Goal: Transaction & Acquisition: Complete application form

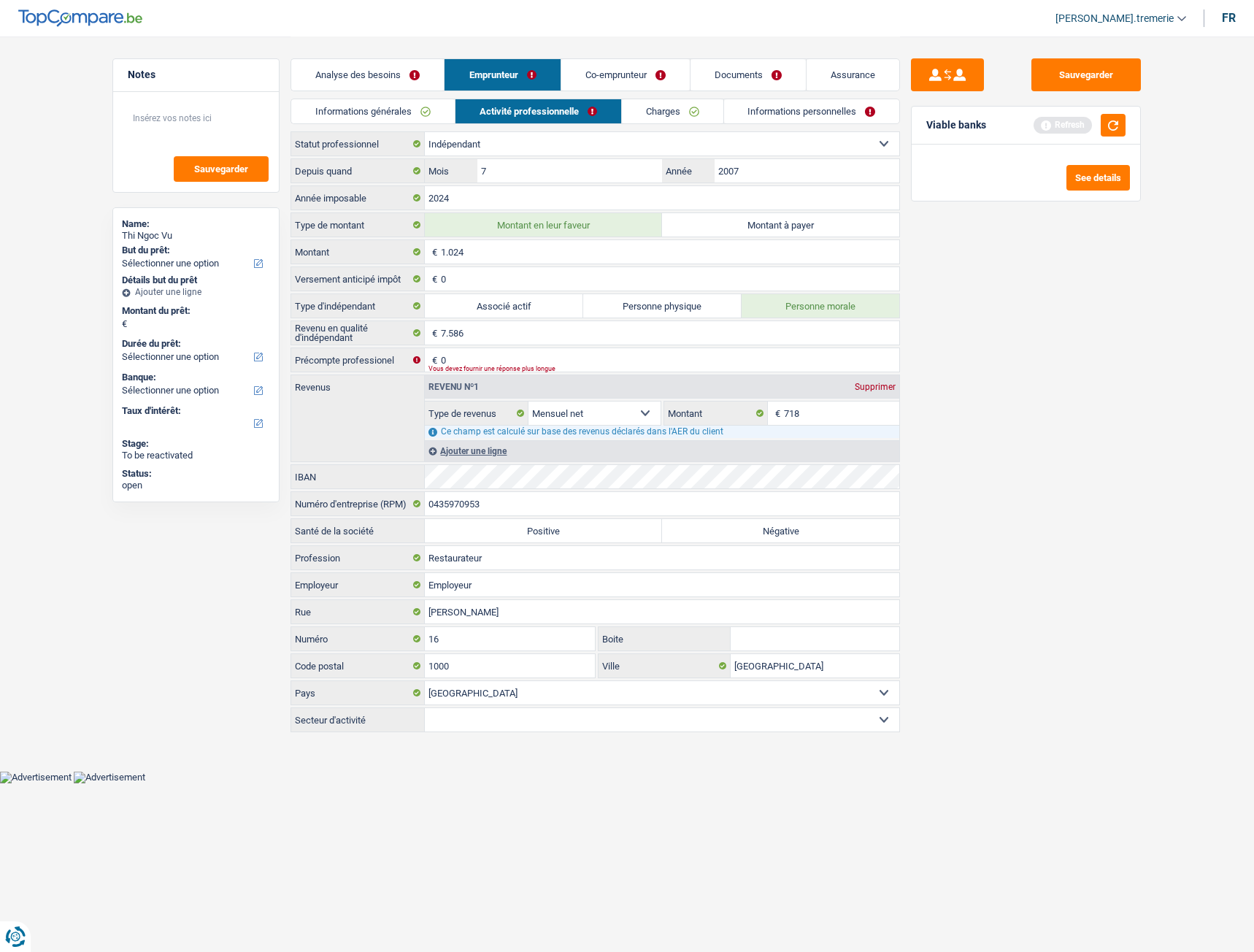
select select "independent"
select select "netSalary"
select select "BE"
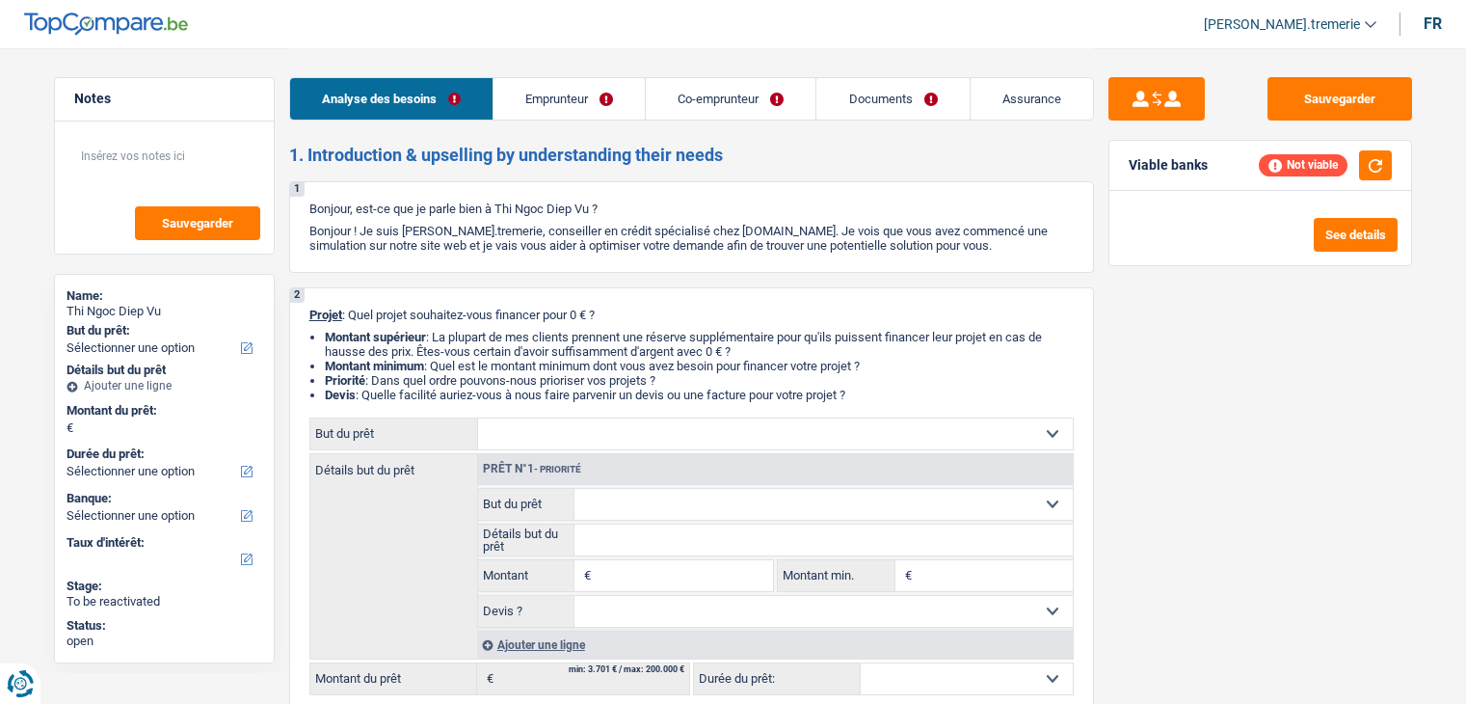
select select "independent"
select select "mutuality"
select select "netSalary"
select select "mutualityIndemnity"
select select "ownerWithoutMortgage"
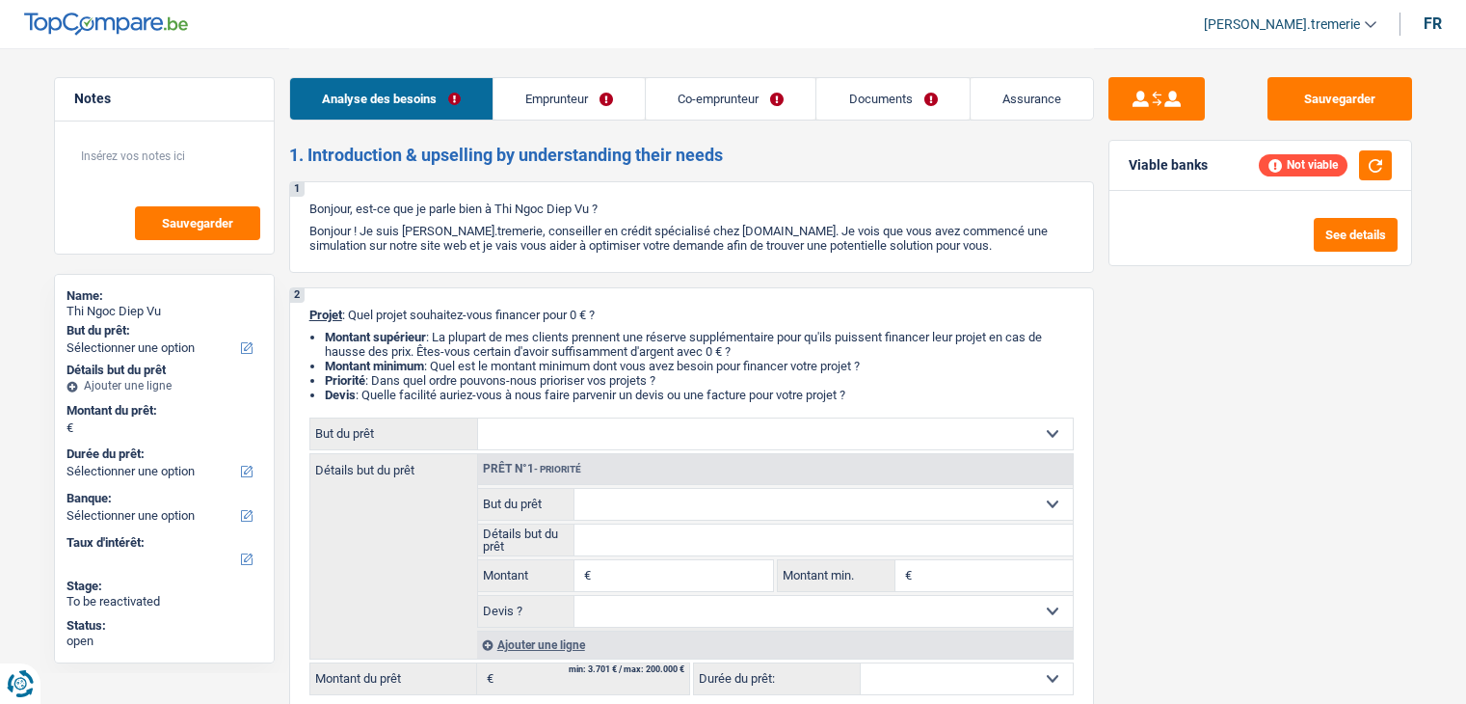
select select "personalLoan"
select select "smallWorks"
select select "60"
select select "personalLoan"
select select "homeFurnishingOrRelocation"
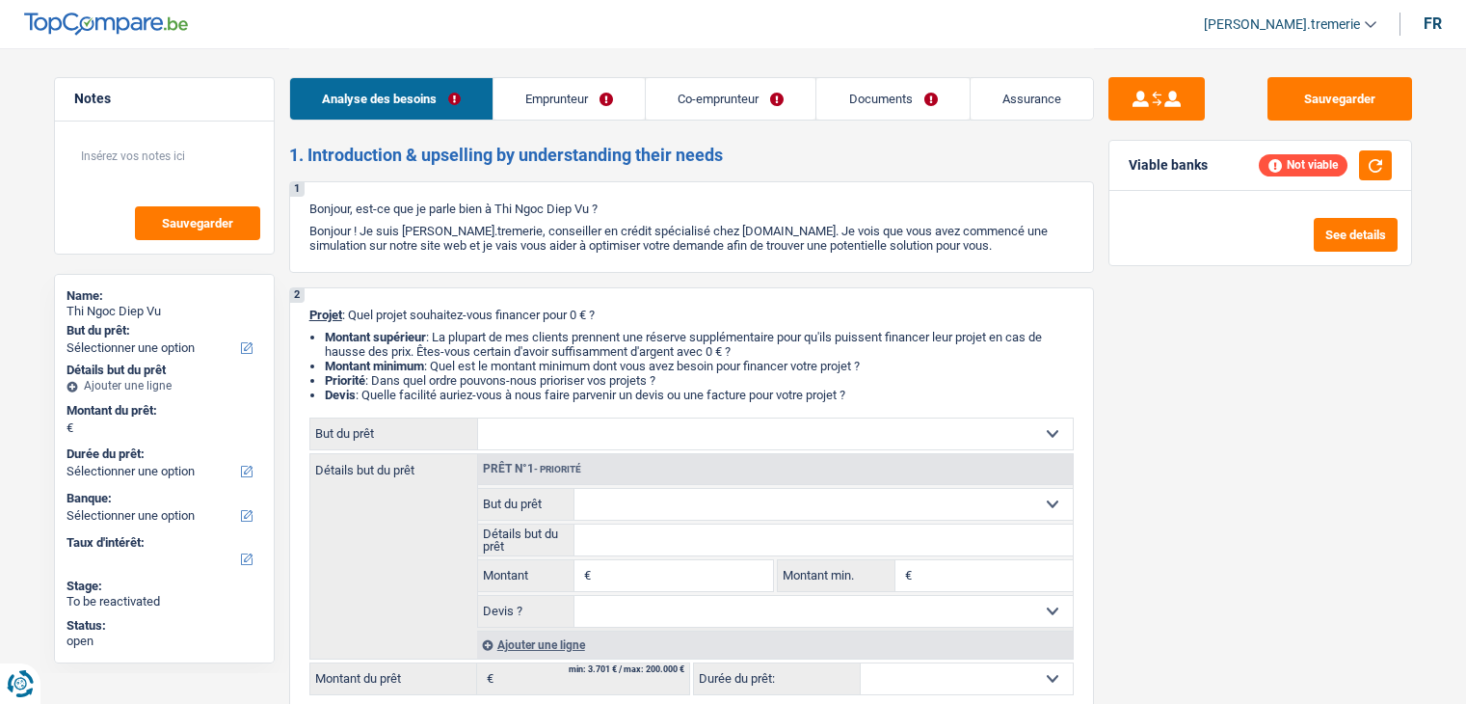
select select "60"
select select "independent"
select select "netSalary"
select select "BE"
click at [557, 101] on link "Emprunteur" at bounding box center [569, 98] width 151 height 41
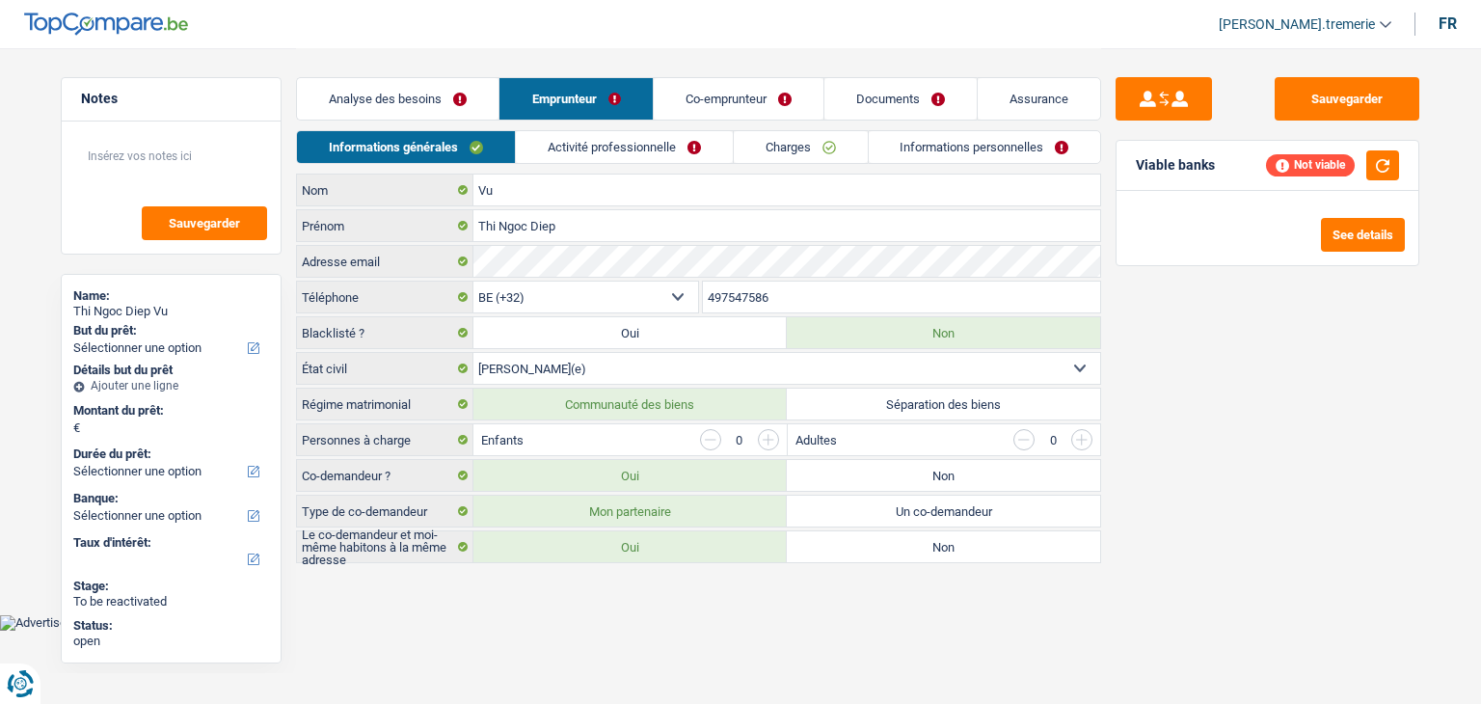
click at [578, 148] on link "Activité professionnelle" at bounding box center [624, 147] width 217 height 32
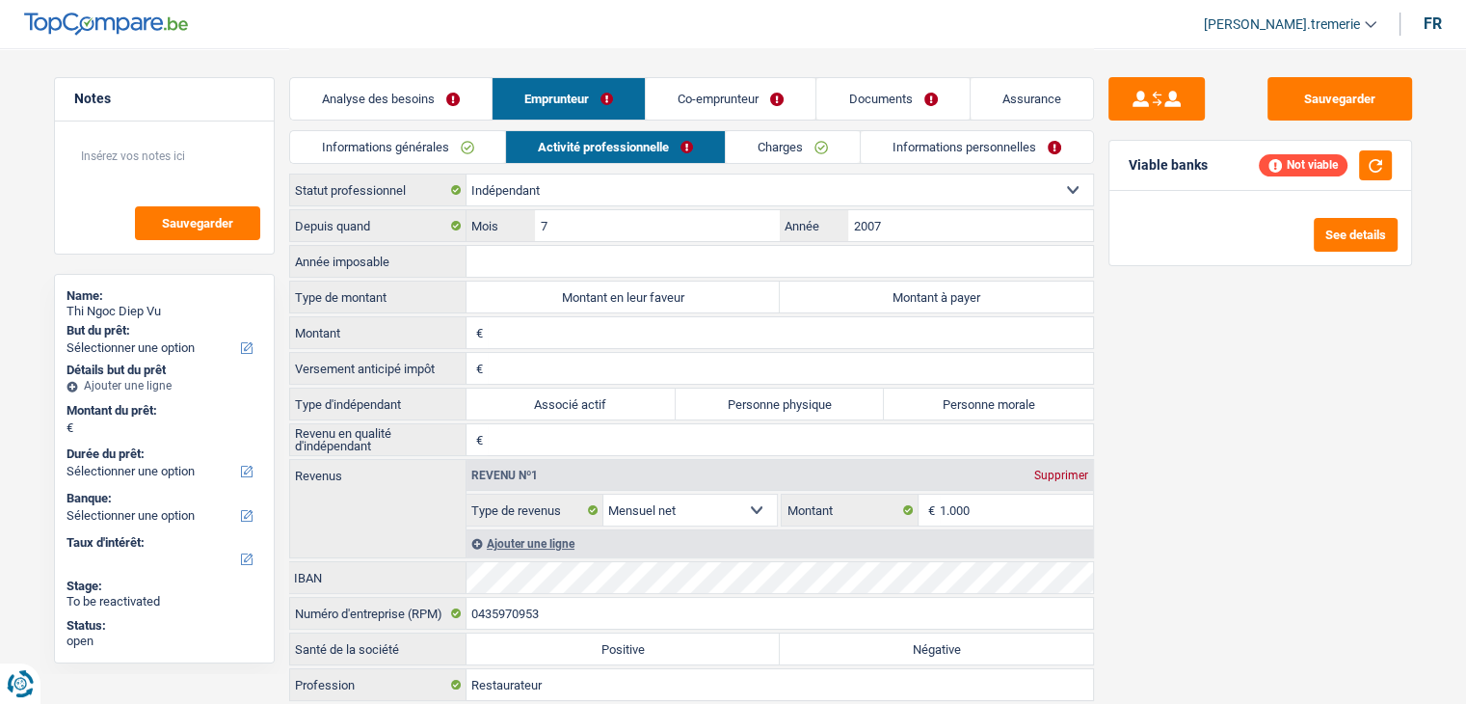
click at [543, 258] on input "Année imposable" at bounding box center [780, 261] width 627 height 31
type input "2024"
click at [706, 299] on label "Montant en leur faveur" at bounding box center [623, 297] width 313 height 31
click at [706, 299] on input "Montant en leur faveur" at bounding box center [623, 297] width 313 height 31
radio input "true"
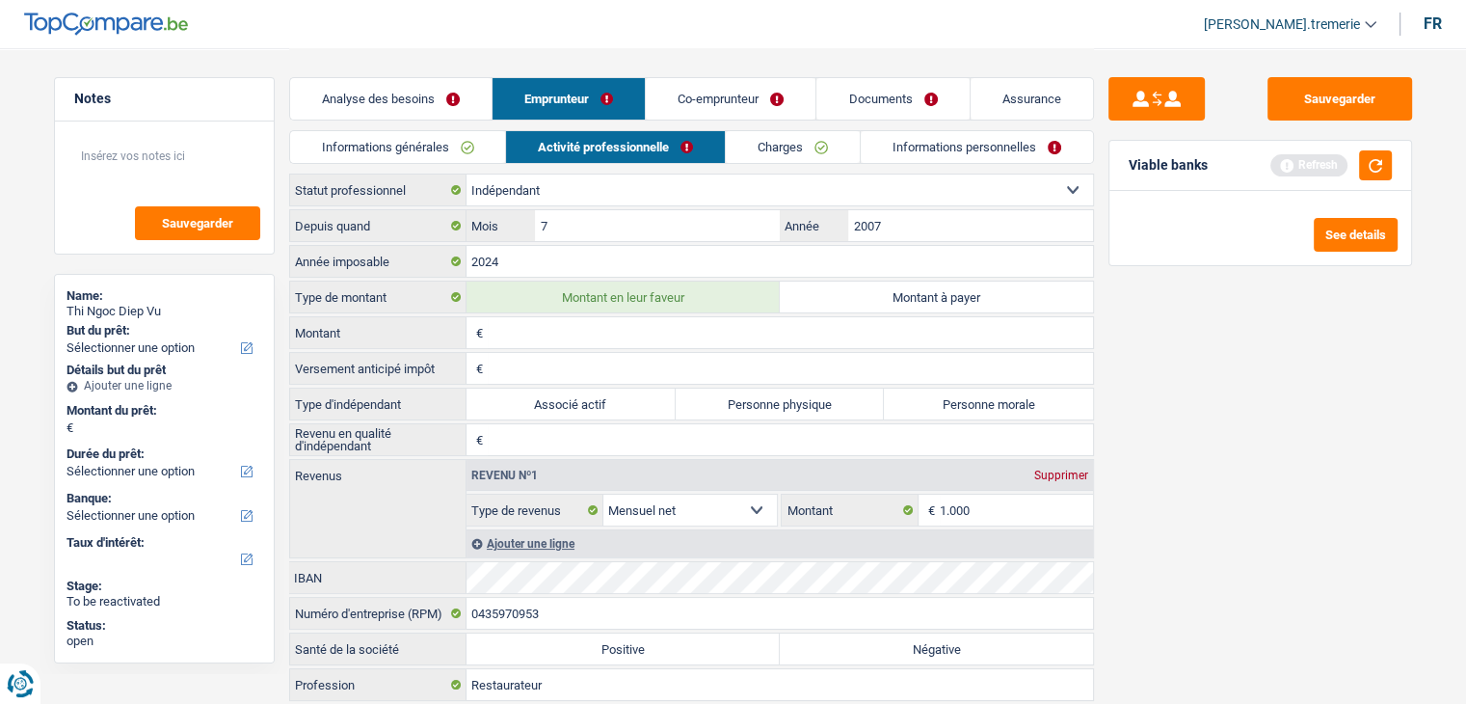
click at [602, 333] on input "Montant" at bounding box center [790, 332] width 605 height 31
type input "1.739"
click at [653, 370] on input "Versement anticipé impôt" at bounding box center [790, 368] width 605 height 31
type input "0"
click at [613, 429] on input "Revenu en qualité d'indépendant" at bounding box center [790, 439] width 605 height 31
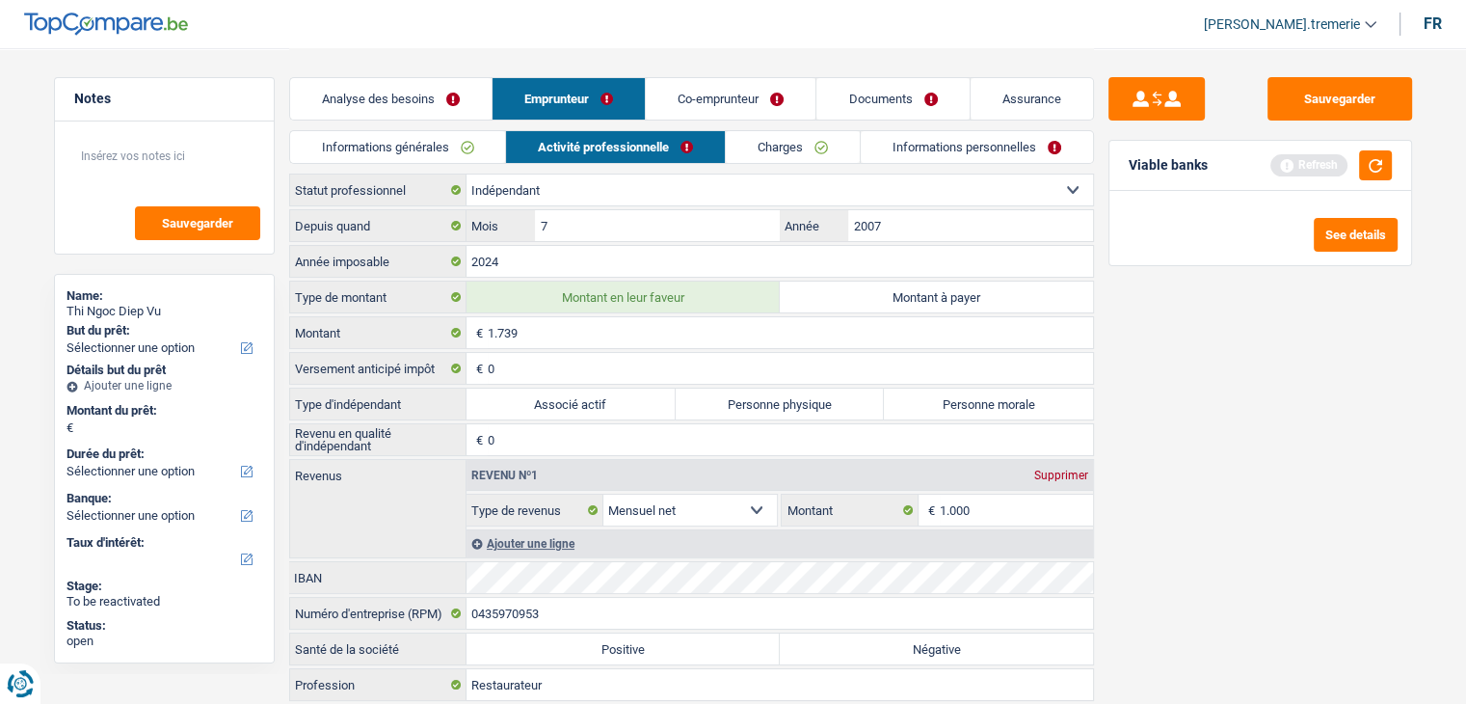
type input "0"
click at [916, 401] on label "Personne morale" at bounding box center [988, 404] width 209 height 31
click at [916, 401] on input "Personne morale" at bounding box center [988, 404] width 209 height 31
radio input "true"
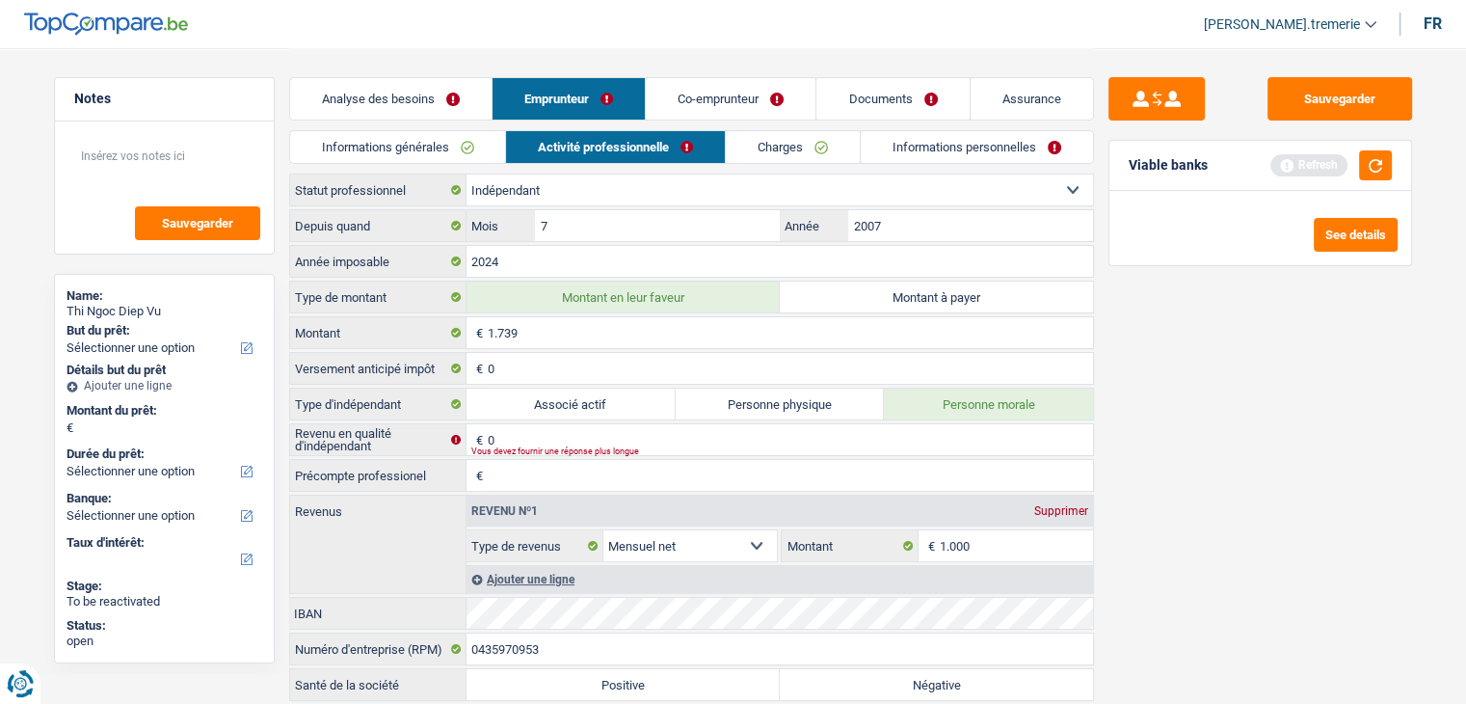
click at [551, 475] on input "Précompte professionel" at bounding box center [790, 475] width 605 height 31
type input "0"
click at [513, 437] on input "0" at bounding box center [790, 439] width 605 height 31
type input "7.586"
type input "777"
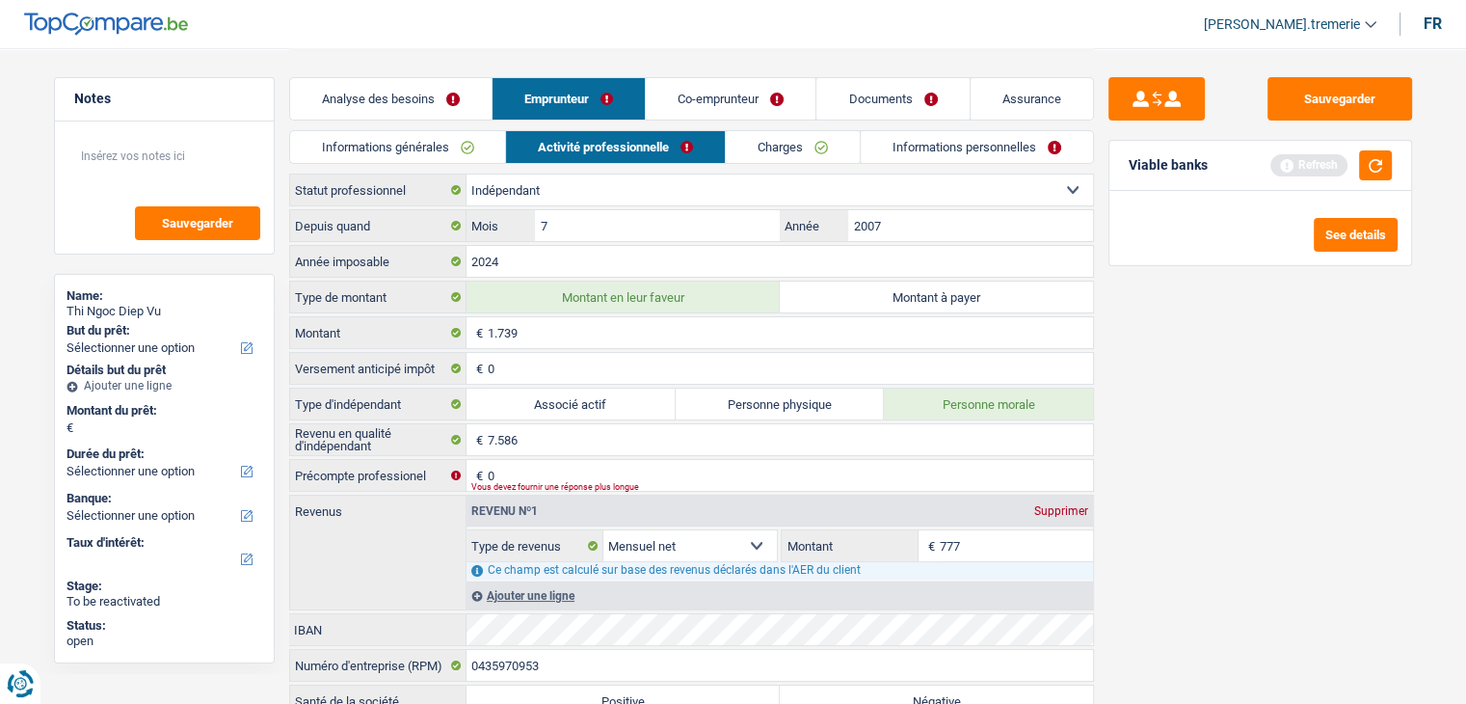
click at [1169, 471] on div "Sauvegarder Viable banks Refresh See details" at bounding box center [1260, 375] width 333 height 596
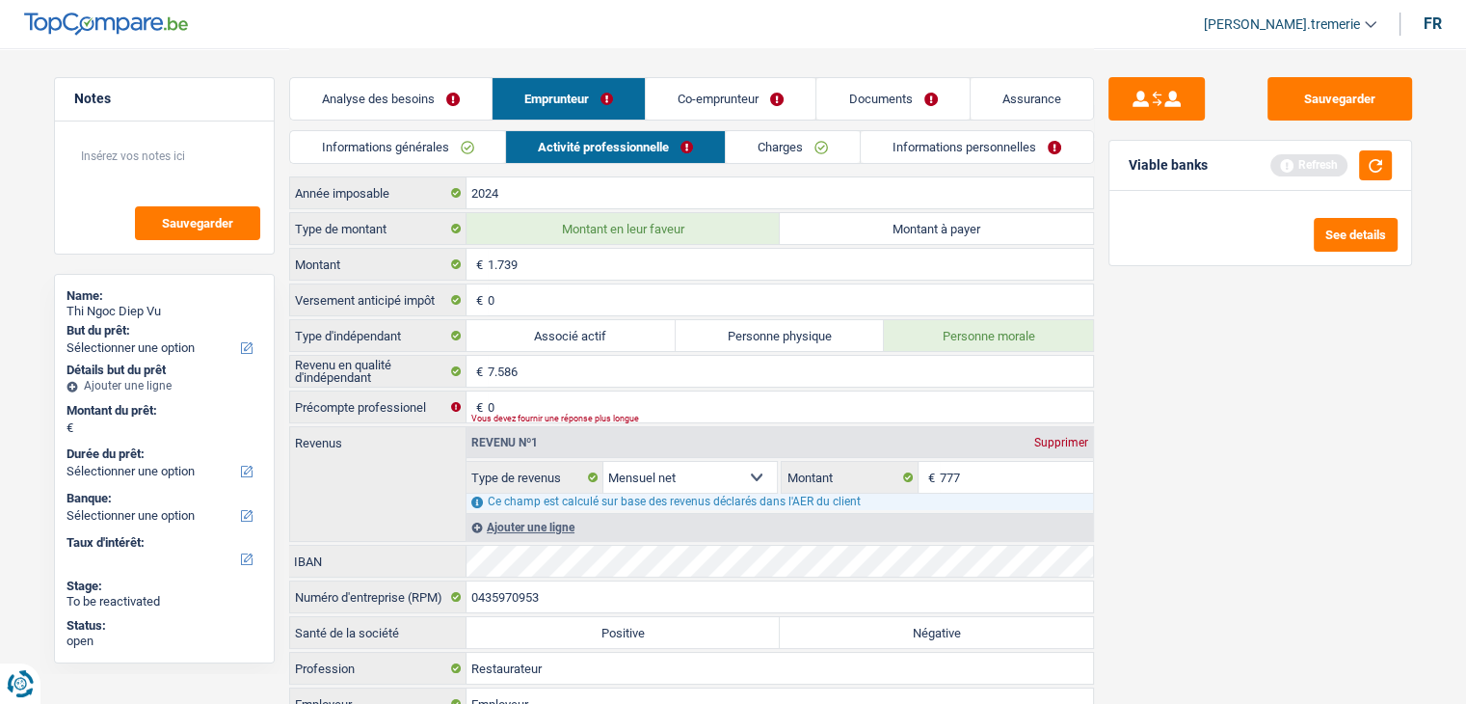
scroll to position [69, 0]
click at [644, 589] on input "0435970953" at bounding box center [780, 595] width 627 height 31
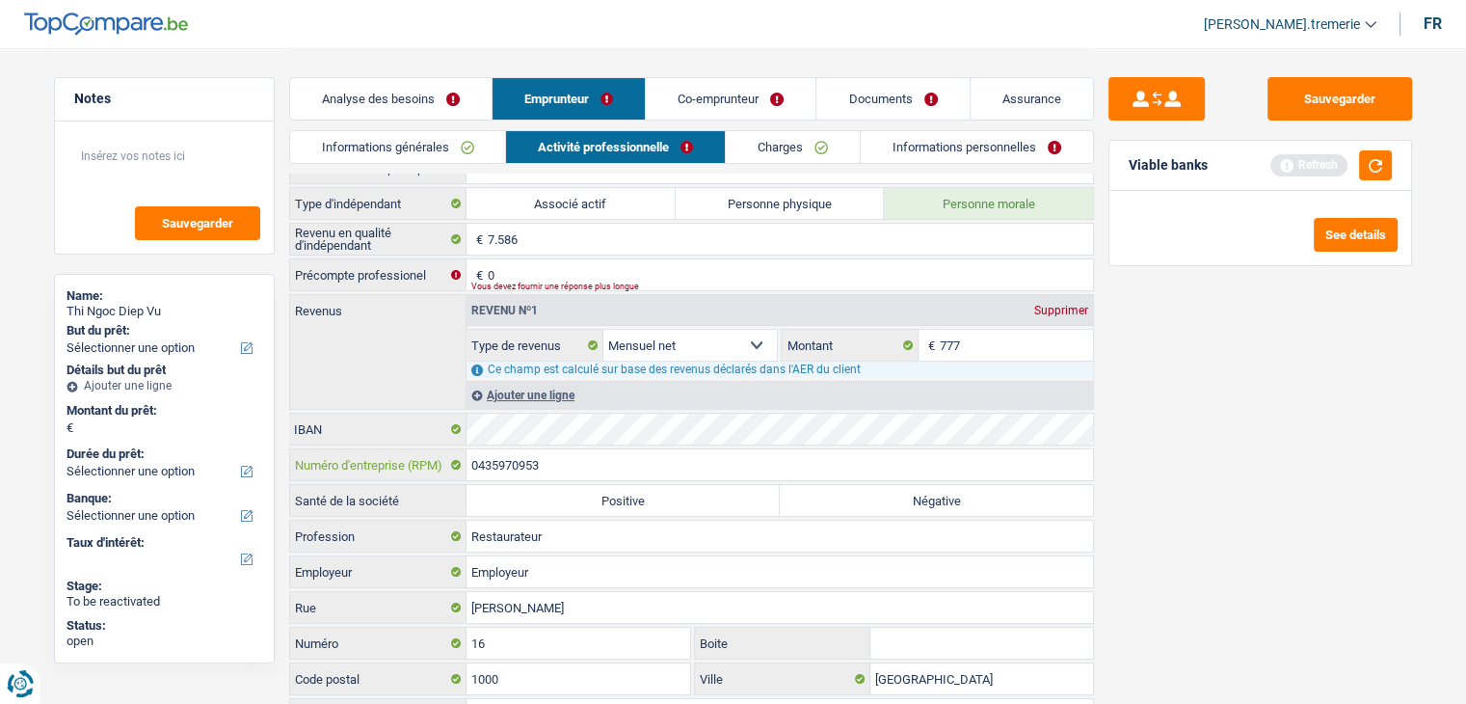
scroll to position [206, 0]
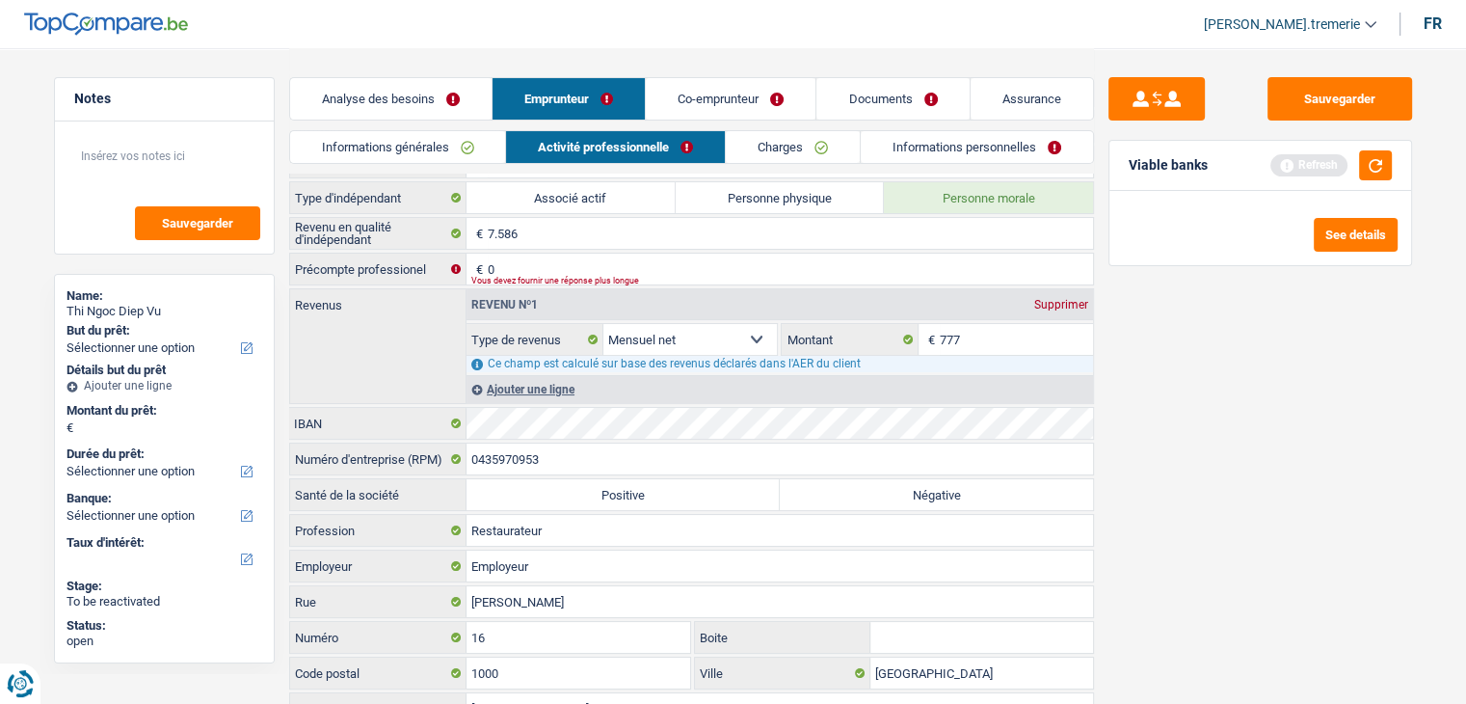
click at [917, 498] on label "Négative" at bounding box center [936, 494] width 313 height 31
click at [917, 498] on input "Négative" at bounding box center [936, 494] width 313 height 31
radio input "true"
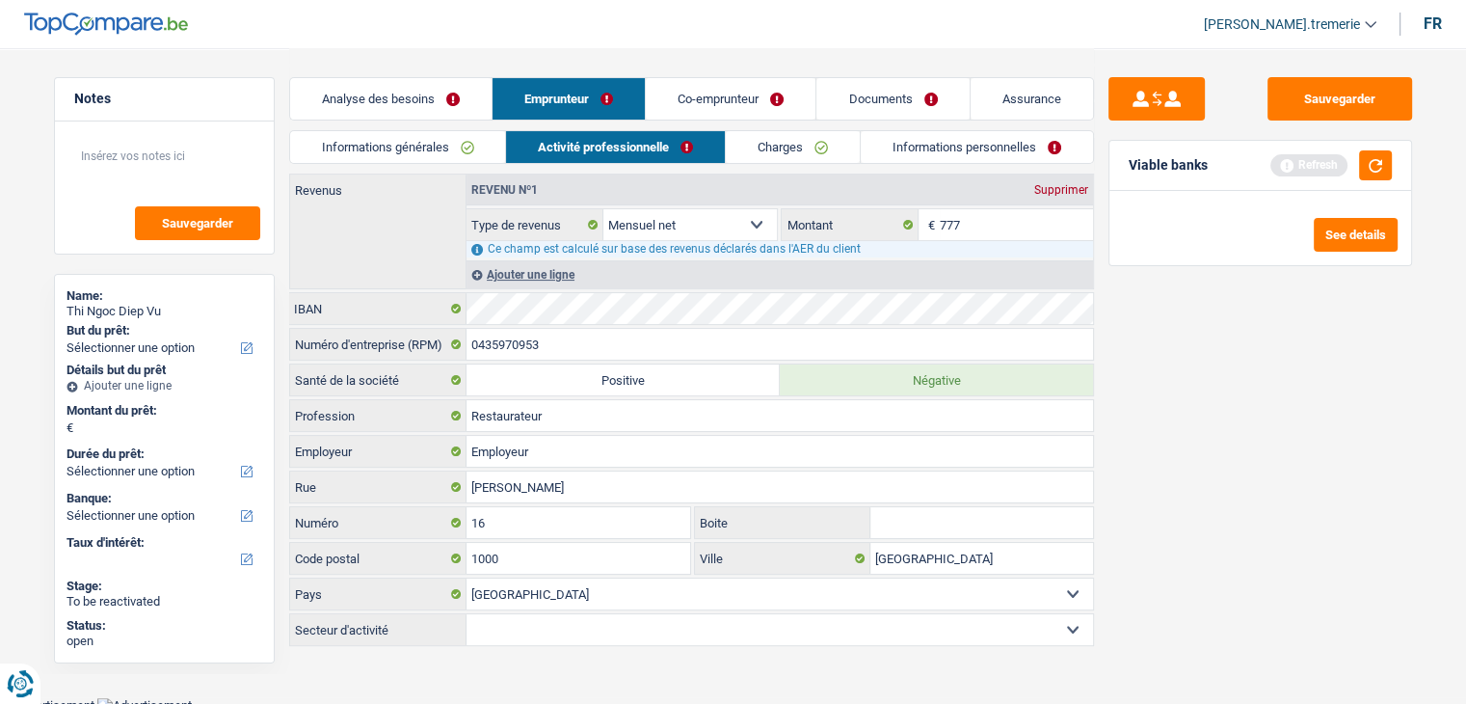
click at [669, 375] on label "Positive" at bounding box center [623, 379] width 313 height 31
click at [669, 375] on input "Positive" at bounding box center [623, 379] width 313 height 31
radio input "true"
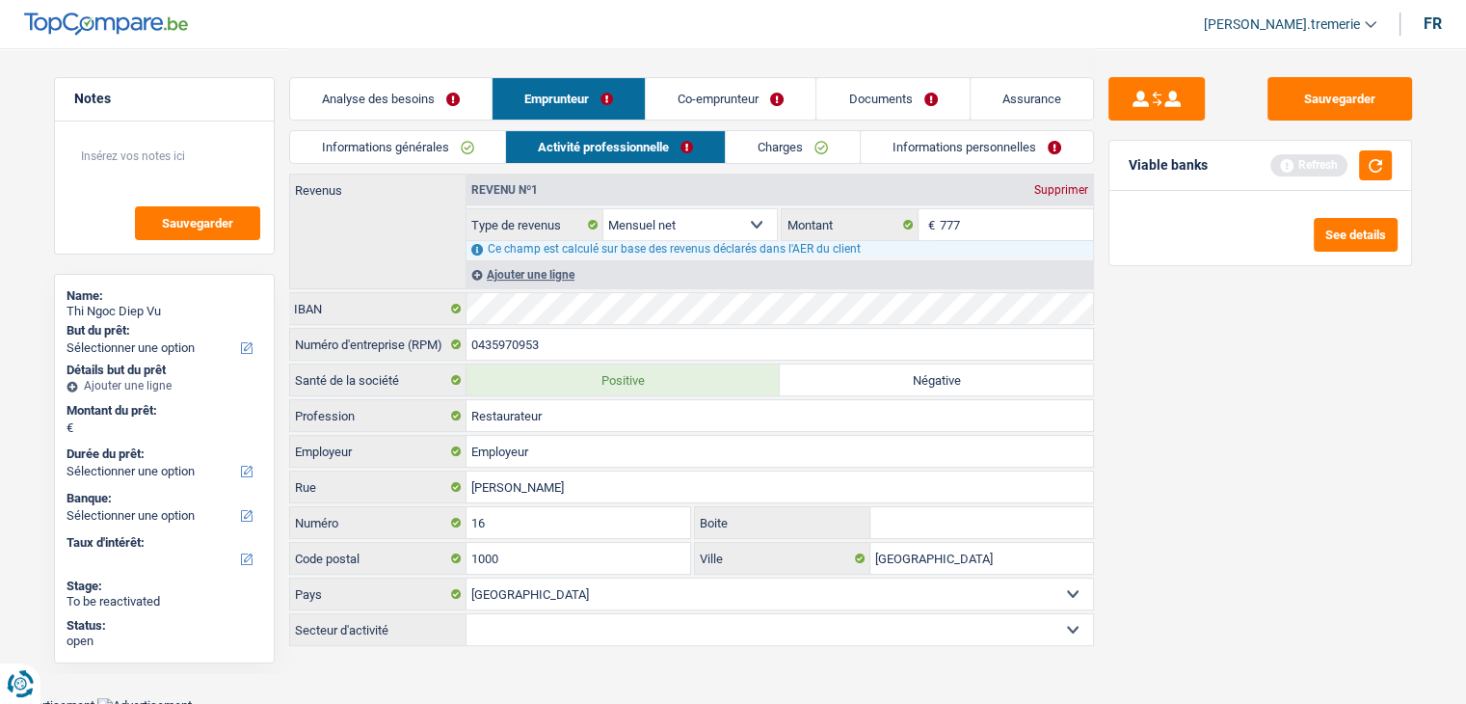
scroll to position [320, 0]
click at [490, 438] on input "Employeur" at bounding box center [780, 452] width 627 height 31
click at [478, 452] on input "L'orchidée Rose" at bounding box center [780, 452] width 627 height 31
type input "L'Orchidée Rose"
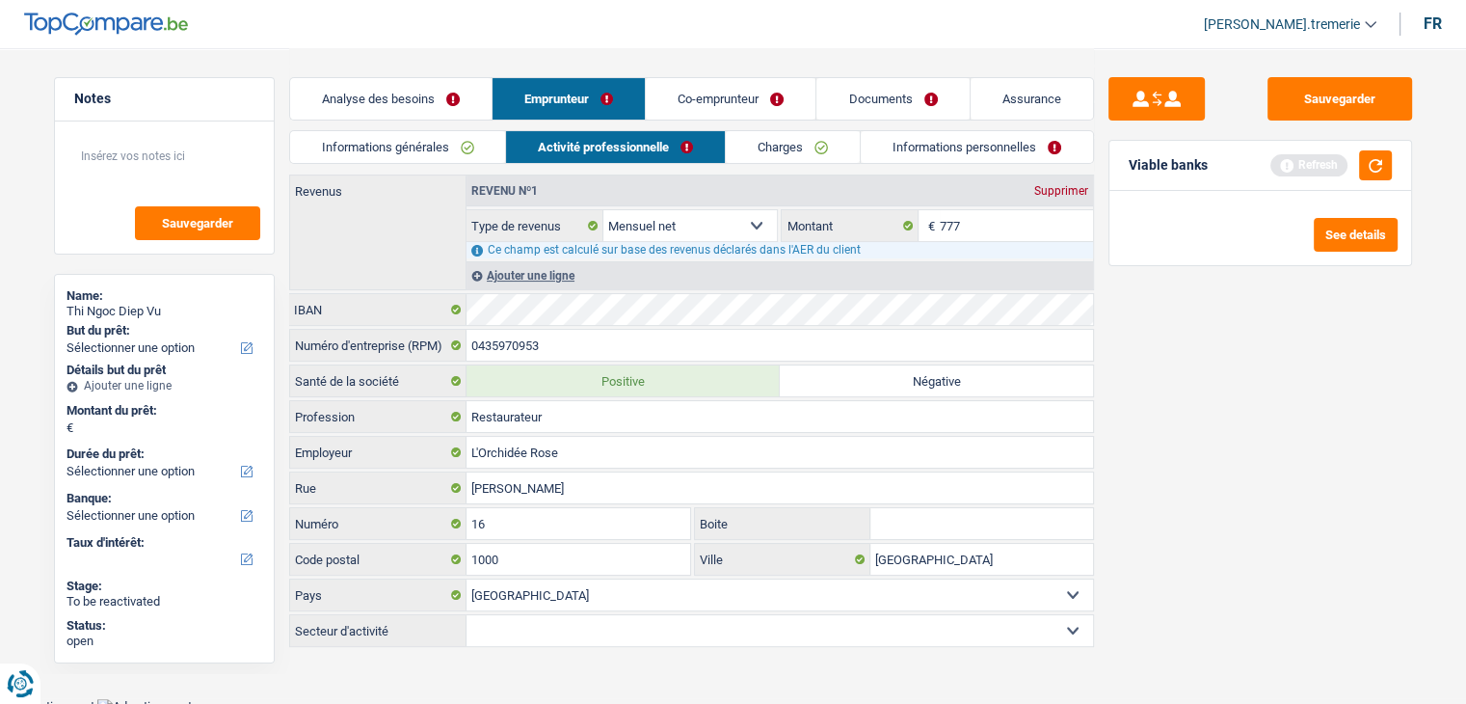
click at [1234, 528] on div "Sauvegarder Viable banks Refresh See details" at bounding box center [1260, 375] width 333 height 596
click at [1392, 163] on div "Viable banks Refresh" at bounding box center [1261, 166] width 302 height 50
click at [1369, 159] on button "button" at bounding box center [1375, 165] width 33 height 30
click at [1379, 155] on button "button" at bounding box center [1375, 165] width 33 height 30
click at [647, 620] on select "Agriculture/Pêche Industrie Horeca Courier/Fitness/Taxi Construction Banques/As…" at bounding box center [780, 630] width 627 height 31
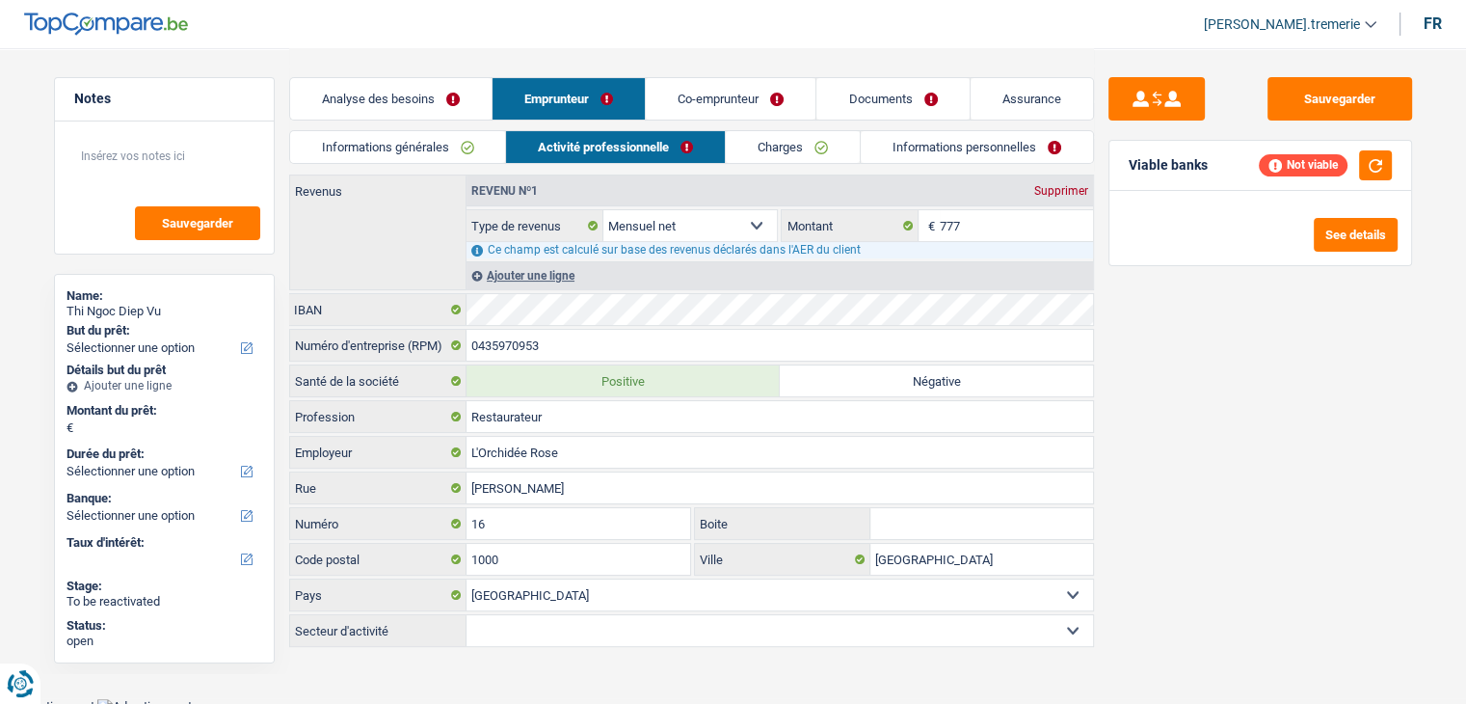
select select "hrc"
click at [467, 615] on select "Agriculture/Pêche Industrie Horeca Courier/Fitness/Taxi Construction Banques/As…" at bounding box center [780, 630] width 627 height 31
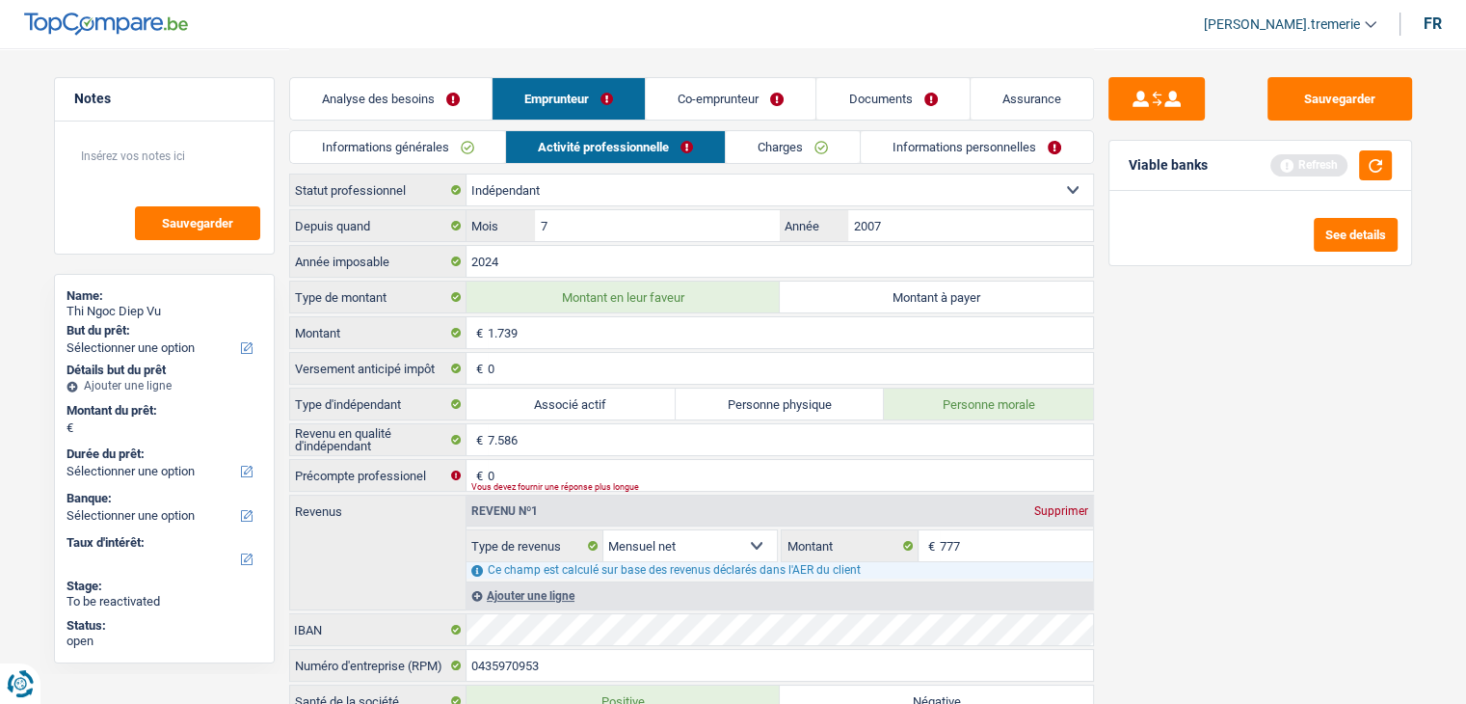
click at [806, 137] on link "Charges" at bounding box center [793, 147] width 134 height 32
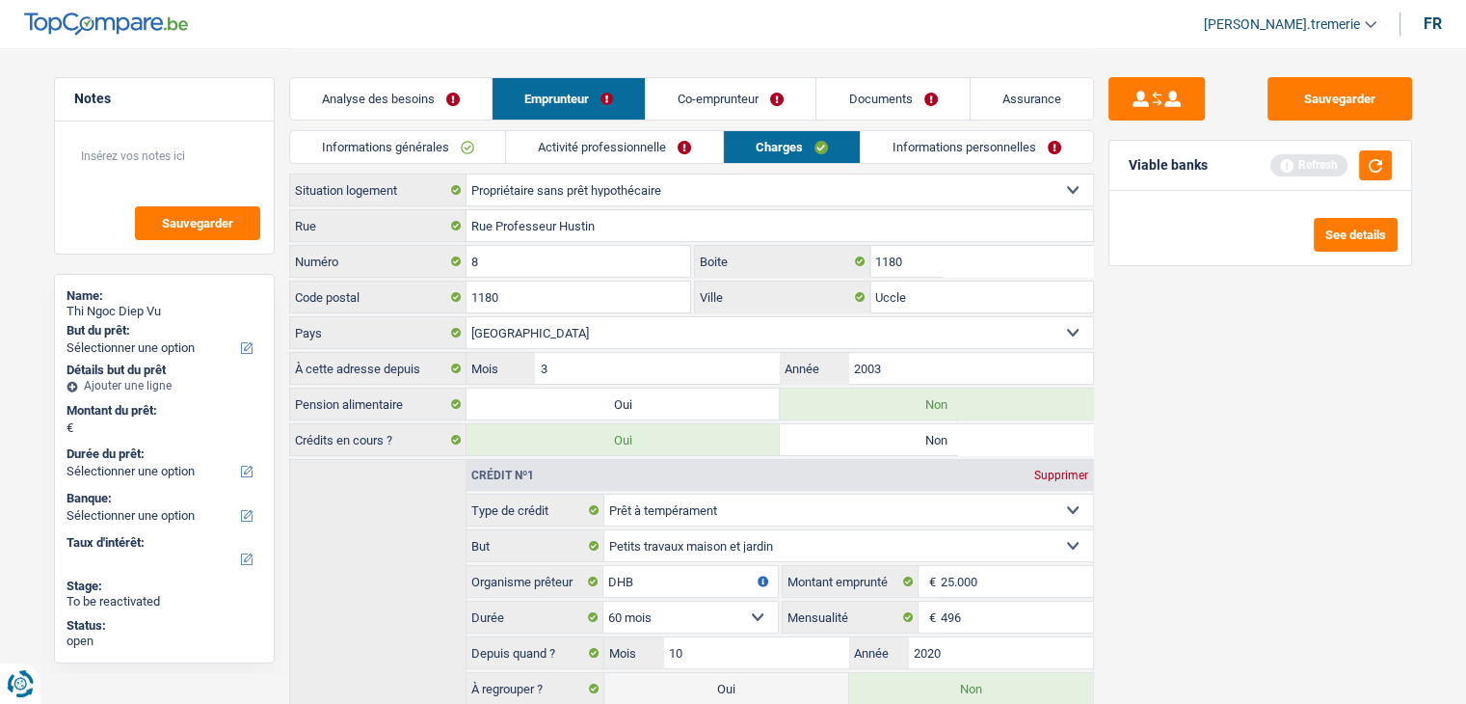
click at [982, 148] on link "Informations personnelles" at bounding box center [977, 147] width 232 height 32
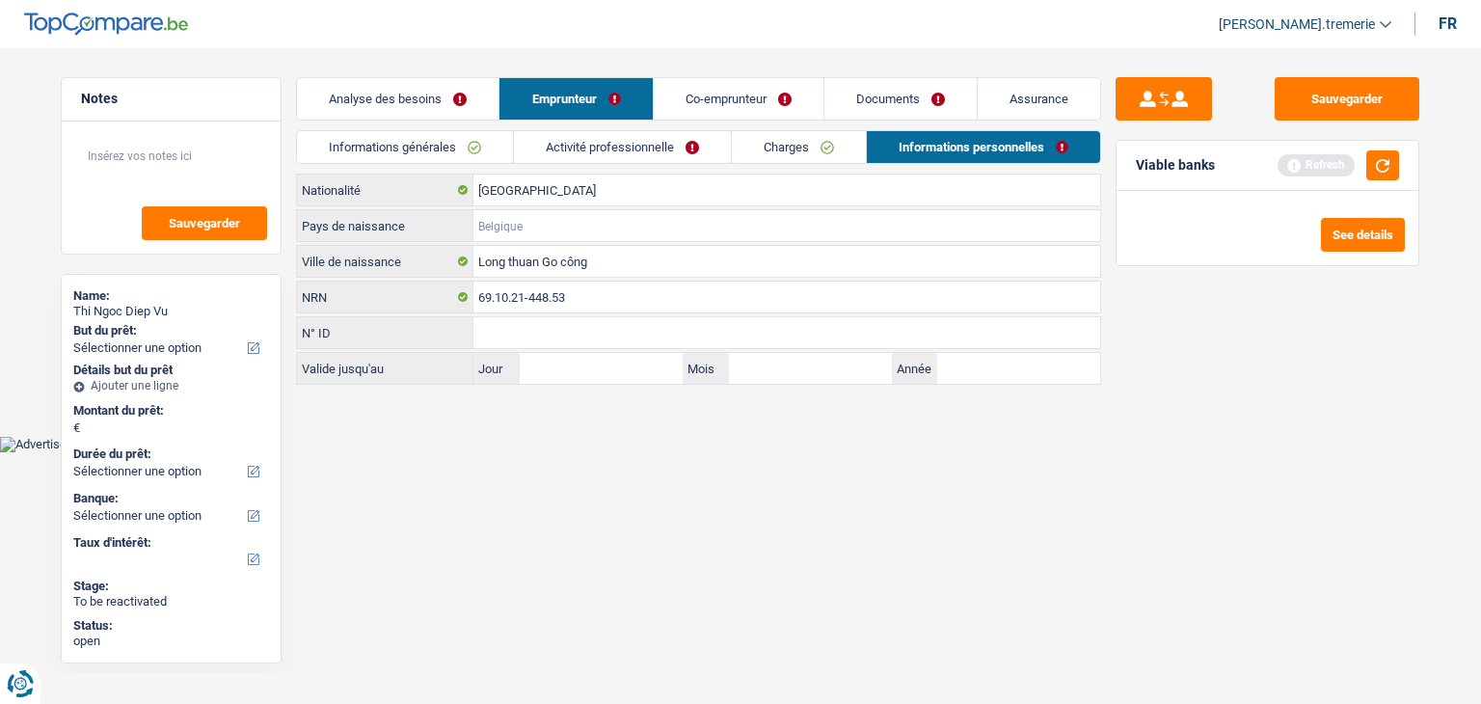
click at [592, 227] on input "Pays de naissance" at bounding box center [786, 225] width 627 height 31
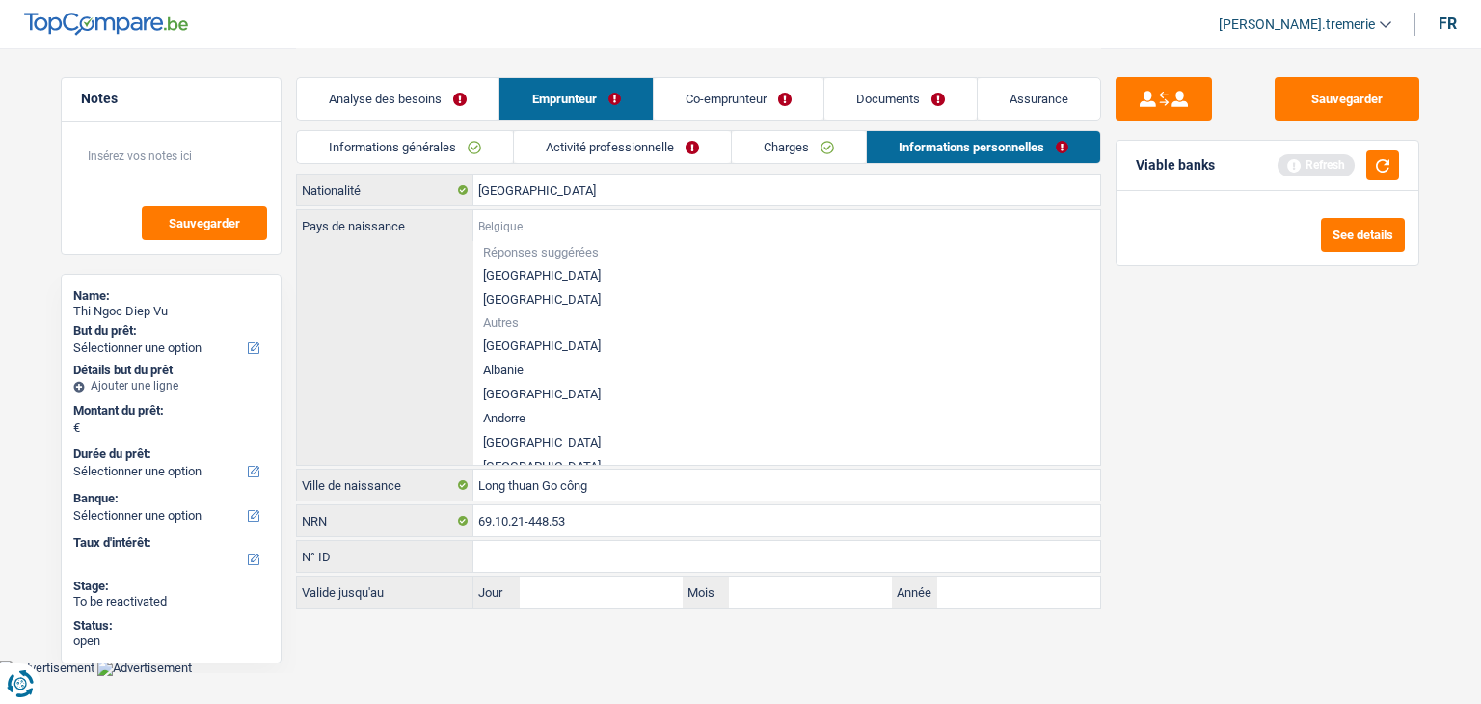
type input "v"
type input "i"
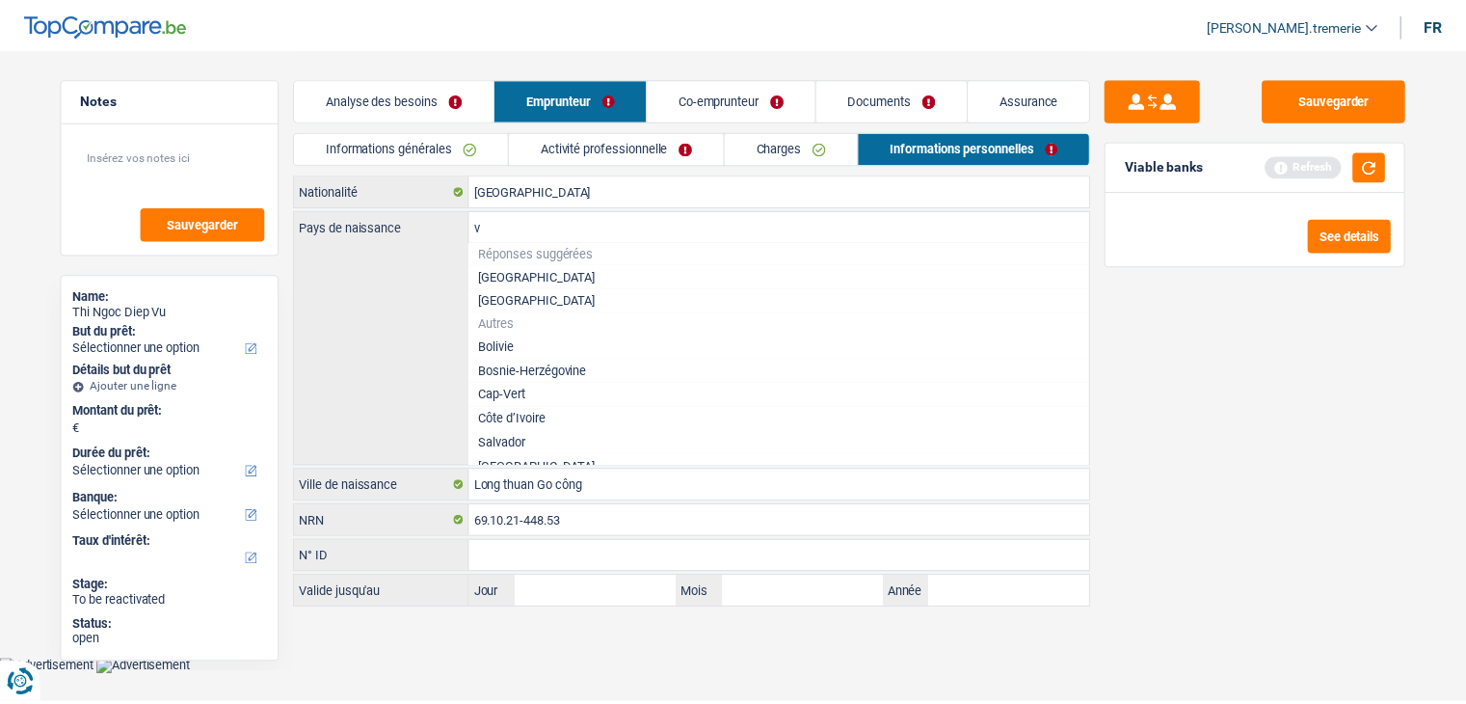
scroll to position [306, 0]
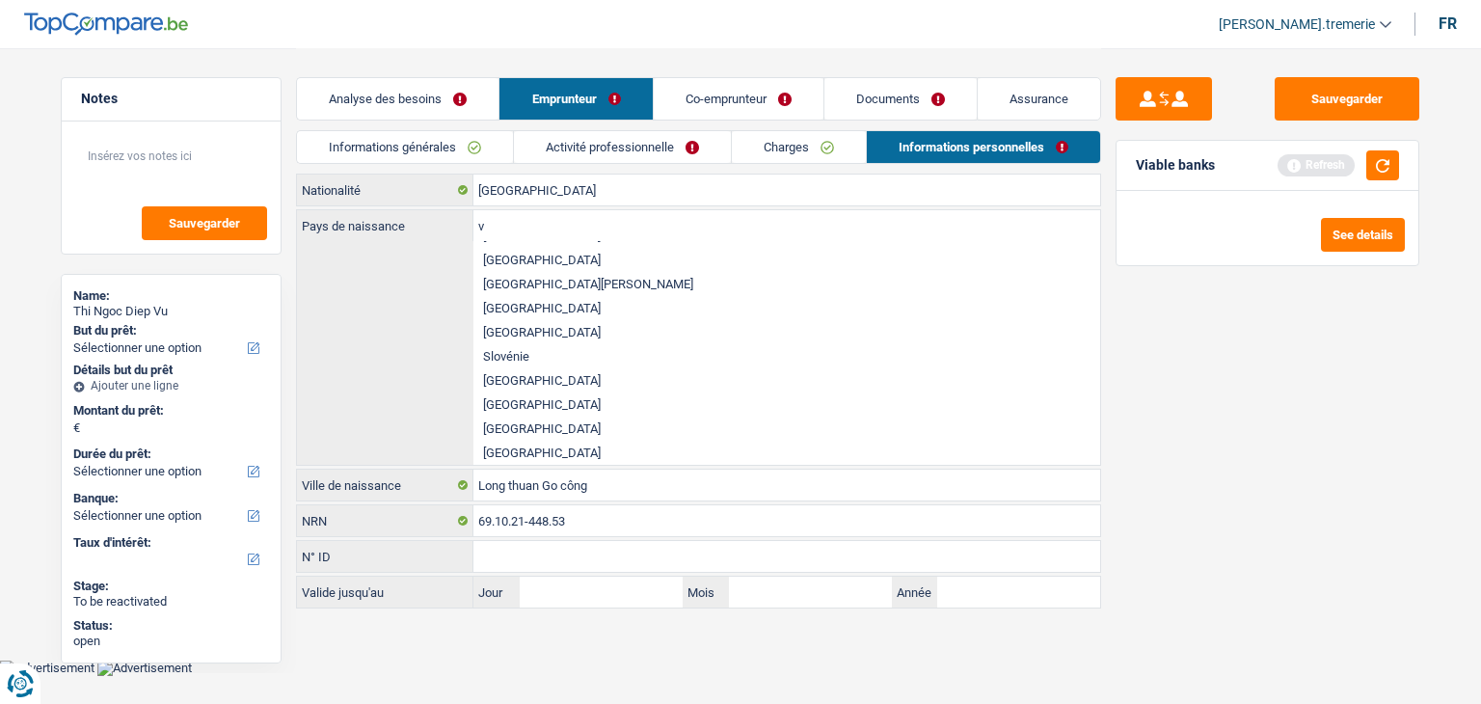
click at [514, 452] on li "Viêt Nam" at bounding box center [786, 453] width 627 height 24
type input "Viêt Nam"
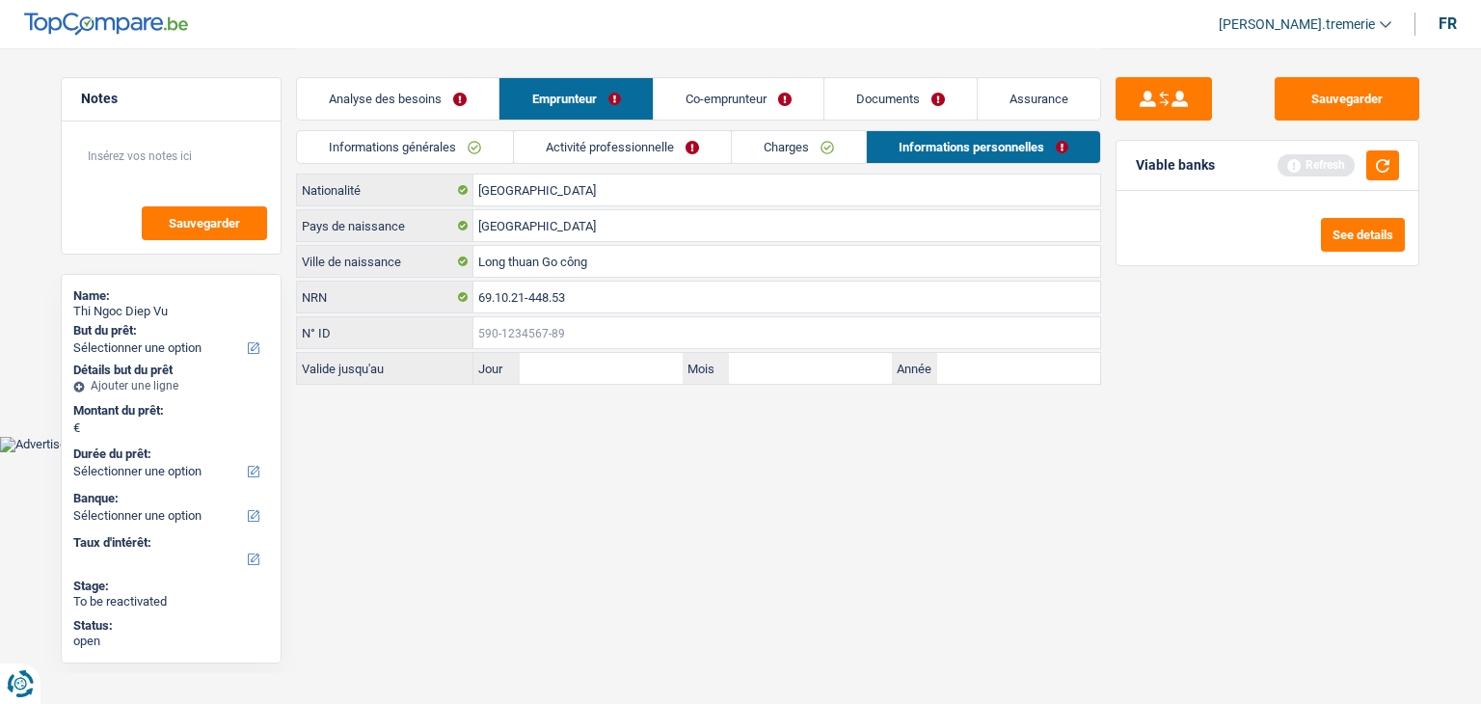
click at [517, 321] on input "N° ID" at bounding box center [786, 332] width 627 height 31
type input "592-5358136-34"
click at [548, 375] on input "Jour" at bounding box center [601, 368] width 163 height 31
type input "09"
type input "02"
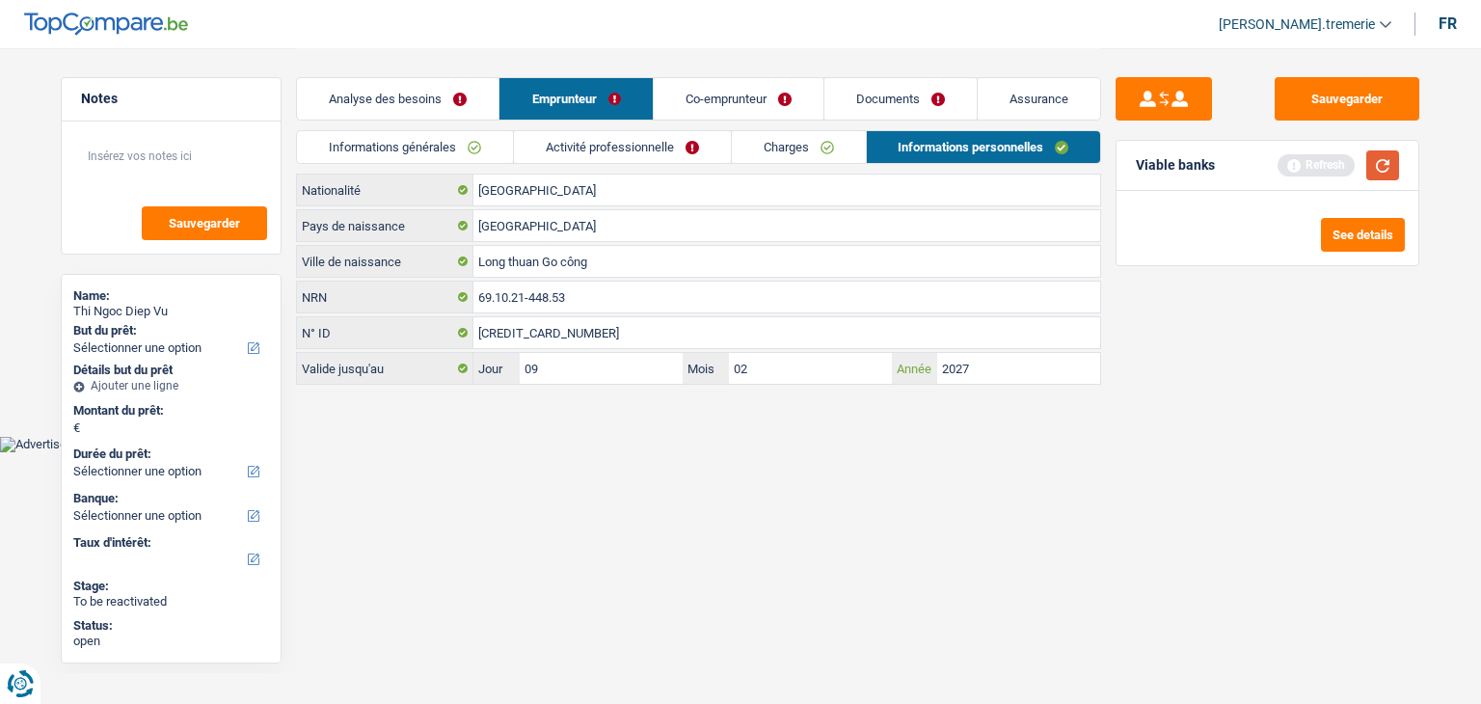
type input "2027"
click at [1398, 171] on button "button" at bounding box center [1382, 165] width 33 height 30
click at [636, 135] on link "Activité professionnelle" at bounding box center [622, 147] width 217 height 32
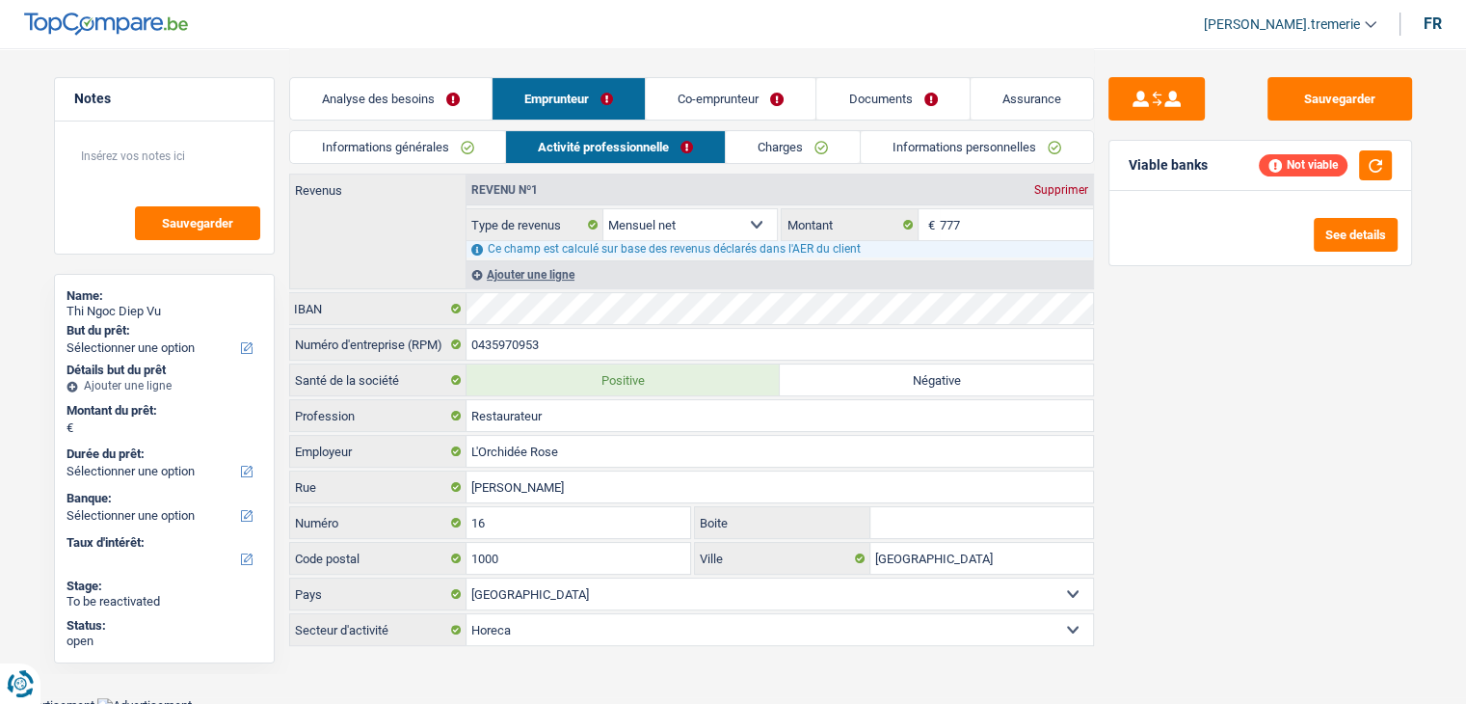
scroll to position [0, 0]
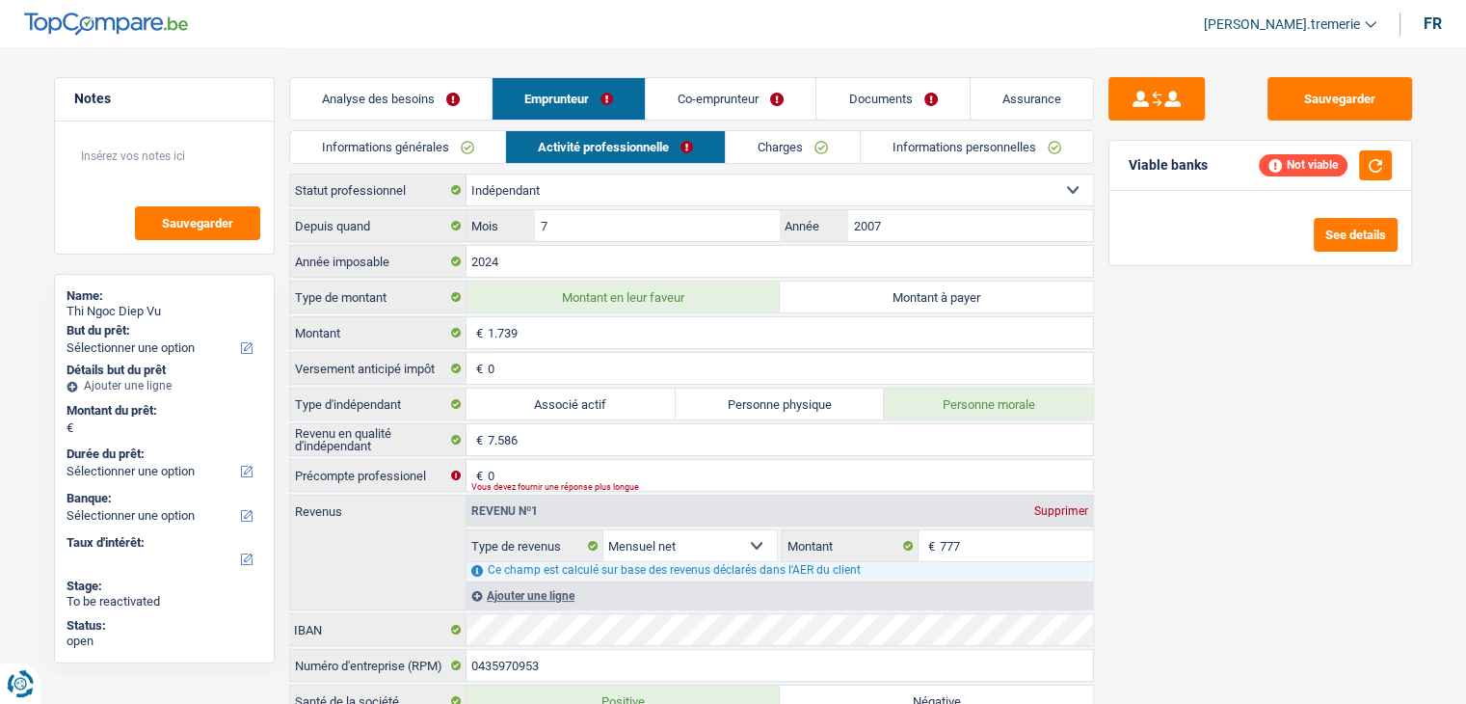
click at [720, 94] on link "Co-emprunteur" at bounding box center [731, 98] width 170 height 41
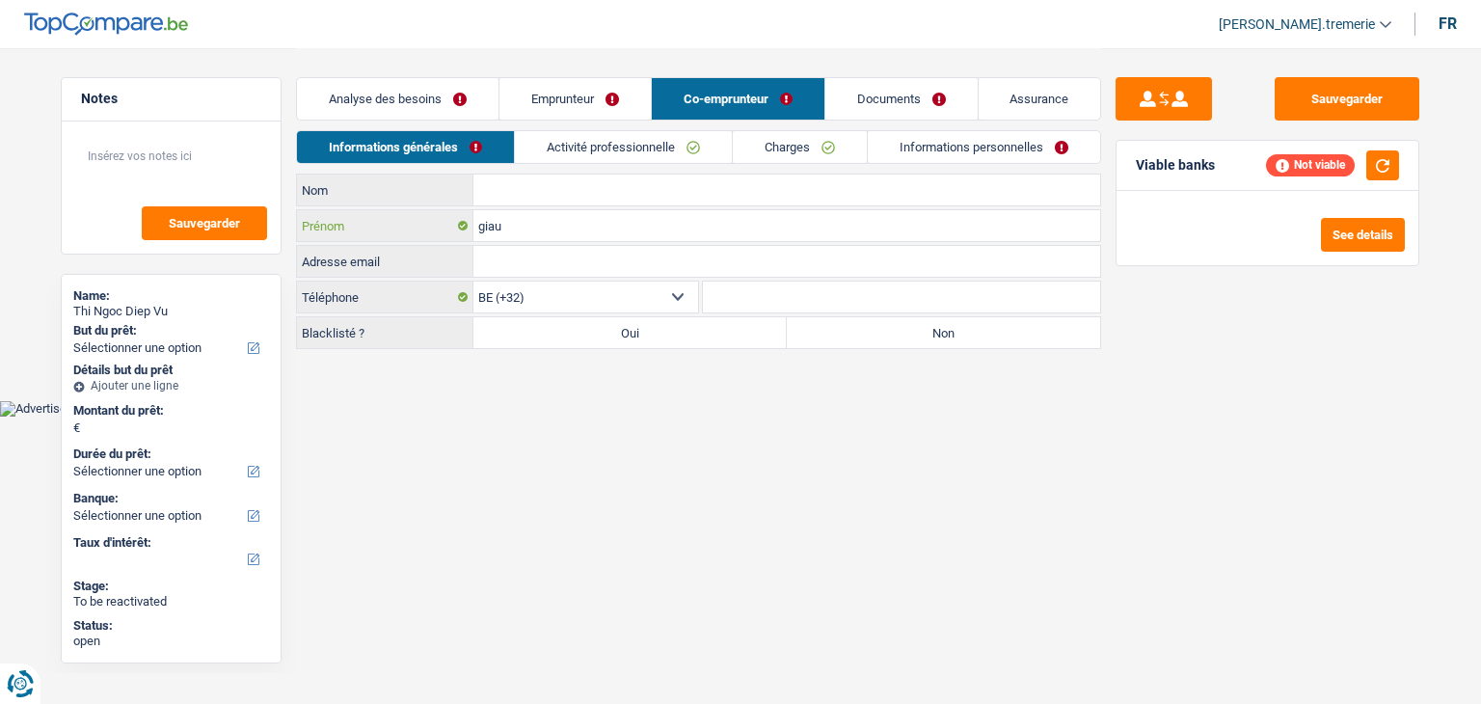
drag, startPoint x: 521, startPoint y: 221, endPoint x: 398, endPoint y: 210, distance: 122.9
click at [398, 210] on div "giau Prénom" at bounding box center [698, 225] width 803 height 31
type input "Tan"
click at [535, 194] on input "Nom" at bounding box center [786, 190] width 627 height 31
type input "Vuong"
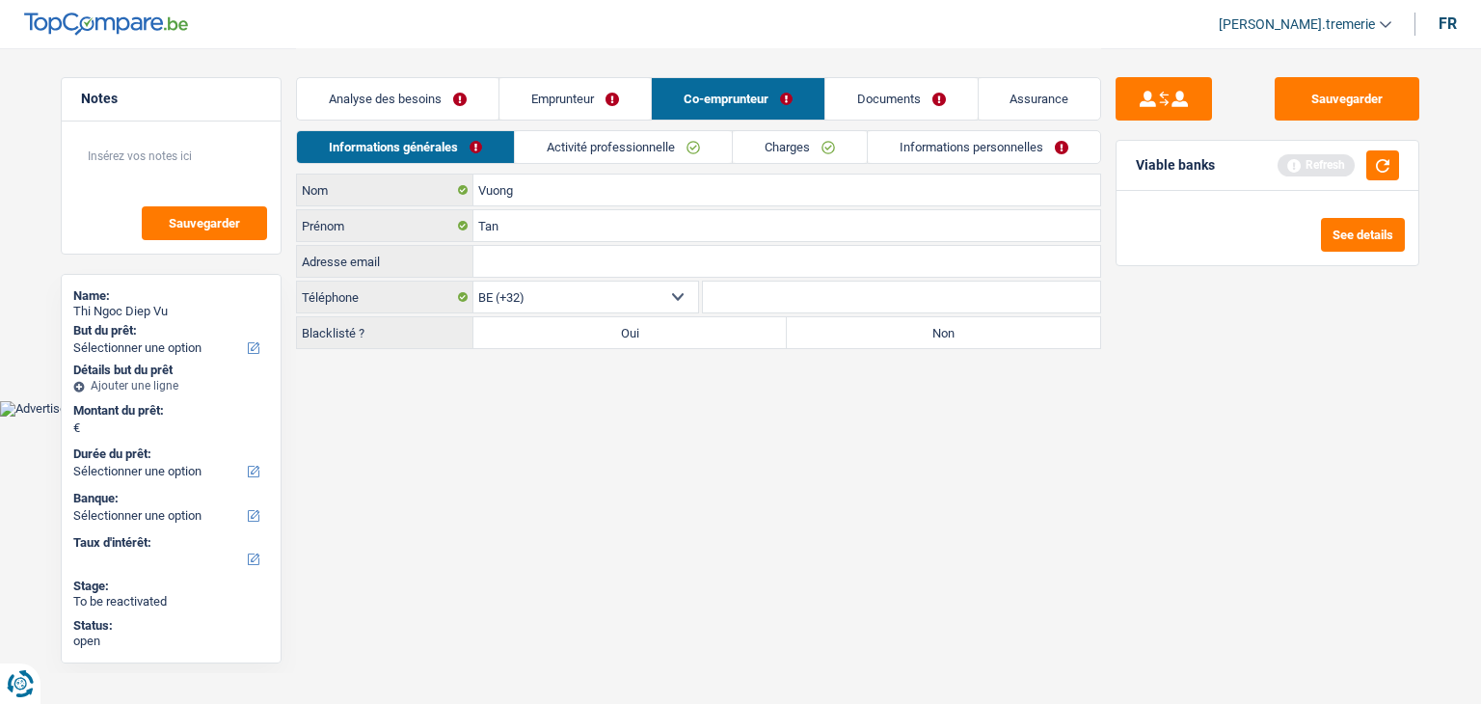
click at [505, 257] on input "Adresse email" at bounding box center [786, 261] width 627 height 31
click at [617, 144] on link "Activité professionnelle" at bounding box center [623, 147] width 217 height 32
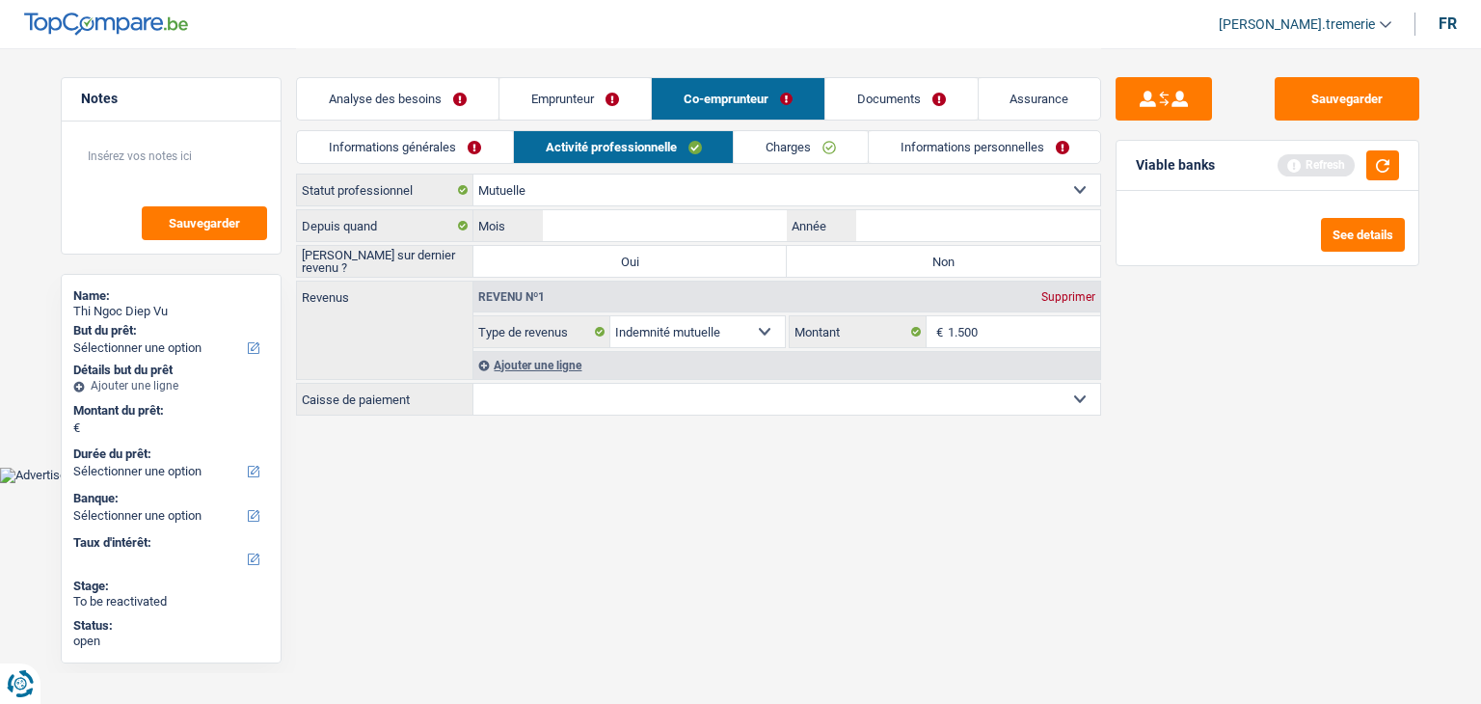
click at [474, 146] on link "Informations générales" at bounding box center [405, 147] width 216 height 32
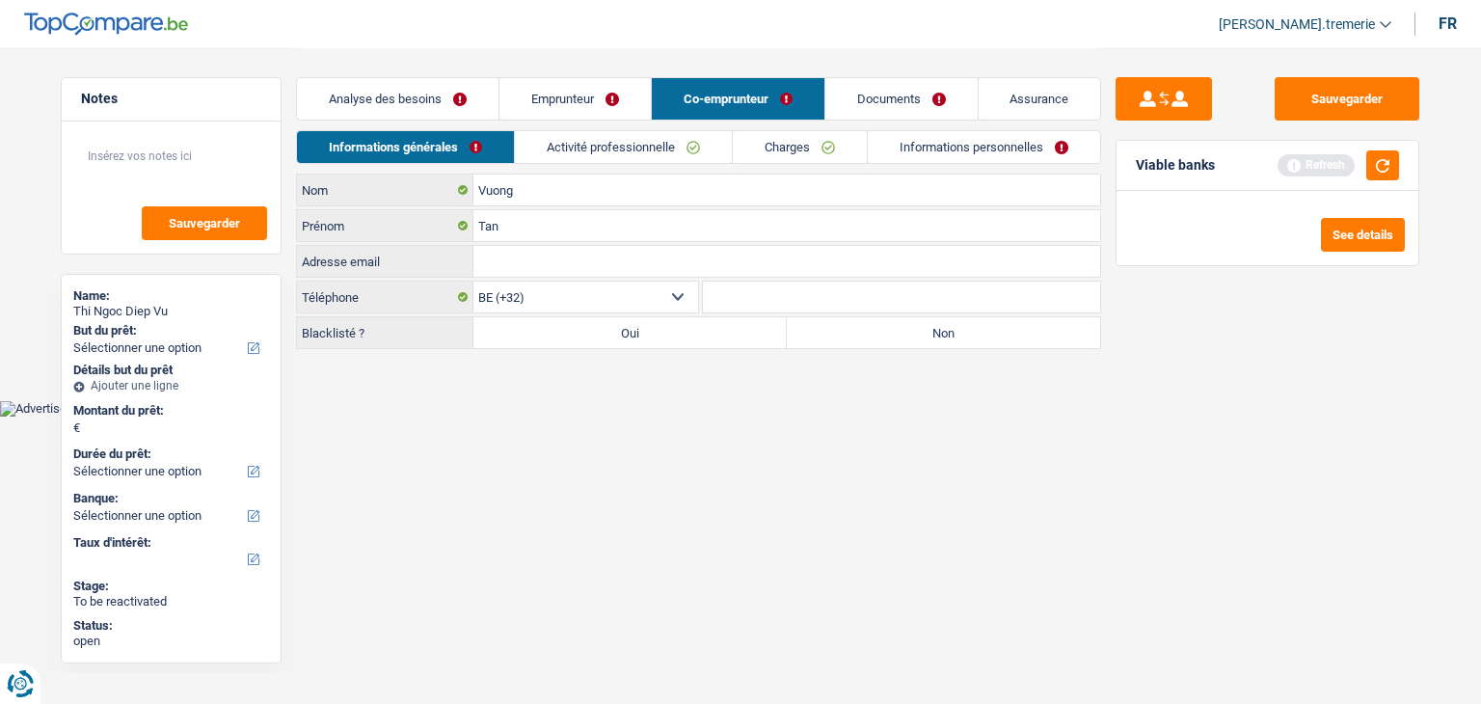
click at [912, 338] on label "Non" at bounding box center [943, 332] width 313 height 31
click at [912, 338] on input "Non" at bounding box center [943, 332] width 313 height 31
radio input "true"
click at [579, 149] on link "Activité professionnelle" at bounding box center [623, 147] width 217 height 32
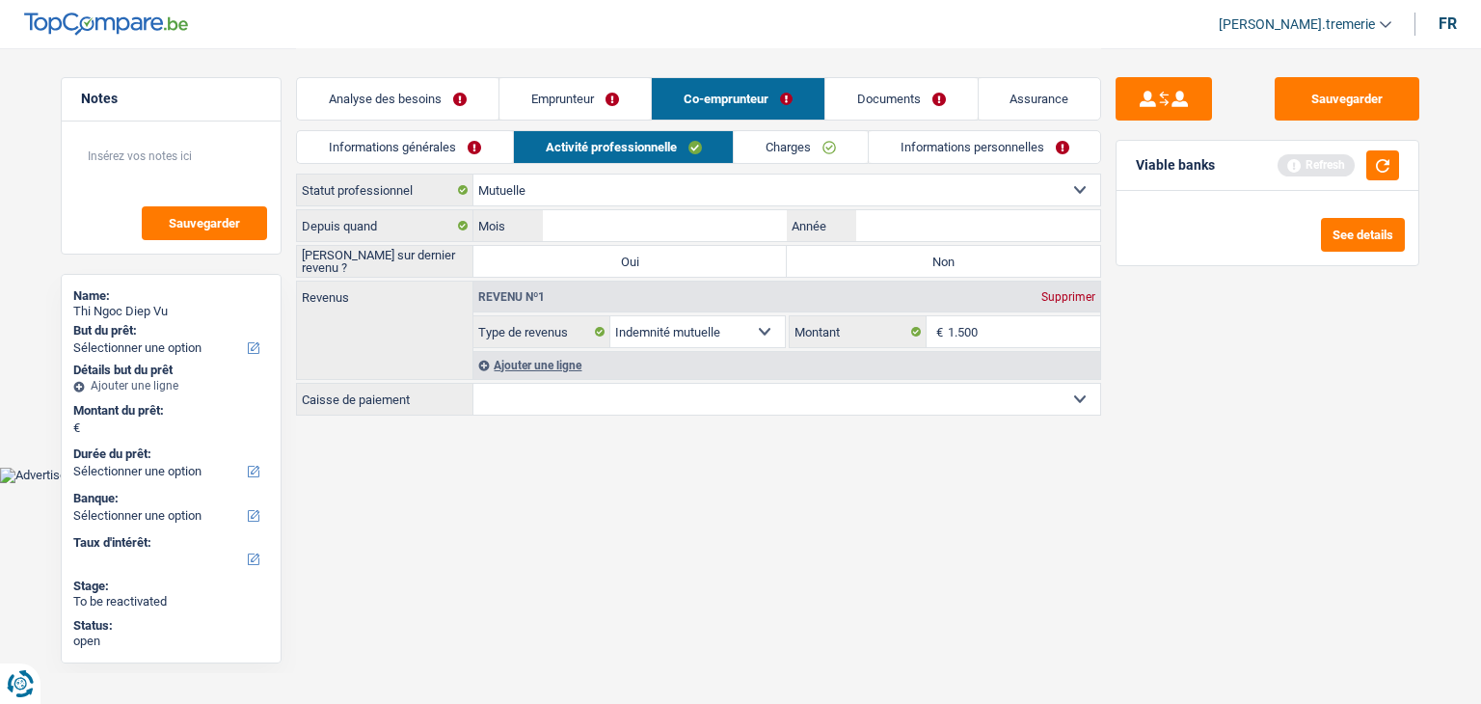
click at [891, 258] on label "Non" at bounding box center [943, 261] width 313 height 31
click at [891, 258] on input "Non" at bounding box center [943, 261] width 313 height 31
radio input "true"
click at [970, 329] on input "1.500" at bounding box center [1024, 331] width 153 height 31
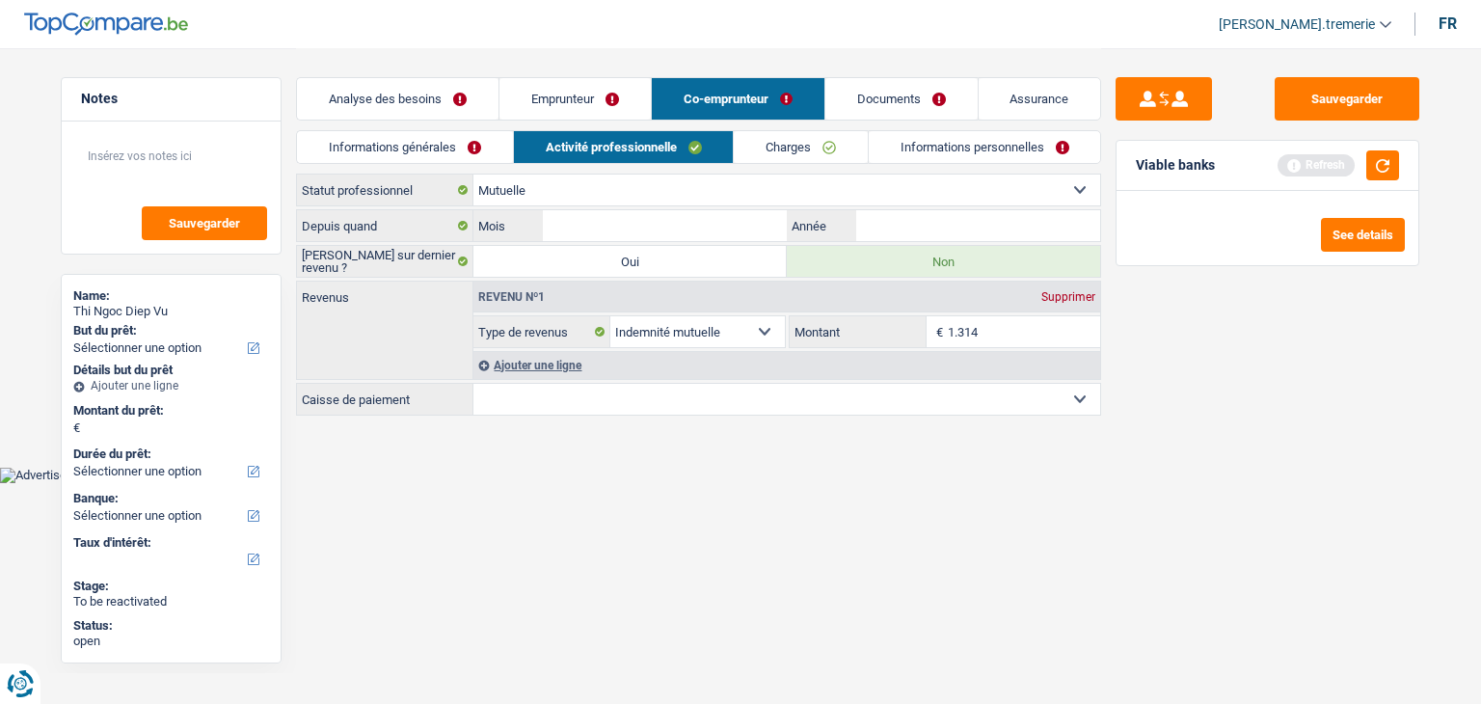
type input "1.314"
click at [899, 221] on input "Année" at bounding box center [978, 225] width 244 height 31
type input "2023"
click at [722, 225] on input "Mois" at bounding box center [665, 225] width 244 height 31
type input "05"
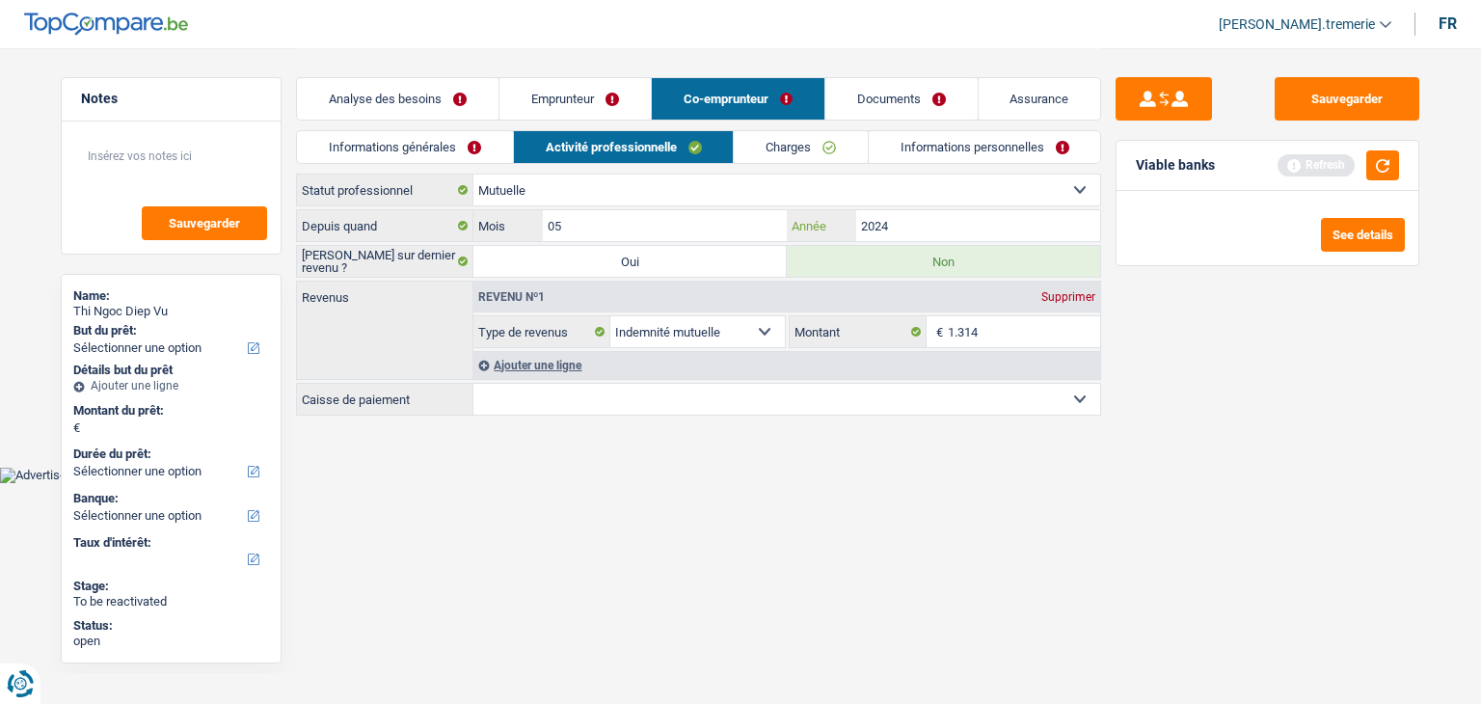
type input "2024"
click at [599, 215] on input "05" at bounding box center [665, 225] width 244 height 31
type input "09"
click at [1141, 443] on div "Sauvegarder Viable banks Refresh See details" at bounding box center [1267, 375] width 333 height 596
click at [971, 399] on select "Mutualité Chrétienne Mutualité Socialiste (Solidaris) SPF Sécurité Sociale Unio…" at bounding box center [786, 399] width 627 height 31
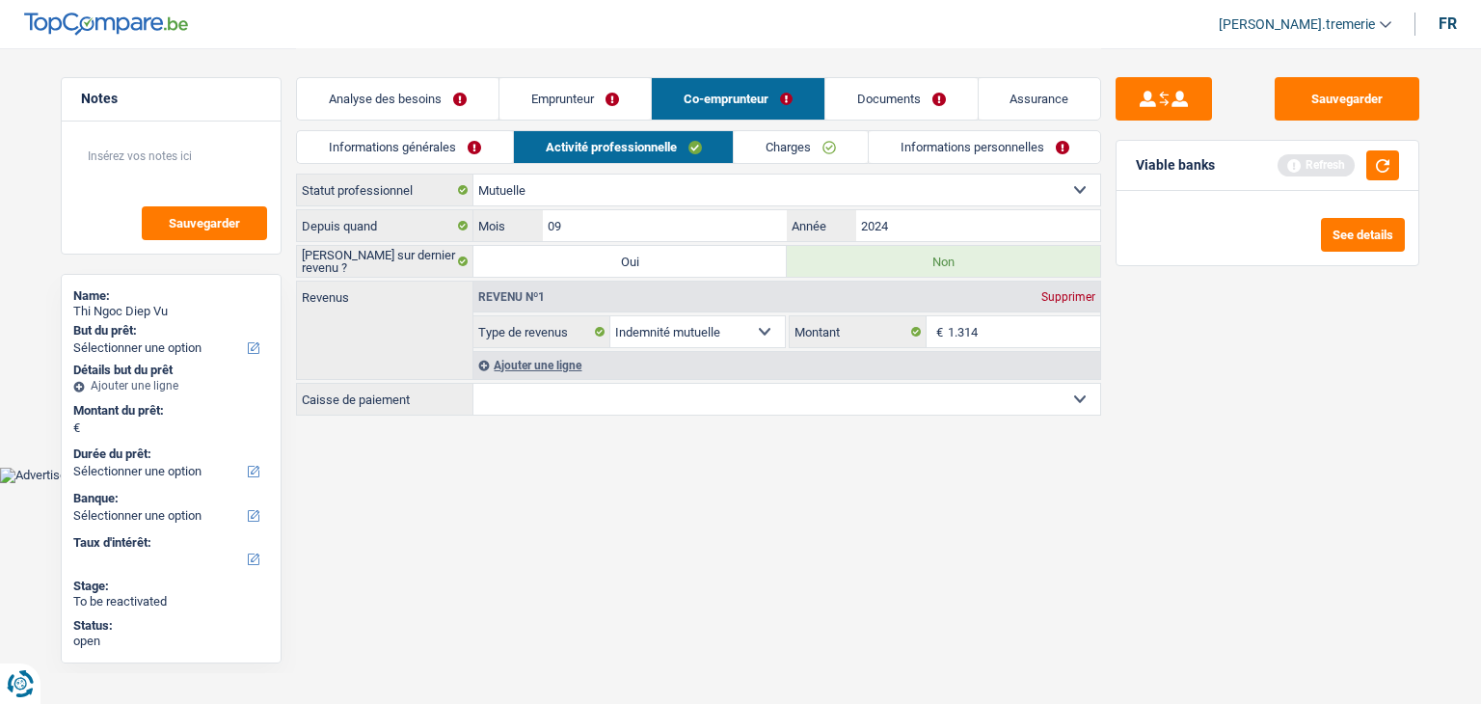
select select "partenamut"
click at [473, 384] on select "Mutualité Chrétienne Mutualité Socialiste (Solidaris) SPF Sécurité Sociale Unio…" at bounding box center [786, 399] width 627 height 31
select select "BE"
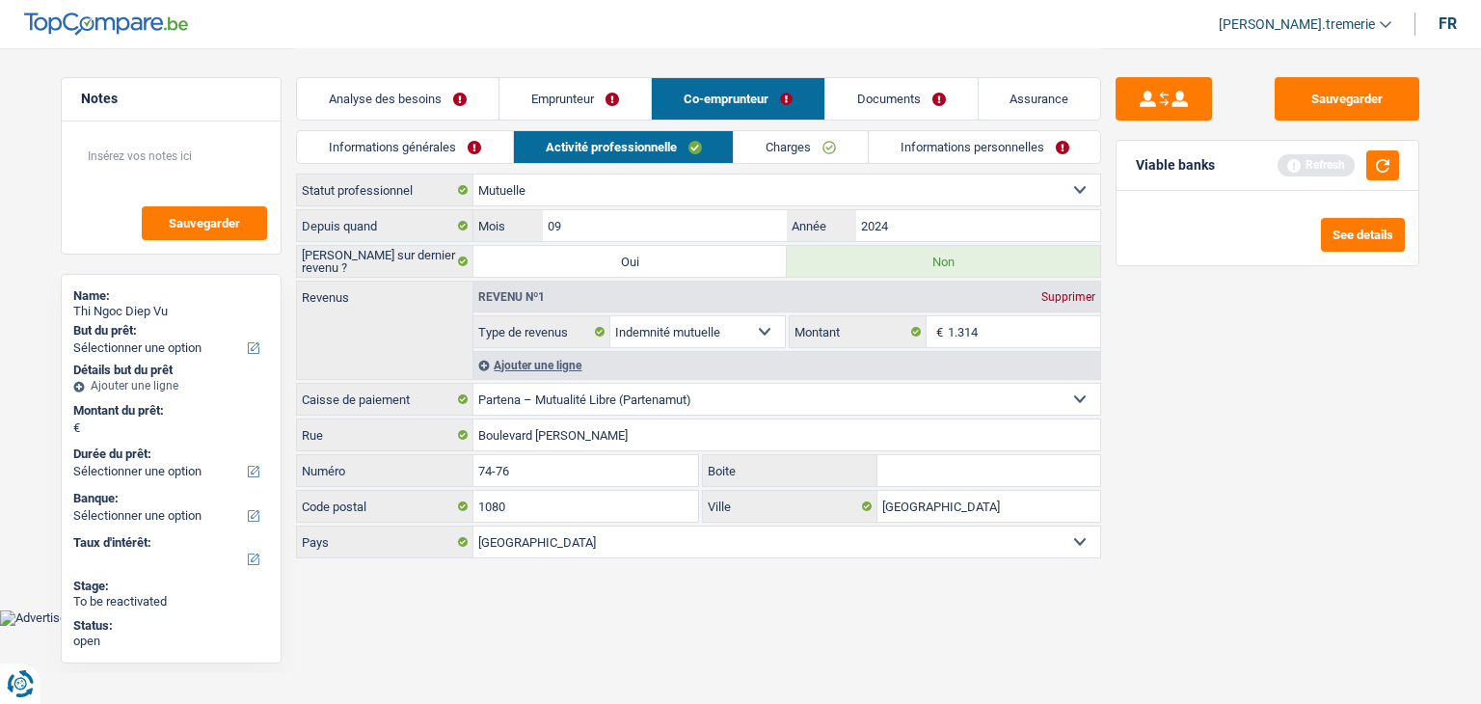
click at [801, 148] on link "Charges" at bounding box center [801, 147] width 134 height 32
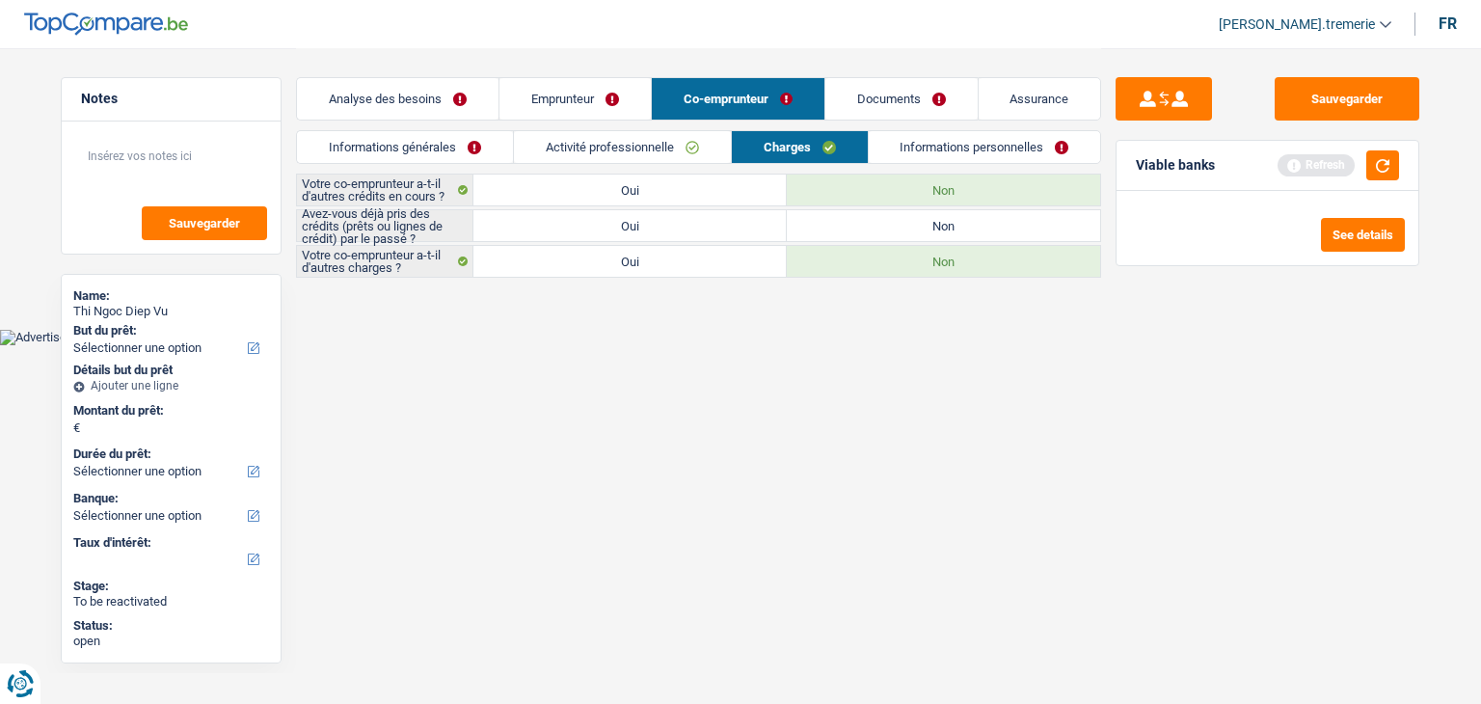
click at [868, 231] on label "Non" at bounding box center [943, 225] width 313 height 31
click at [868, 231] on input "Non" at bounding box center [943, 225] width 313 height 31
radio input "true"
click at [943, 141] on link "Informations personnelles" at bounding box center [985, 147] width 232 height 32
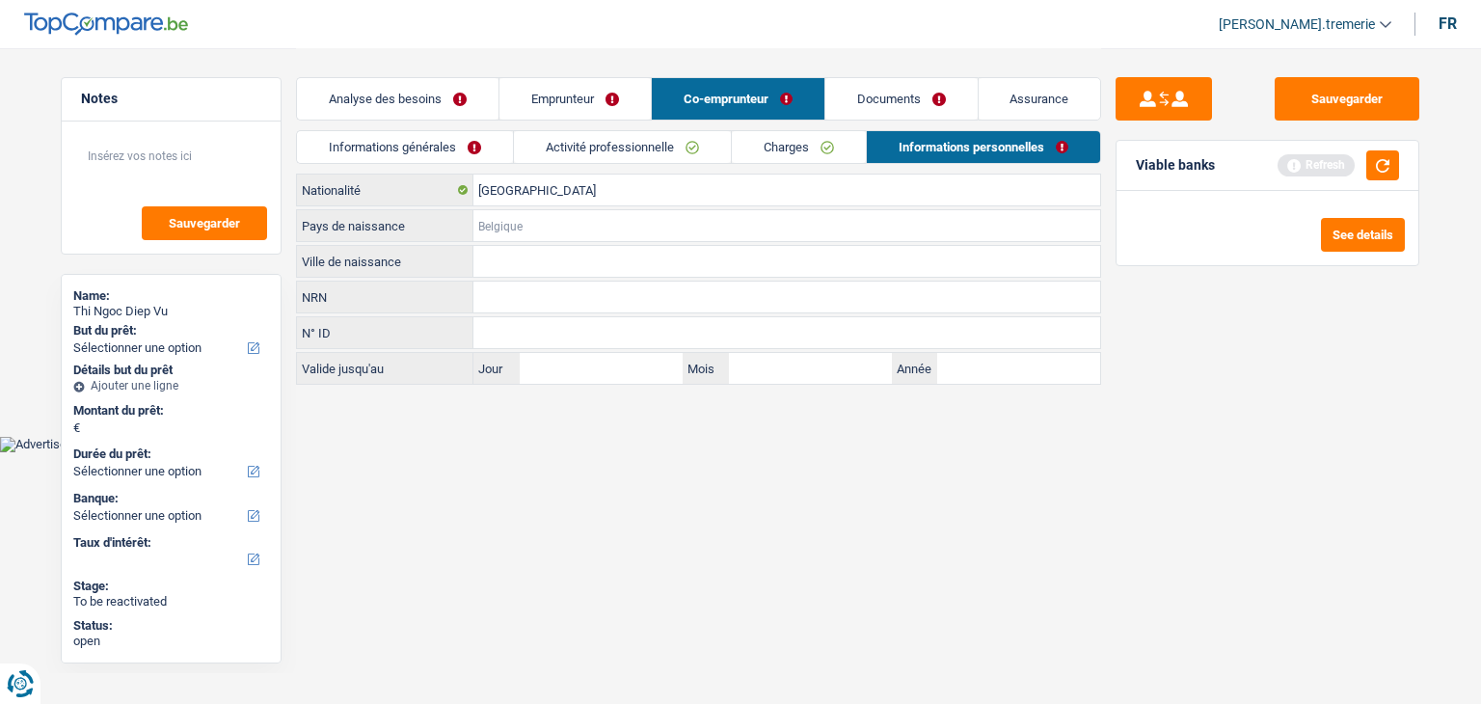
click at [586, 240] on input "Pays de naissance" at bounding box center [786, 225] width 627 height 31
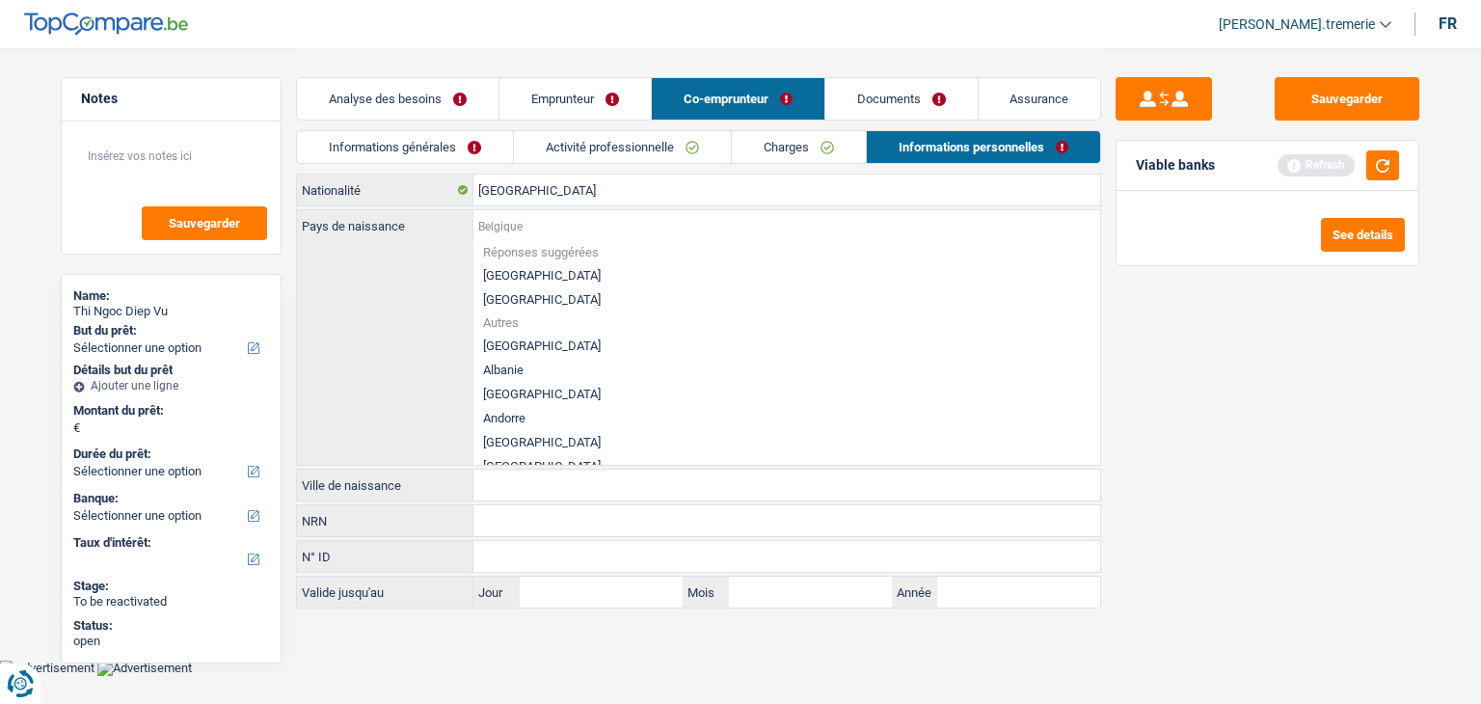
type input "V"
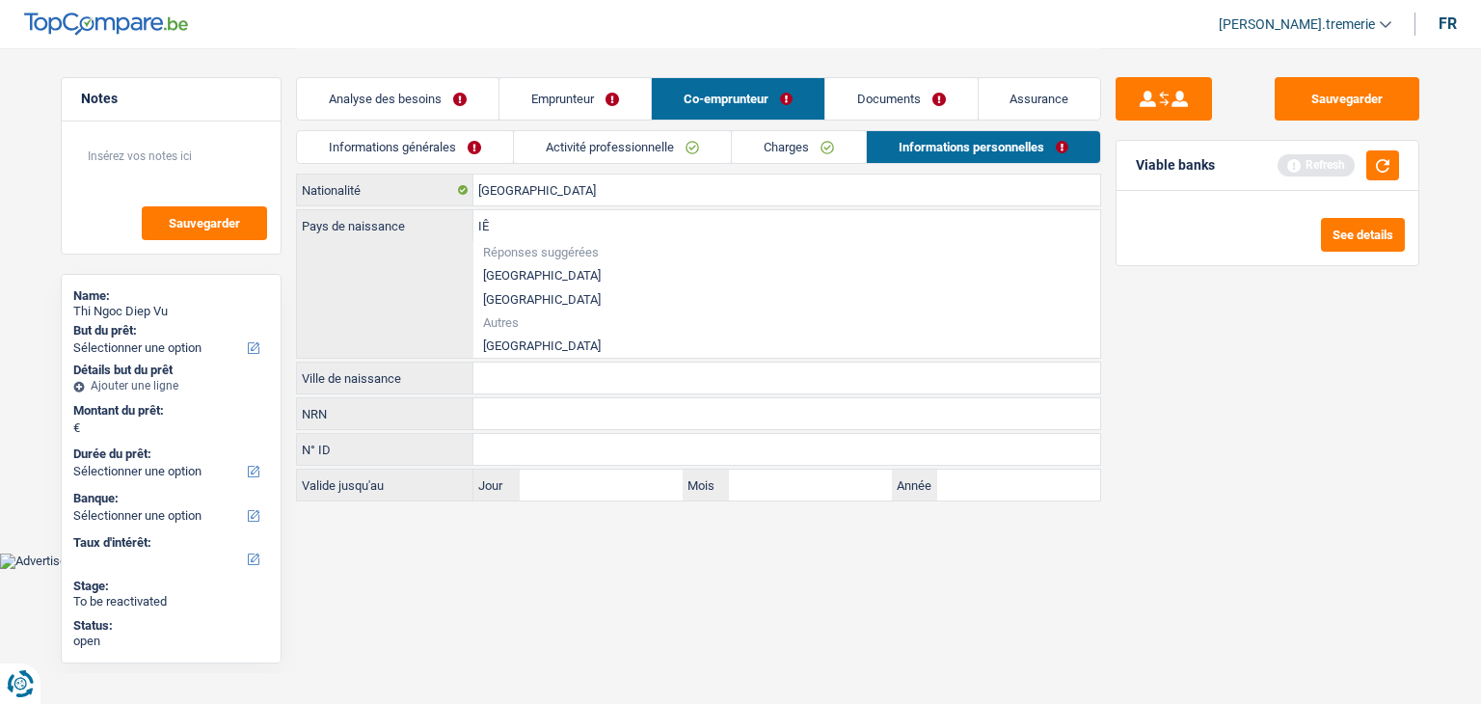
type input "I"
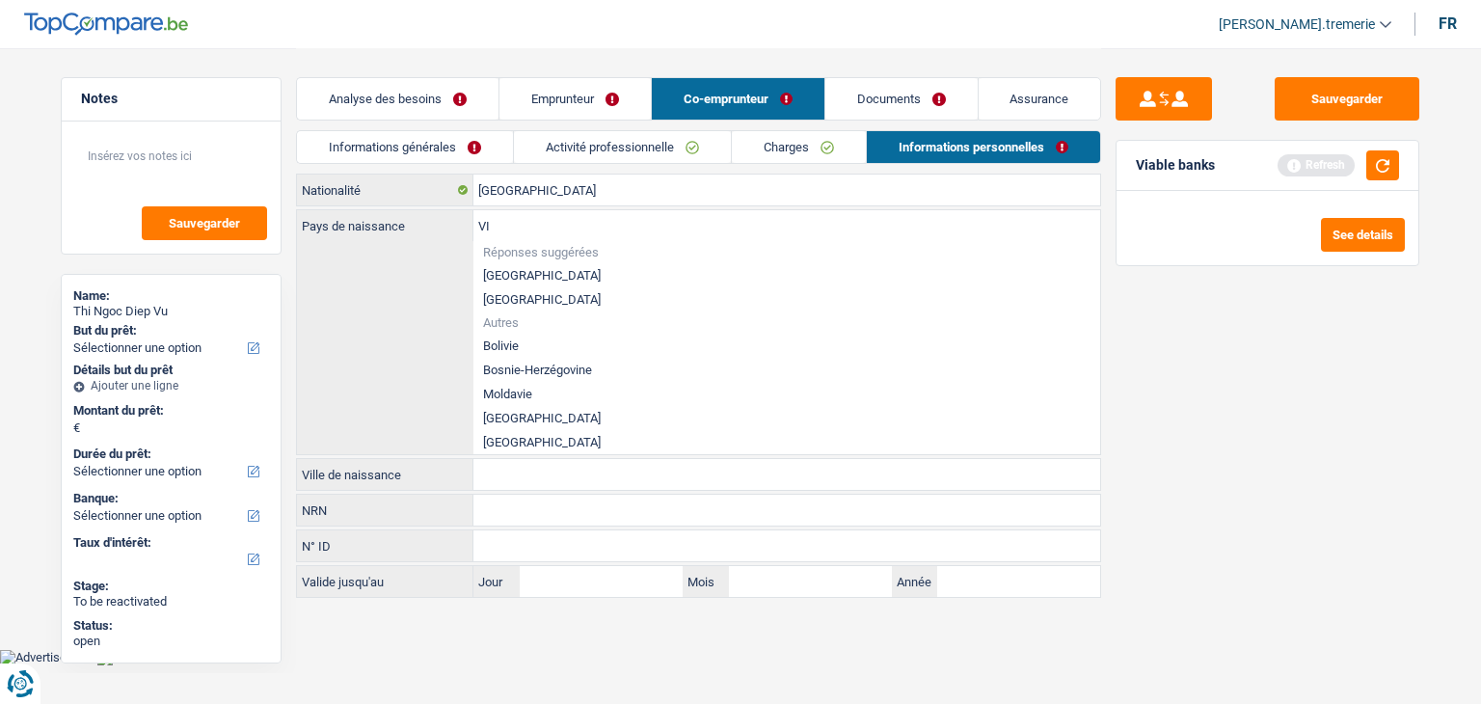
click at [517, 443] on li "Viêt Nam" at bounding box center [786, 442] width 627 height 24
type input "Viêt Nam"
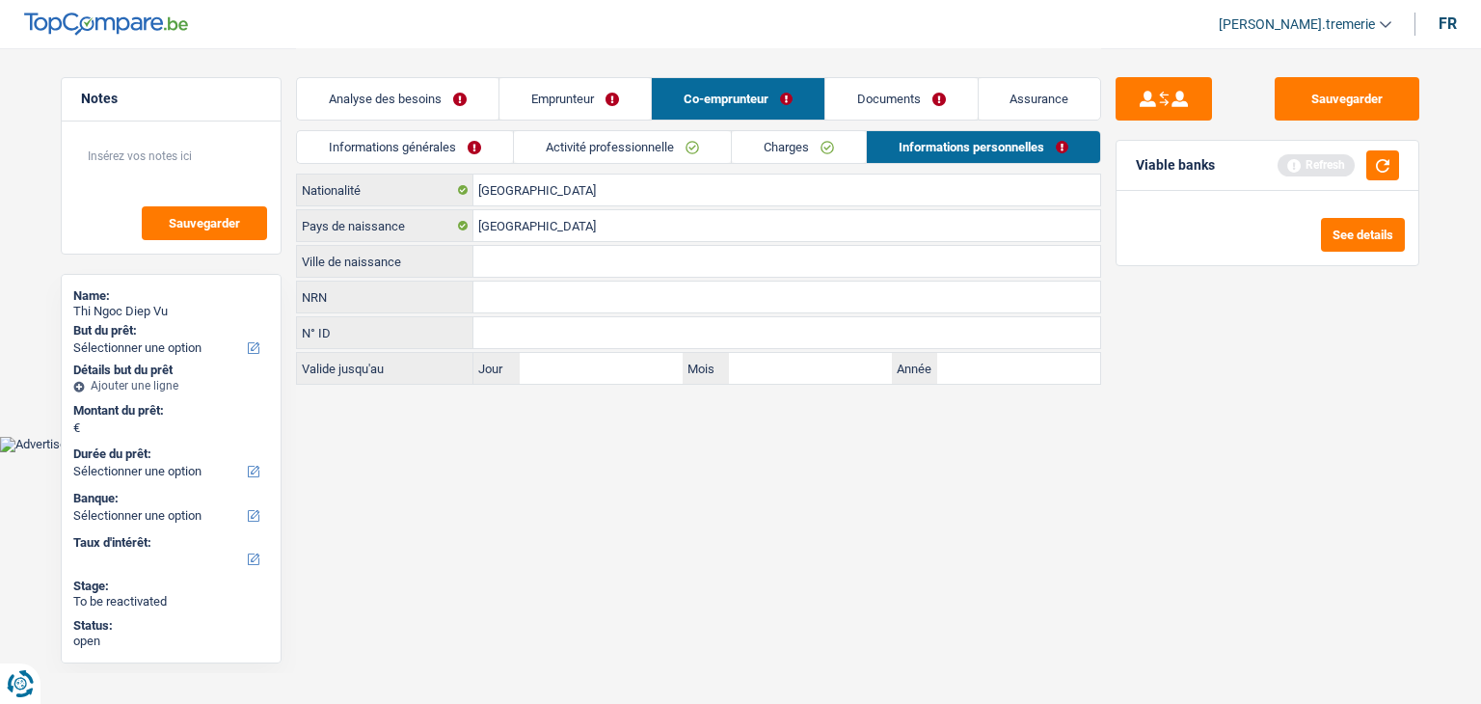
click at [537, 254] on input "Ville de naissance" at bounding box center [786, 261] width 627 height 31
type input "g"
type input "Go-Cong"
click at [512, 296] on input "NRN" at bounding box center [786, 297] width 627 height 31
type input "66.10.19-521.74"
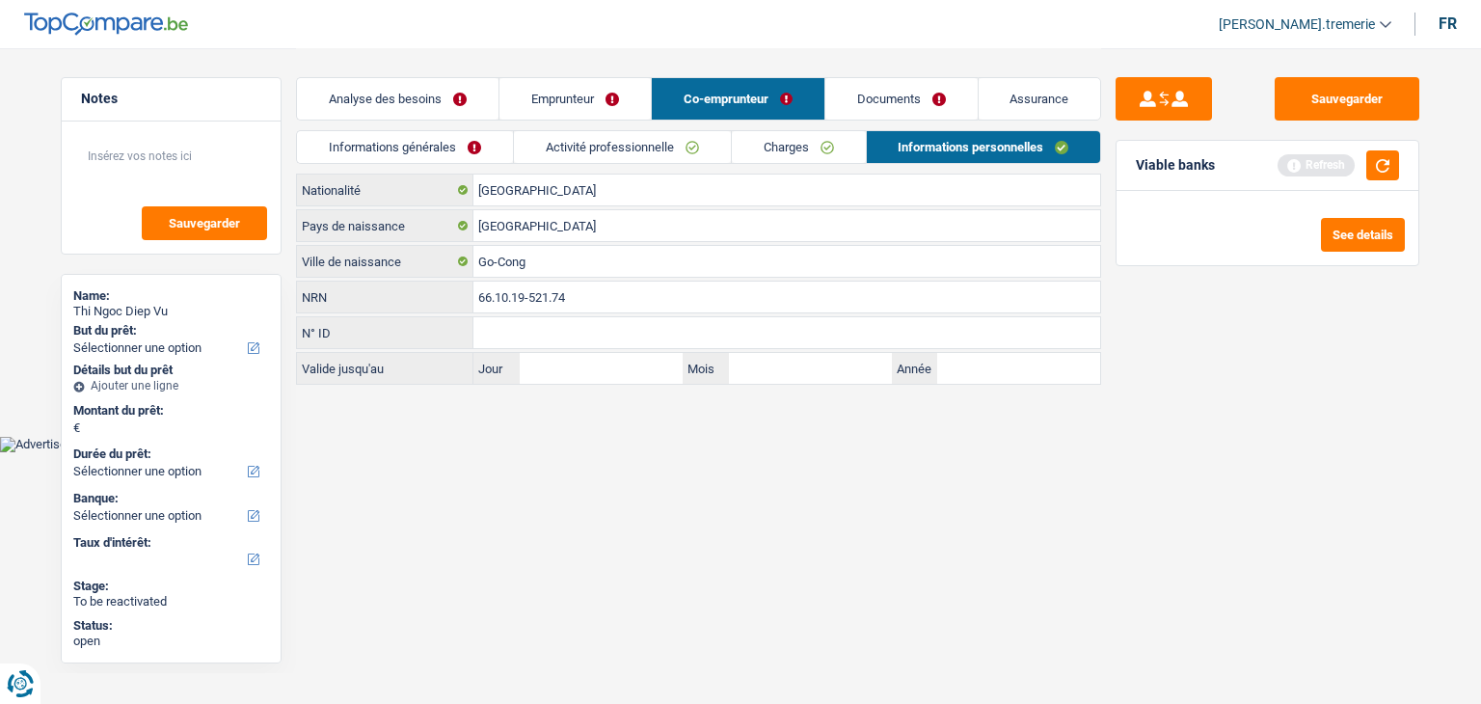
click at [517, 336] on input "N° ID" at bounding box center [786, 332] width 627 height 31
type input "592311878424"
click at [545, 353] on input "Jour" at bounding box center [601, 368] width 163 height 31
type input "24"
type input "02"
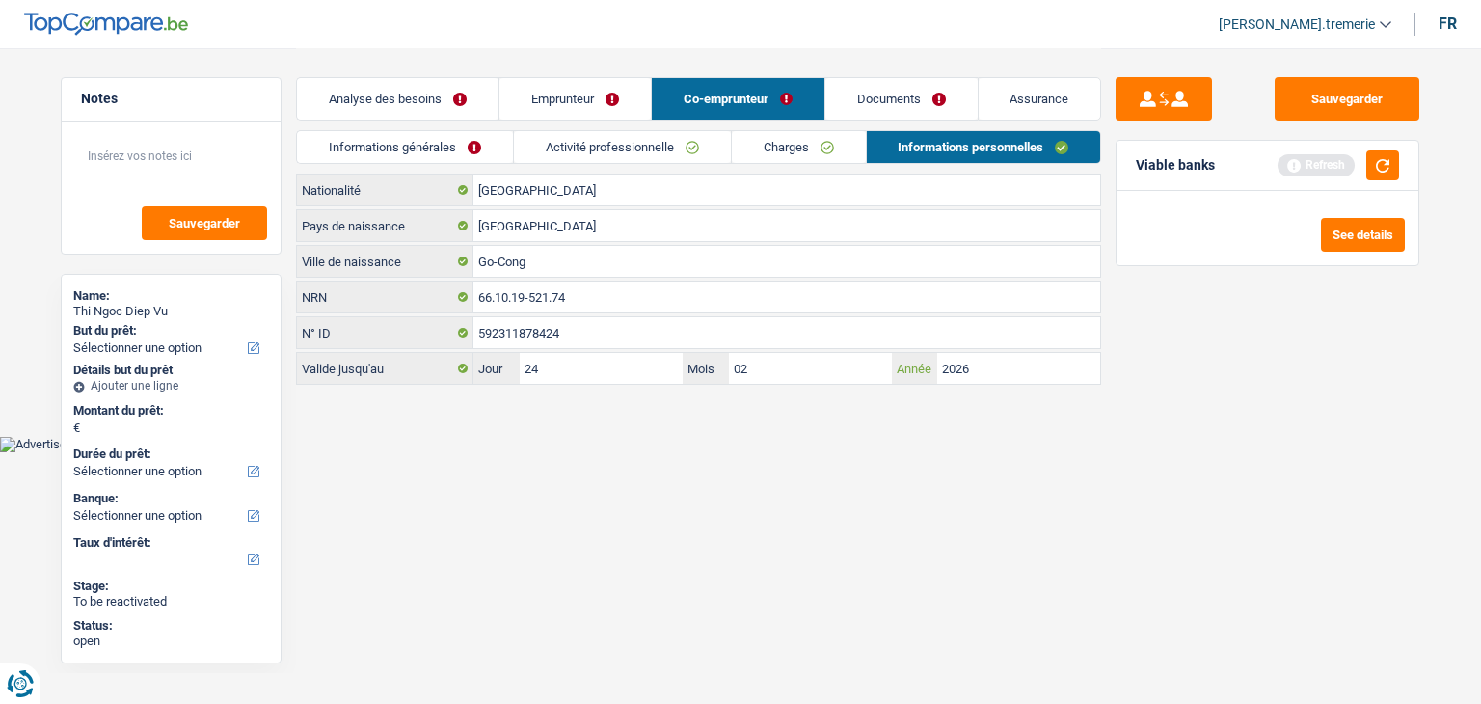
type input "2026"
click at [685, 452] on html "Vous avez le contrôle de vos données Nous utilisons des cookies, tout comme nos…" at bounding box center [740, 226] width 1481 height 452
click at [580, 92] on link "Emprunteur" at bounding box center [574, 98] width 151 height 41
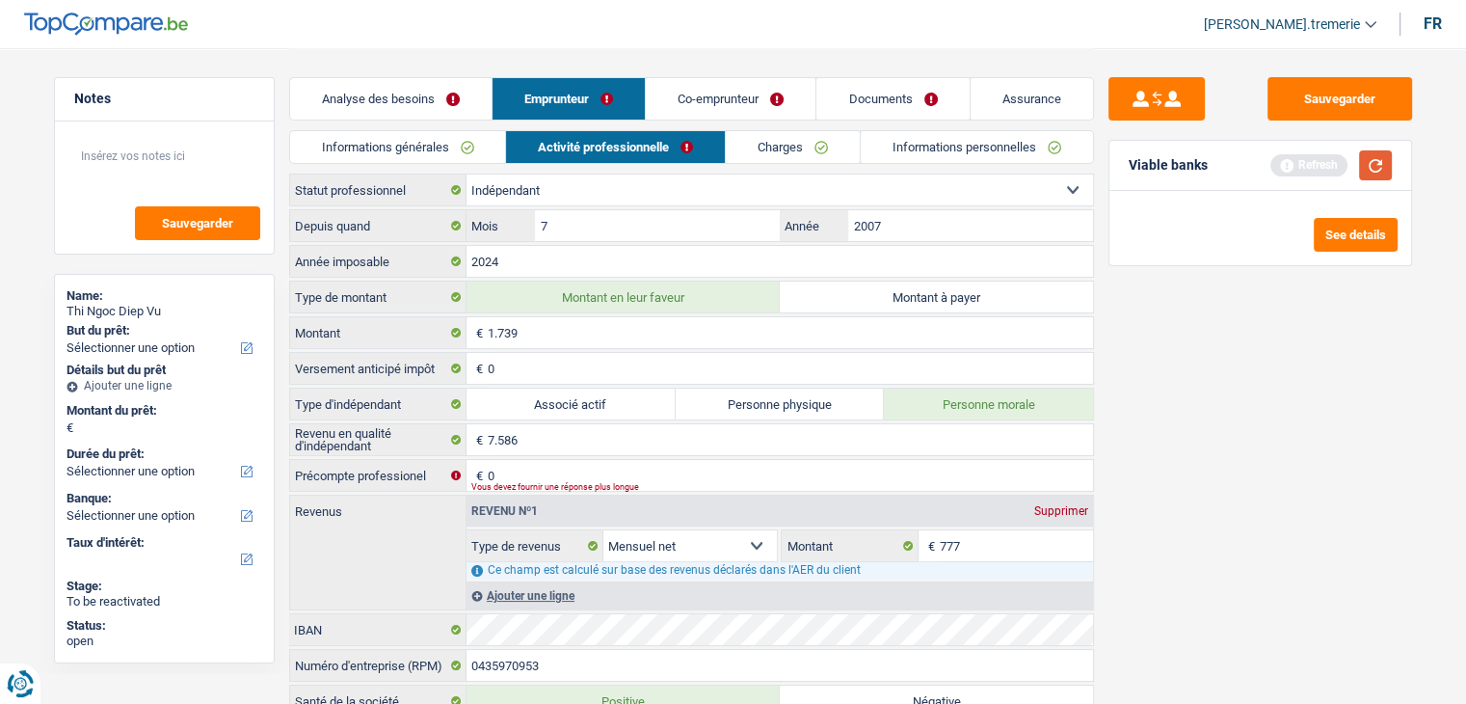
click at [1369, 167] on button "button" at bounding box center [1375, 165] width 33 height 30
click at [428, 90] on link "Analyse des besoins" at bounding box center [391, 98] width 202 height 41
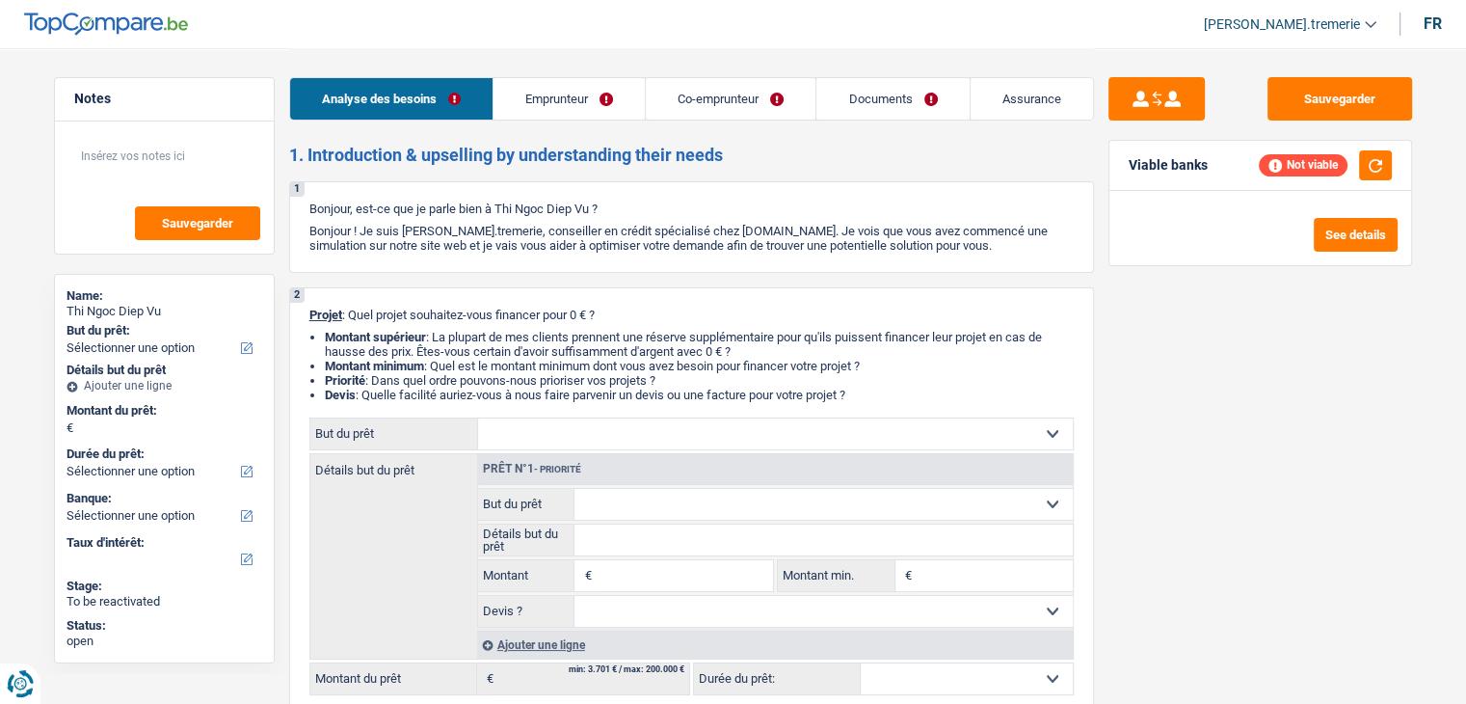
click at [579, 437] on select "Confort maison: meubles, textile, peinture, électroménager, outillage non-profe…" at bounding box center [775, 433] width 595 height 31
select select "renovation"
click at [478, 418] on select "Confort maison: meubles, textile, peinture, électroménager, outillage non-profe…" at bounding box center [775, 433] width 595 height 31
select select "renovation"
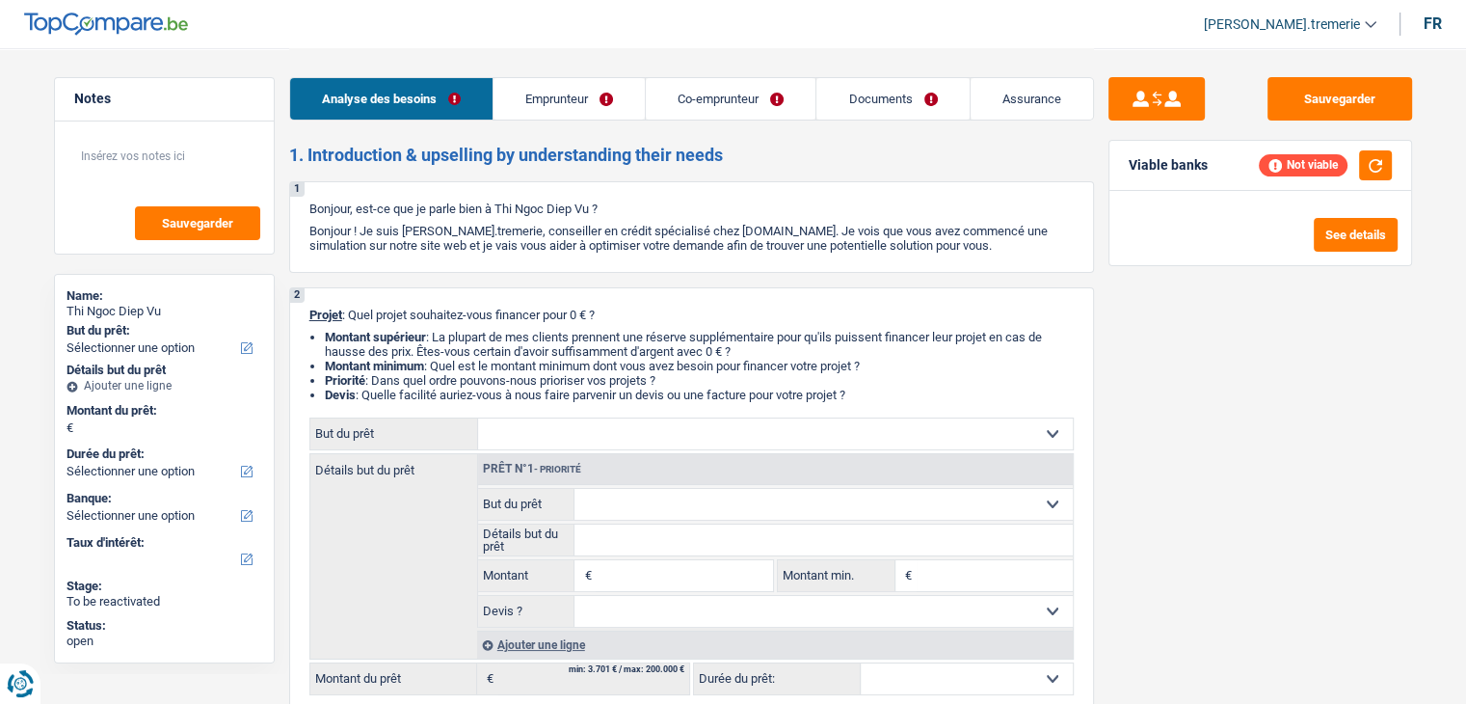
select select "renovation"
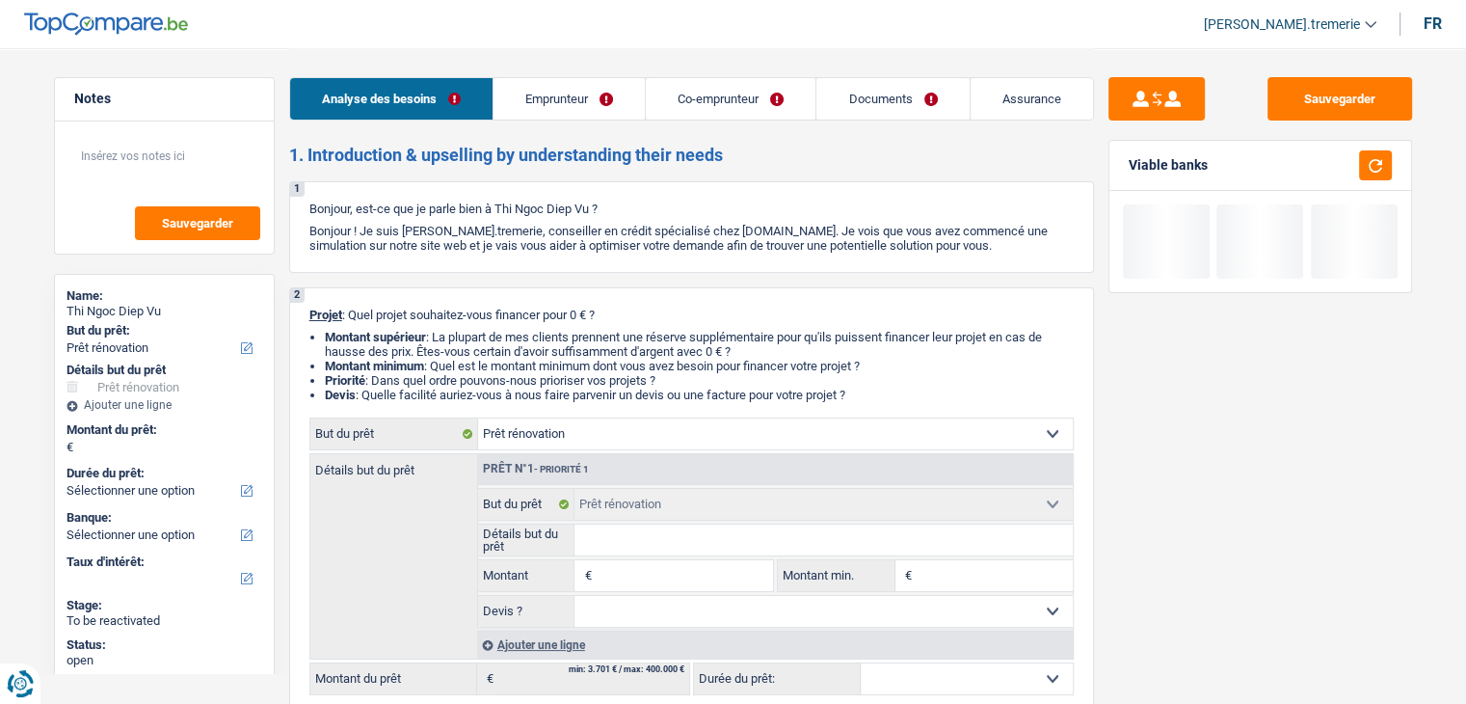
click at [632, 580] on input "Montant" at bounding box center [684, 575] width 176 height 31
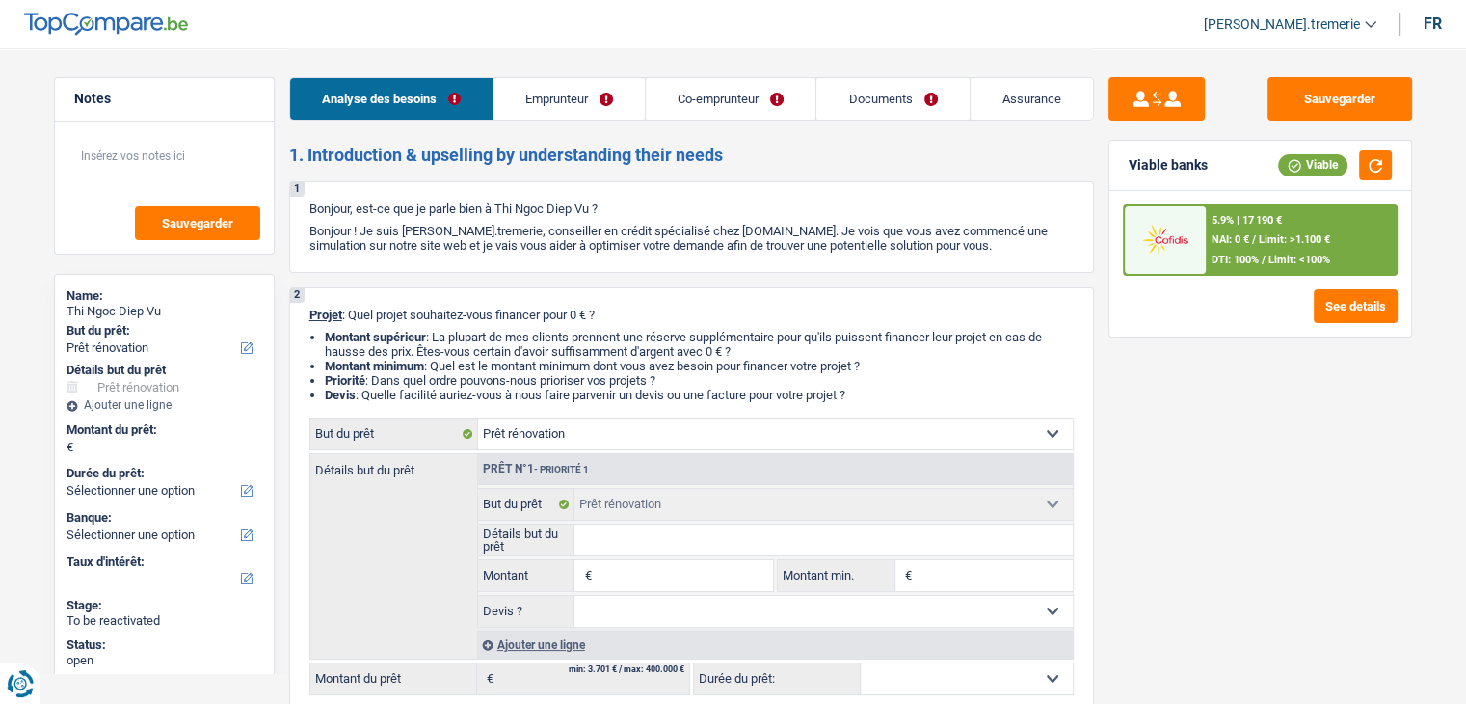
type input "3"
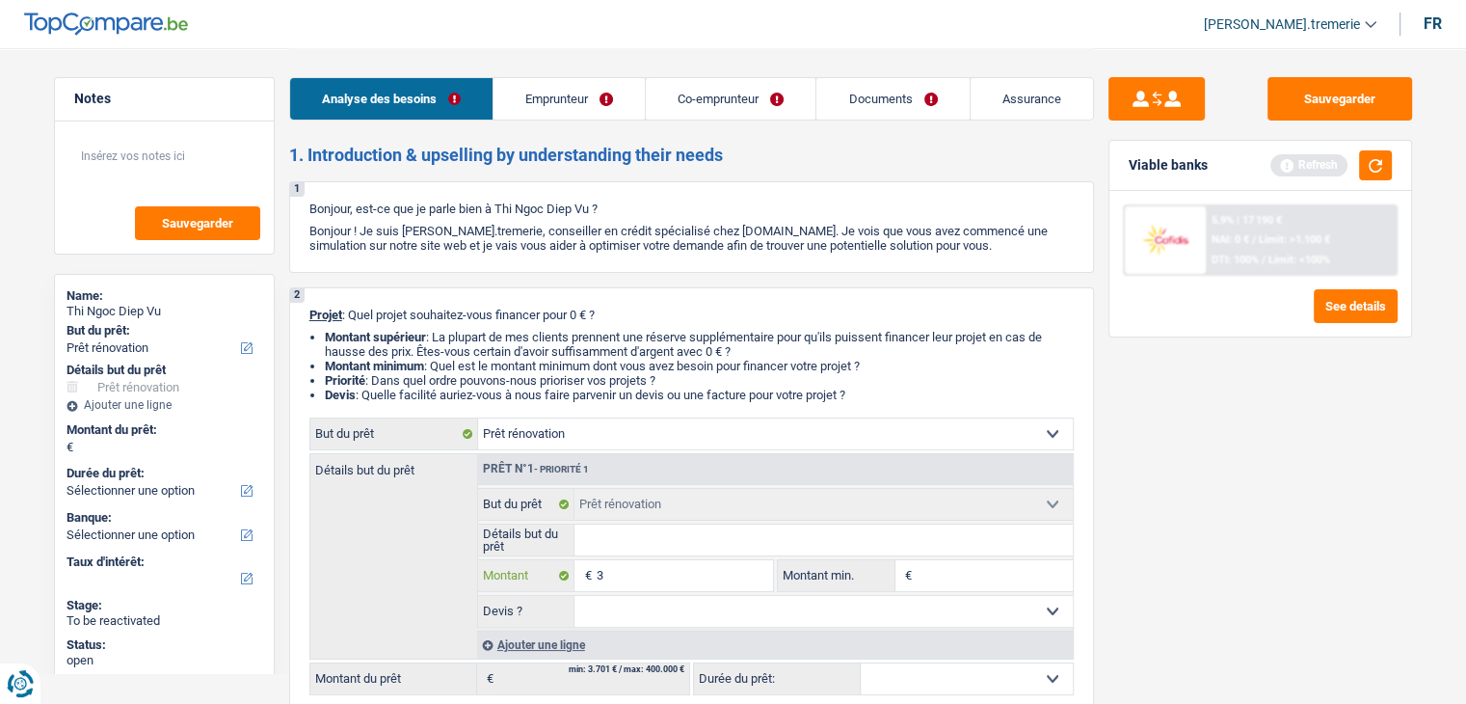
type input "30"
type input "300"
type input "3.000"
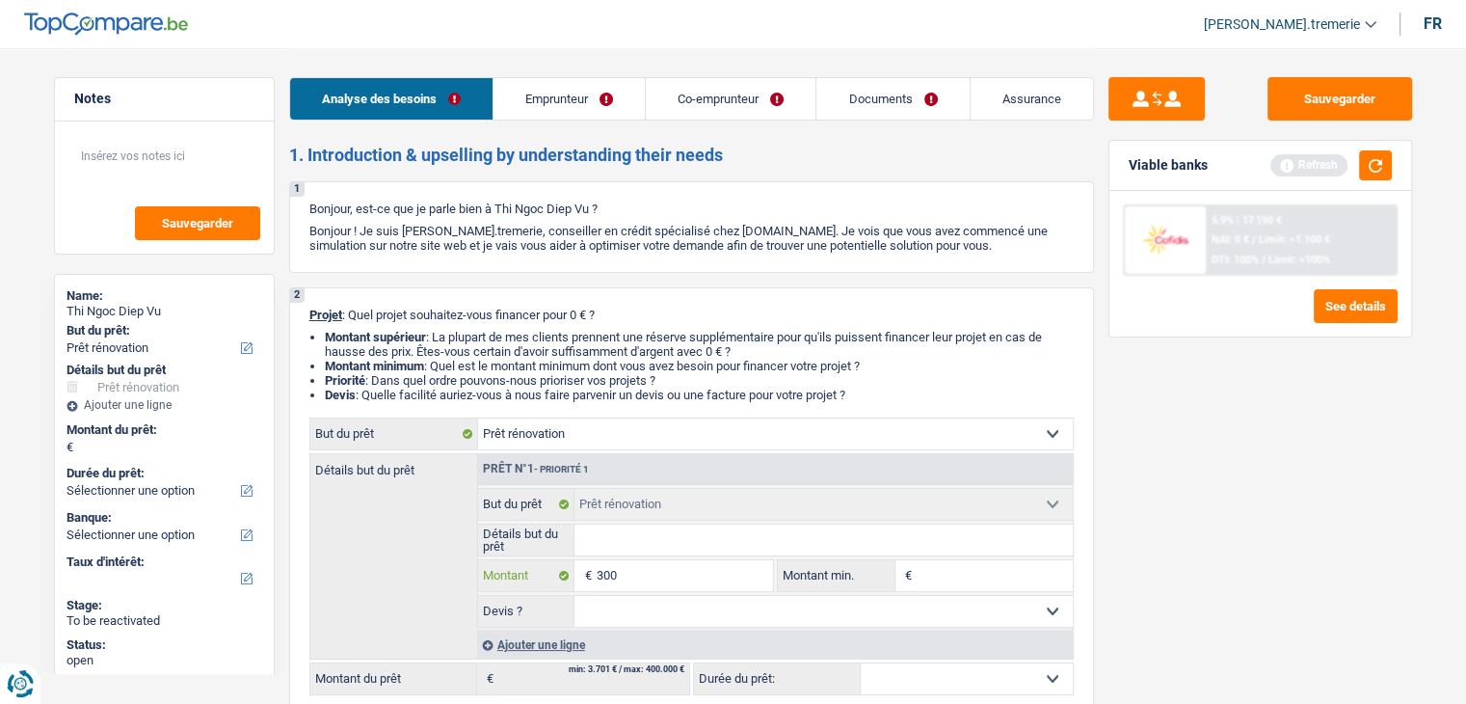
type input "3.000"
type input "30.000"
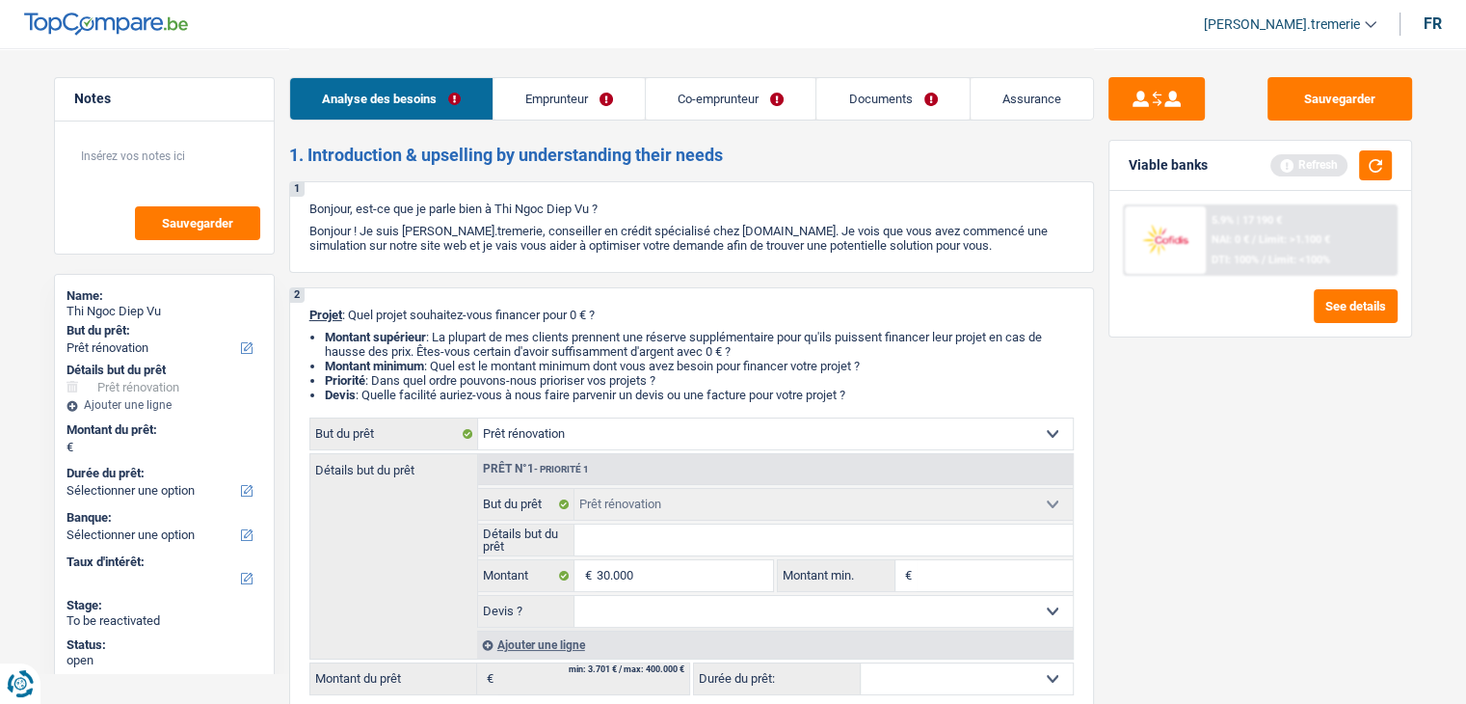
type input "30.000"
select select "120"
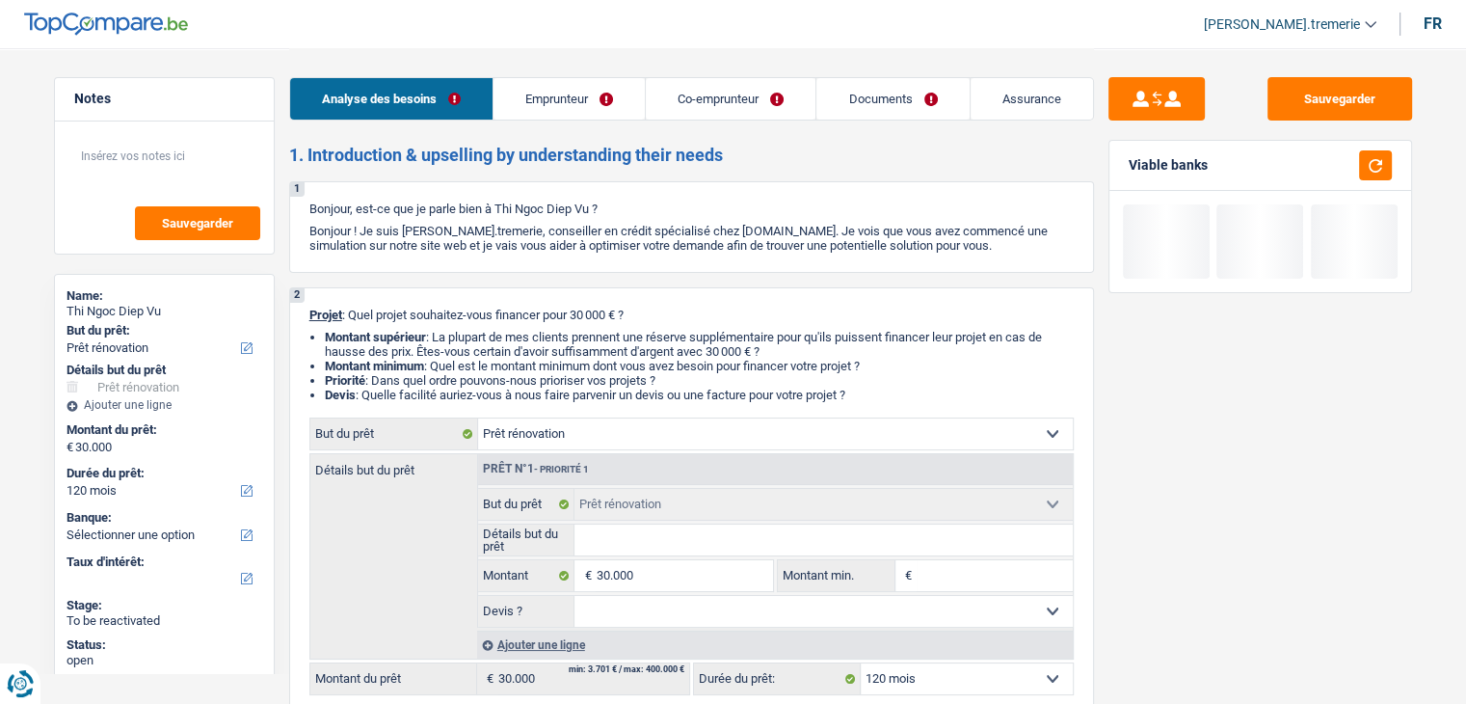
click at [918, 672] on select "12 mois 18 mois 24 mois 30 mois 36 mois 42 mois 48 mois 60 mois 72 mois 84 mois…" at bounding box center [967, 678] width 212 height 31
click at [1187, 468] on div "Sauvegarder Viable banks" at bounding box center [1260, 375] width 333 height 596
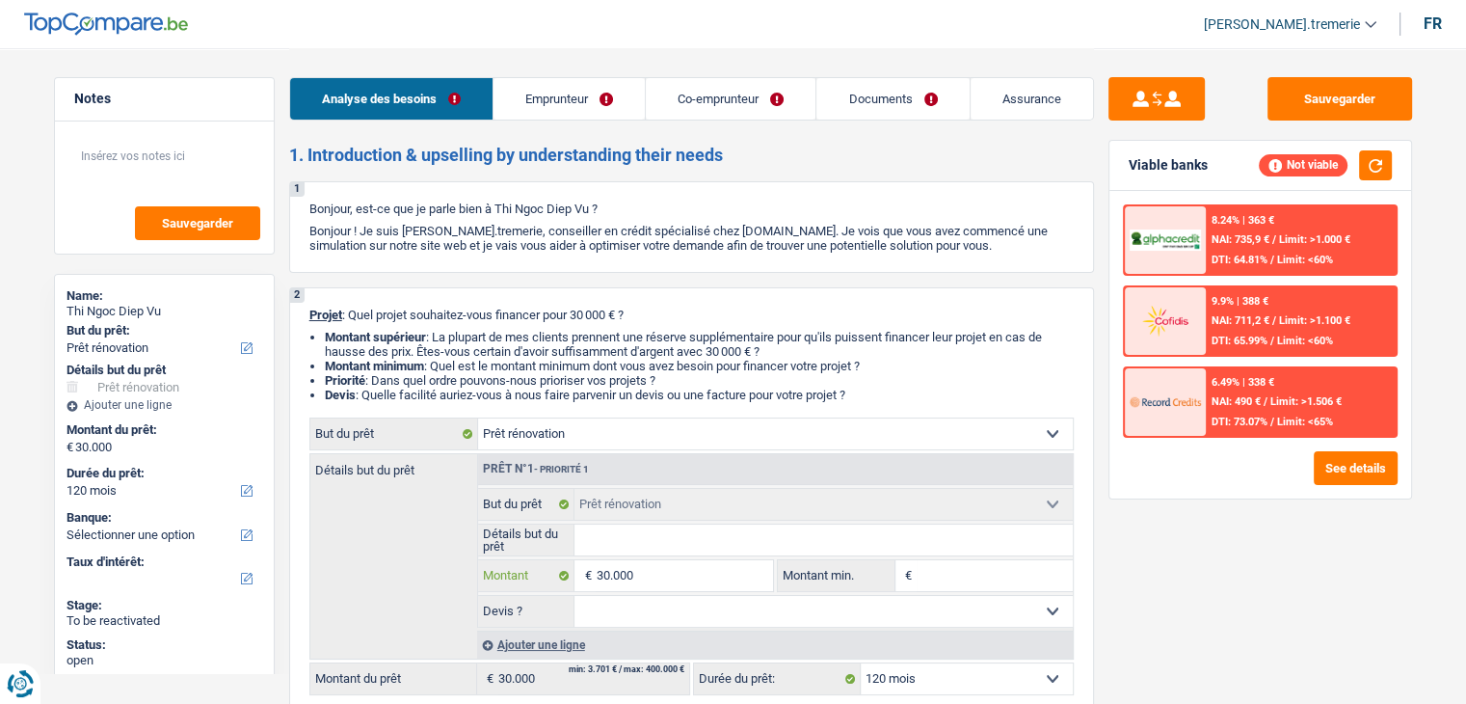
click at [605, 576] on input "30.000" at bounding box center [684, 575] width 176 height 31
type input "0"
type input "20"
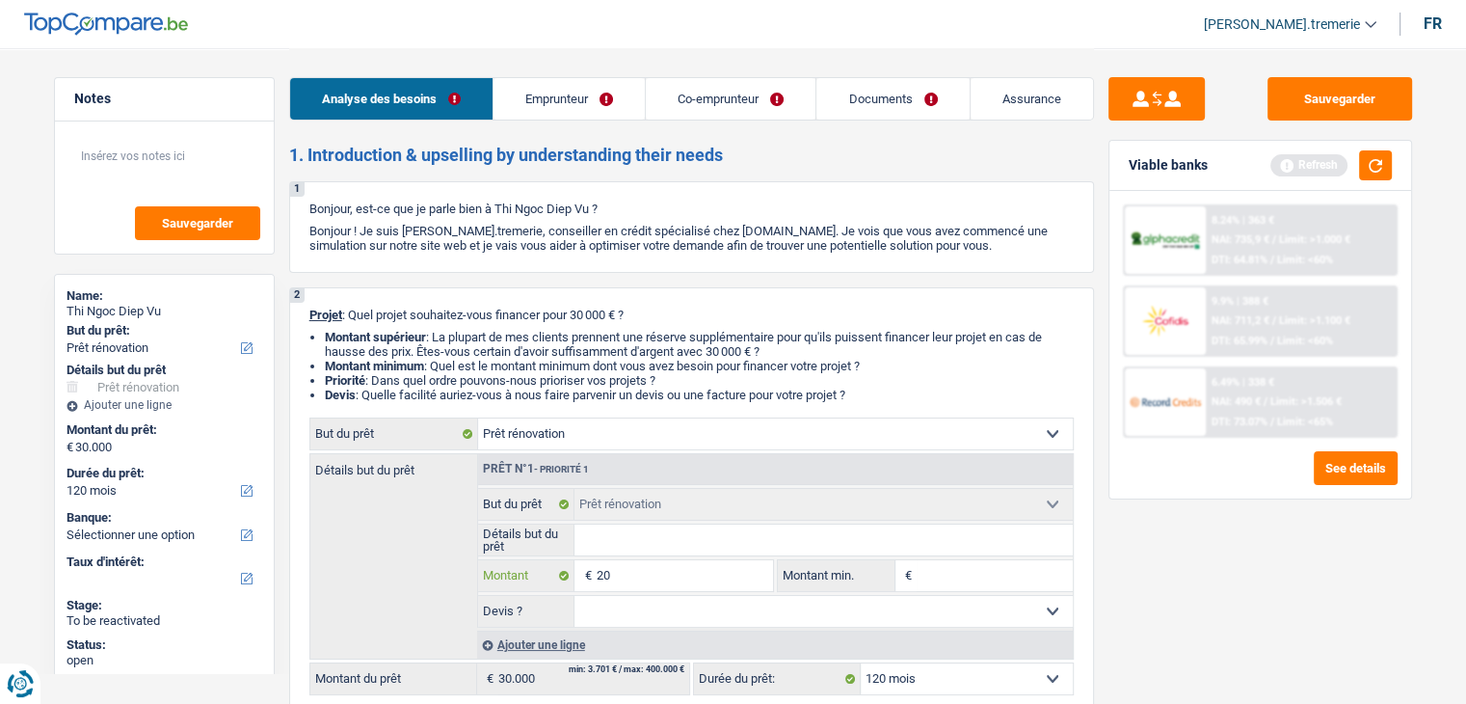
type input "200"
type input "2.000"
type input "20.000"
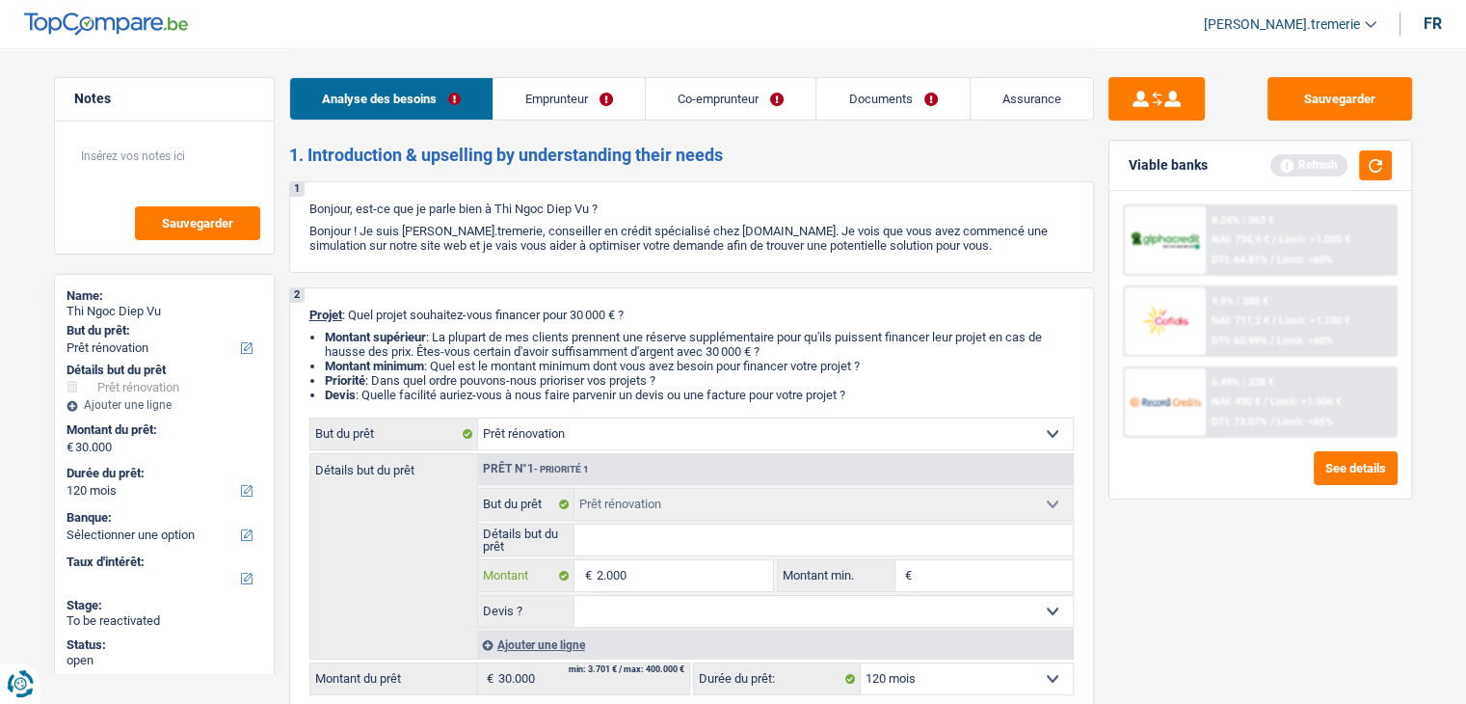
type input "20.000"
select select "84"
type input "20.000"
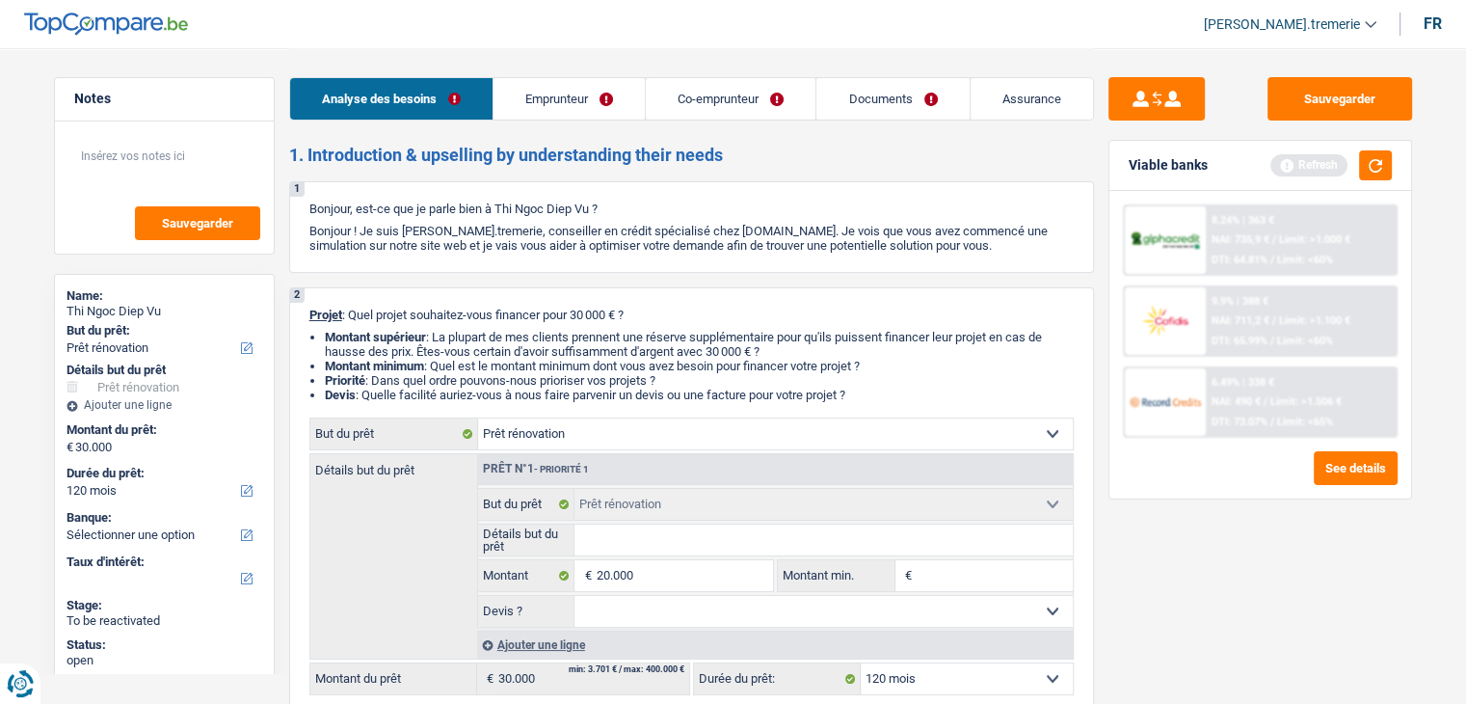
select select "84"
type input "20.000"
select select "84"
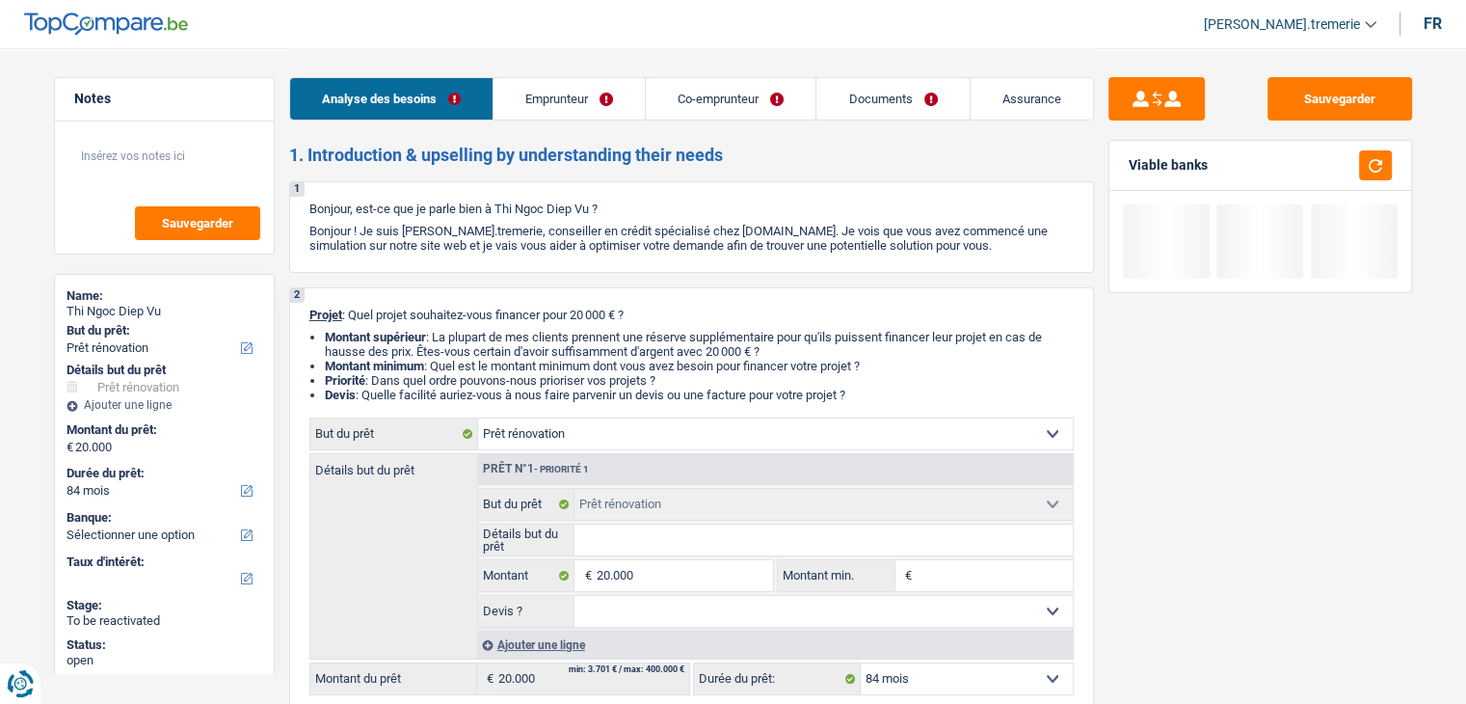
click at [1320, 597] on div "Sauvegarder Viable banks" at bounding box center [1260, 375] width 333 height 596
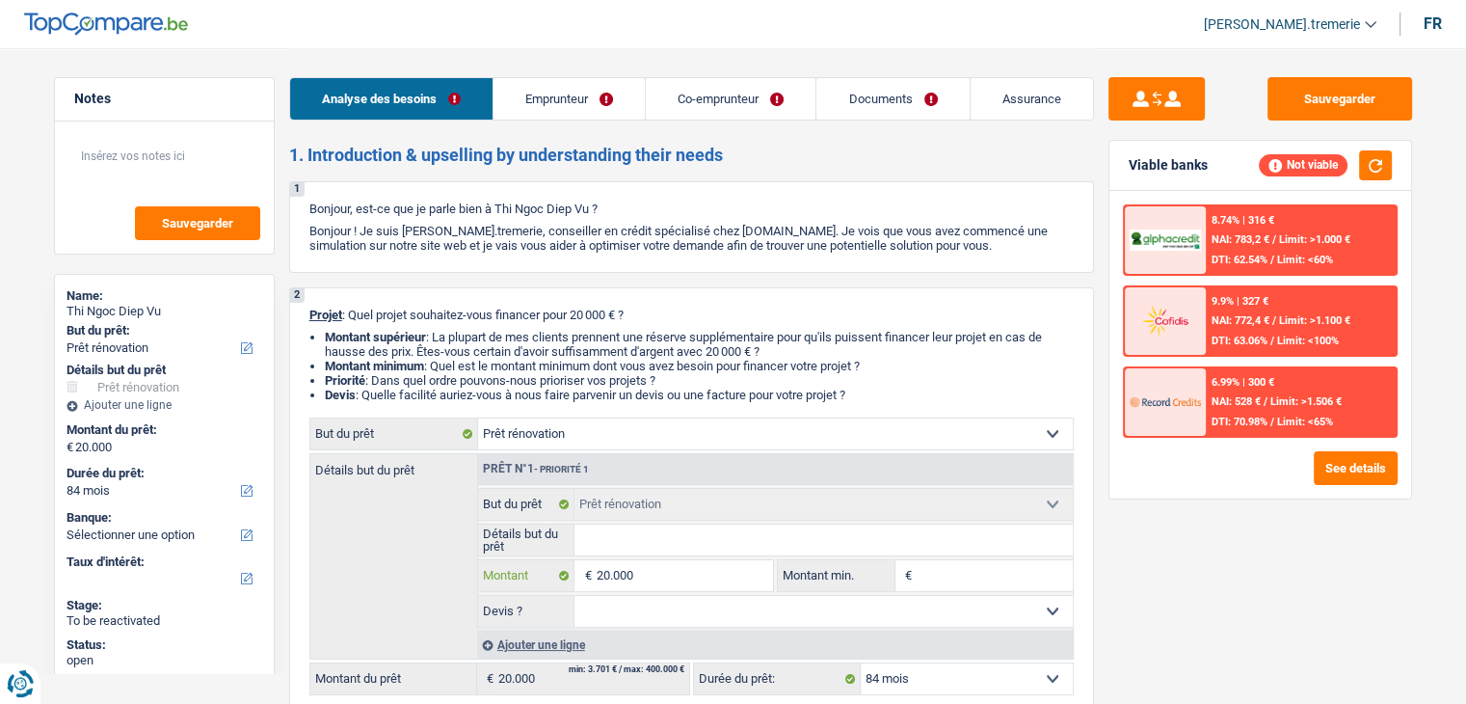
click at [698, 586] on input "20.000" at bounding box center [684, 575] width 176 height 31
type input "2.000"
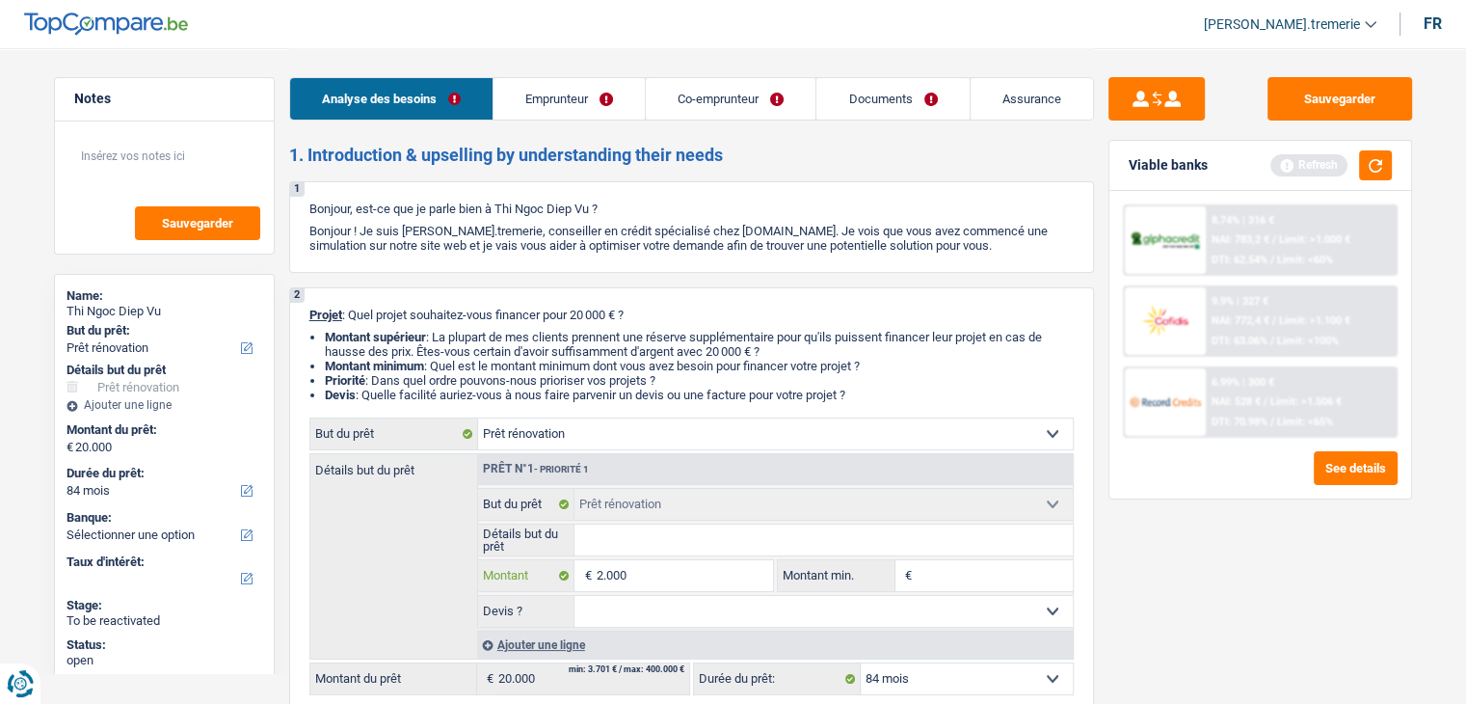
type input "20.001"
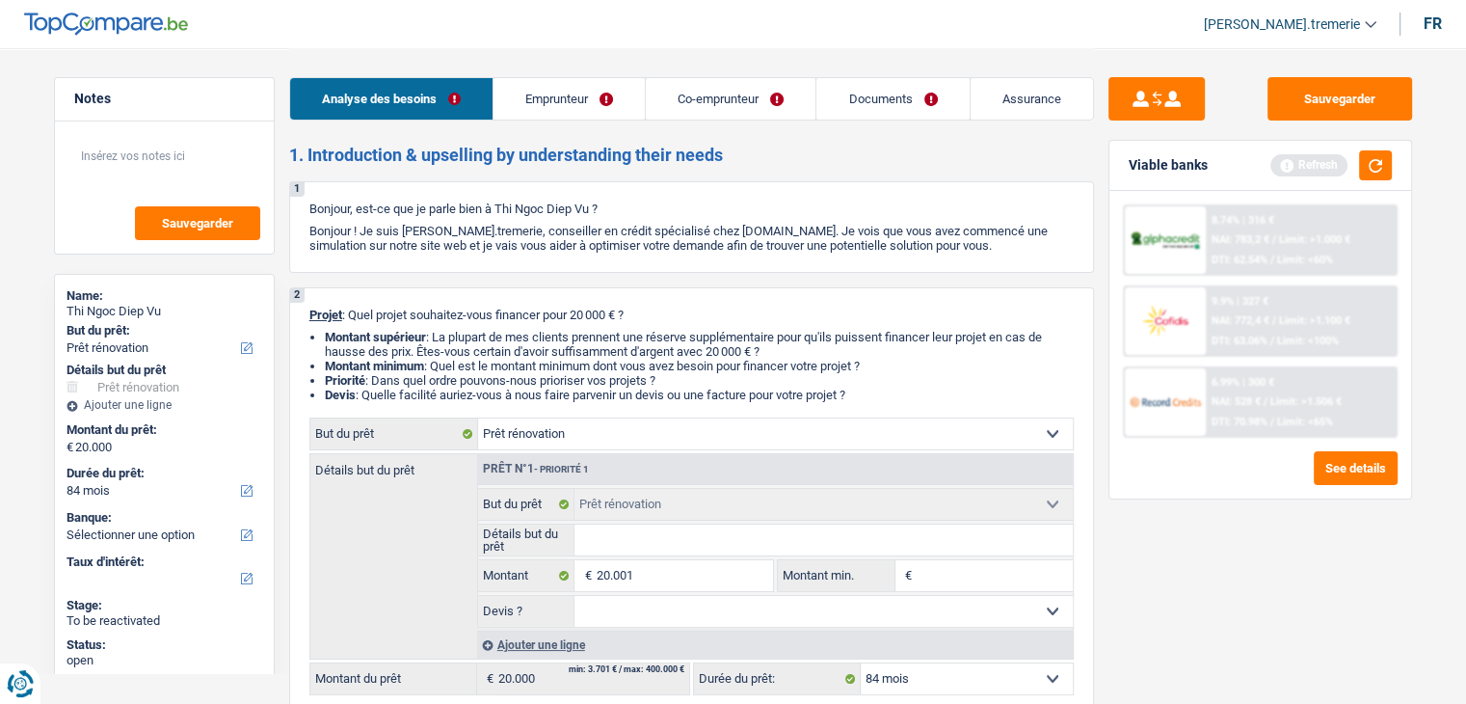
type input "20.001"
click at [913, 683] on select "12 mois 18 mois 24 mois 30 mois 36 mois 42 mois 48 mois 60 mois 72 mois 84 mois…" at bounding box center [967, 678] width 212 height 31
select select "120"
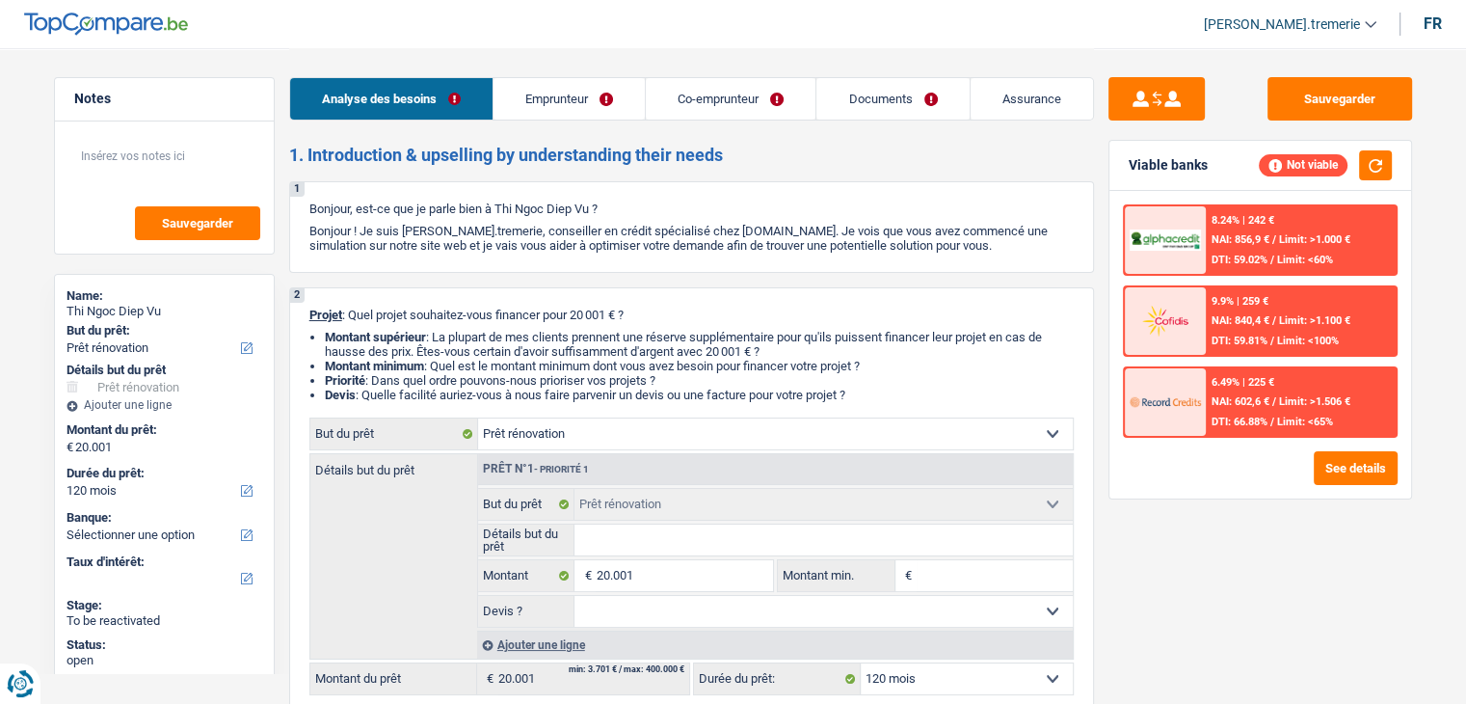
click at [1320, 531] on div "Sauvegarder Viable banks Not viable 8.24% | 242 € NAI: 856,9 € / Limit: >1.000 …" at bounding box center [1260, 375] width 333 height 596
click at [551, 99] on link "Emprunteur" at bounding box center [569, 98] width 151 height 41
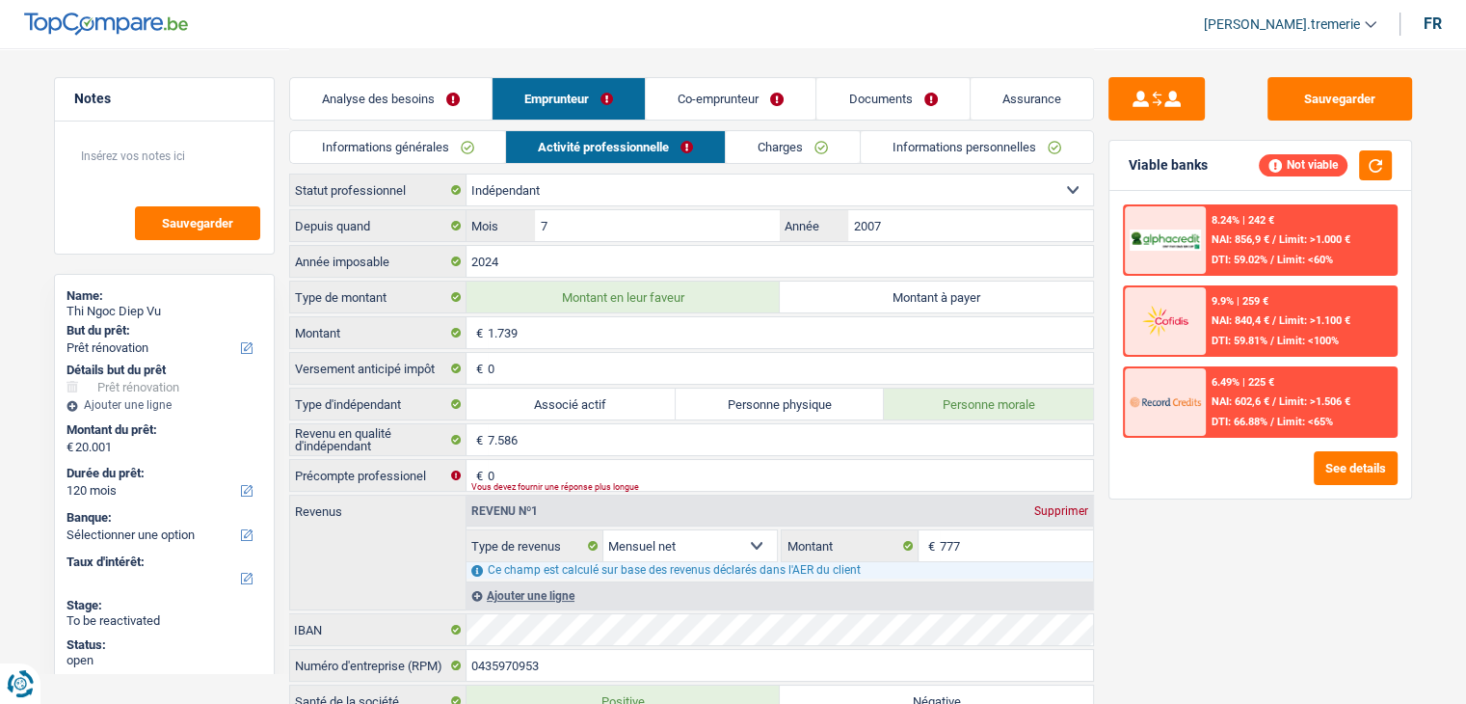
click at [776, 156] on link "Charges" at bounding box center [793, 147] width 134 height 32
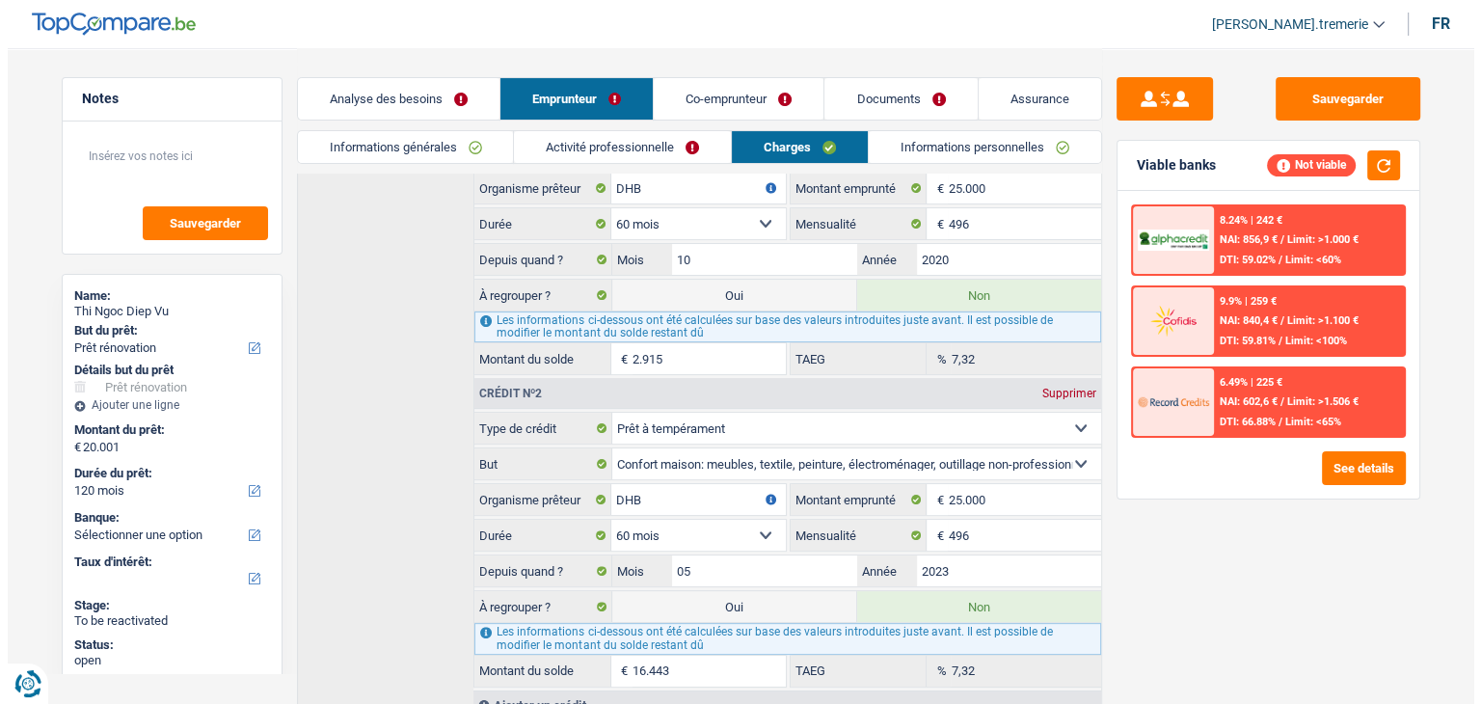
scroll to position [395, 0]
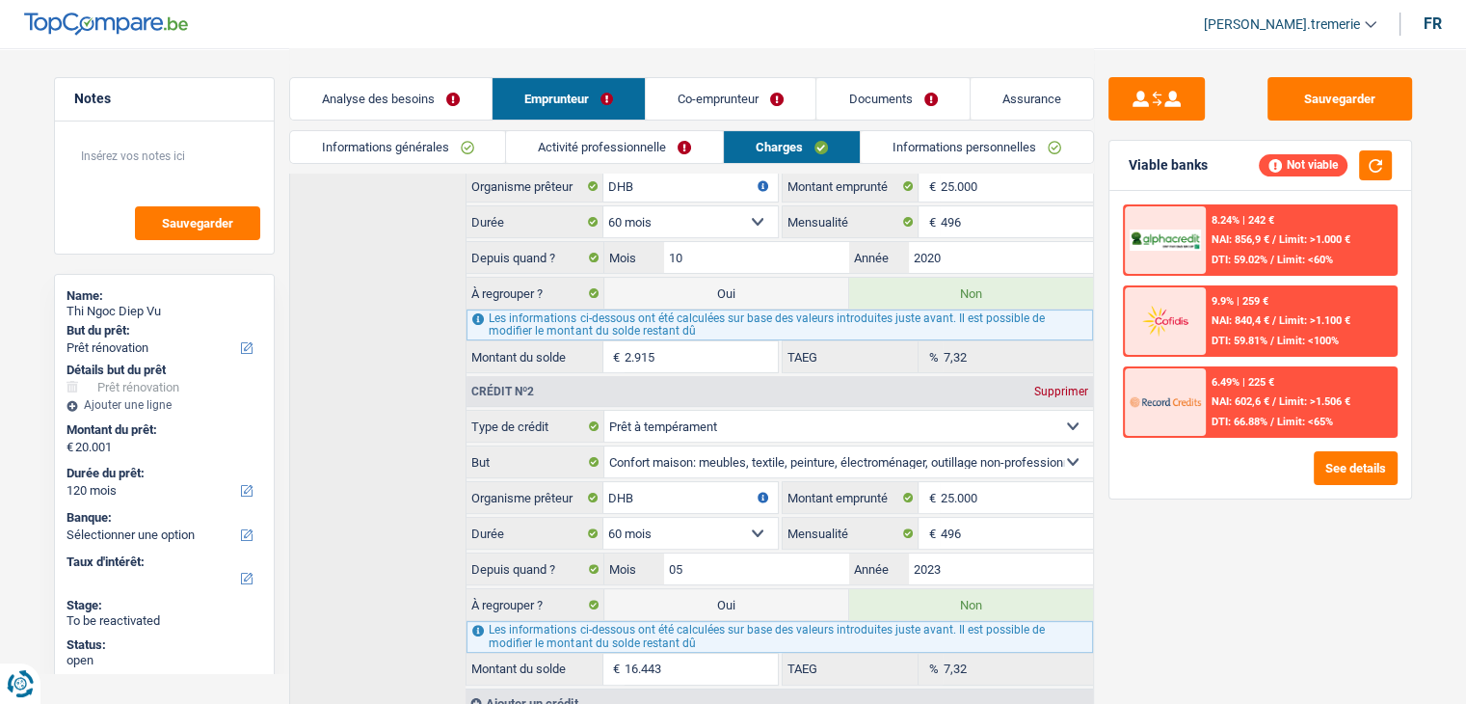
click at [733, 293] on label "Oui" at bounding box center [727, 293] width 244 height 31
click at [733, 293] on input "Oui" at bounding box center [727, 293] width 244 height 31
radio input "true"
type input "22.916"
radio input "false"
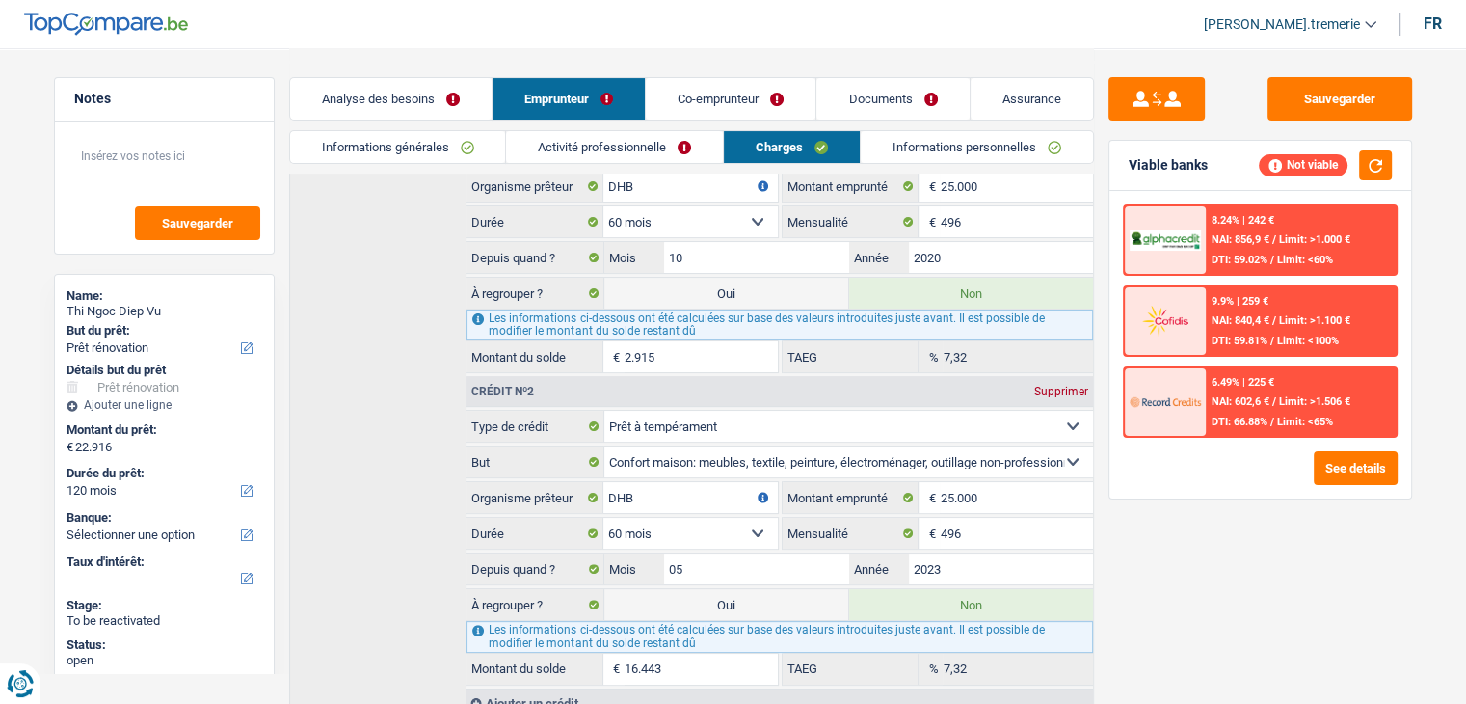
select select "refinancing"
select select "renovation"
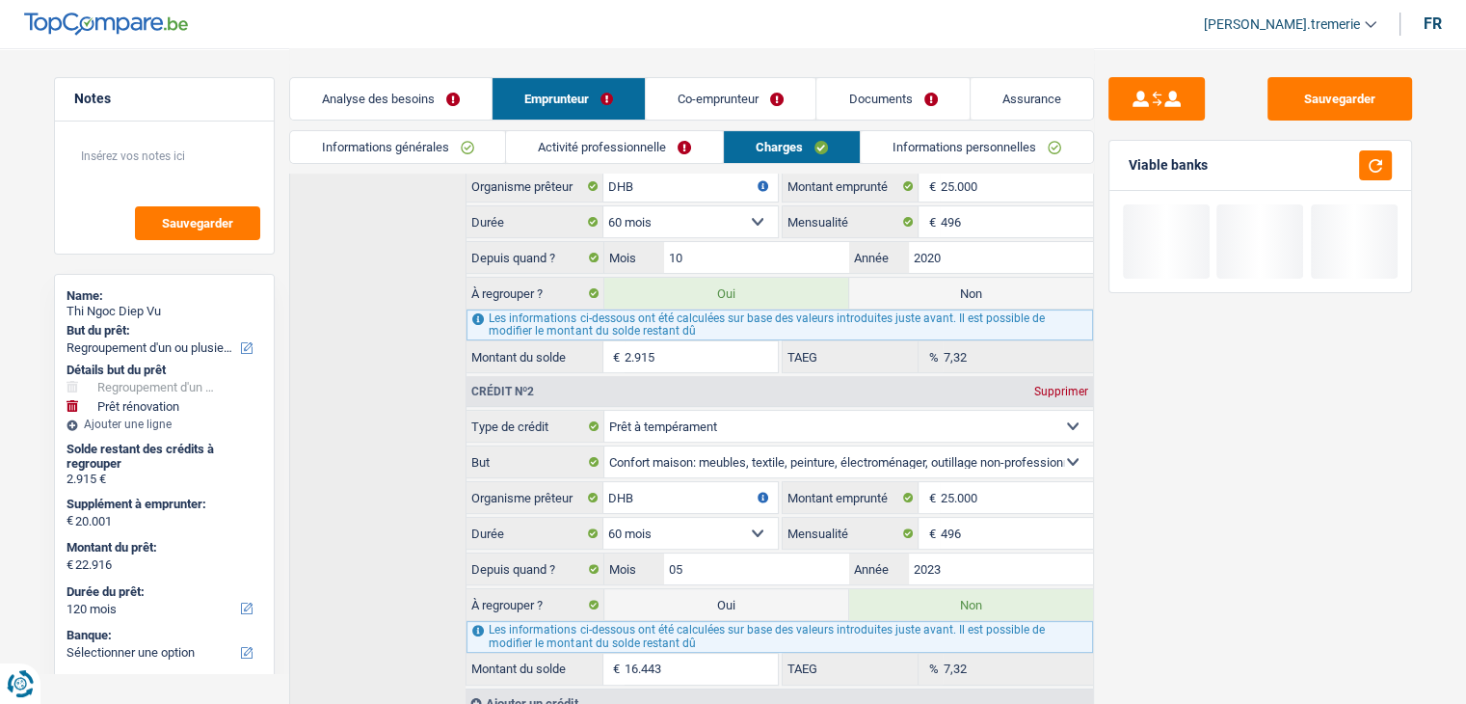
click at [942, 291] on label "Non" at bounding box center [971, 293] width 244 height 31
click at [942, 291] on input "Non" at bounding box center [971, 293] width 244 height 31
radio input "true"
select select "renovation"
radio input "false"
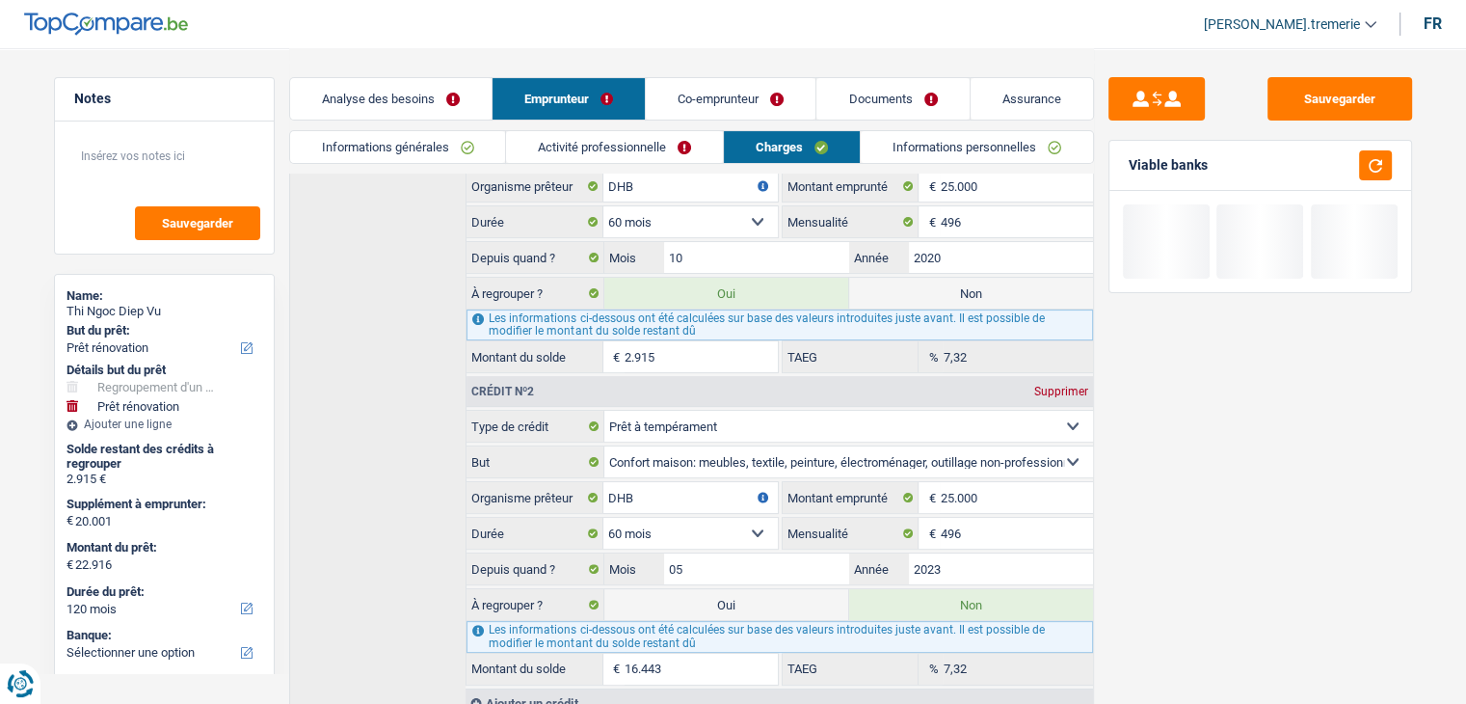
select select "renovation"
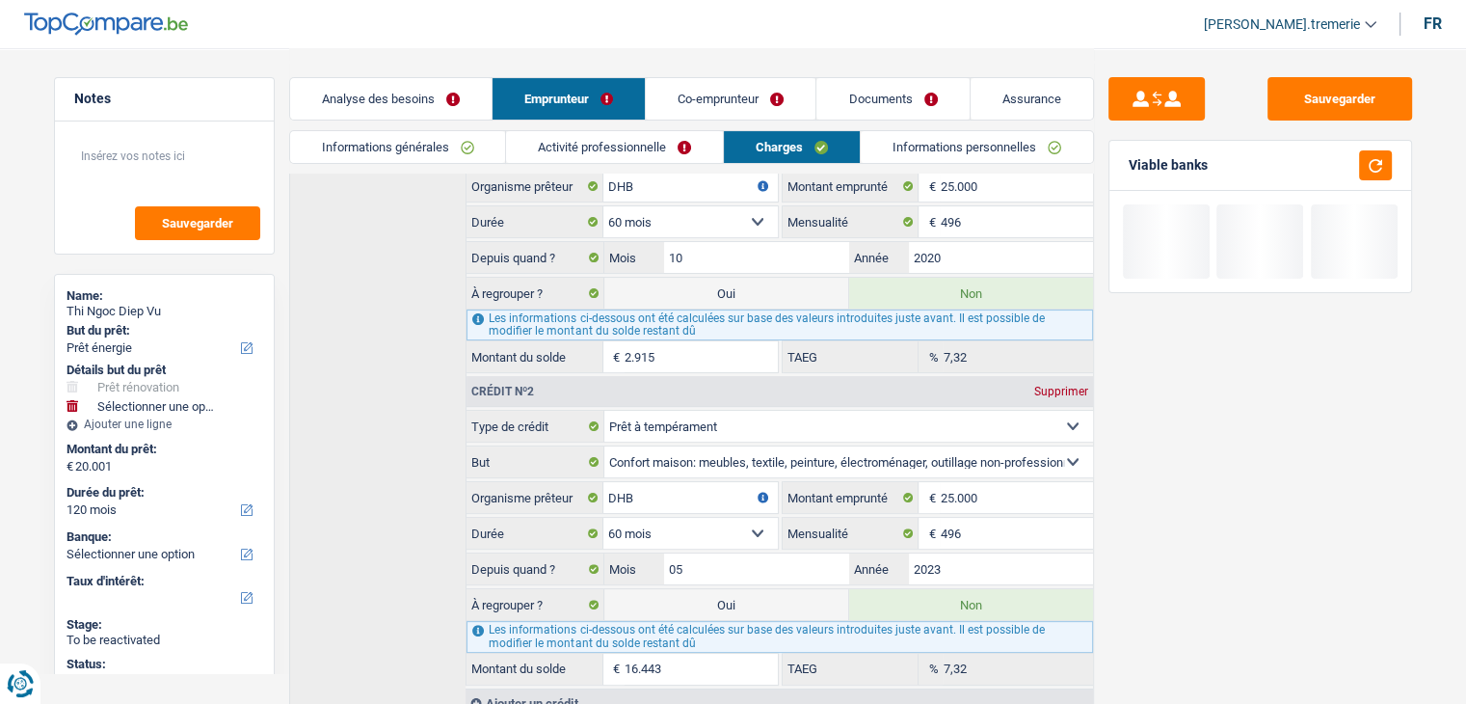
click at [674, 589] on label "Oui" at bounding box center [727, 604] width 244 height 31
click at [674, 589] on input "Oui" at bounding box center [727, 604] width 244 height 31
radio input "true"
radio input "false"
type input "36.444"
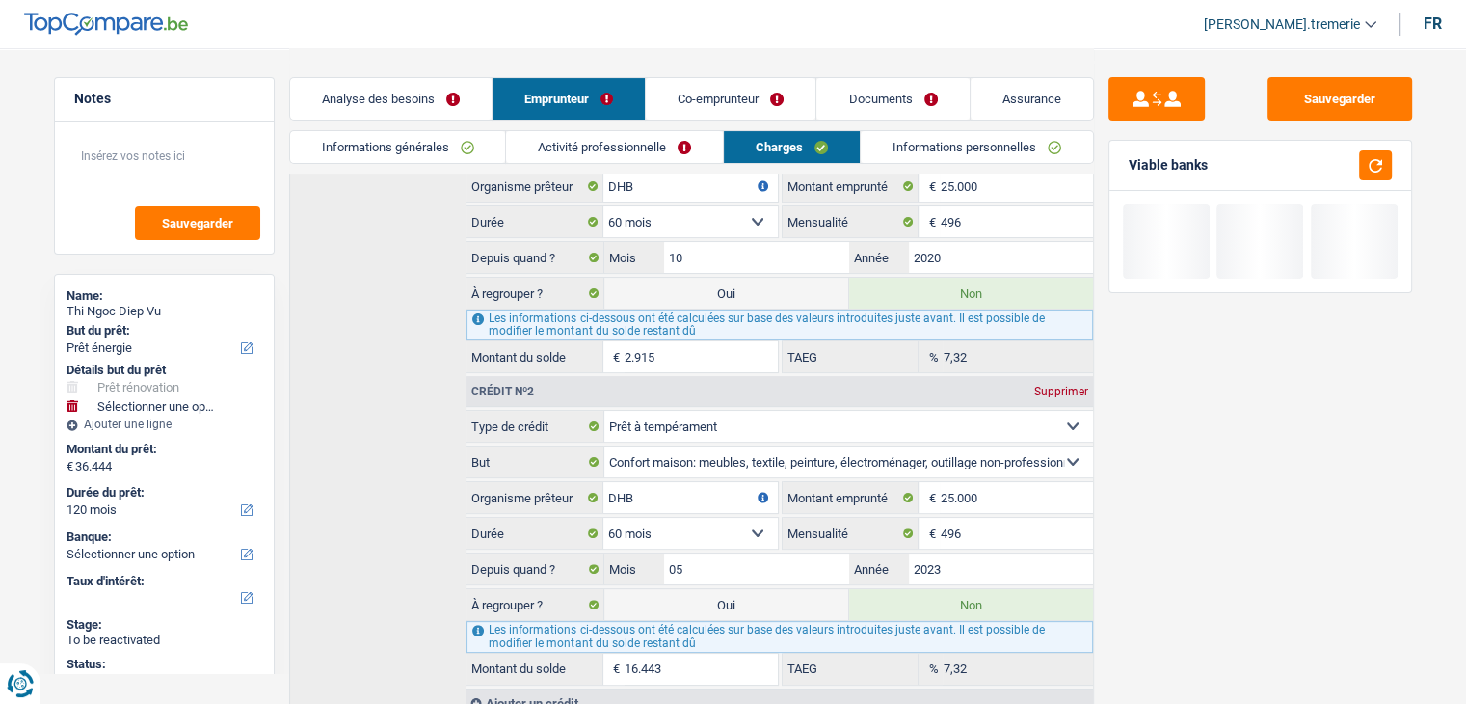
select select "refinancing"
select select "renovation"
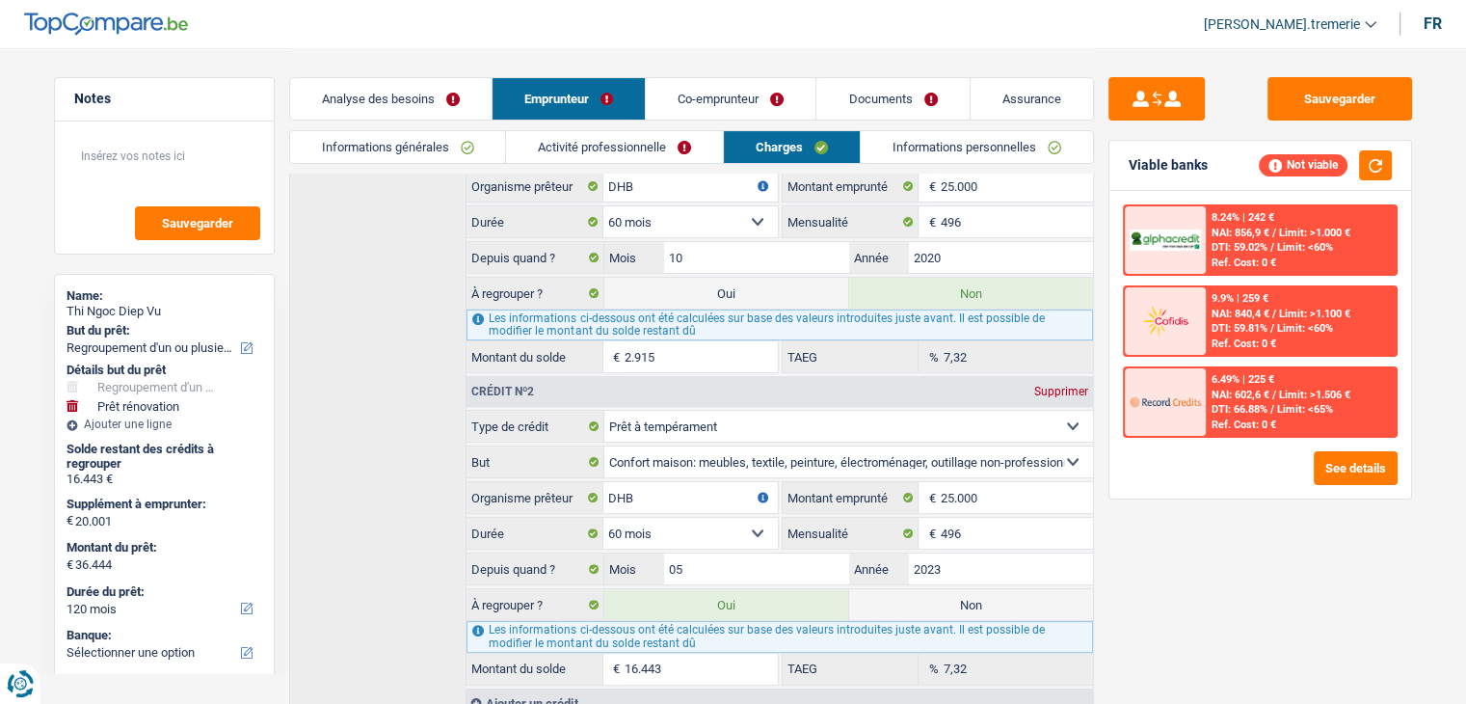
click at [426, 106] on link "Analyse des besoins" at bounding box center [391, 98] width 202 height 41
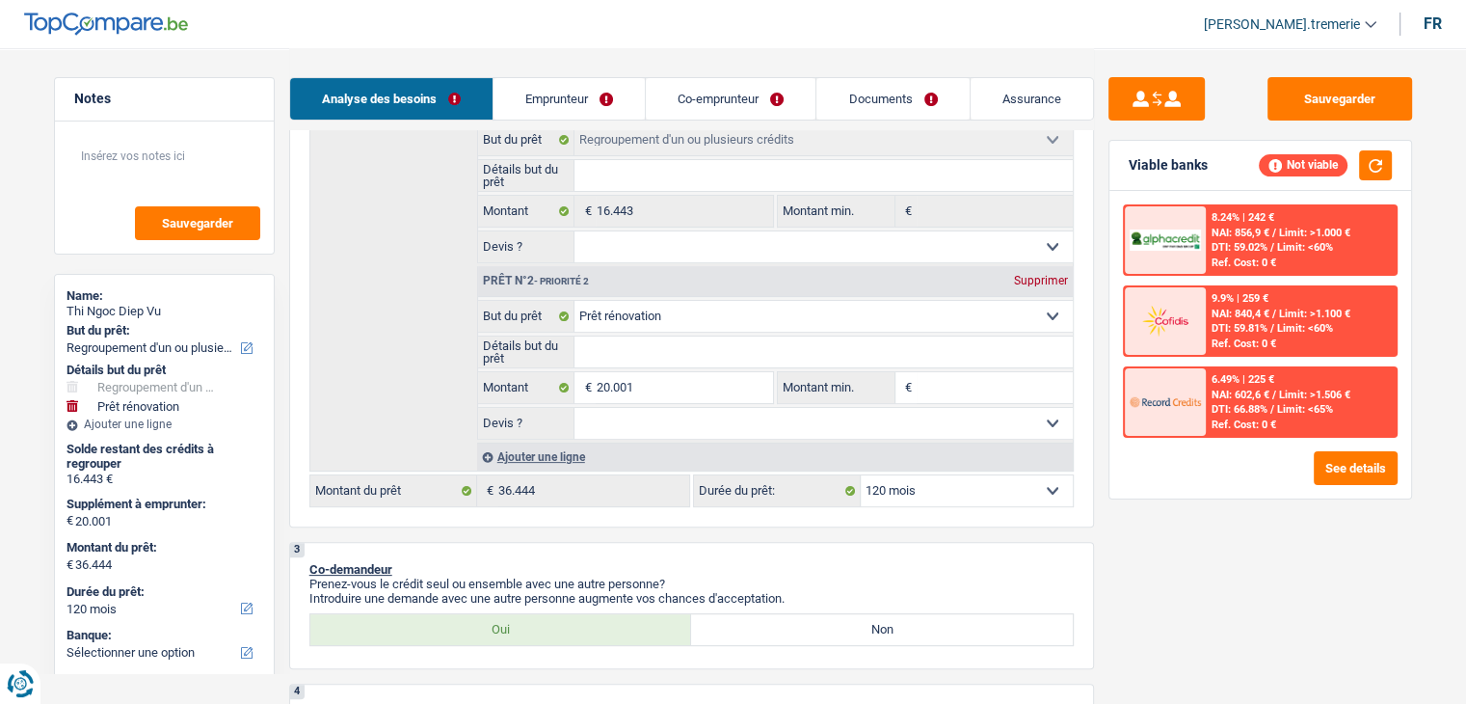
click at [565, 97] on link "Emprunteur" at bounding box center [569, 98] width 151 height 41
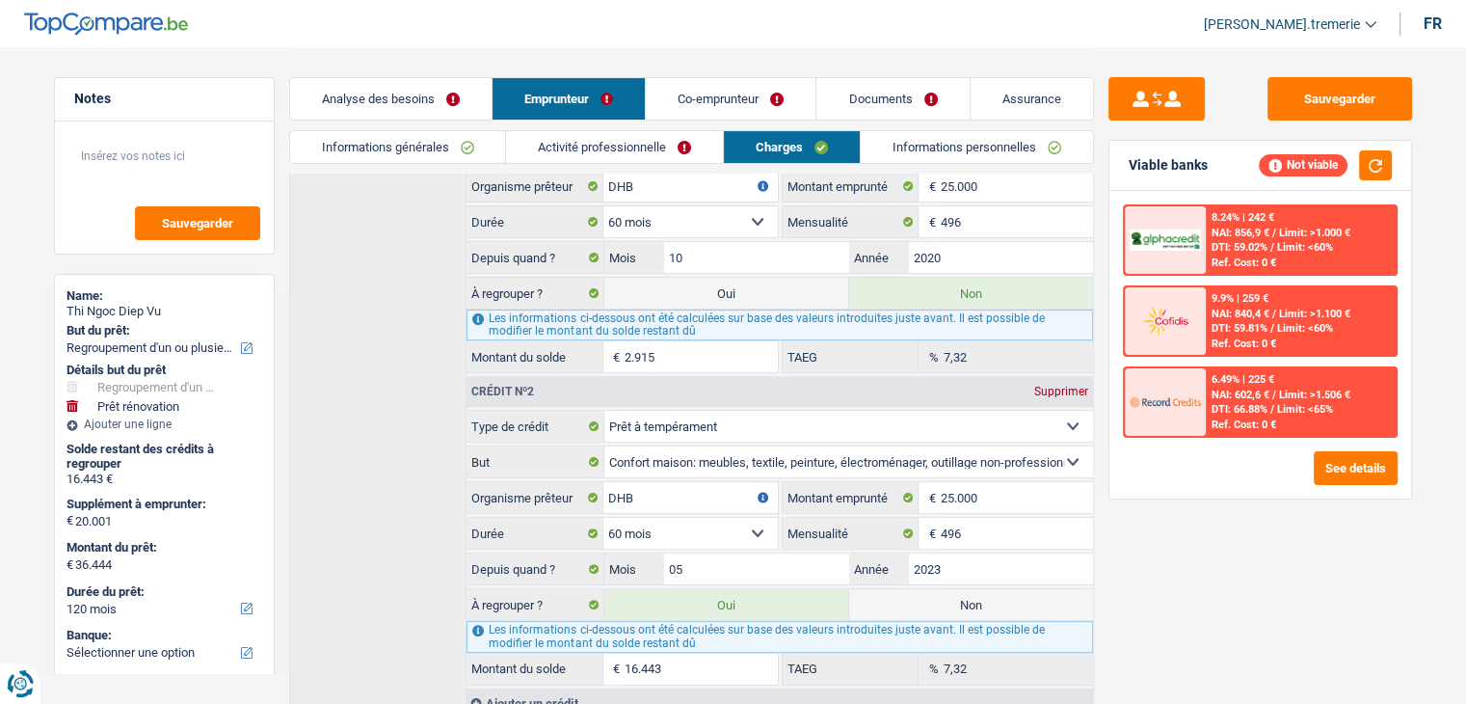
click at [413, 88] on link "Analyse des besoins" at bounding box center [391, 98] width 202 height 41
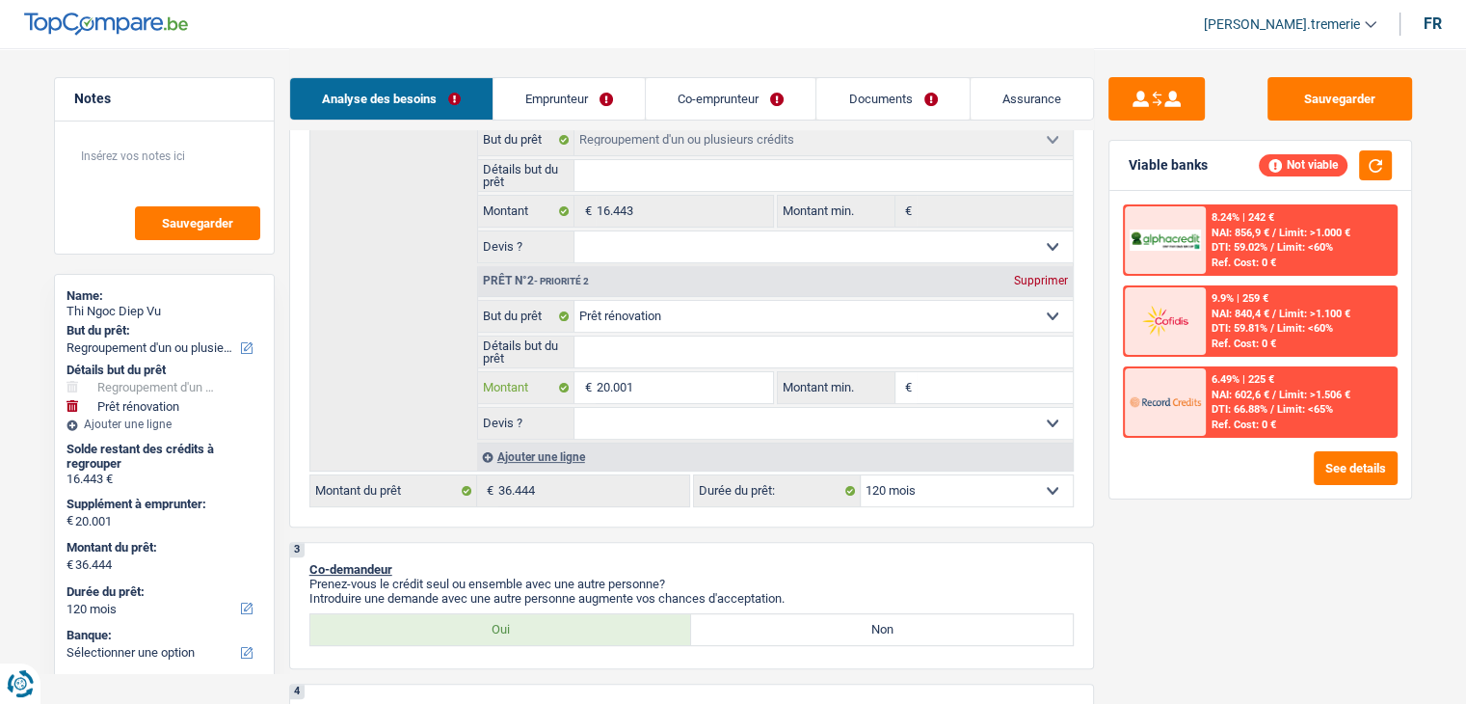
click at [606, 383] on input "20.001" at bounding box center [684, 387] width 176 height 31
type input "2.001"
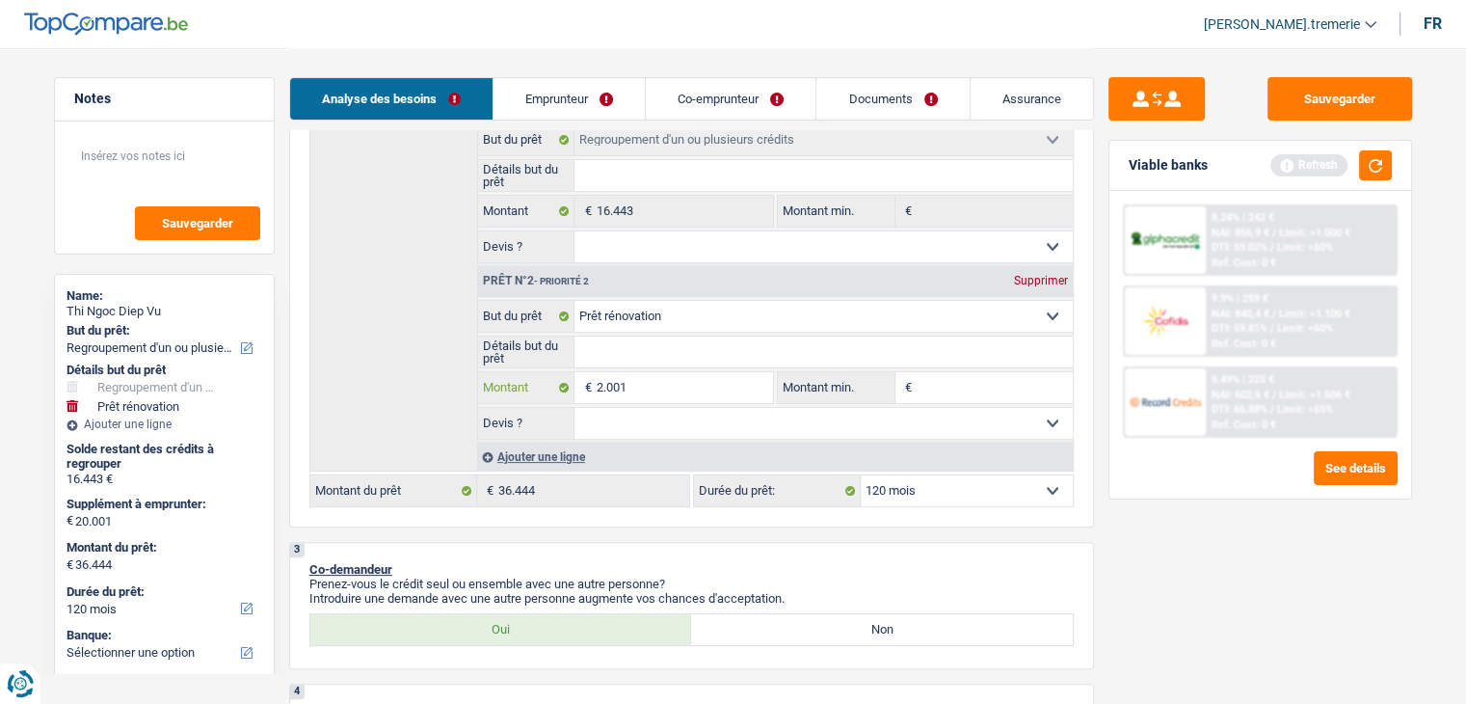
type input "22.001"
type input "38.444"
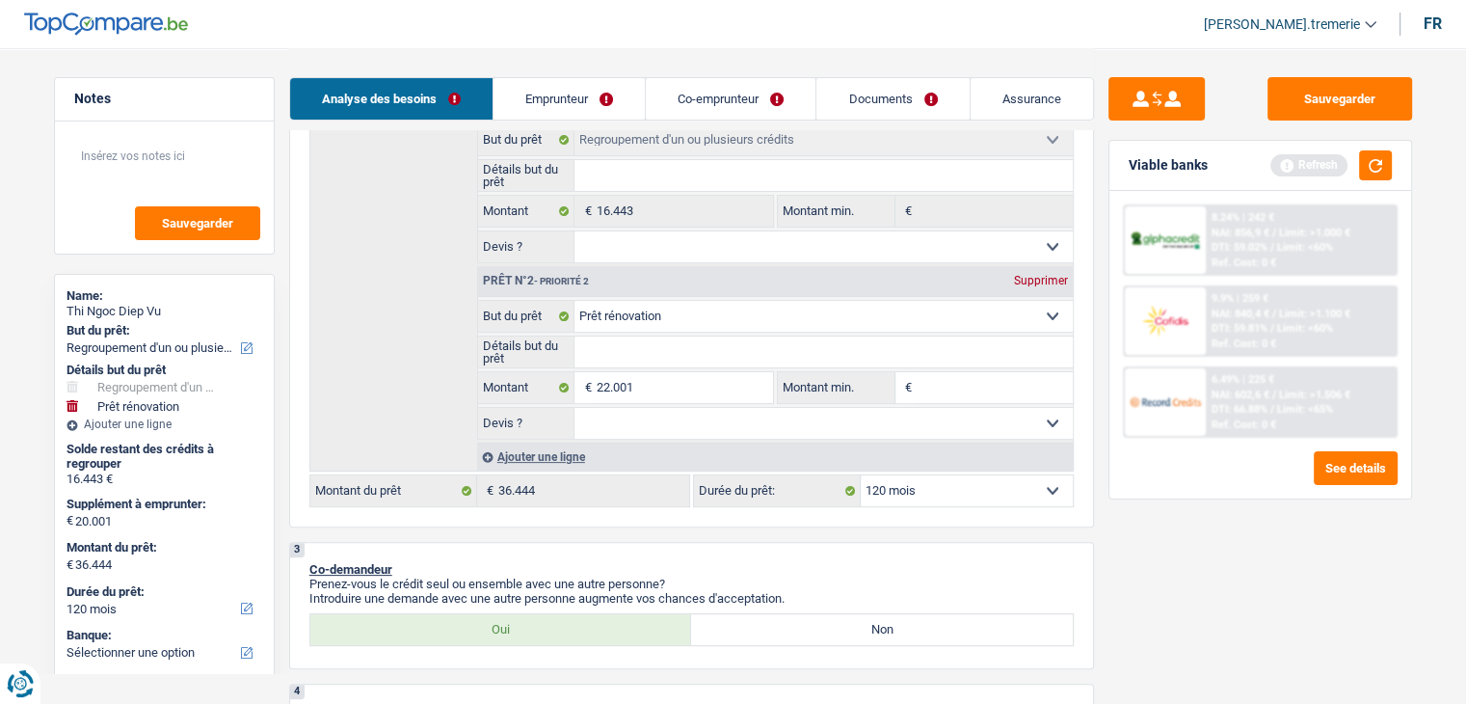
type input "38.444"
select select "144"
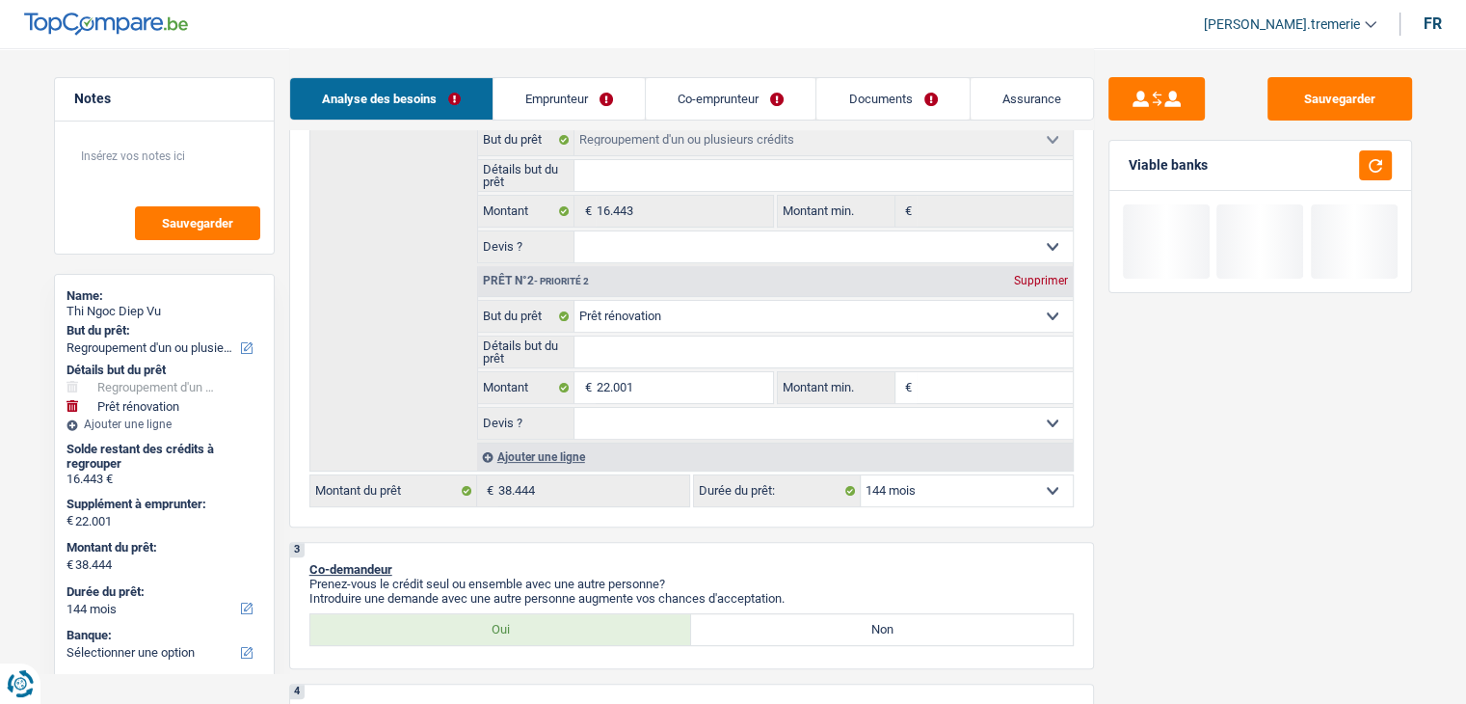
click at [1041, 545] on div "3 Co-demandeur Prenez-vous le crédit seul ou ensemble avec une autre personne? …" at bounding box center [691, 605] width 805 height 127
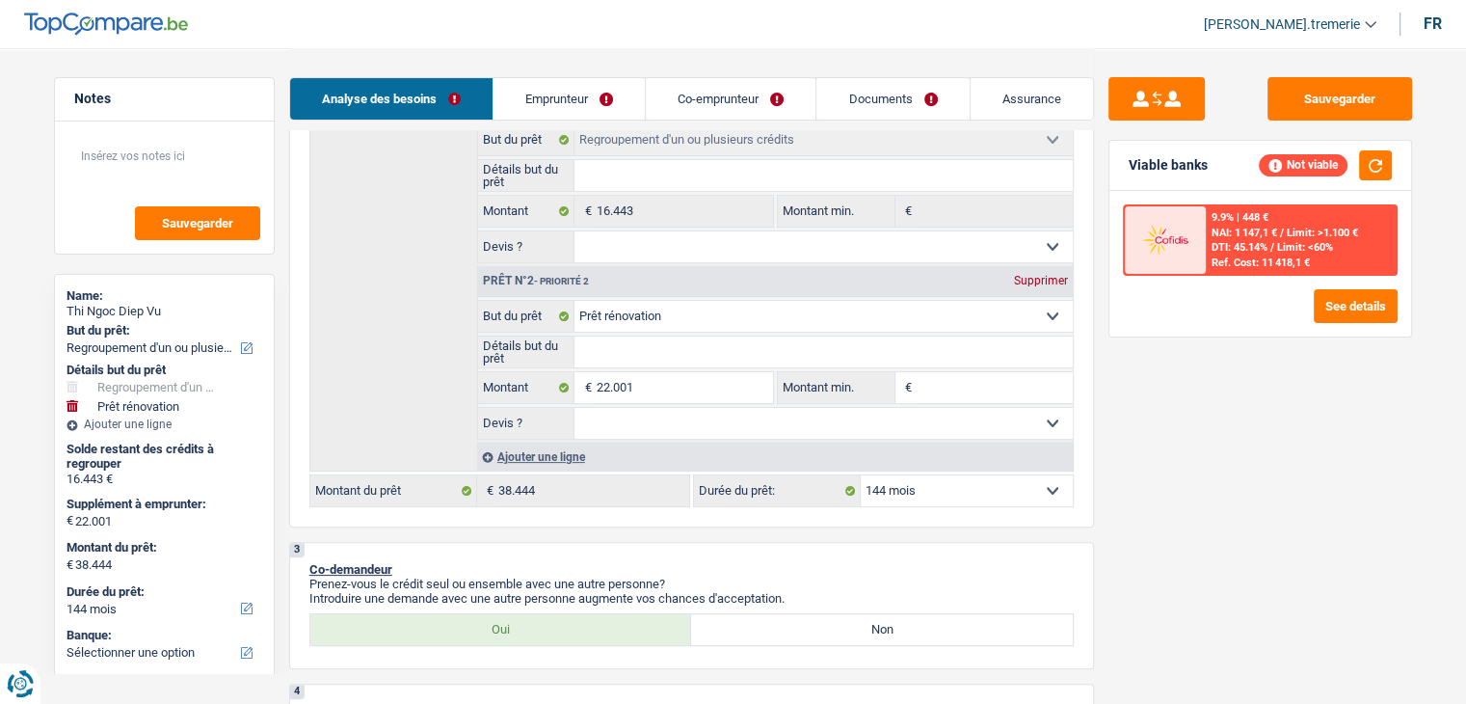
click at [1259, 244] on span "DTI: 45.14%" at bounding box center [1240, 247] width 56 height 13
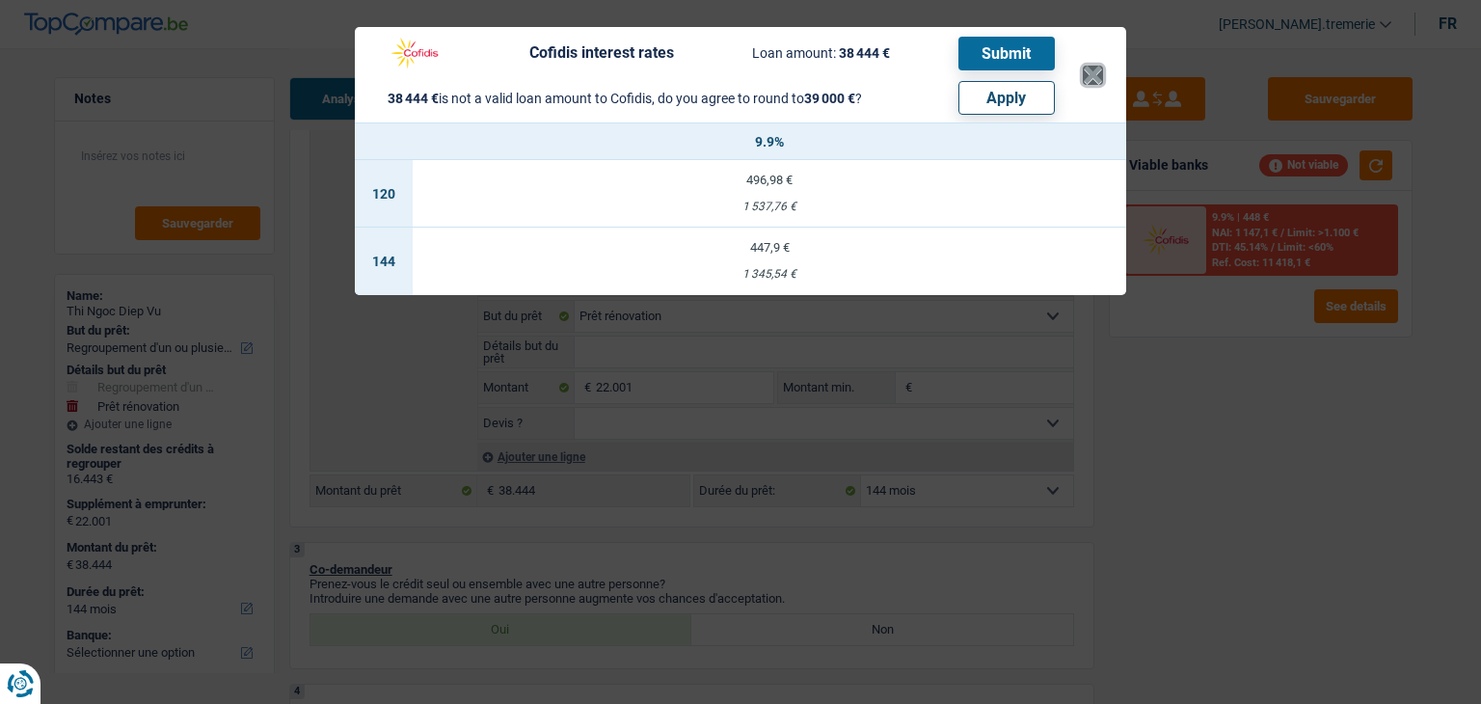
click at [1092, 74] on button "×" at bounding box center [1093, 75] width 20 height 19
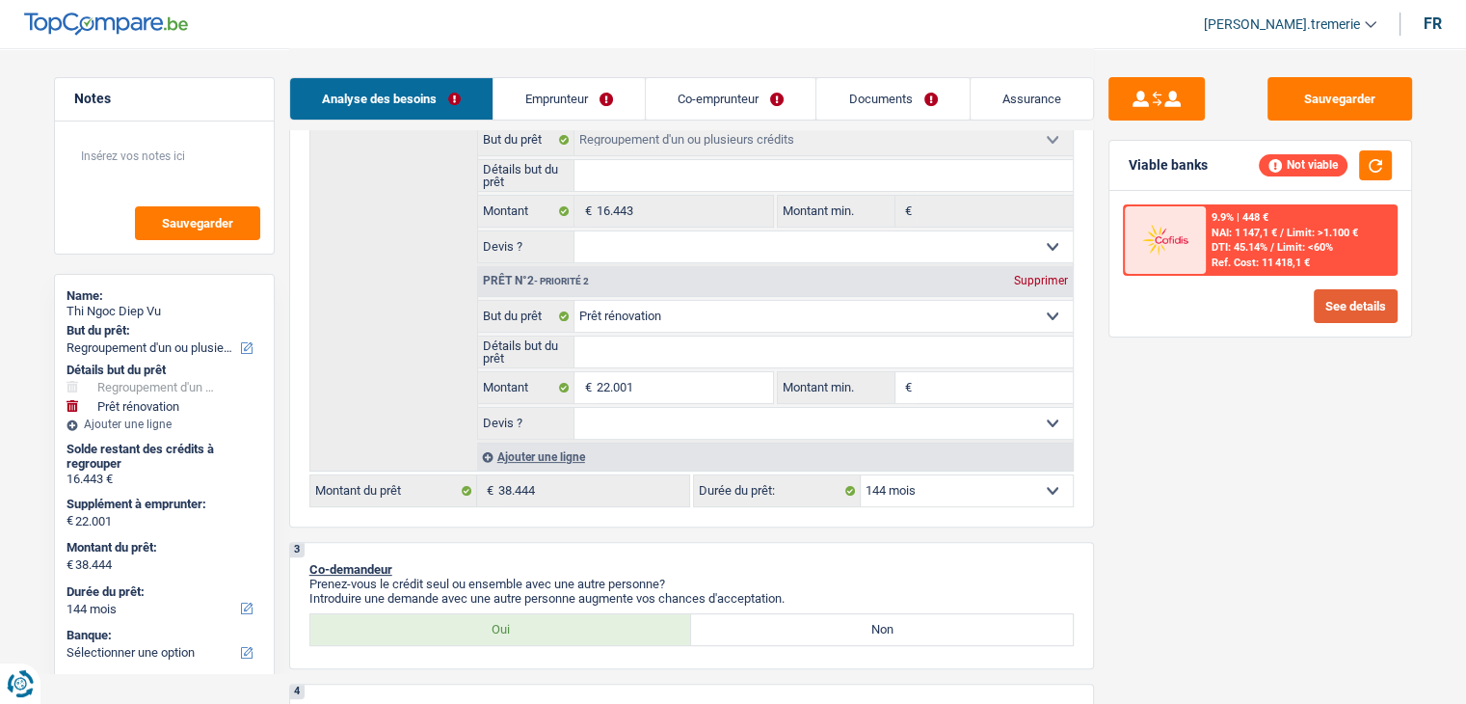
click at [1366, 294] on button "See details" at bounding box center [1356, 306] width 84 height 34
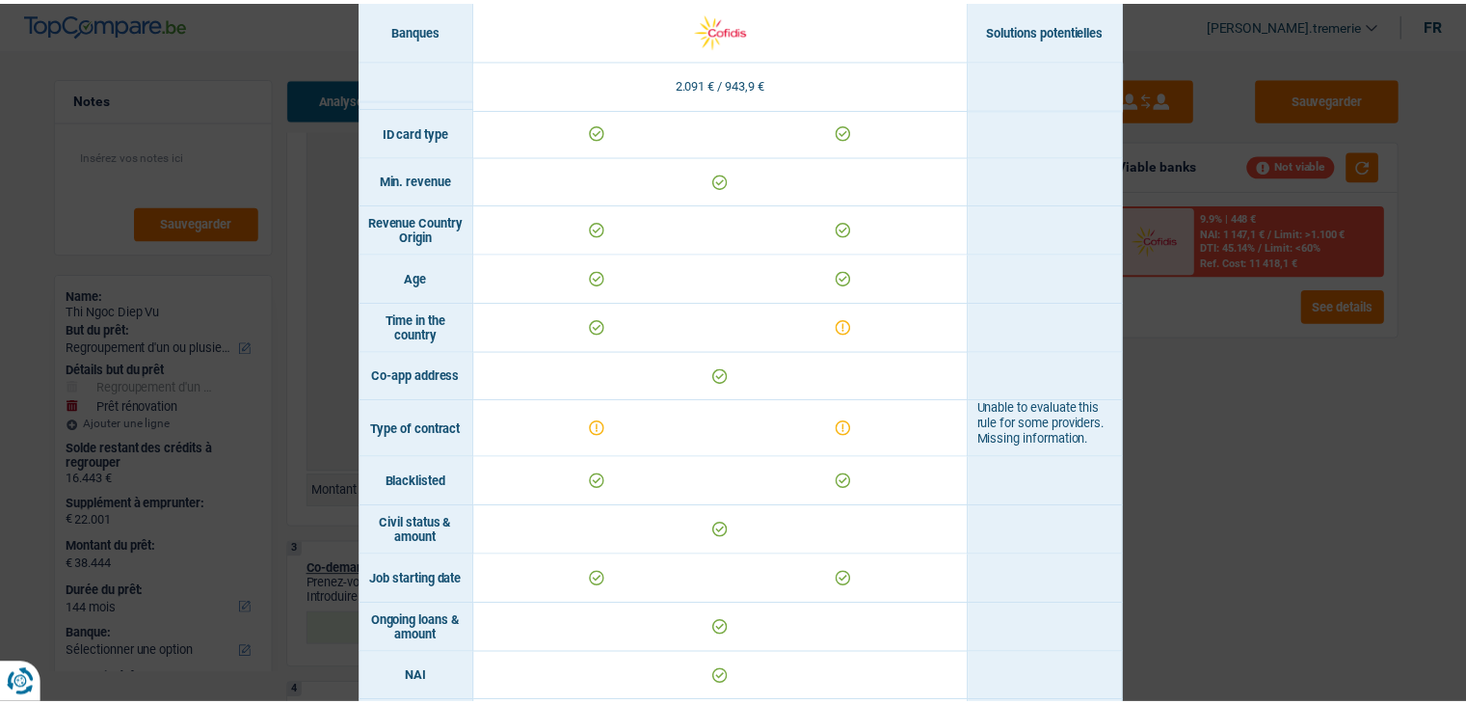
scroll to position [0, 0]
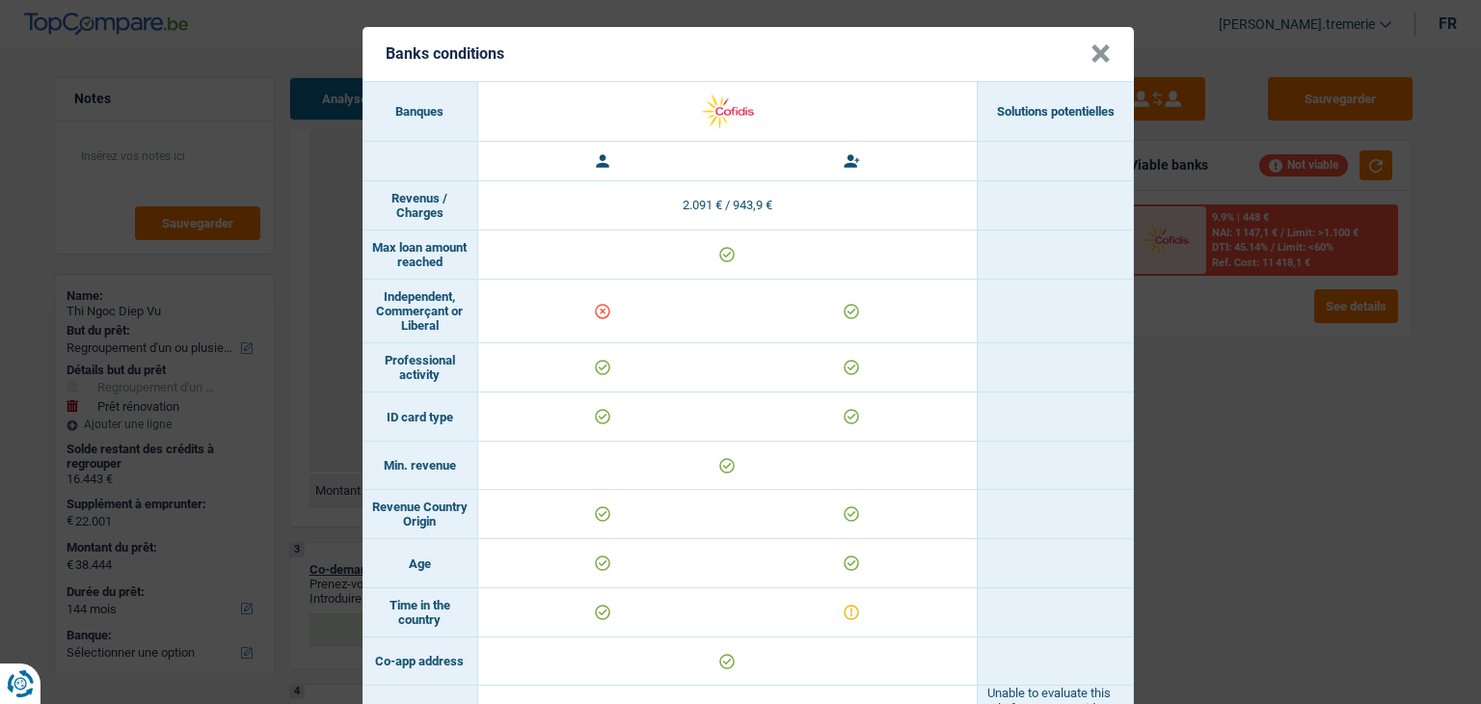
click at [1090, 48] on button "×" at bounding box center [1100, 53] width 20 height 19
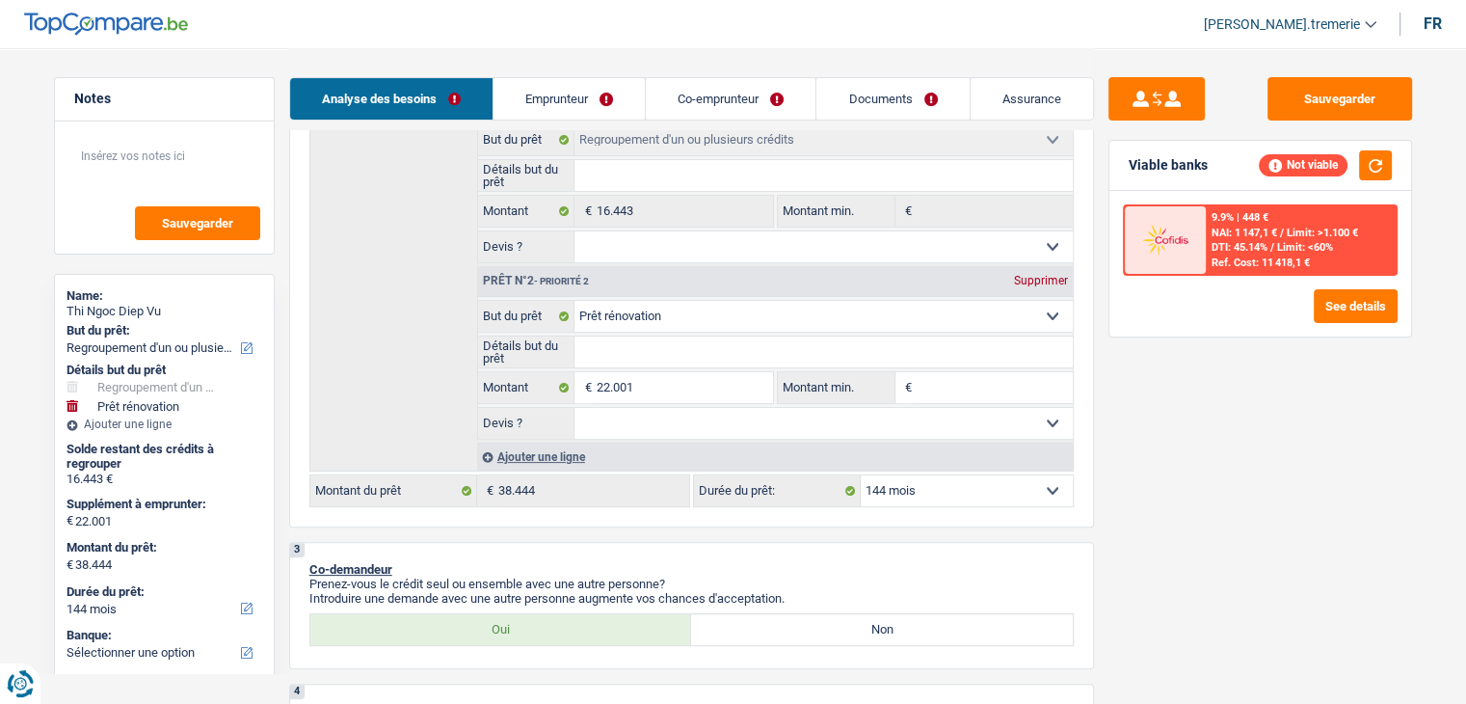
click at [795, 102] on link "Co-emprunteur" at bounding box center [731, 98] width 170 height 41
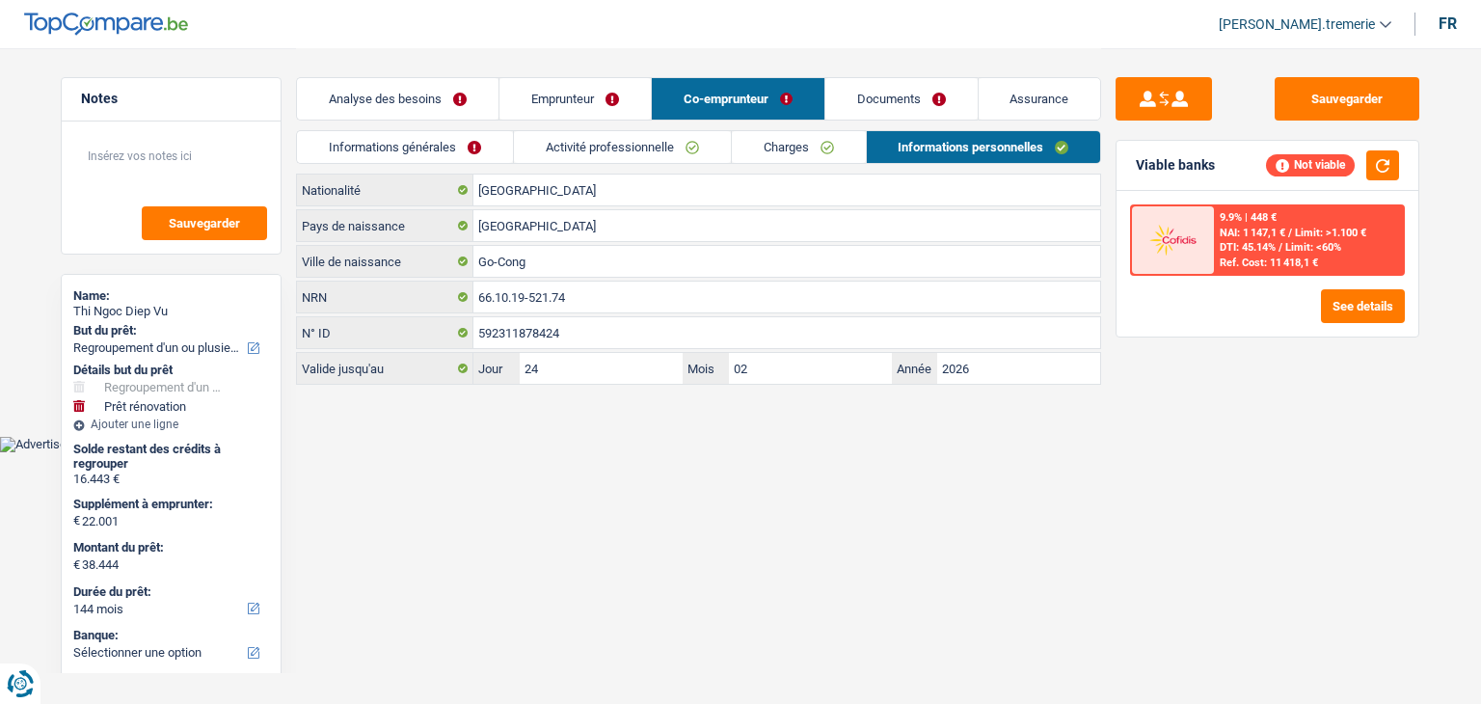
click at [767, 145] on link "Charges" at bounding box center [799, 147] width 134 height 32
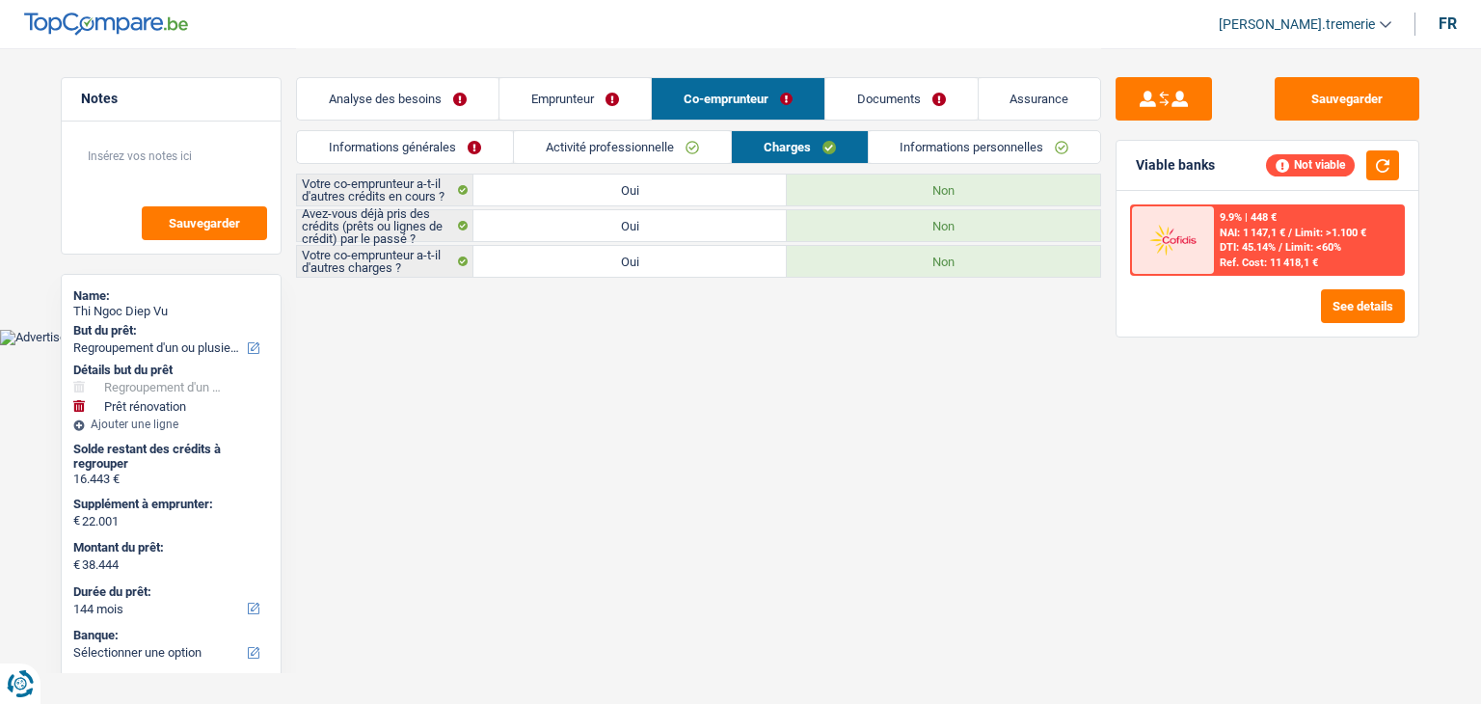
click at [660, 222] on label "Oui" at bounding box center [629, 225] width 313 height 31
click at [660, 222] on input "Oui" at bounding box center [629, 225] width 313 height 31
radio input "true"
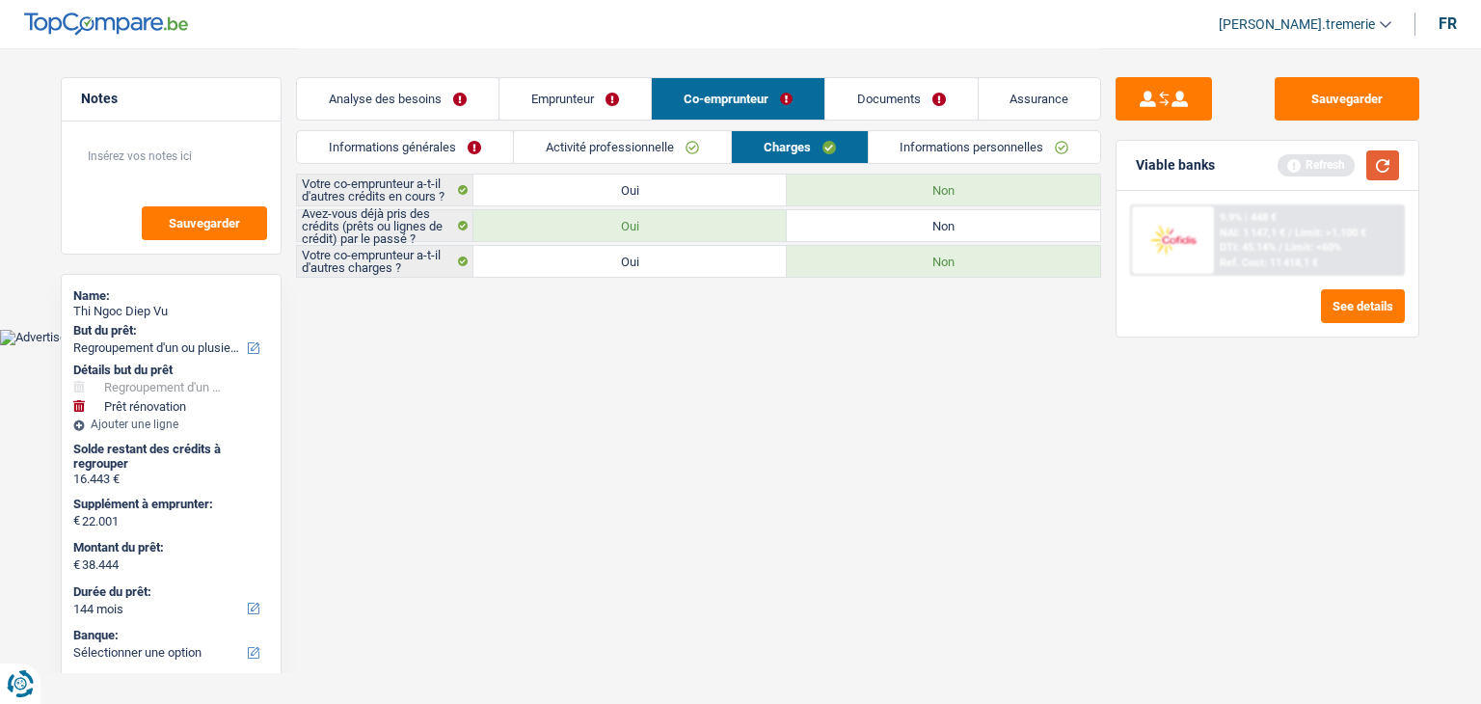
click at [1388, 168] on button "button" at bounding box center [1382, 165] width 33 height 30
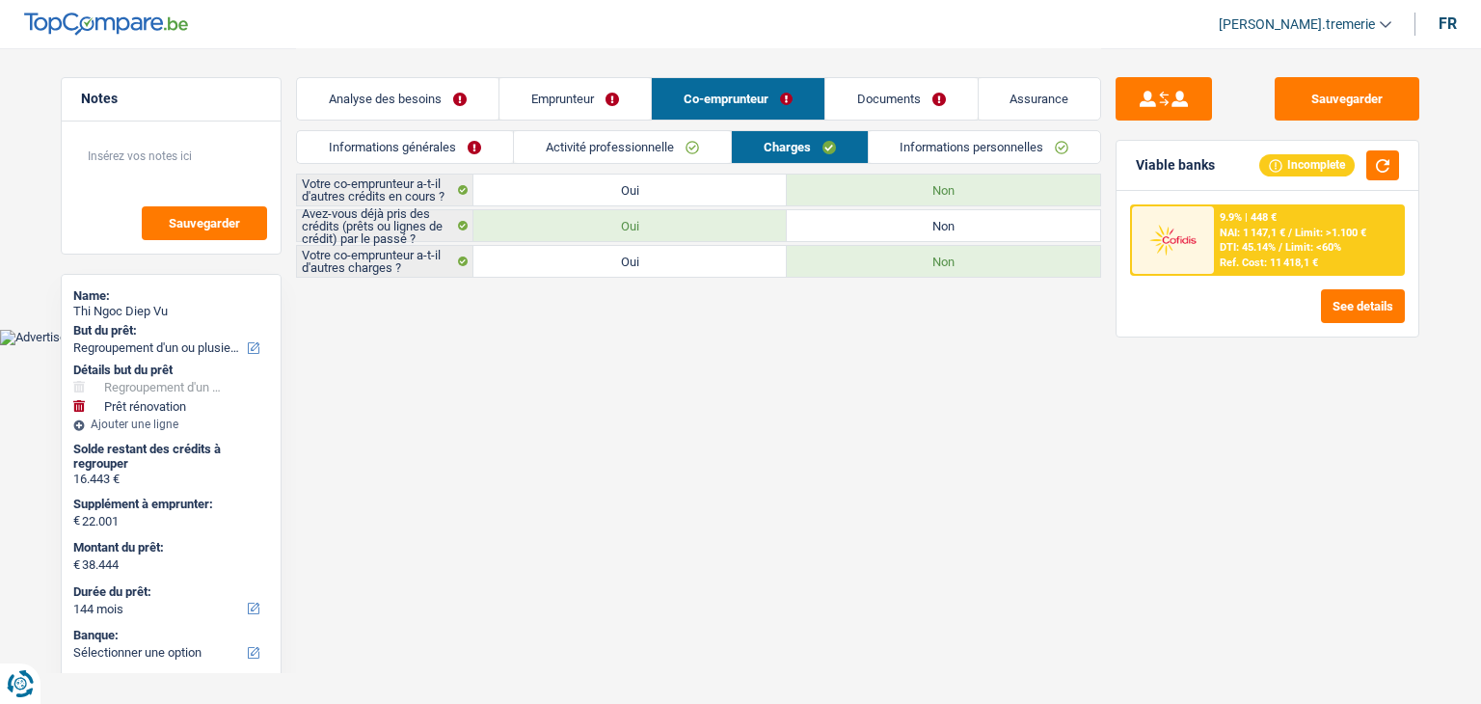
click at [577, 88] on link "Emprunteur" at bounding box center [574, 98] width 151 height 41
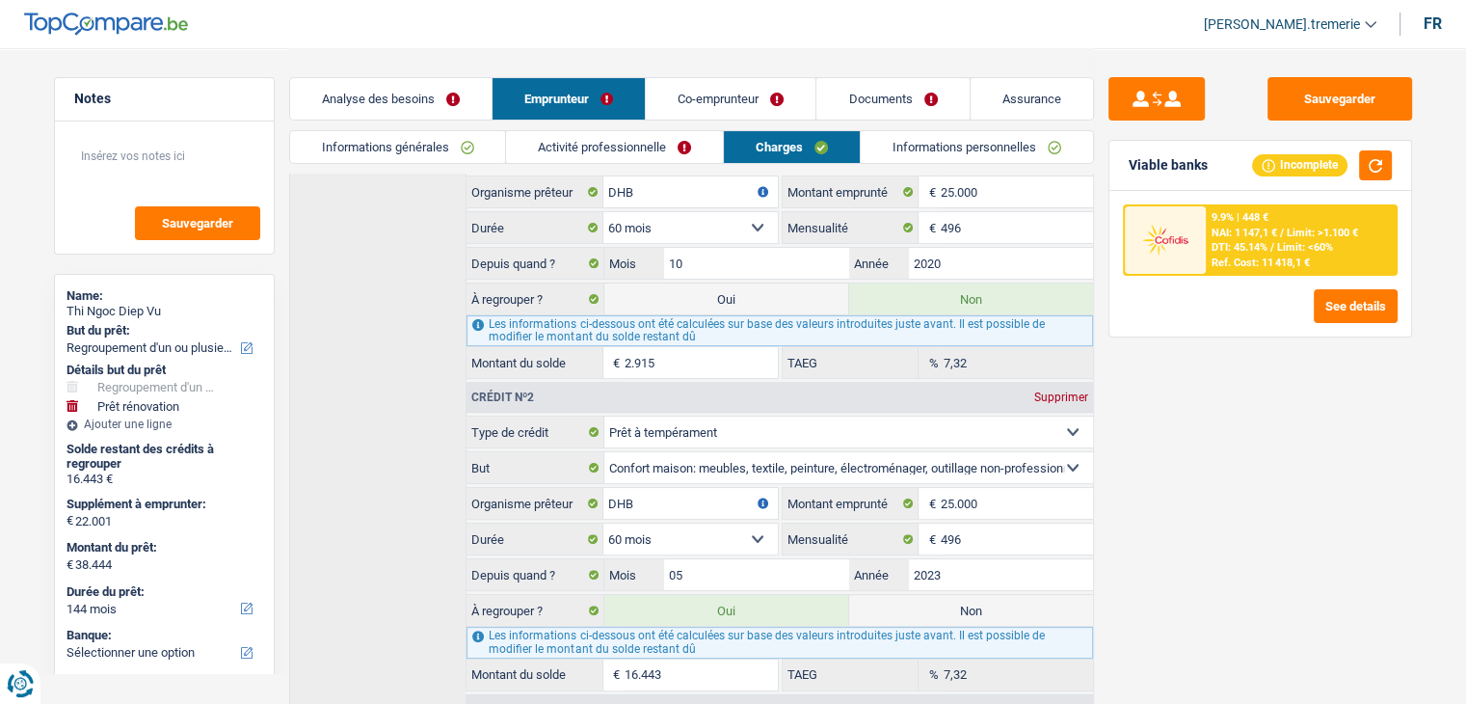
scroll to position [466, 0]
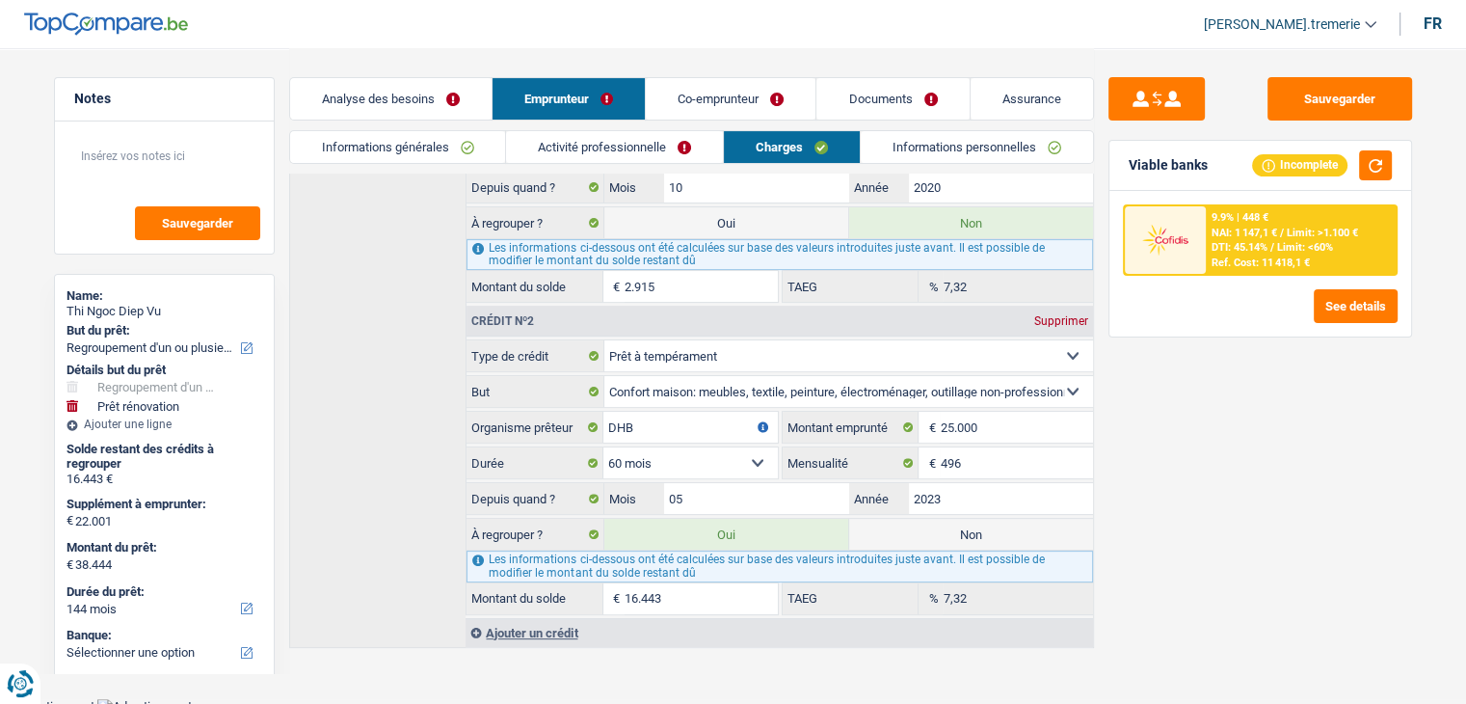
click at [403, 105] on link "Analyse des besoins" at bounding box center [391, 98] width 202 height 41
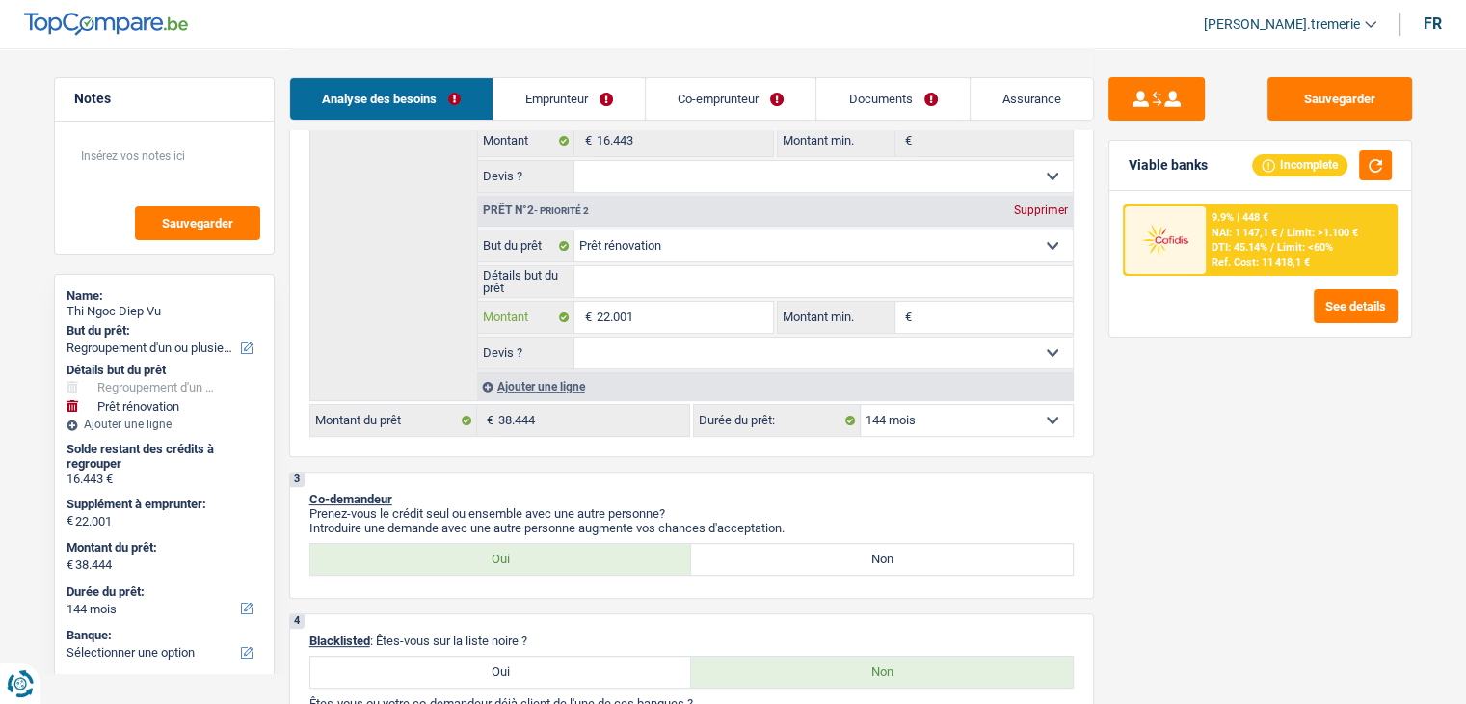
click at [607, 311] on input "22.001" at bounding box center [684, 317] width 176 height 31
type input "2.001"
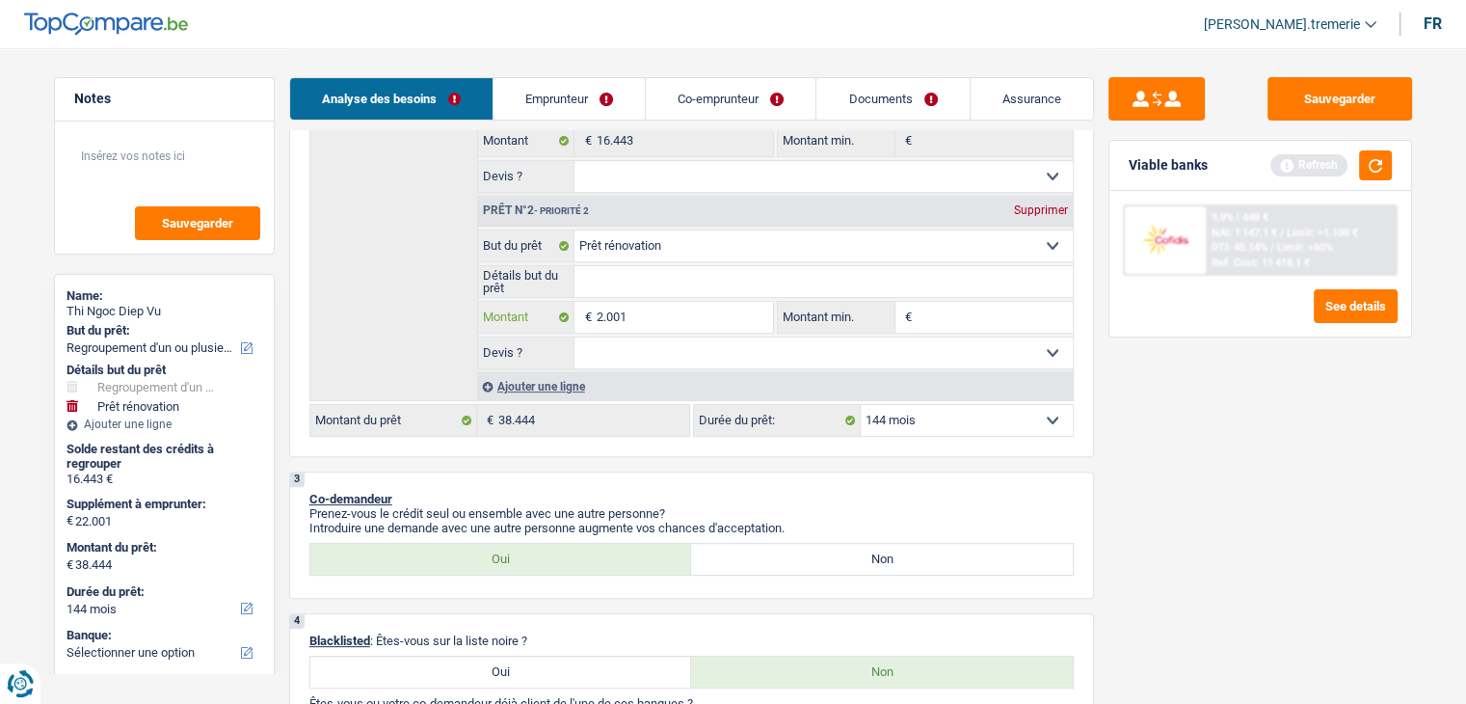
type input "21.001"
type input "37.444"
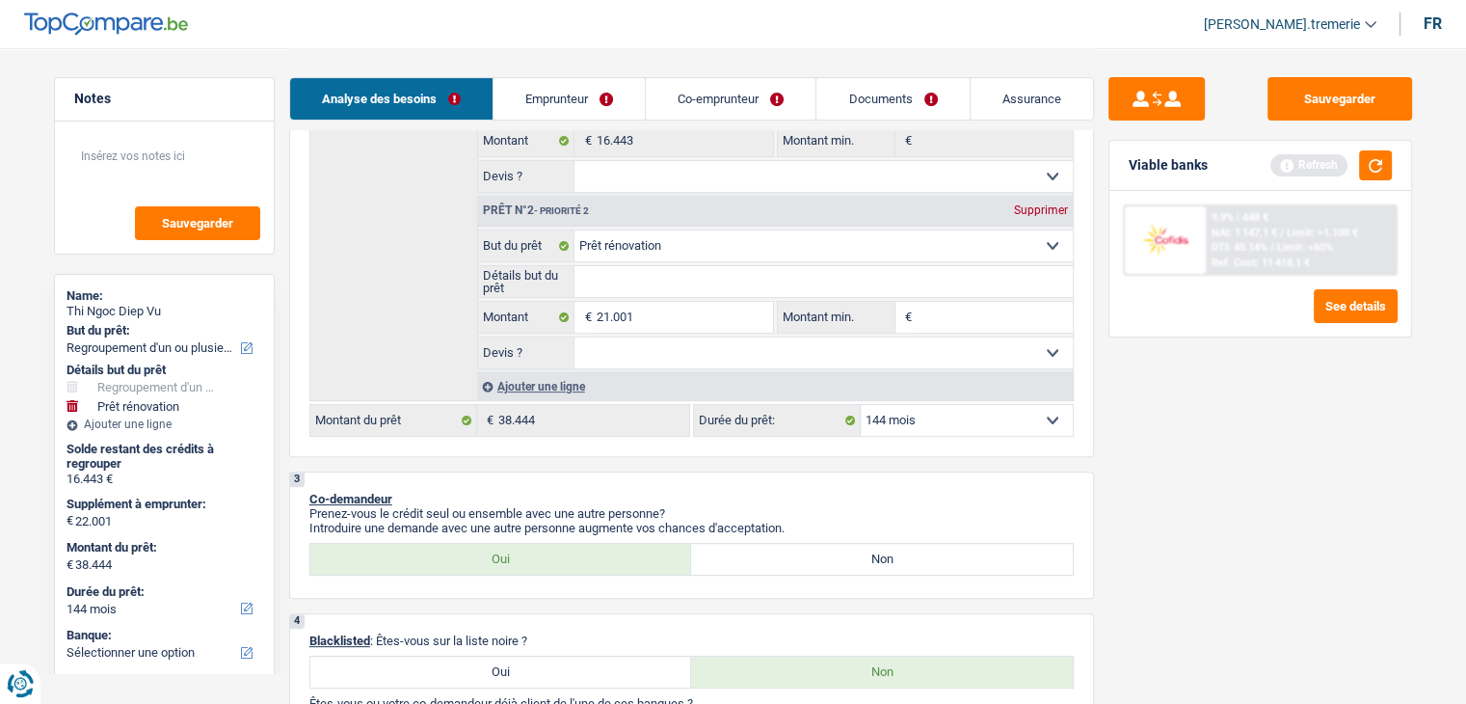
type input "37.444"
click at [1108, 429] on div "Sauvegarder Viable banks Refresh 9.9% | 448 € NAI: 1 147,1 € / Limit: >1.100 € …" at bounding box center [1260, 375] width 333 height 596
click at [1376, 165] on button "button" at bounding box center [1375, 165] width 33 height 30
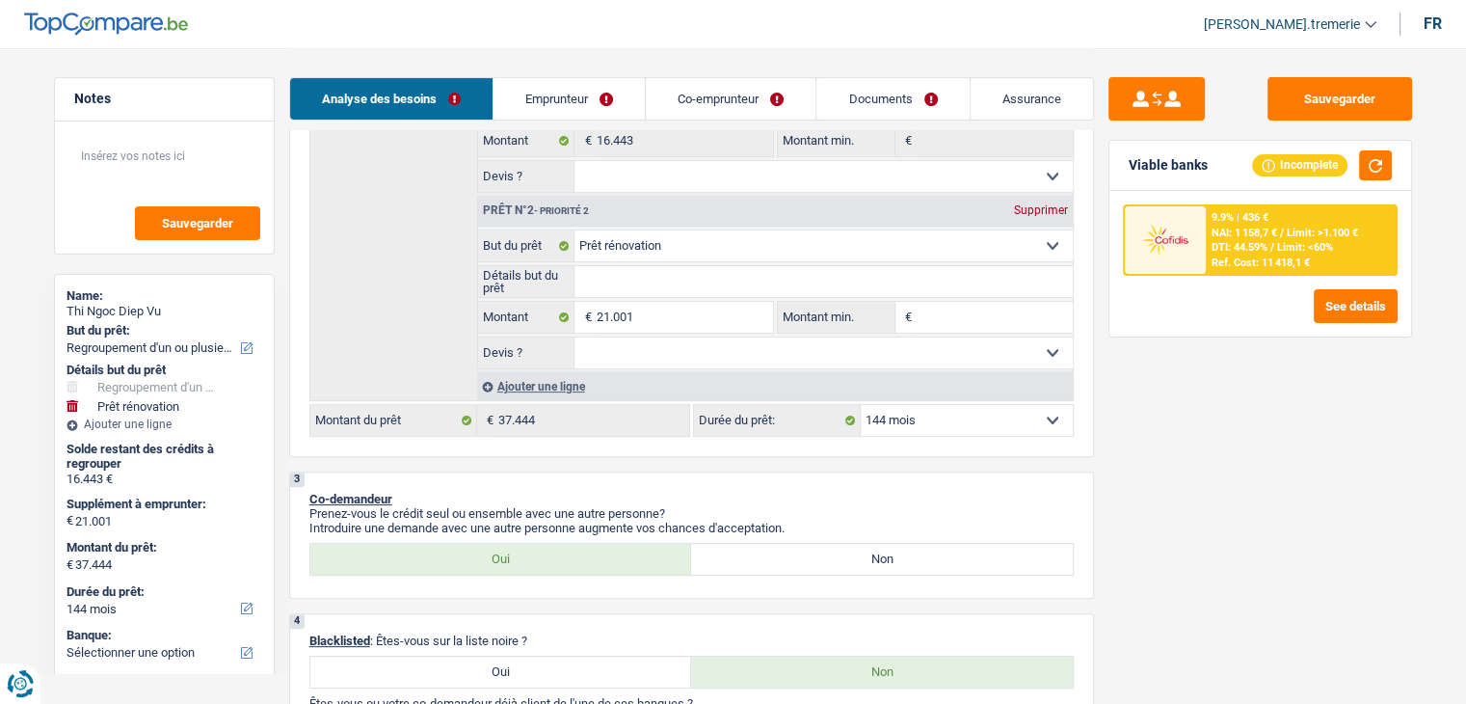
click at [1228, 260] on div "Ref. Cost: 11 418,1 €" at bounding box center [1261, 262] width 98 height 13
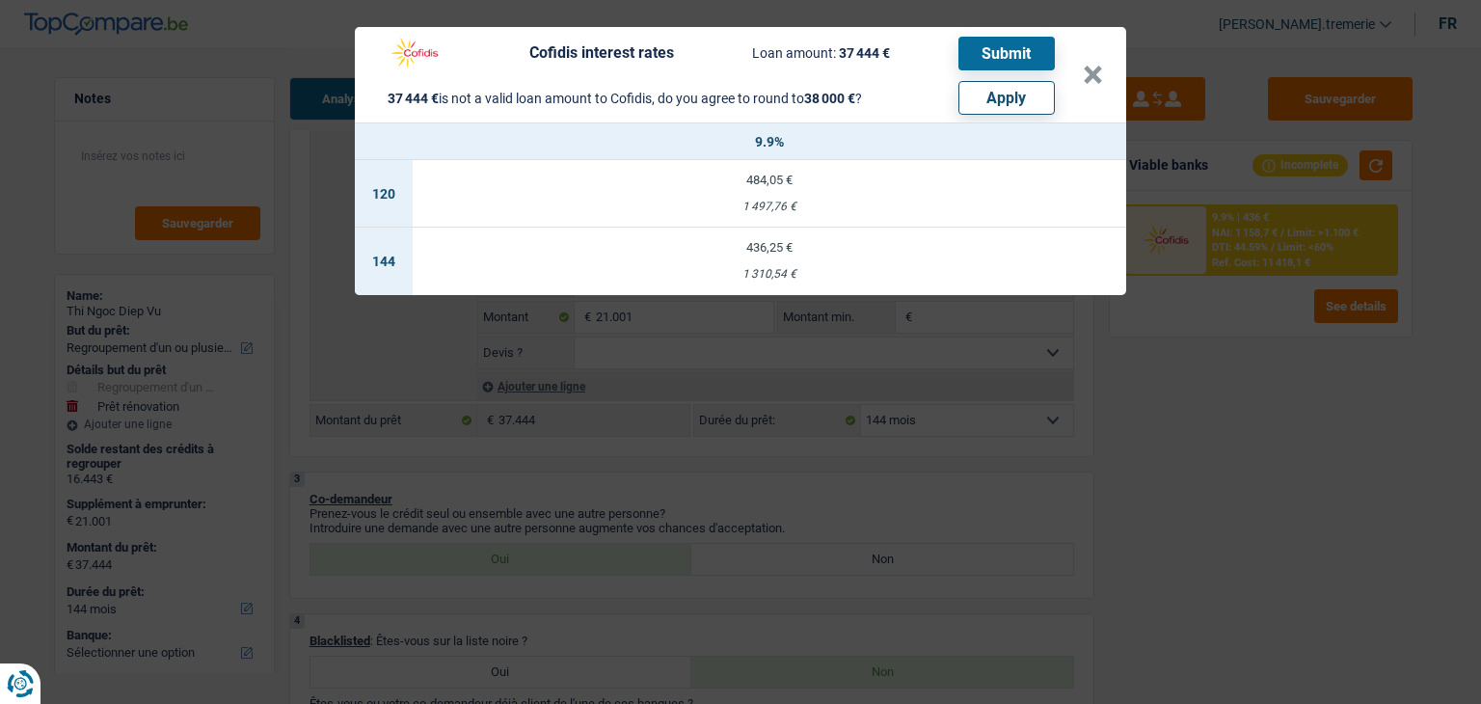
click at [977, 94] on button "Apply" at bounding box center [1006, 98] width 96 height 34
type input "21.557"
type input "38.000"
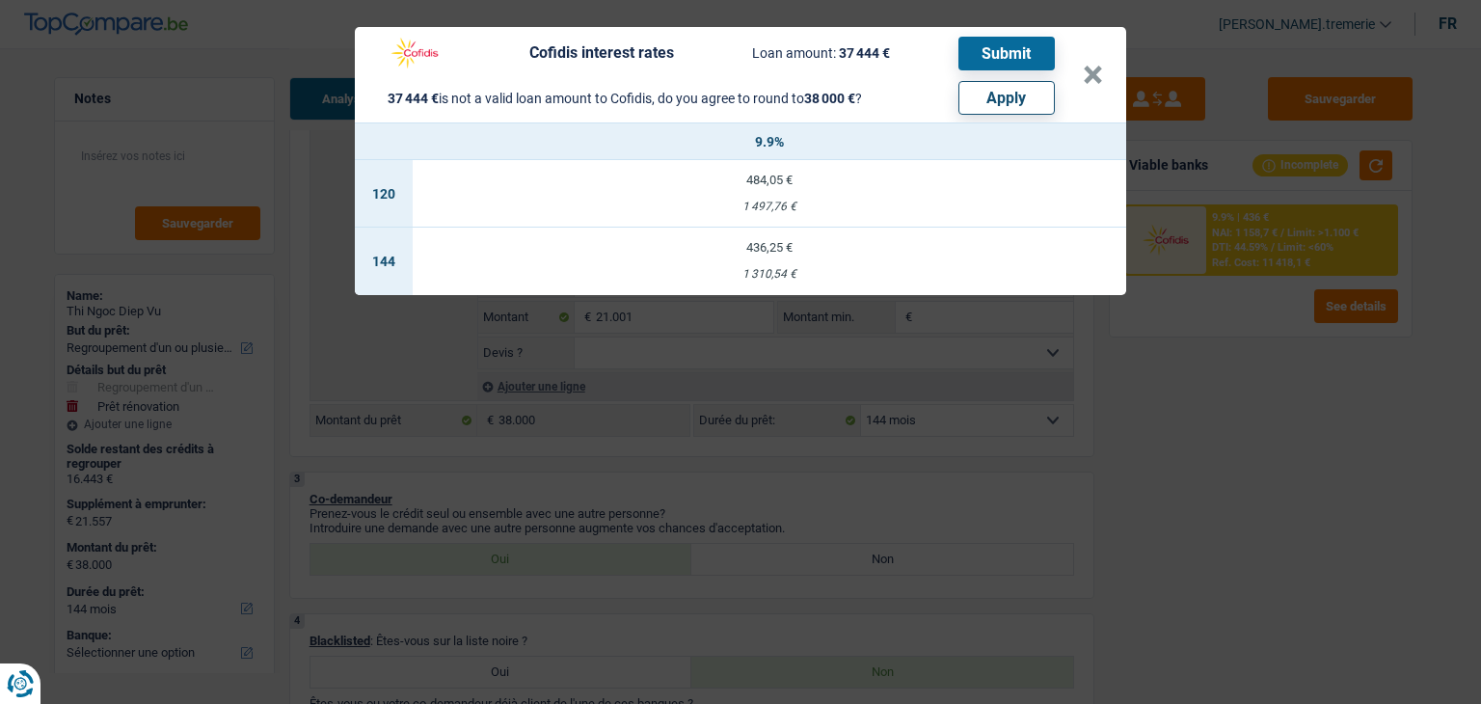
select select "other"
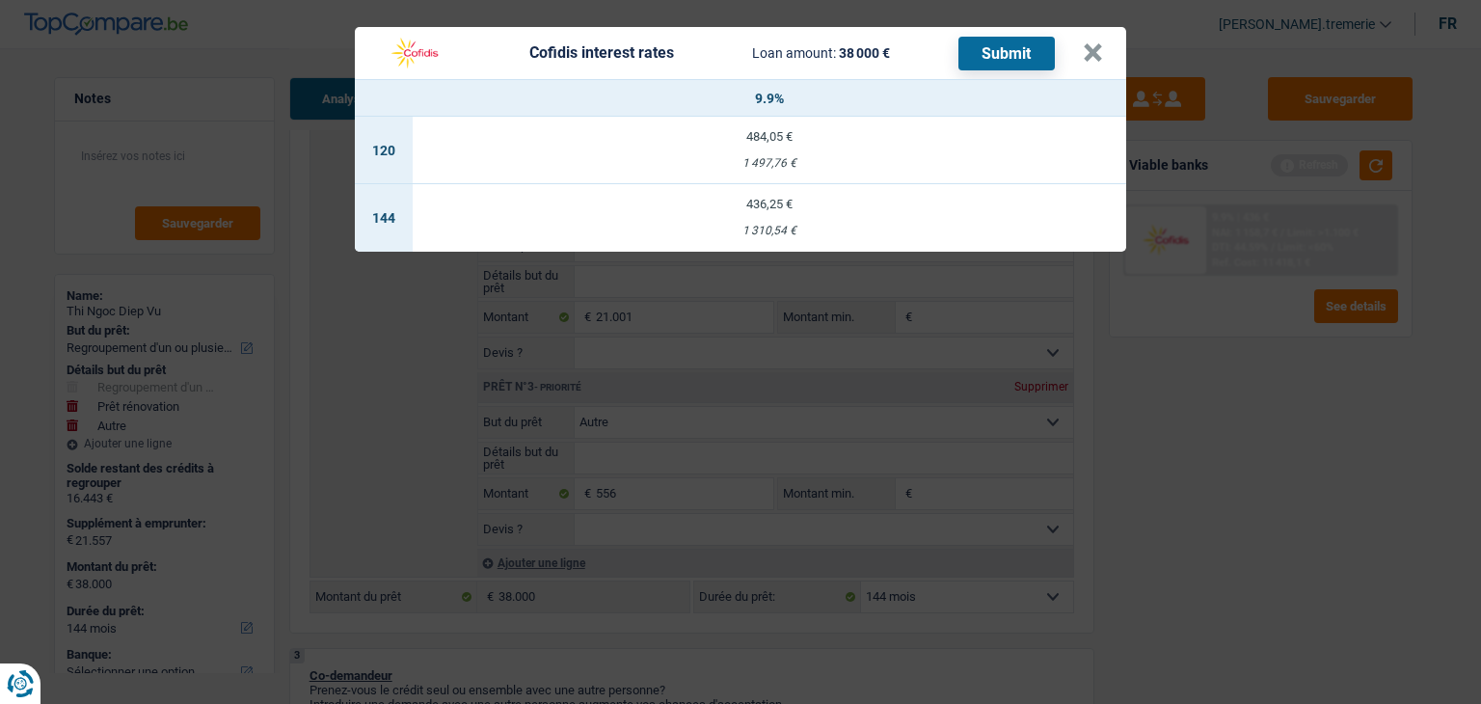
click at [841, 243] on td "436,25 € 1 310,54 €" at bounding box center [769, 217] width 713 height 67
select select "cofidis"
type input "9,90"
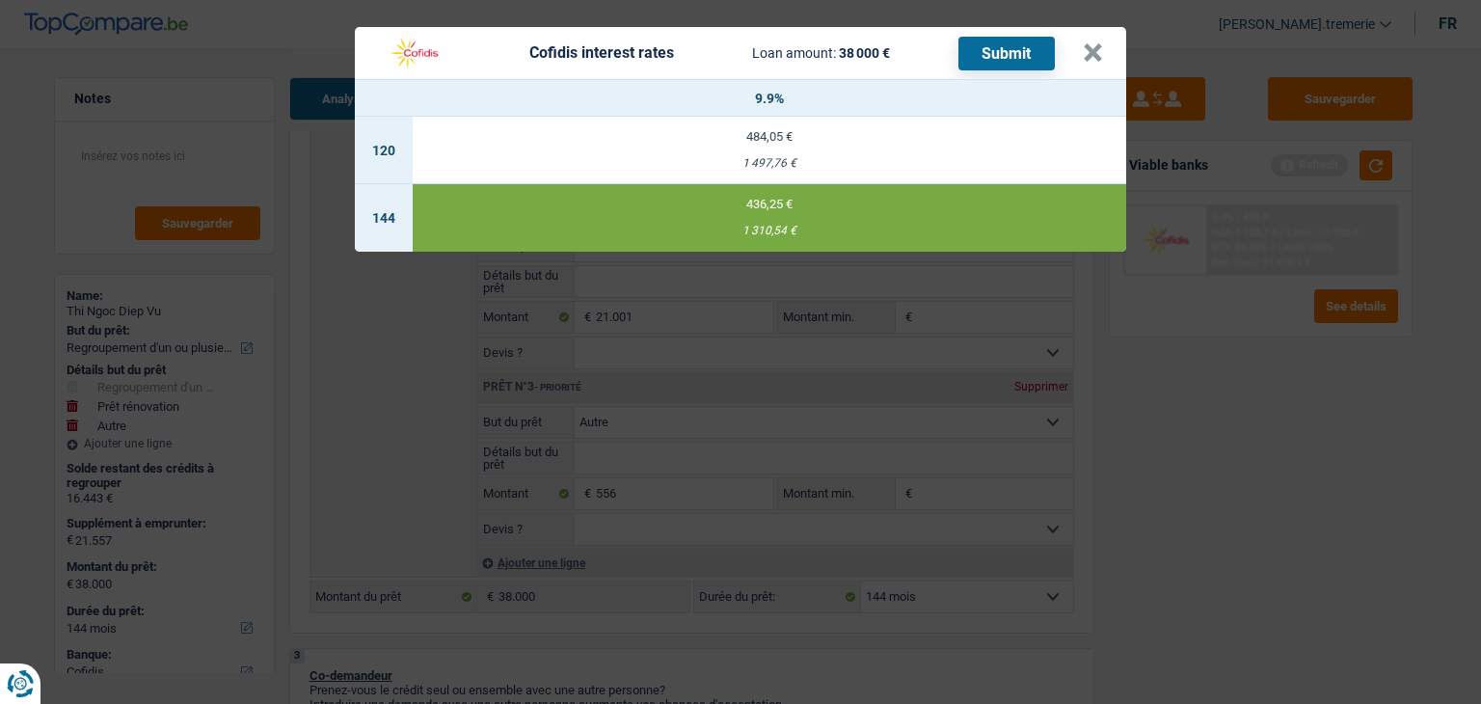
click at [999, 56] on button "Submit" at bounding box center [1006, 54] width 96 height 34
click at [1088, 59] on button "×" at bounding box center [1093, 52] width 20 height 19
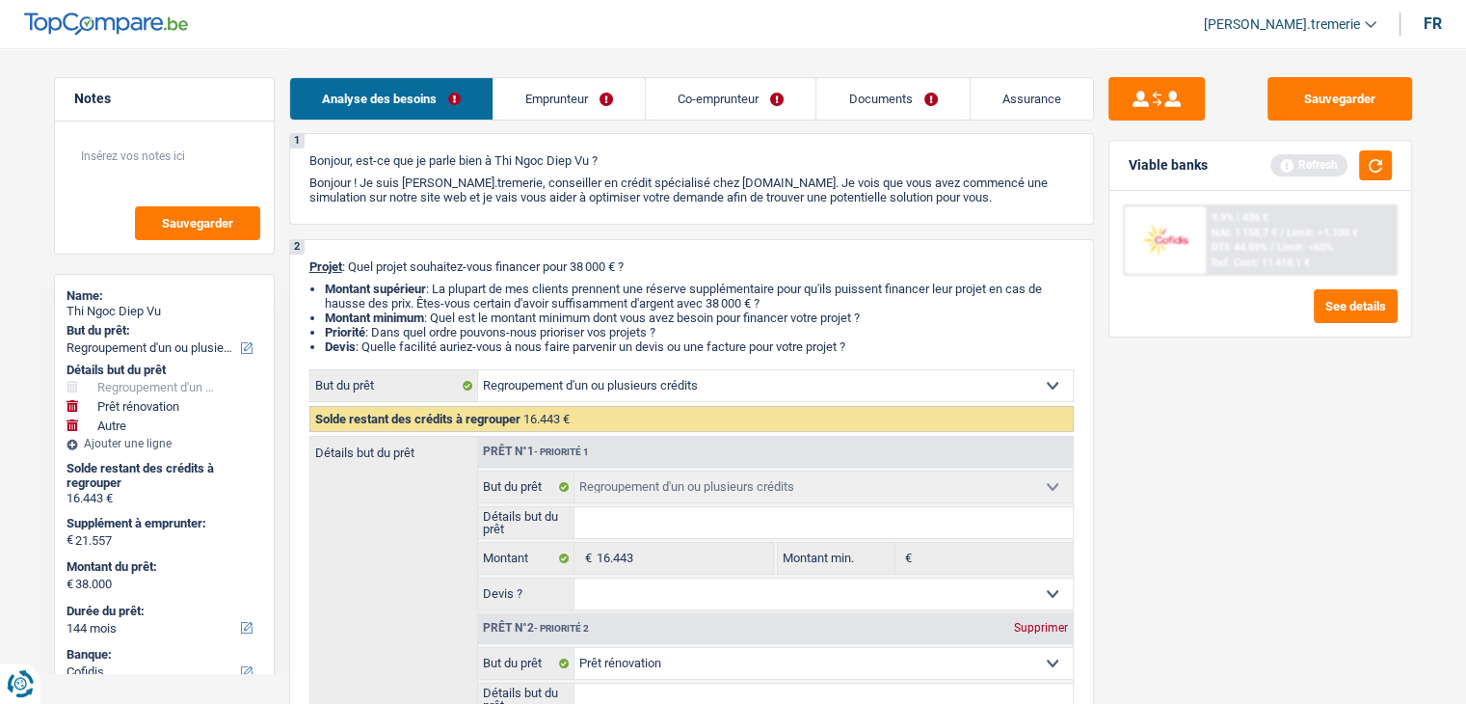
scroll to position [0, 0]
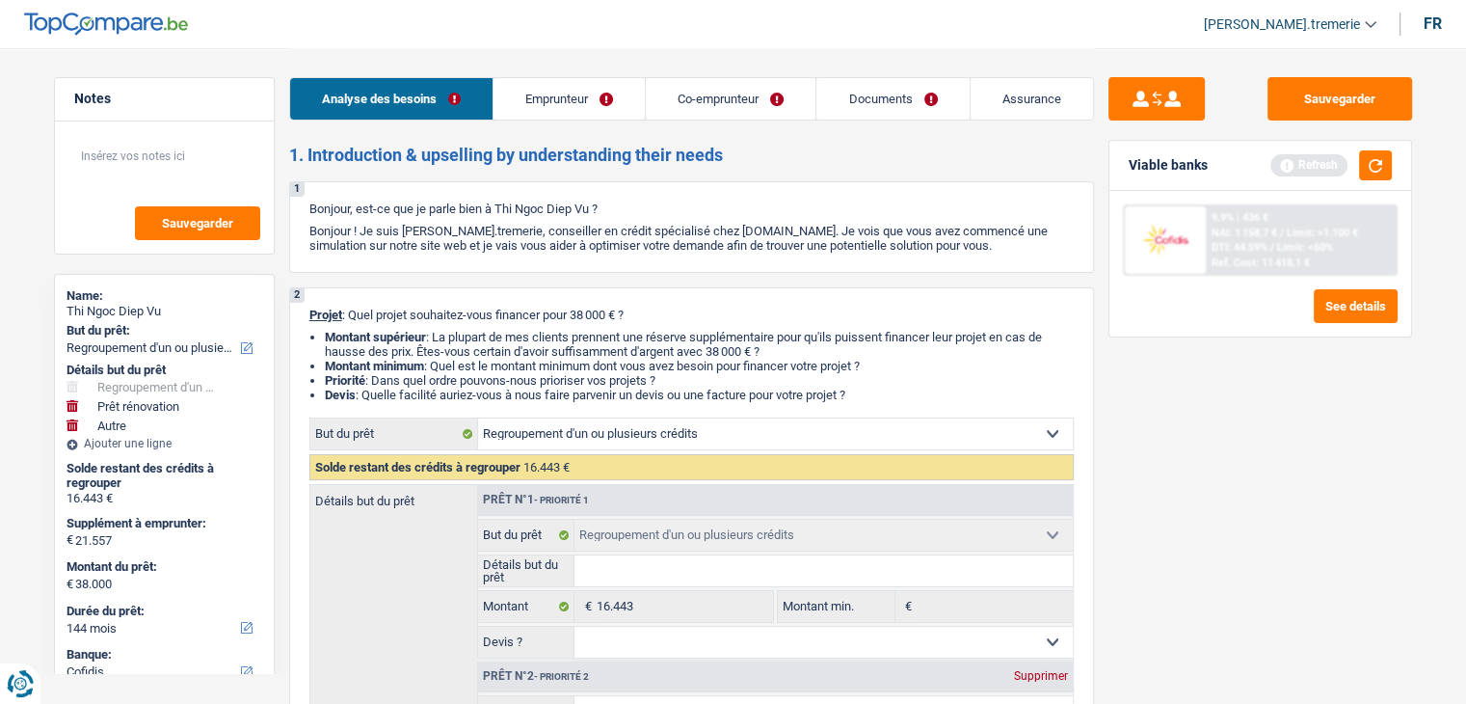
click at [588, 109] on link "Emprunteur" at bounding box center [569, 98] width 151 height 41
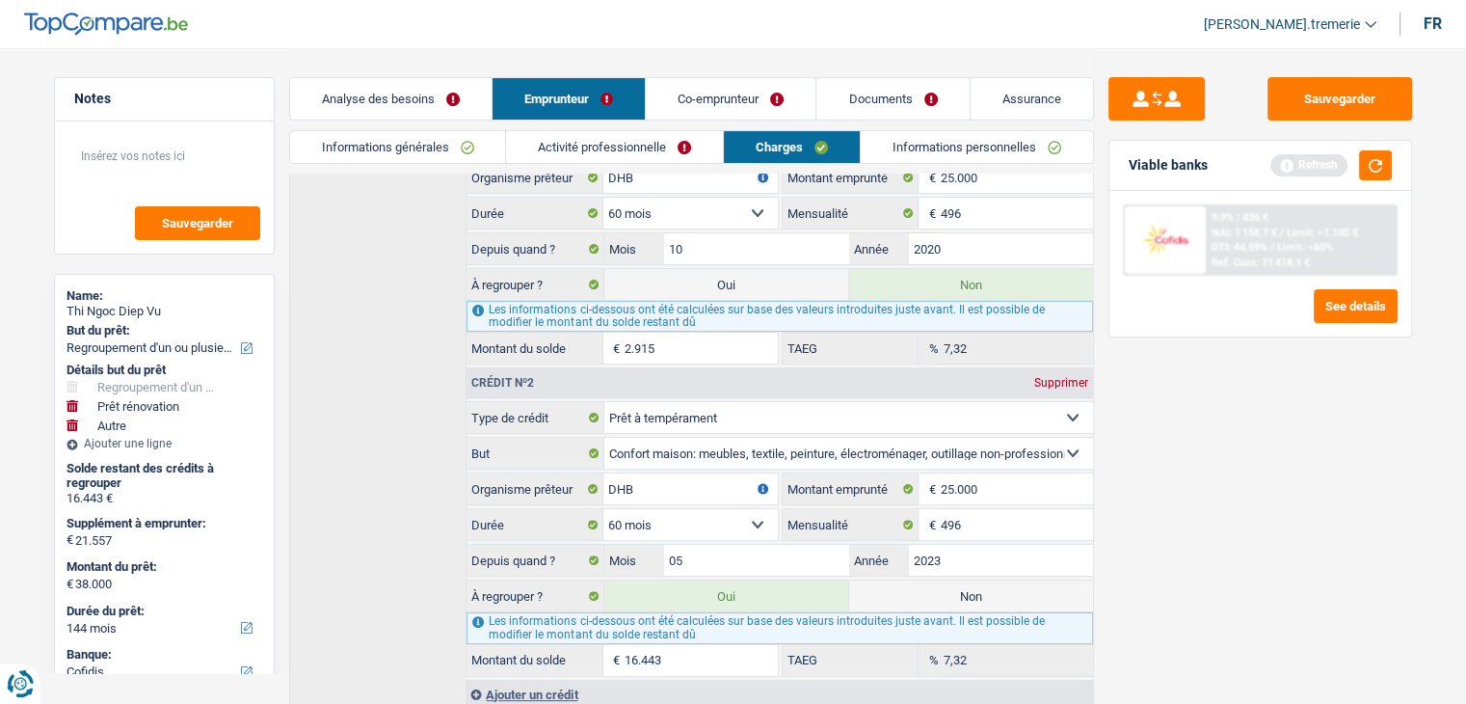
scroll to position [466, 0]
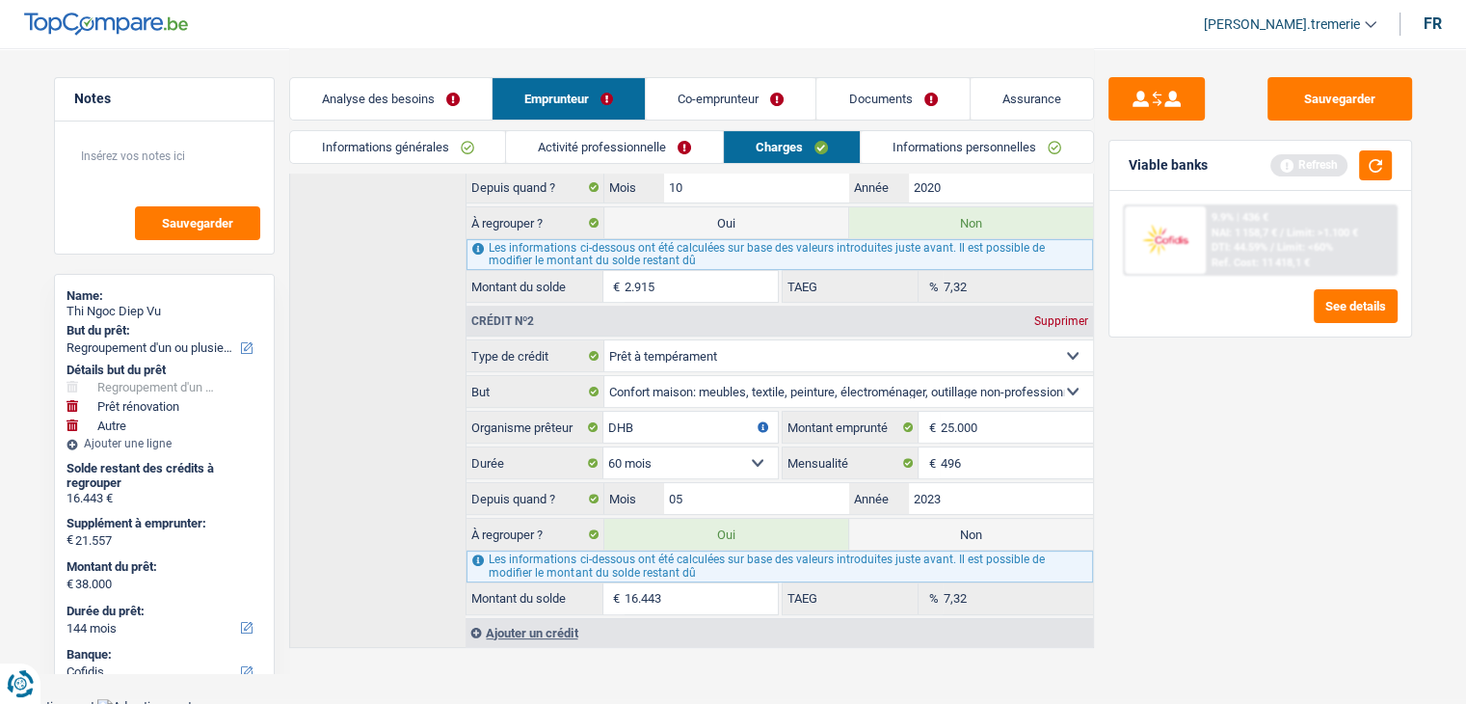
click at [547, 626] on div "Ajouter un crédit" at bounding box center [779, 632] width 627 height 29
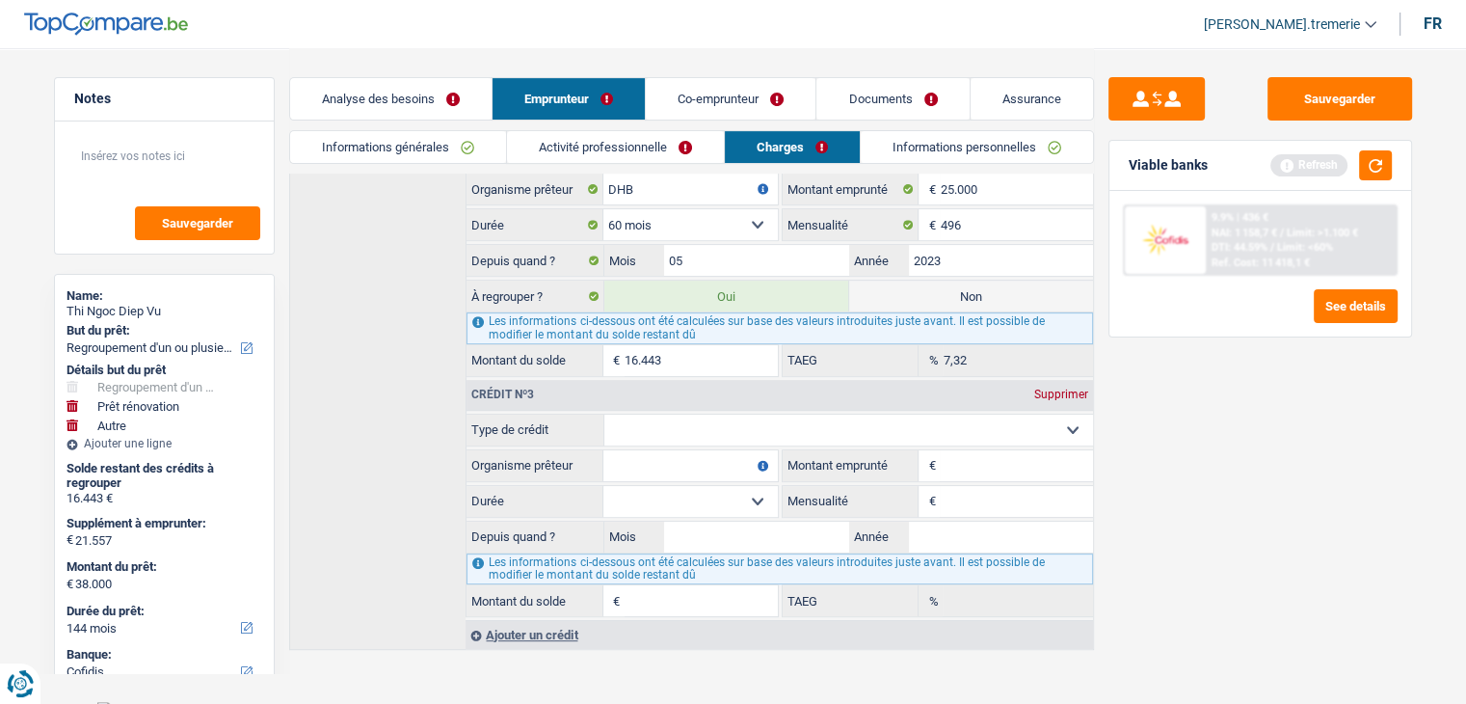
scroll to position [703, 0]
click at [672, 419] on select "Carte ou ouverture de crédit Prêt hypothécaire Vente à tempérament Prêt à tempé…" at bounding box center [849, 431] width 489 height 31
select select "cardOrCredit"
type input "0"
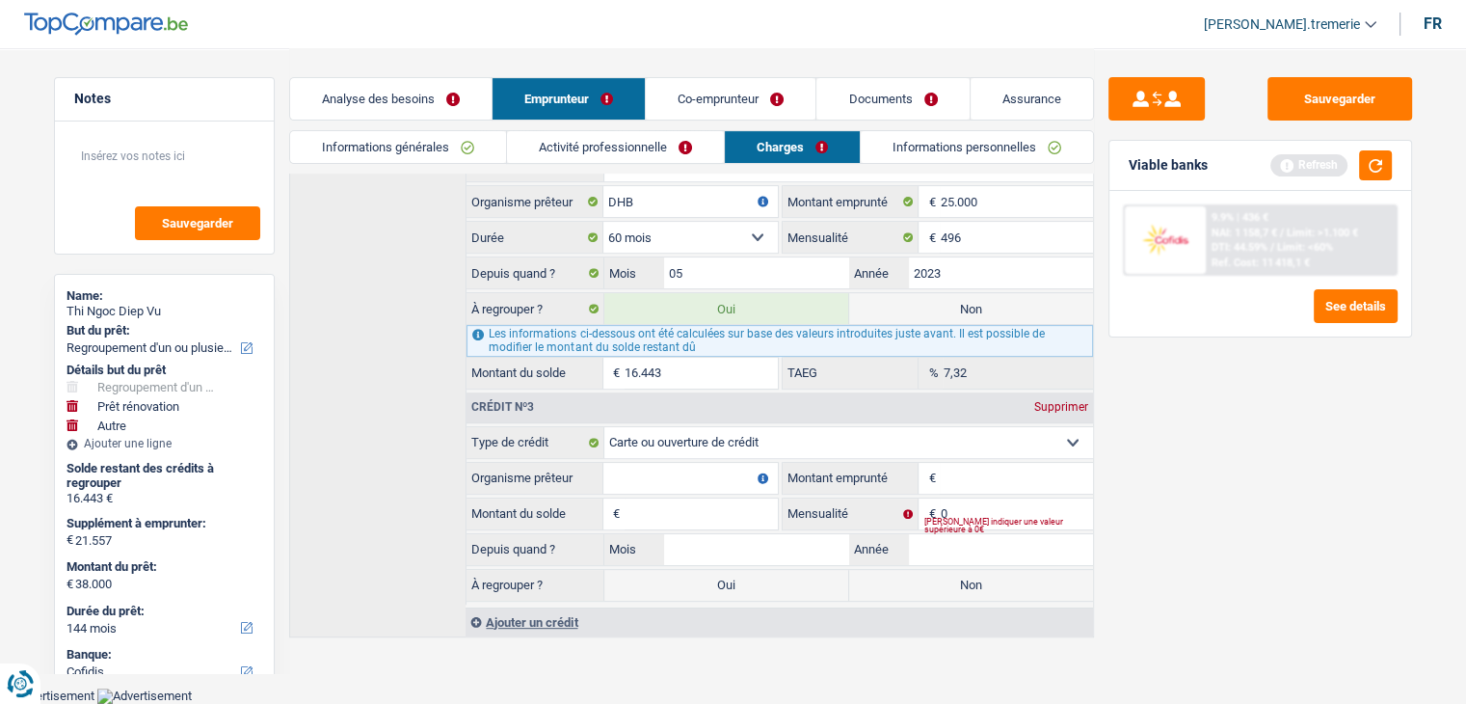
scroll to position [679, 0]
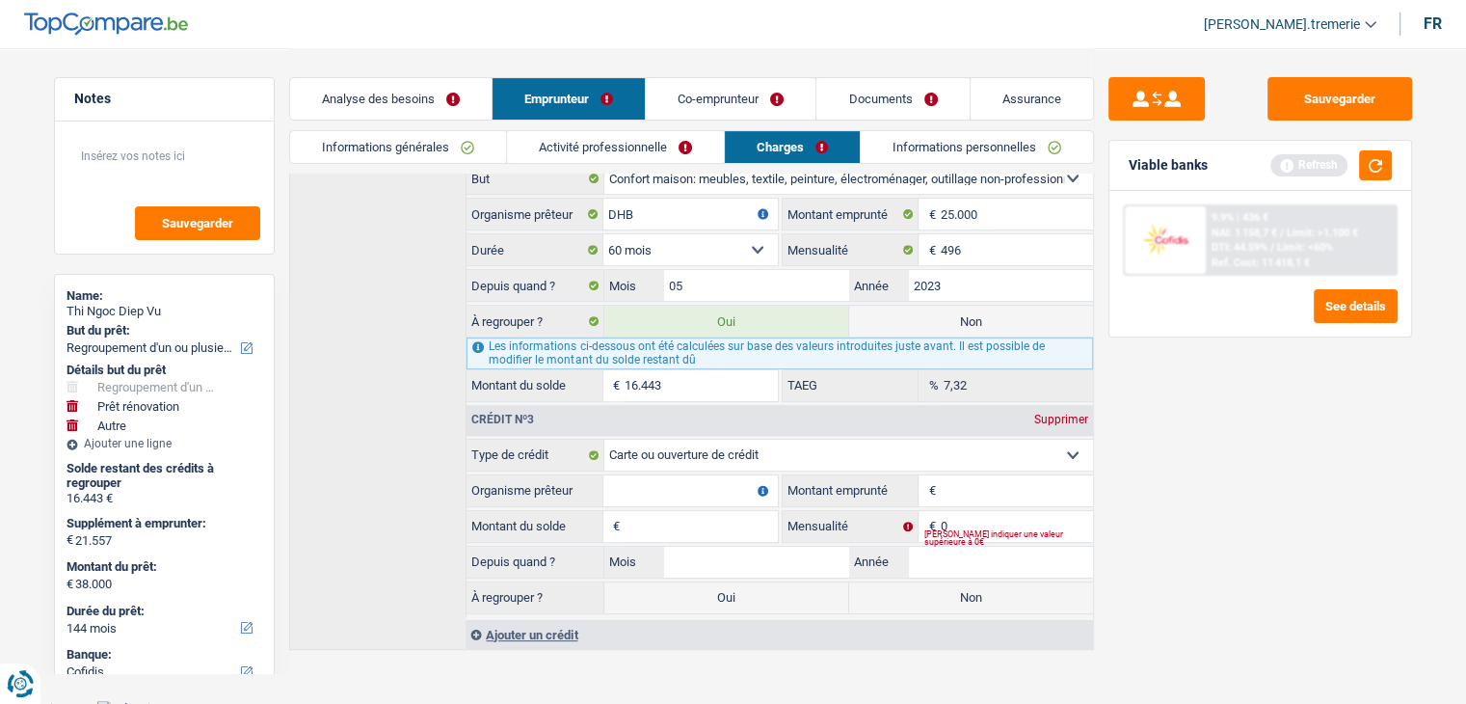
click at [663, 475] on input "Organisme prêteur" at bounding box center [691, 490] width 174 height 31
type input "ING"
click at [997, 479] on input "Montant" at bounding box center [1016, 490] width 152 height 31
type input "5.000"
click at [719, 511] on input "Montant du solde" at bounding box center [701, 526] width 152 height 31
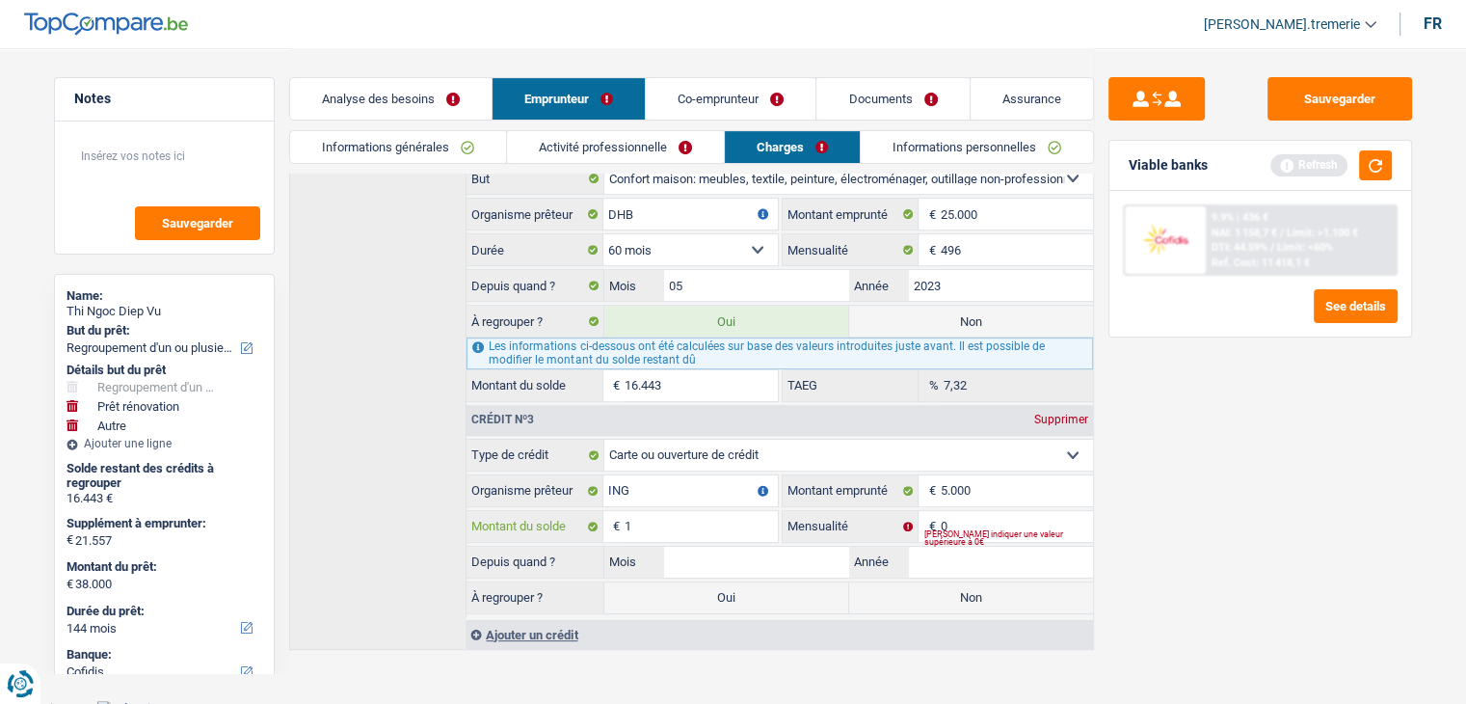
type input "1"
click at [985, 534] on div "Veuillez indiquer une valeur supérieure à 0€" at bounding box center [1008, 538] width 169 height 8
click at [979, 511] on input "0" at bounding box center [1016, 526] width 152 height 31
type input "1"
click at [791, 549] on input "Mois" at bounding box center [756, 562] width 184 height 31
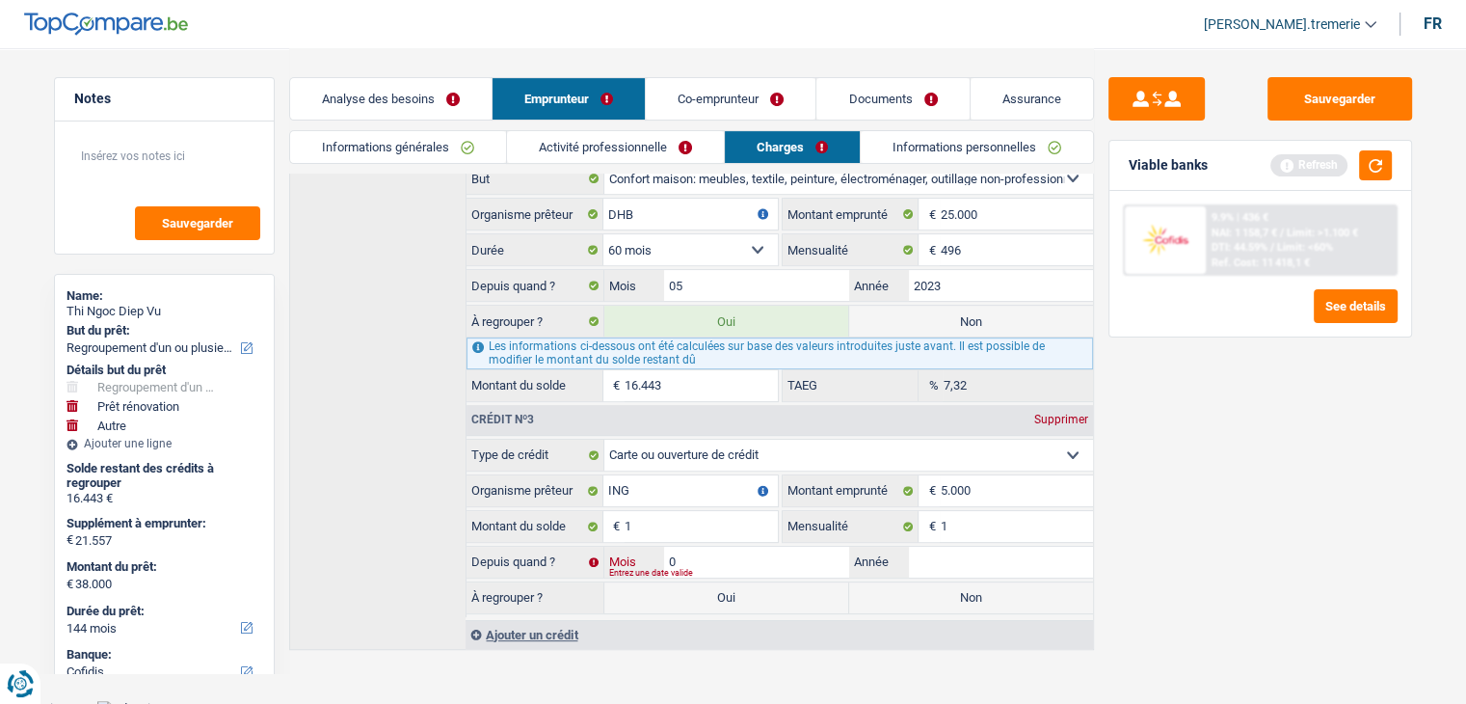
type input "09"
type input "2015"
click at [961, 591] on label "Non" at bounding box center [971, 597] width 244 height 31
click at [961, 591] on input "Non" at bounding box center [971, 597] width 244 height 31
radio input "true"
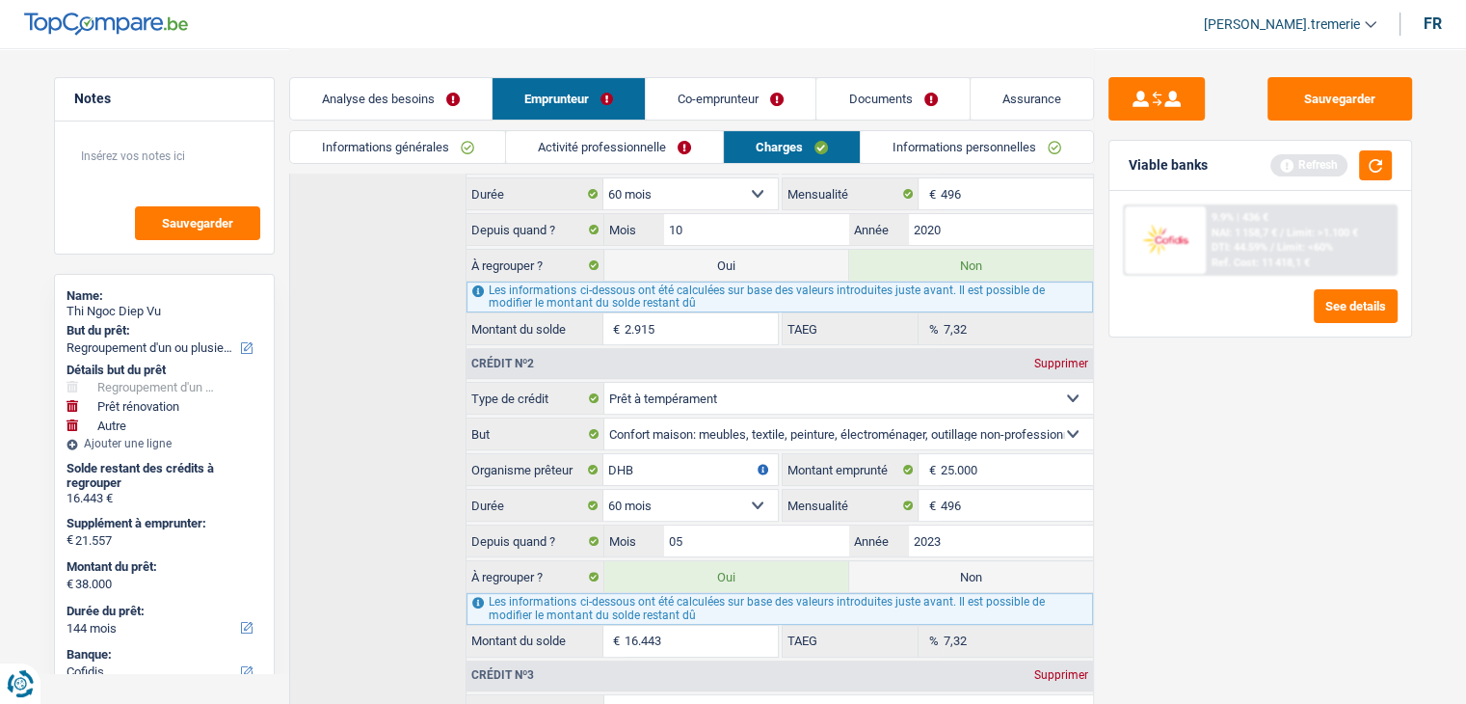
scroll to position [0, 0]
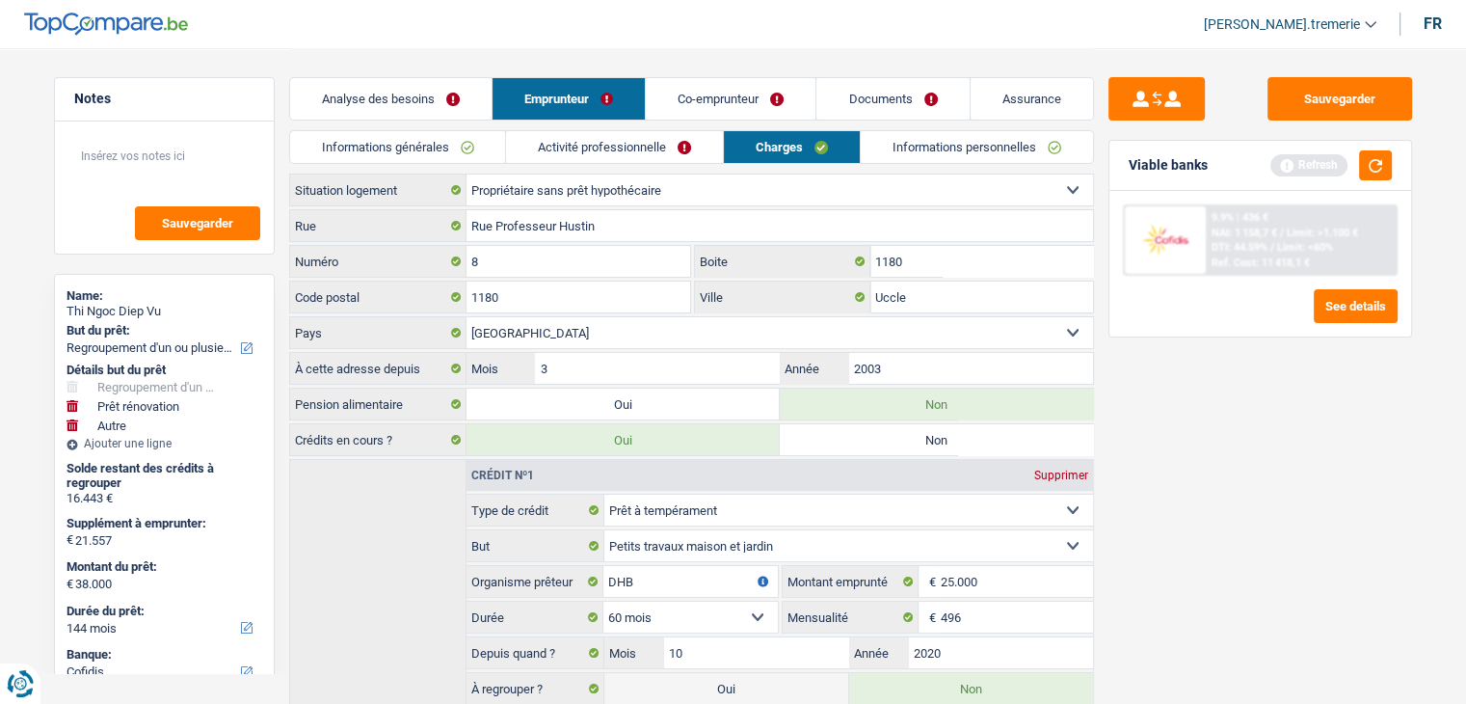
click at [739, 103] on link "Co-emprunteur" at bounding box center [731, 98] width 170 height 41
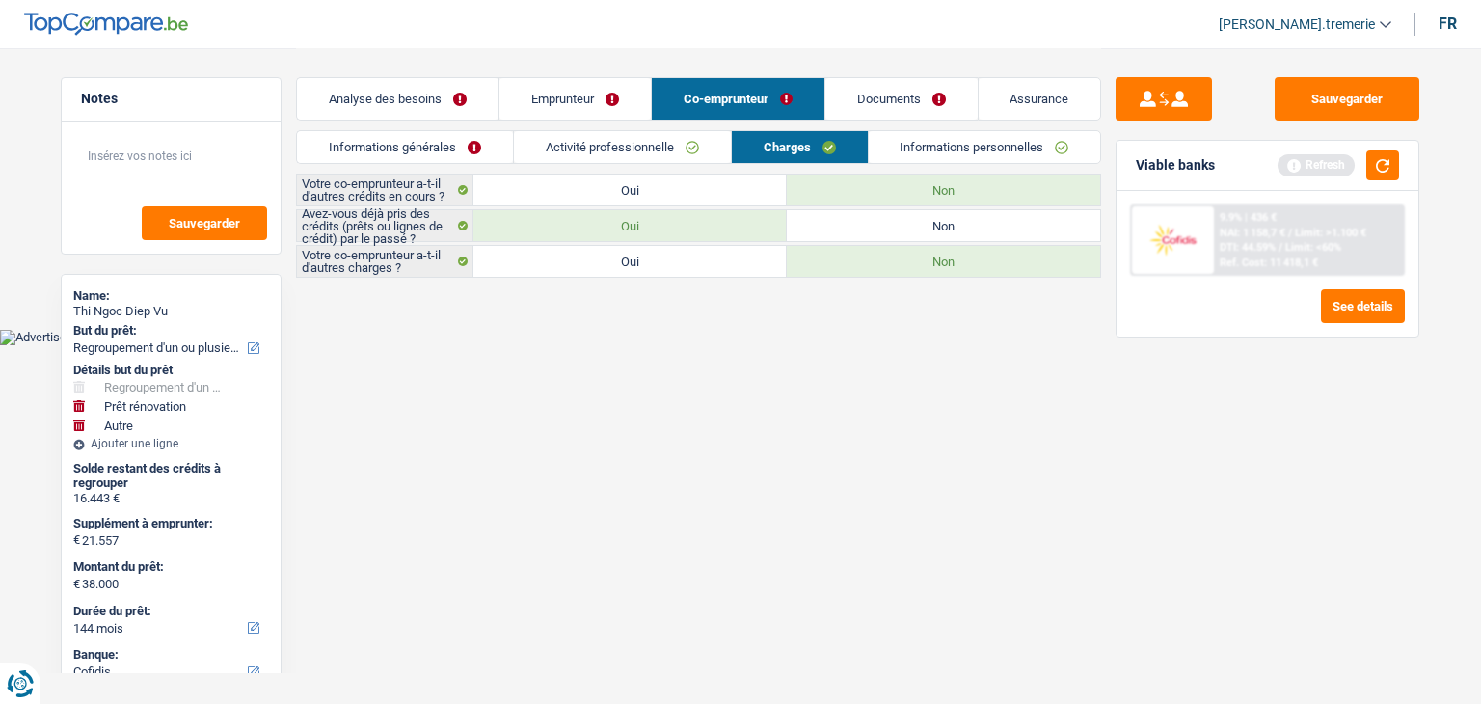
click at [646, 271] on label "Oui" at bounding box center [629, 261] width 313 height 31
click at [646, 271] on input "Oui" at bounding box center [629, 261] width 313 height 31
radio input "true"
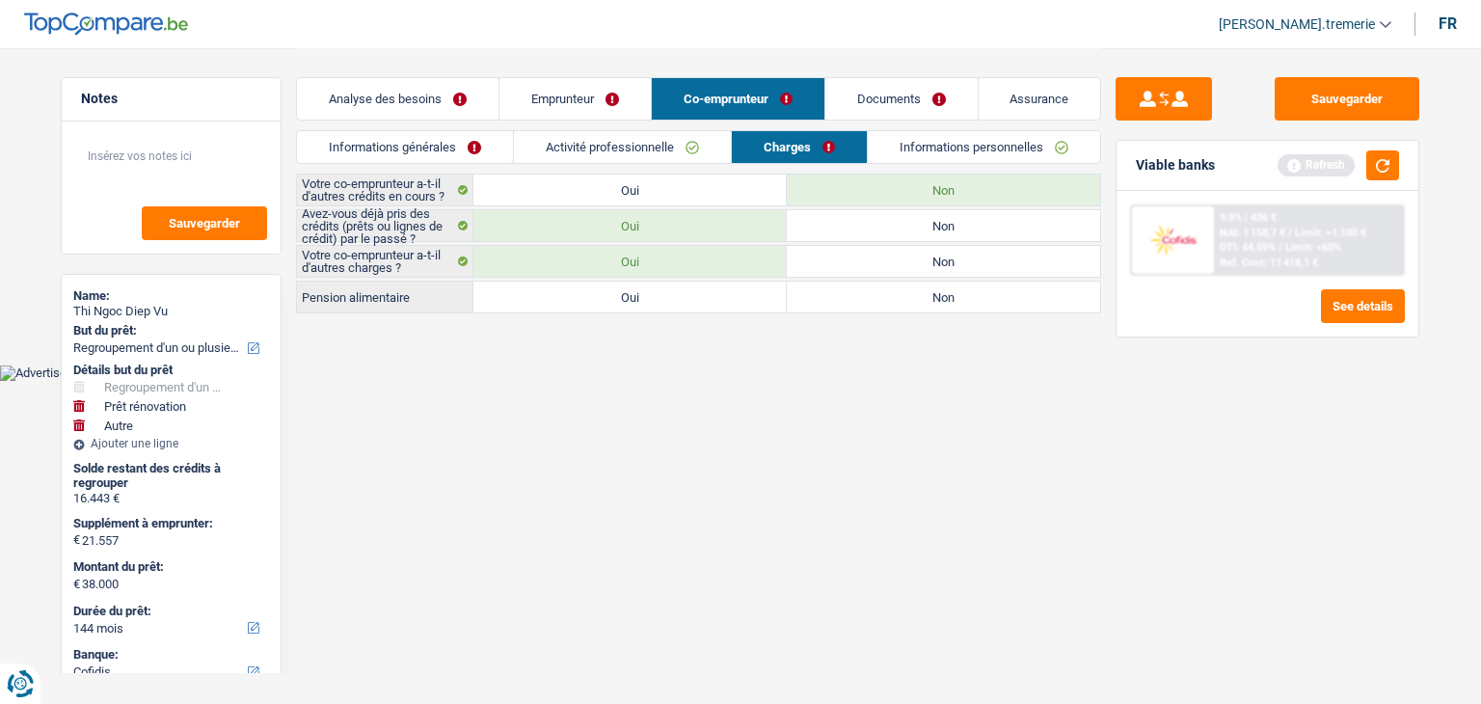
click at [864, 268] on label "Non" at bounding box center [943, 261] width 313 height 31
click at [864, 268] on input "Non" at bounding box center [943, 261] width 313 height 31
radio input "true"
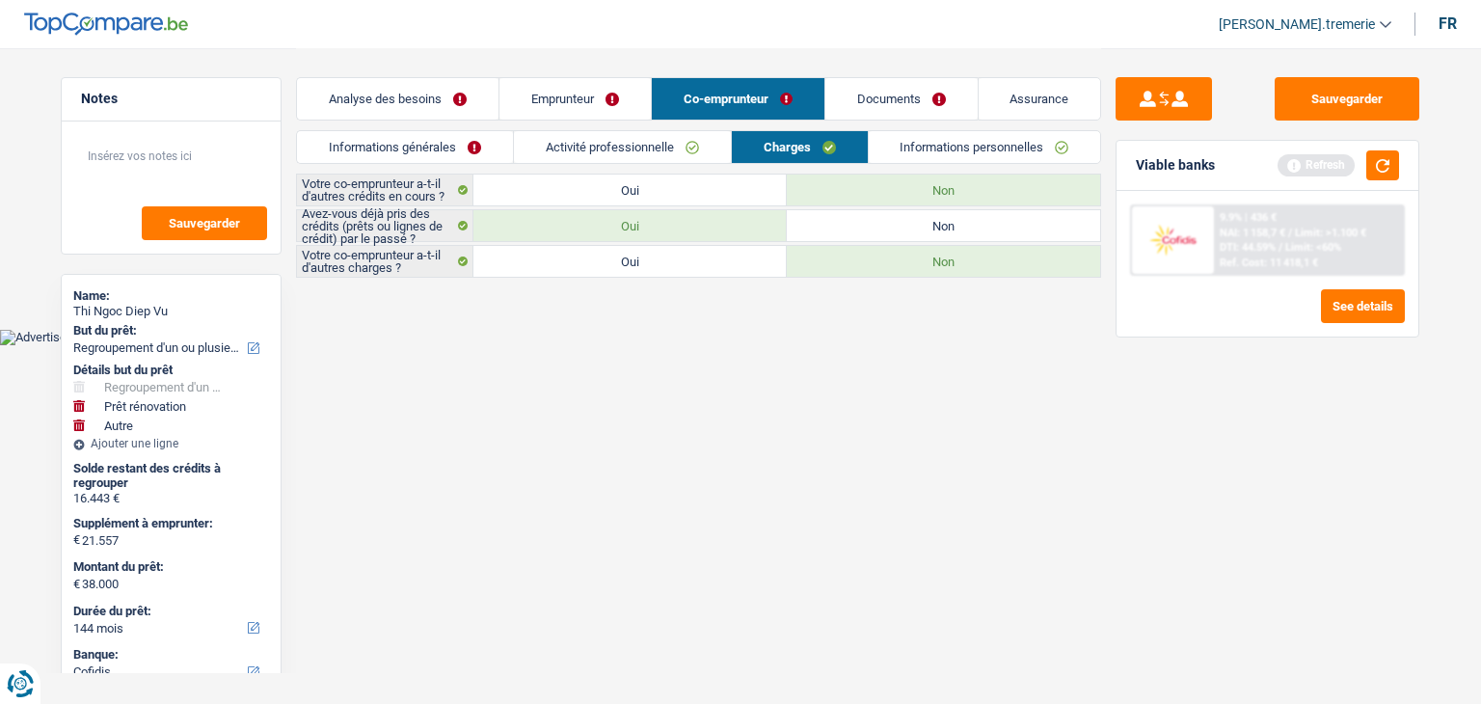
click at [678, 189] on label "Oui" at bounding box center [629, 190] width 313 height 31
click at [678, 189] on input "Oui" at bounding box center [629, 190] width 313 height 31
radio input "true"
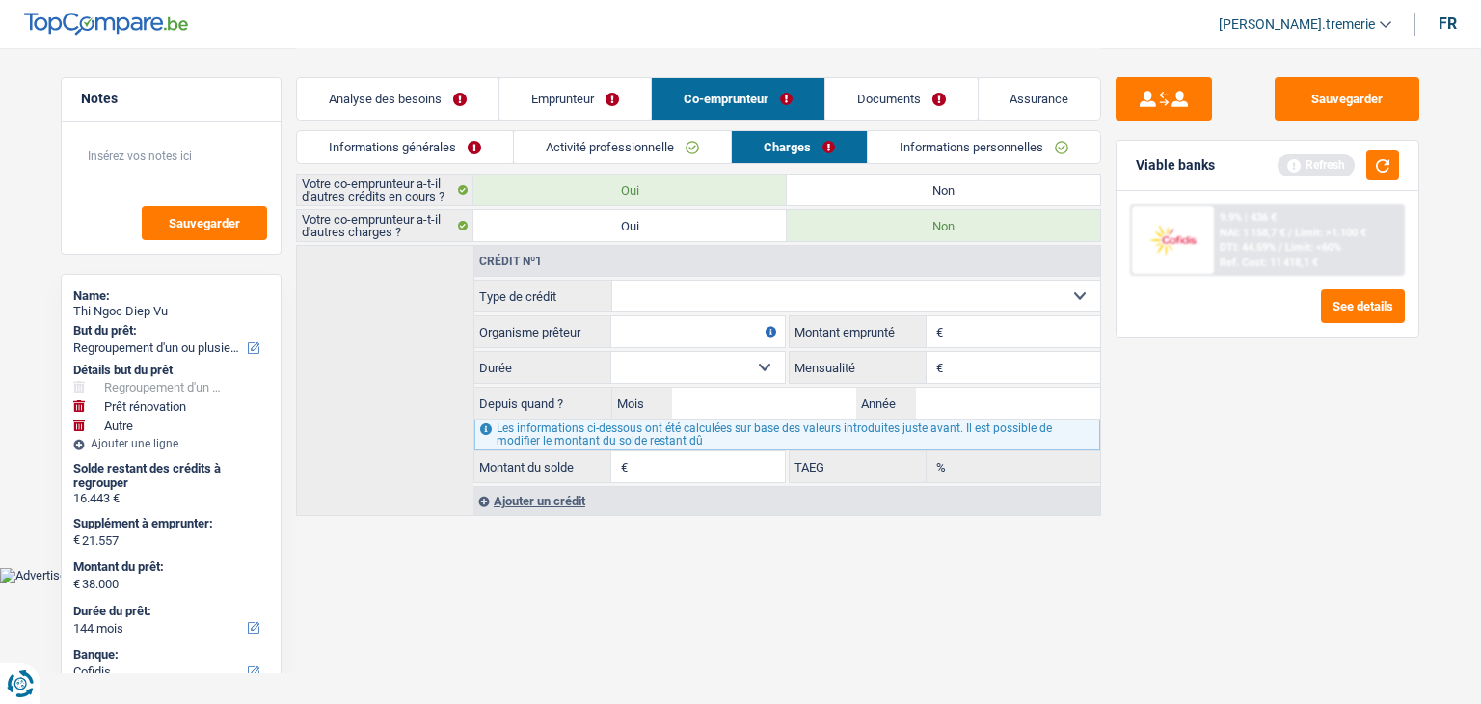
click at [682, 295] on select "Carte ou ouverture de crédit Prêt hypothécaire Vente à tempérament Prêt à tempé…" at bounding box center [856, 296] width 489 height 31
select select "cardOrCredit"
type input "0"
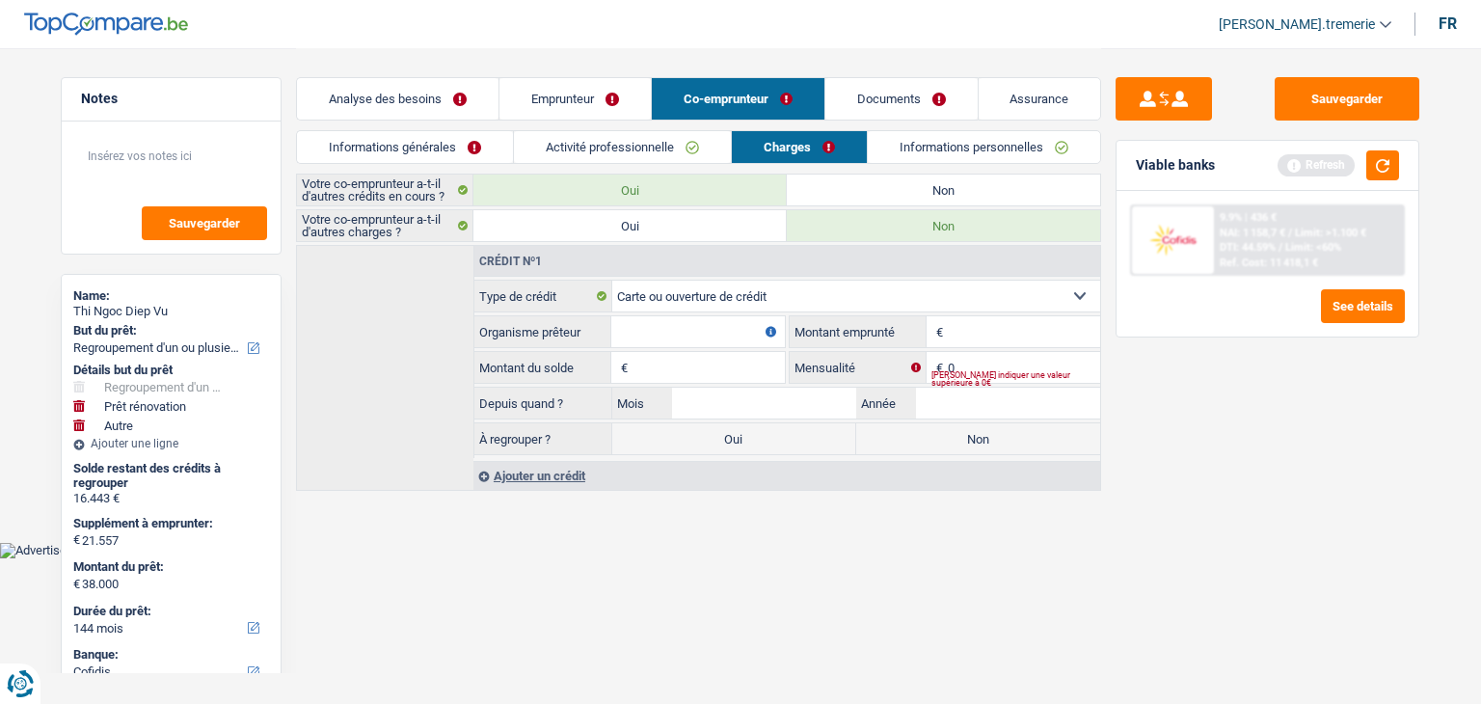
click at [690, 329] on input "Organisme prêteur" at bounding box center [698, 331] width 174 height 31
type input "ING"
click at [964, 321] on input "Montant" at bounding box center [1024, 331] width 152 height 31
type input "5.000"
click at [690, 372] on input "Montant du solde" at bounding box center [708, 367] width 152 height 31
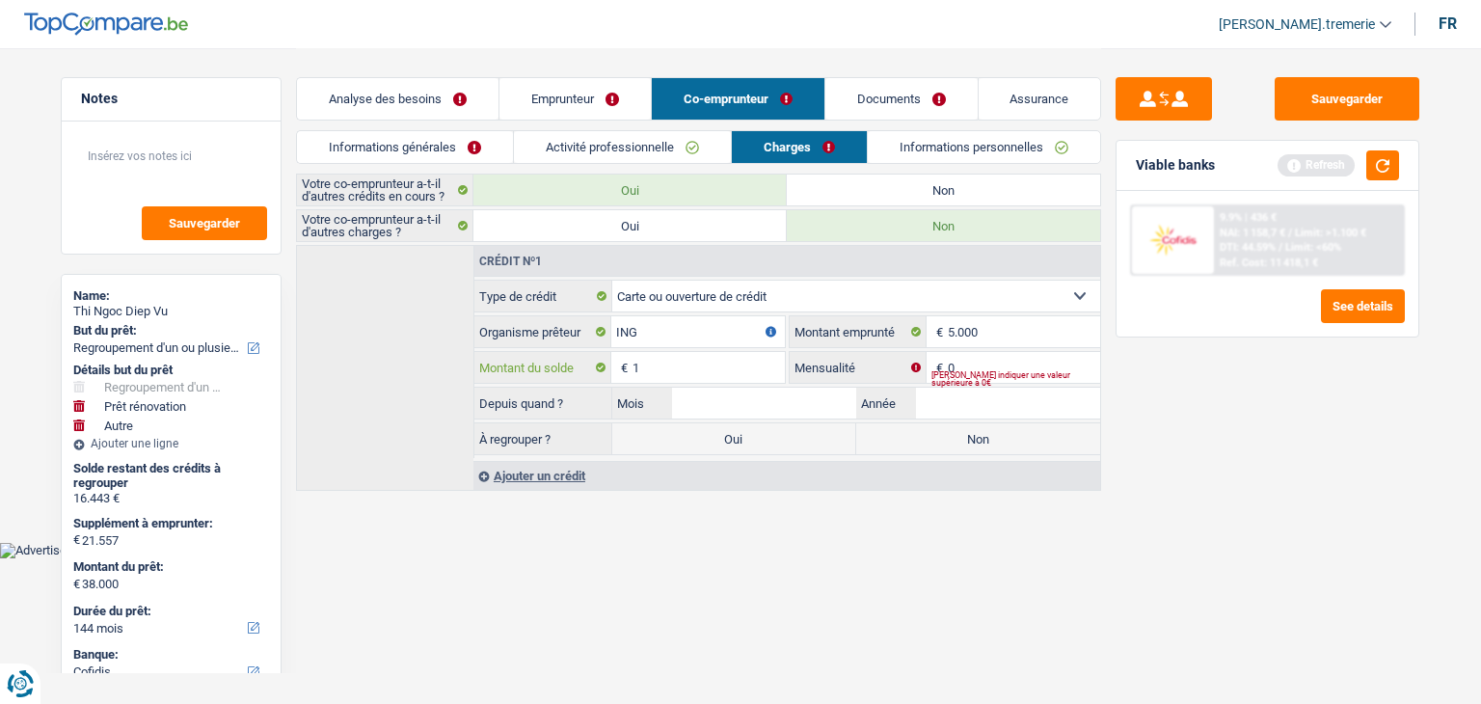
type input "1"
click at [1002, 354] on input "0" at bounding box center [1024, 367] width 152 height 31
type input "1"
click at [764, 405] on input "Mois" at bounding box center [764, 403] width 184 height 31
type input "04"
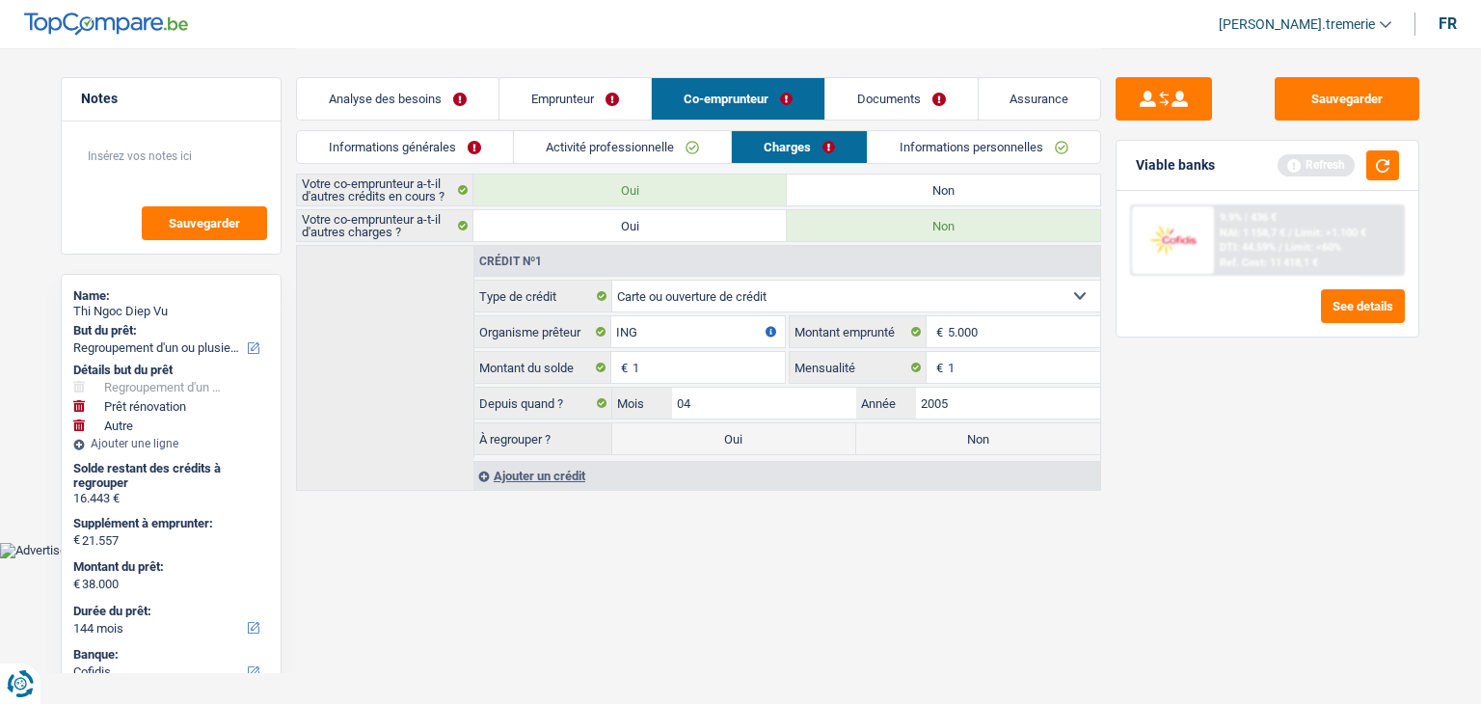
type input "2005"
click at [950, 445] on label "Non" at bounding box center [978, 438] width 244 height 31
click at [950, 445] on input "Non" at bounding box center [978, 438] width 244 height 31
radio input "true"
click at [582, 93] on link "Emprunteur" at bounding box center [574, 98] width 151 height 41
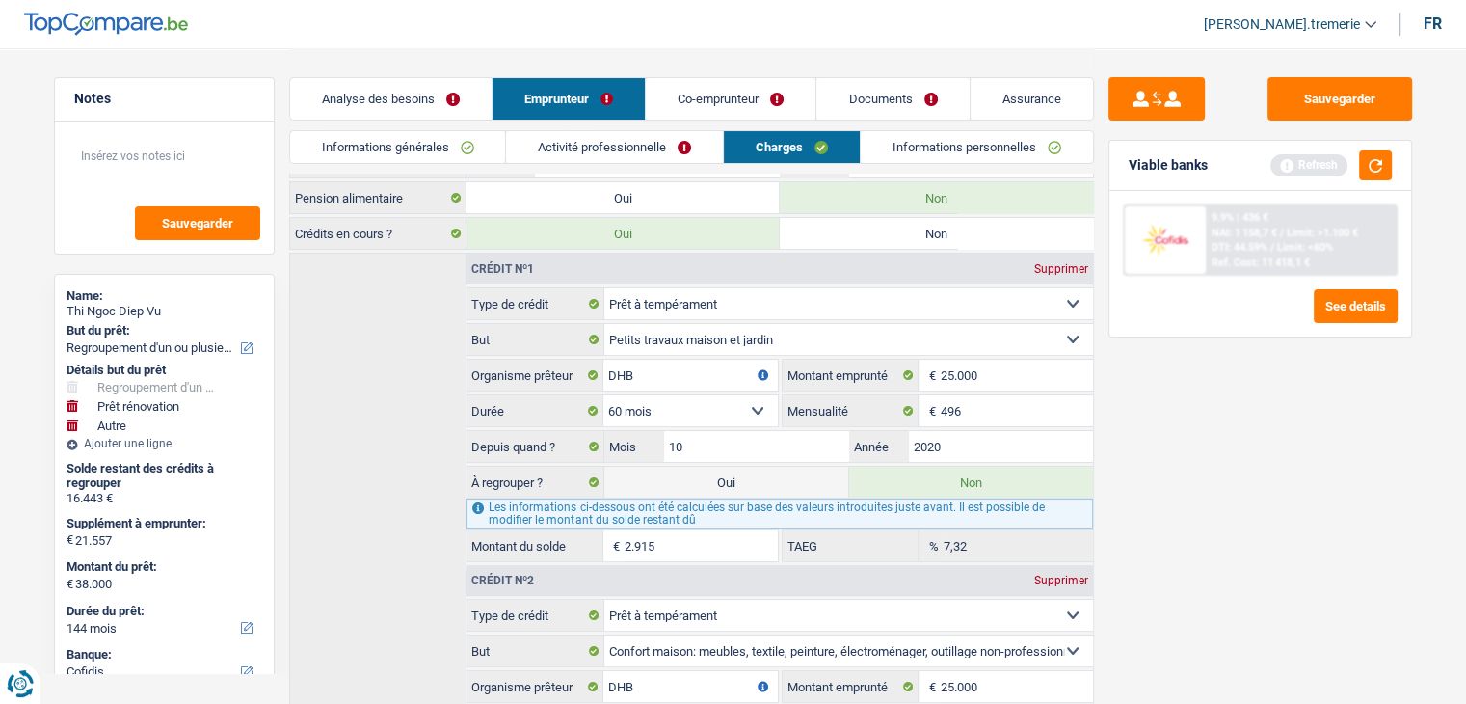
scroll to position [199, 0]
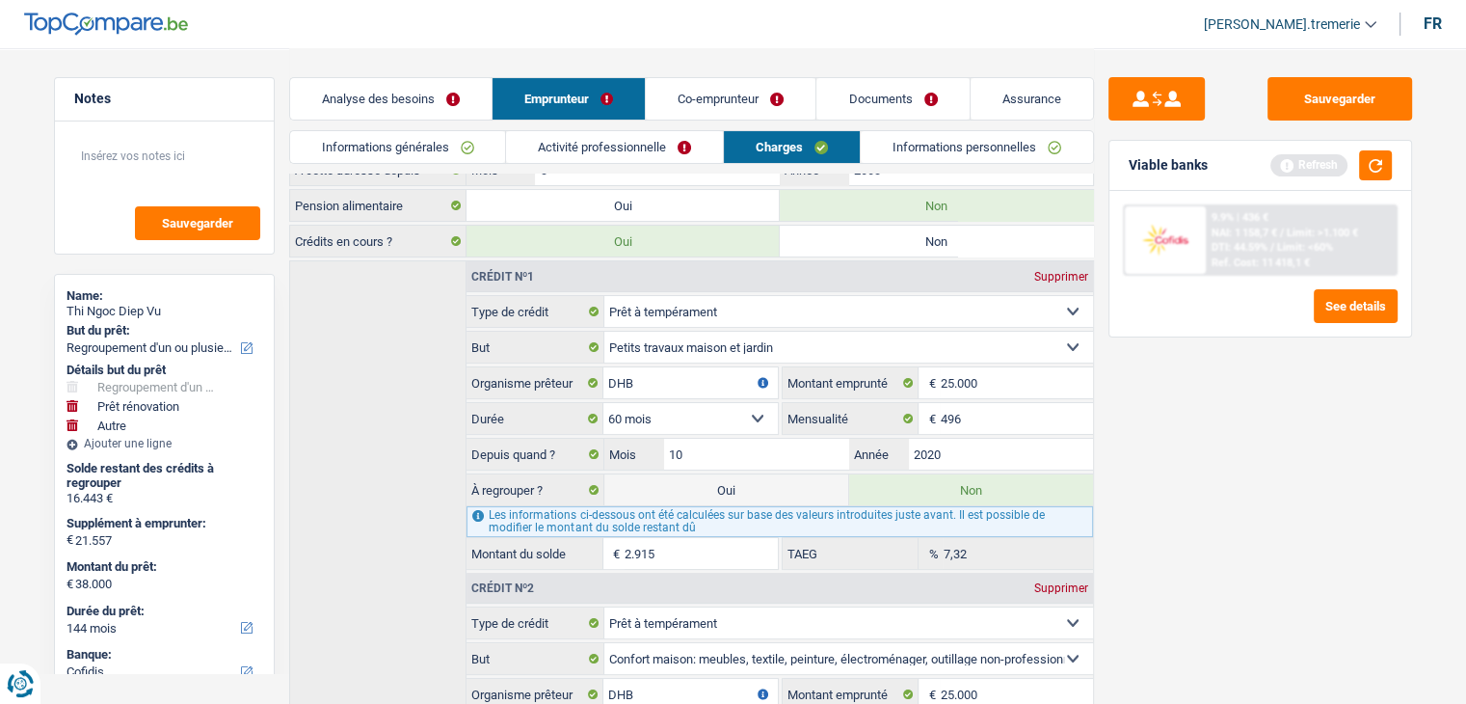
click at [1039, 271] on div "Supprimer" at bounding box center [1062, 277] width 64 height 12
select select "homeFurnishingOrRelocation"
type input "05"
type input "2023"
radio input "true"
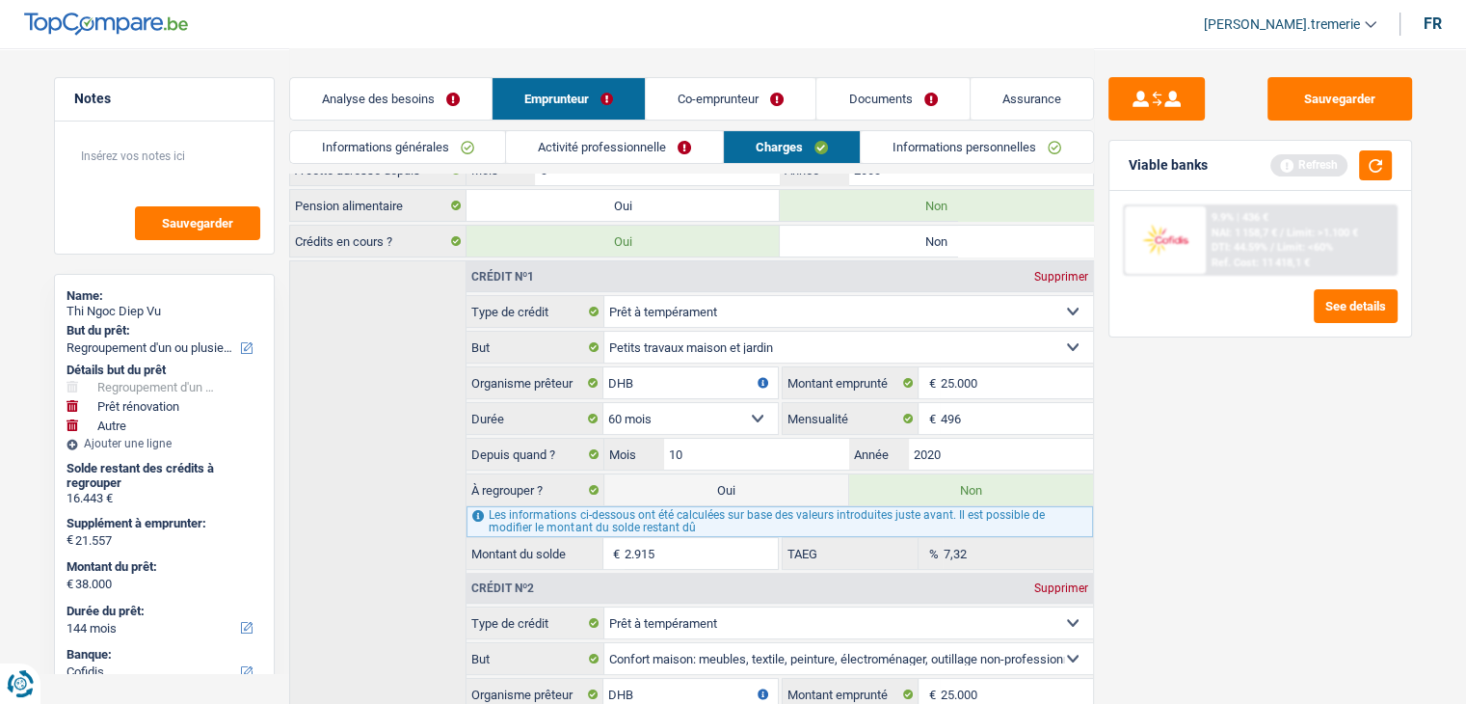
radio input "false"
type input "16.443"
select select "cardOrCredit"
type input "ING"
type input "5.000"
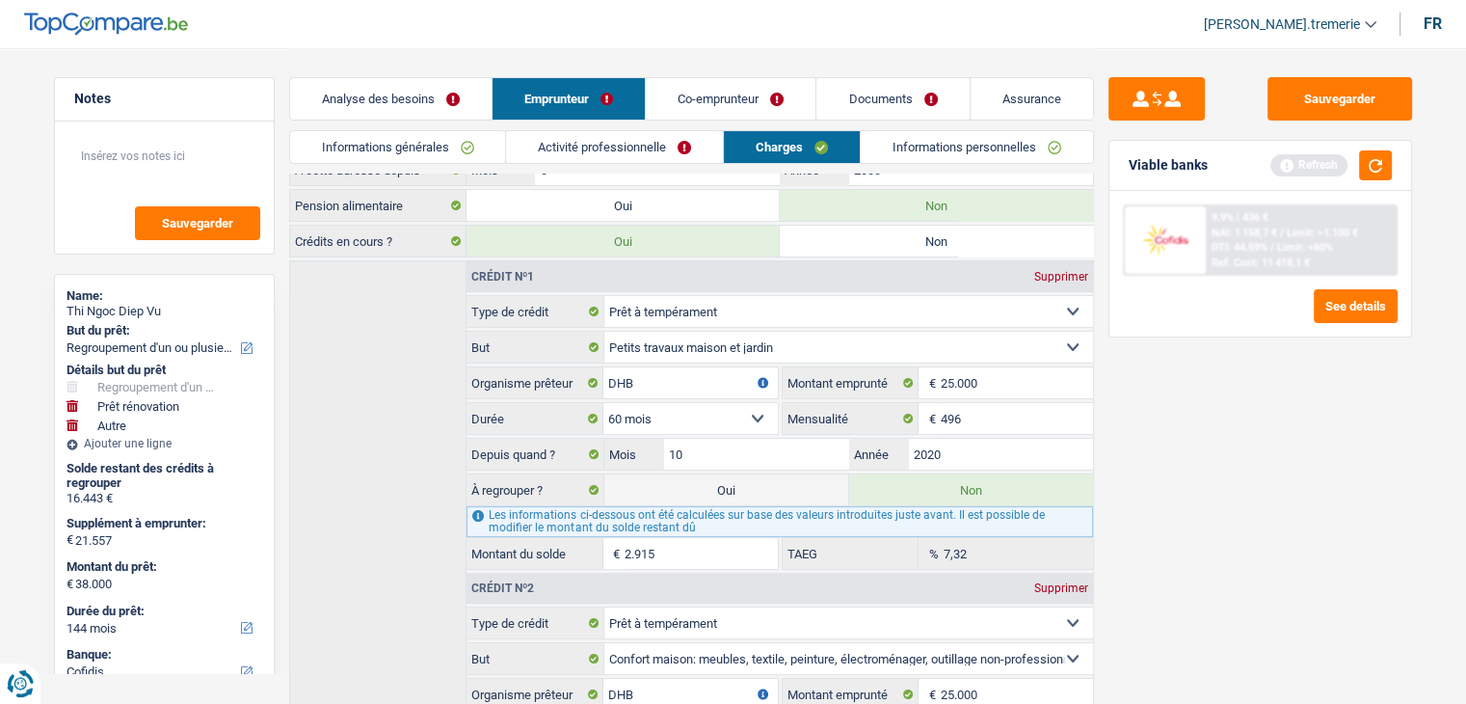
type input "1"
type input "09"
type input "2015"
radio input "false"
radio input "true"
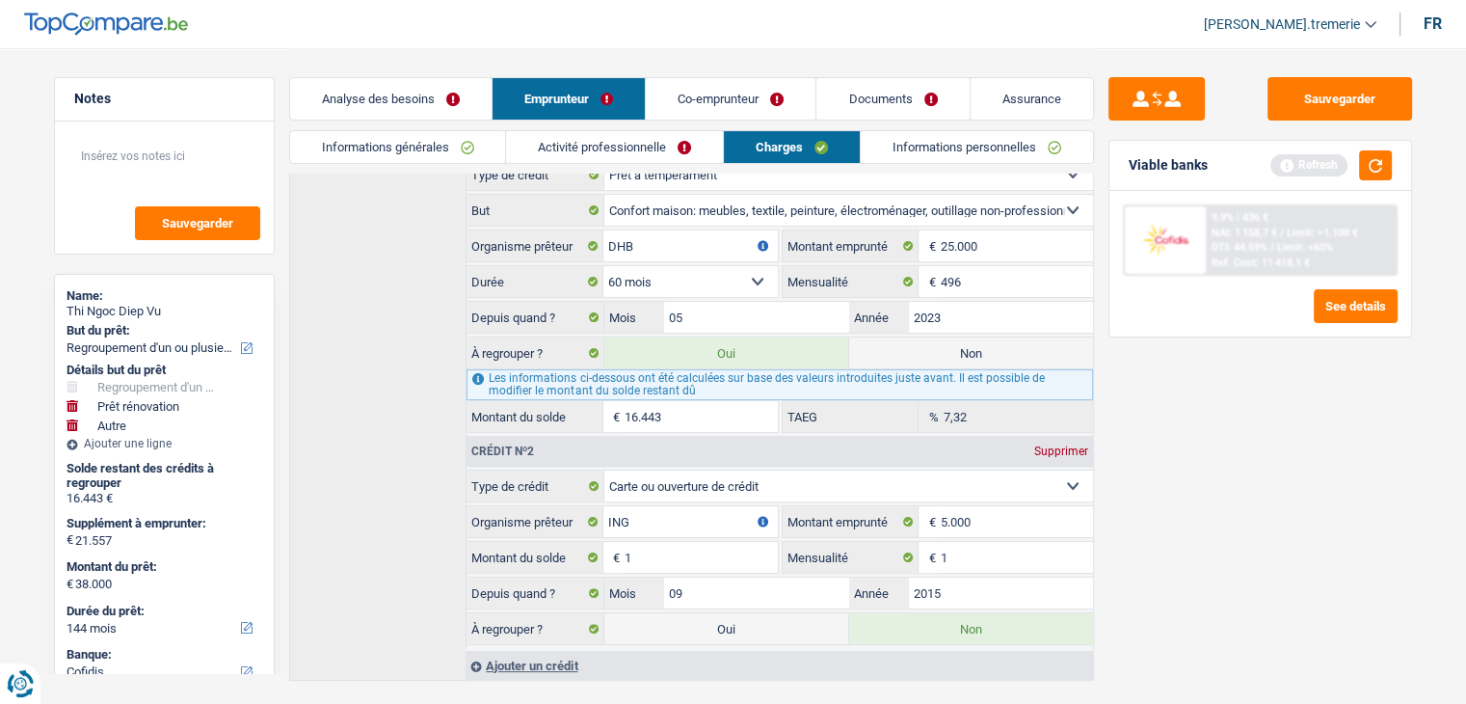
scroll to position [370, 0]
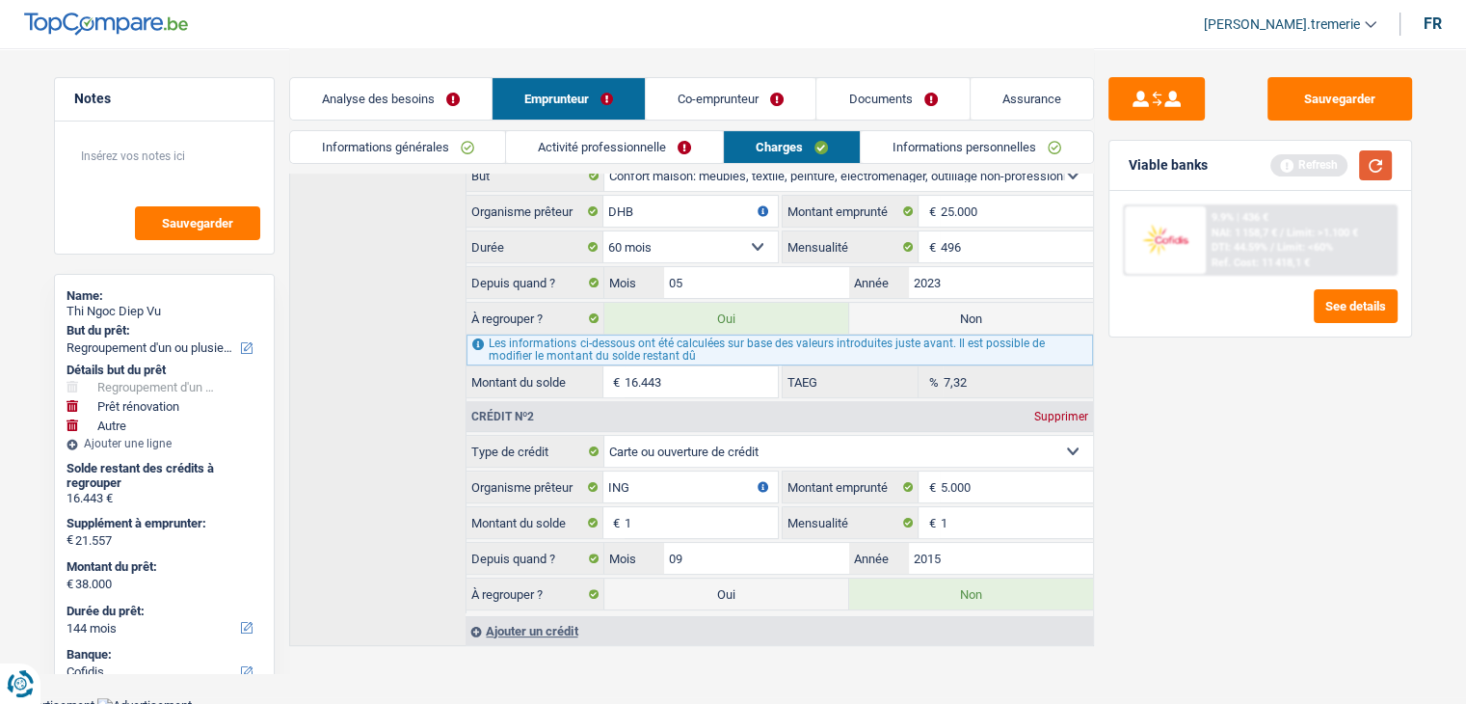
click at [1381, 159] on button "button" at bounding box center [1375, 165] width 33 height 30
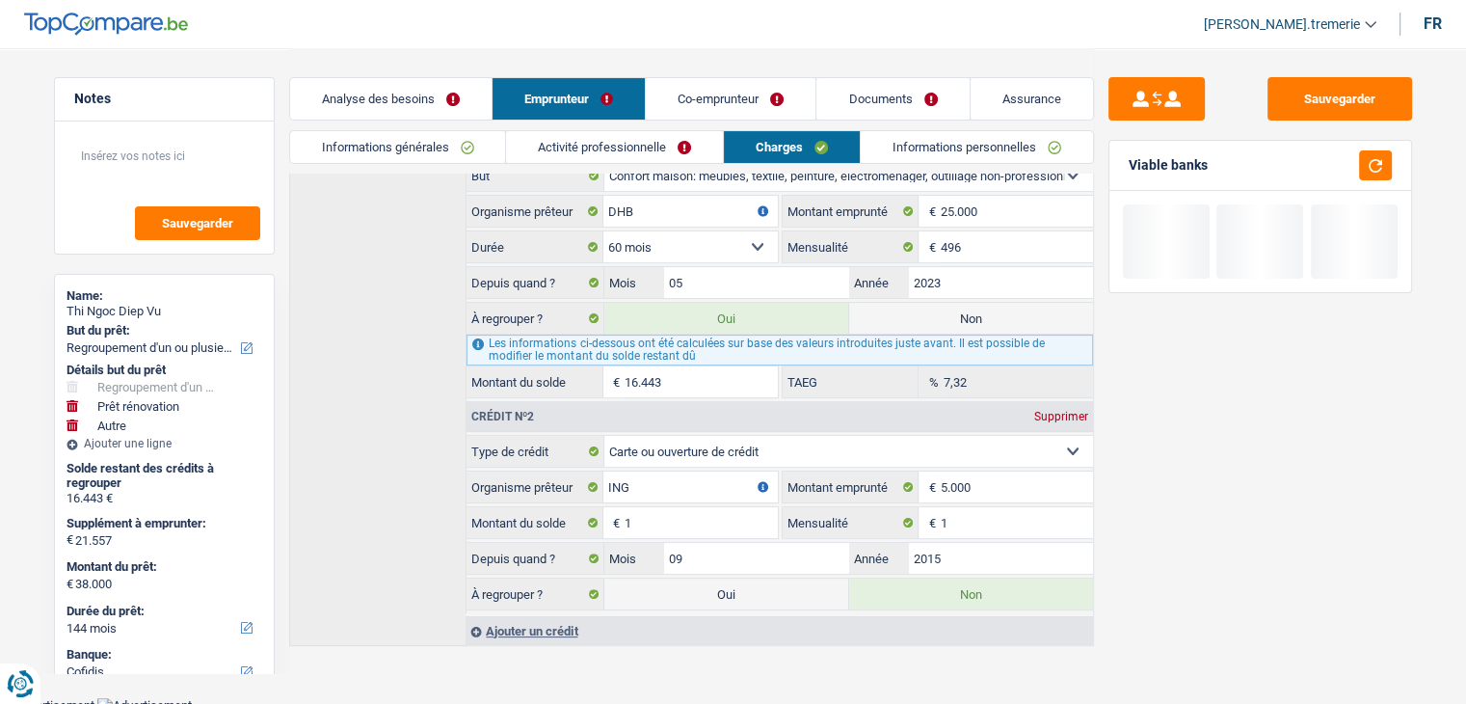
click at [982, 317] on label "Non" at bounding box center [971, 318] width 244 height 31
click at [982, 317] on input "Non" at bounding box center [971, 318] width 244 height 31
radio input "true"
select select
select select "renovation"
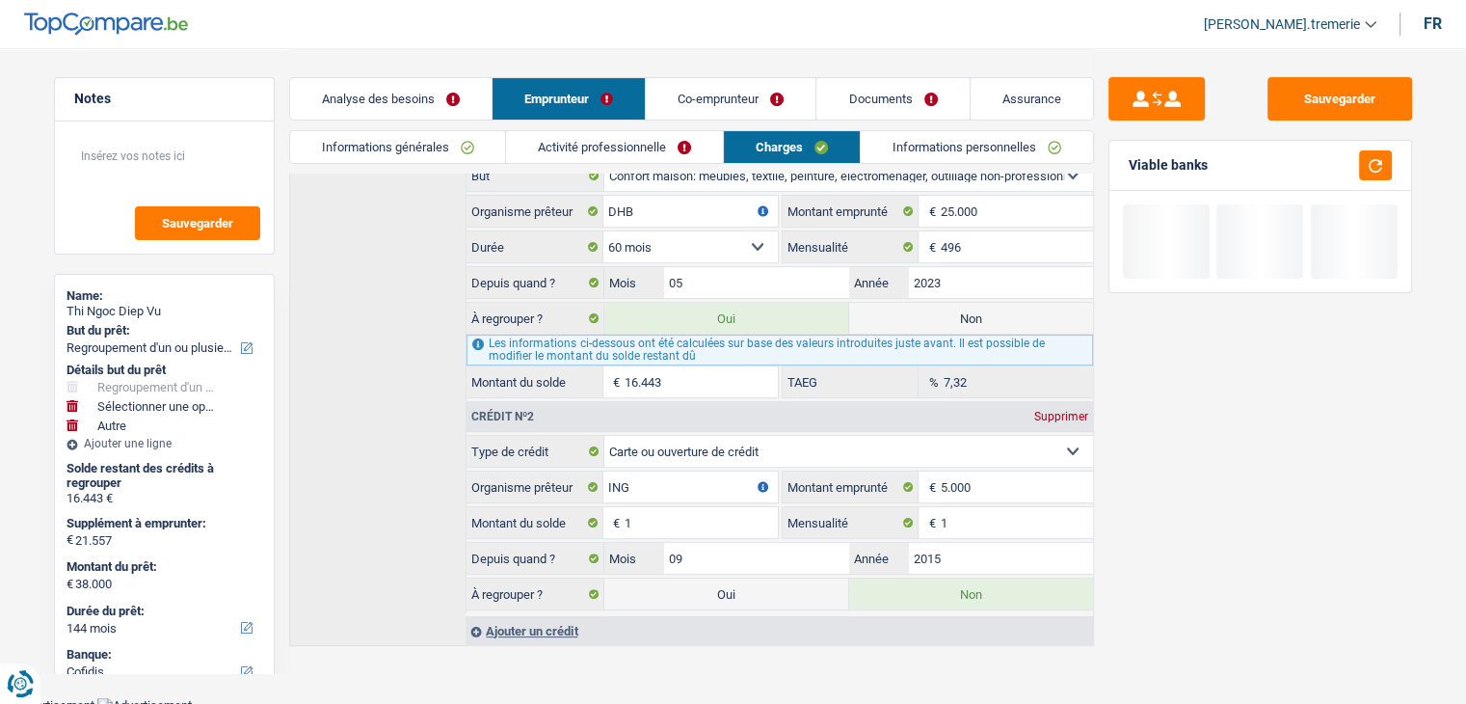
select select "120"
radio input "false"
select select "renovation"
select select
select select "other"
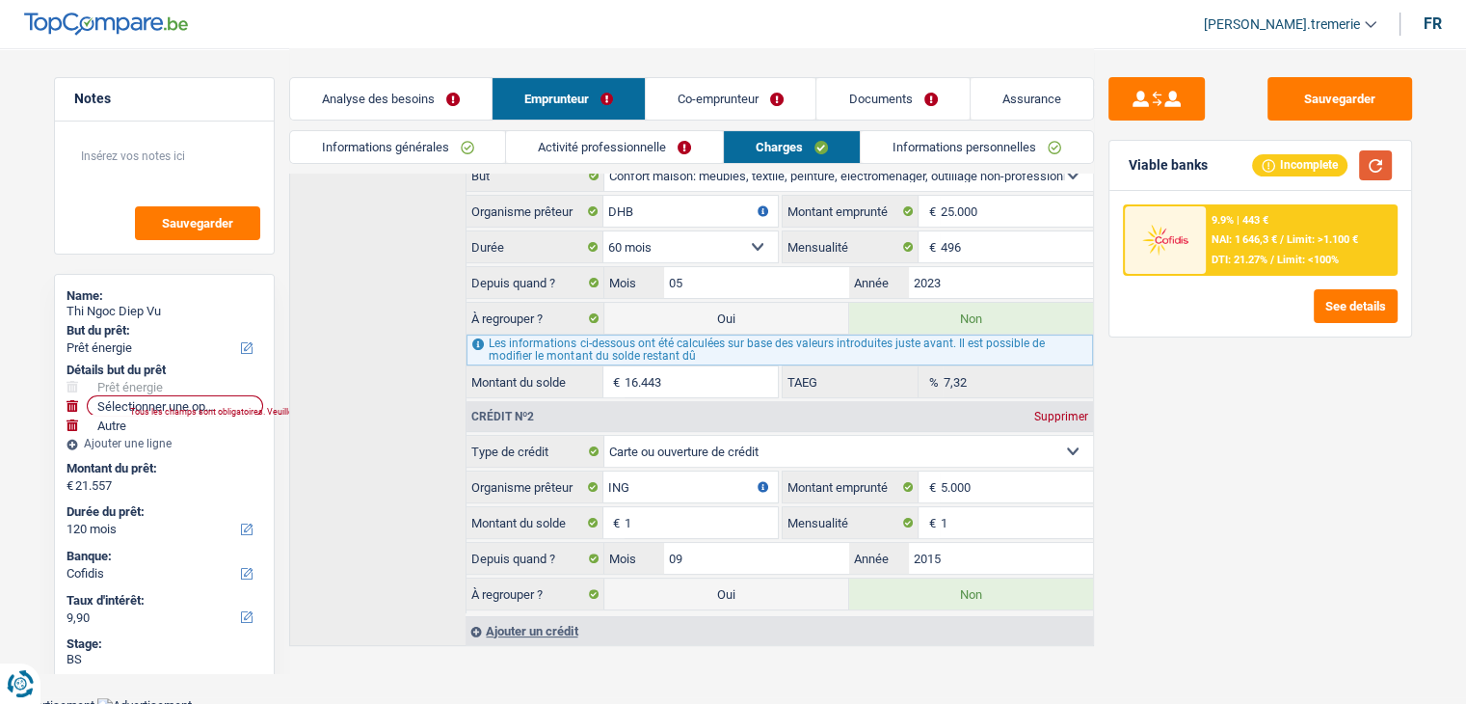
click at [1369, 161] on button "button" at bounding box center [1375, 165] width 33 height 30
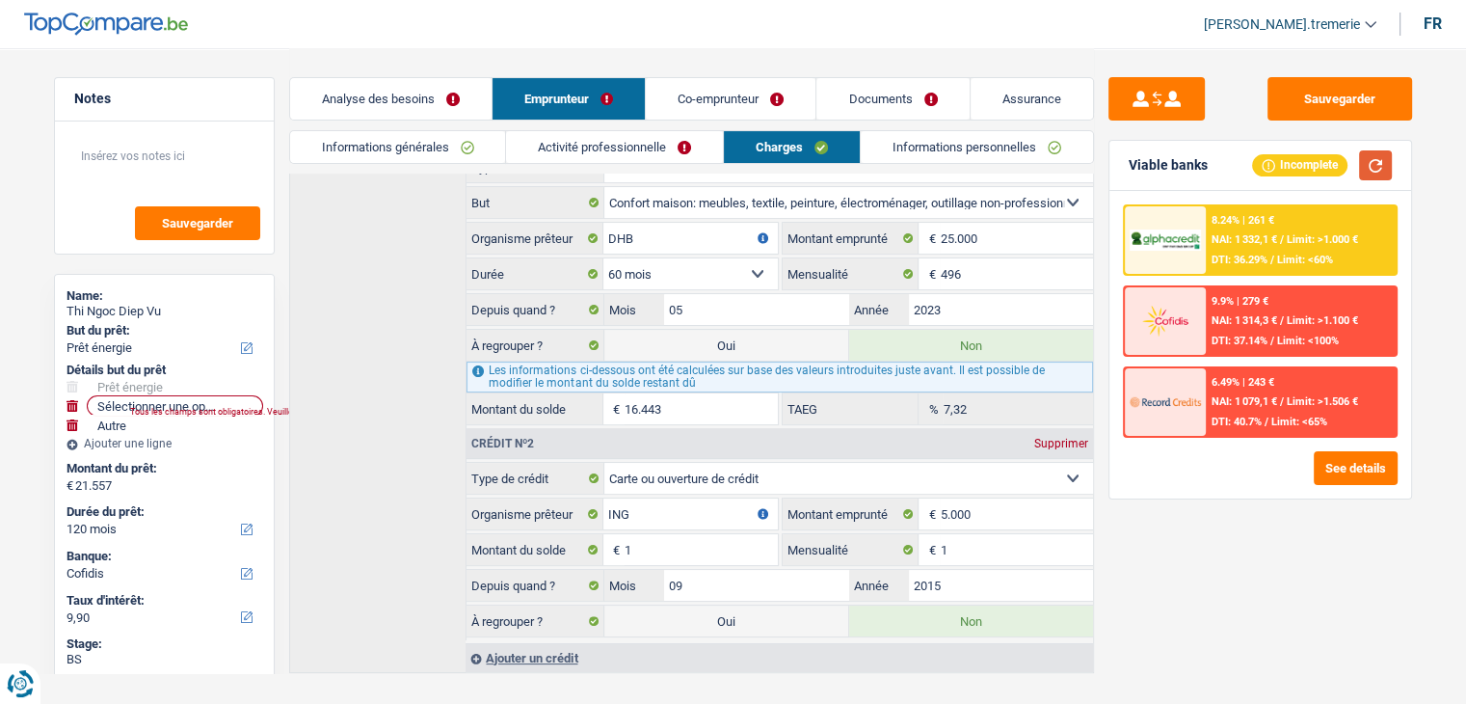
scroll to position [339, 0]
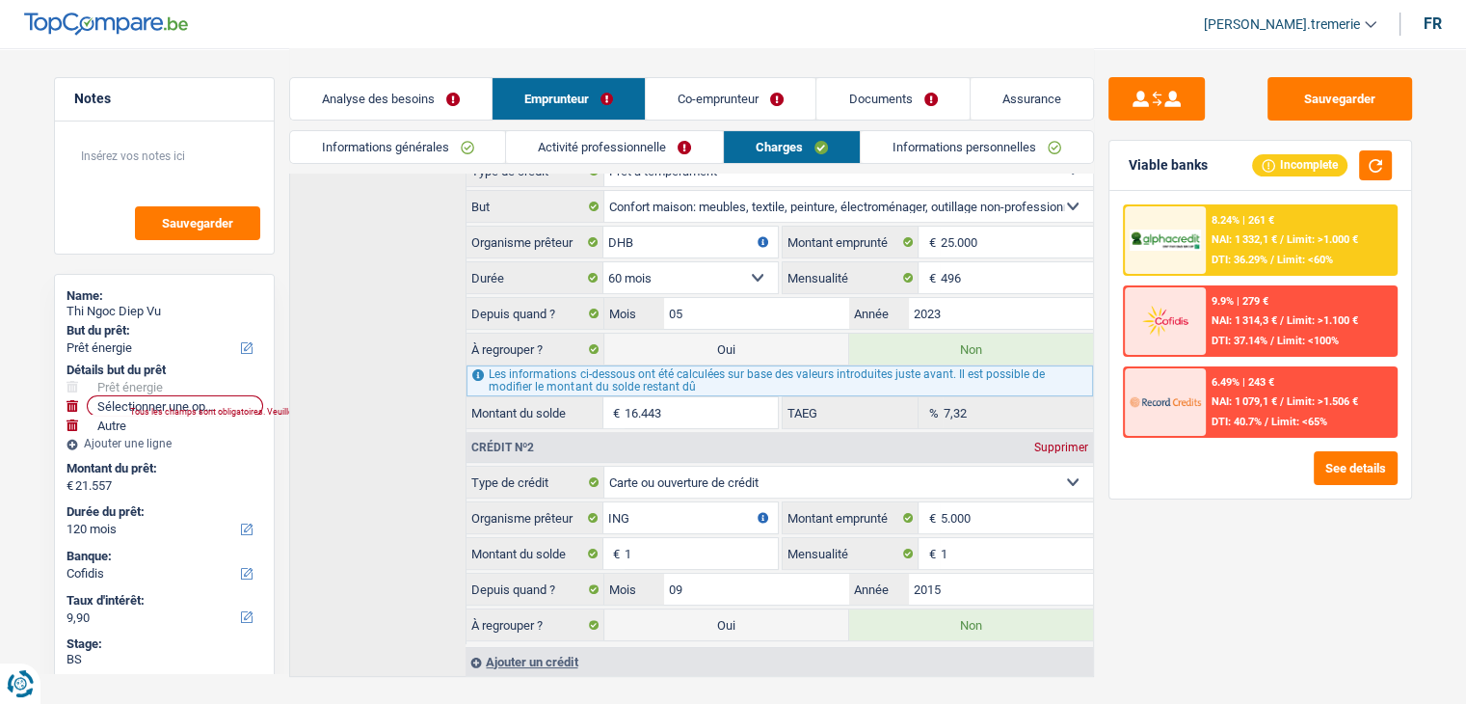
click at [411, 94] on link "Analyse des besoins" at bounding box center [391, 98] width 202 height 41
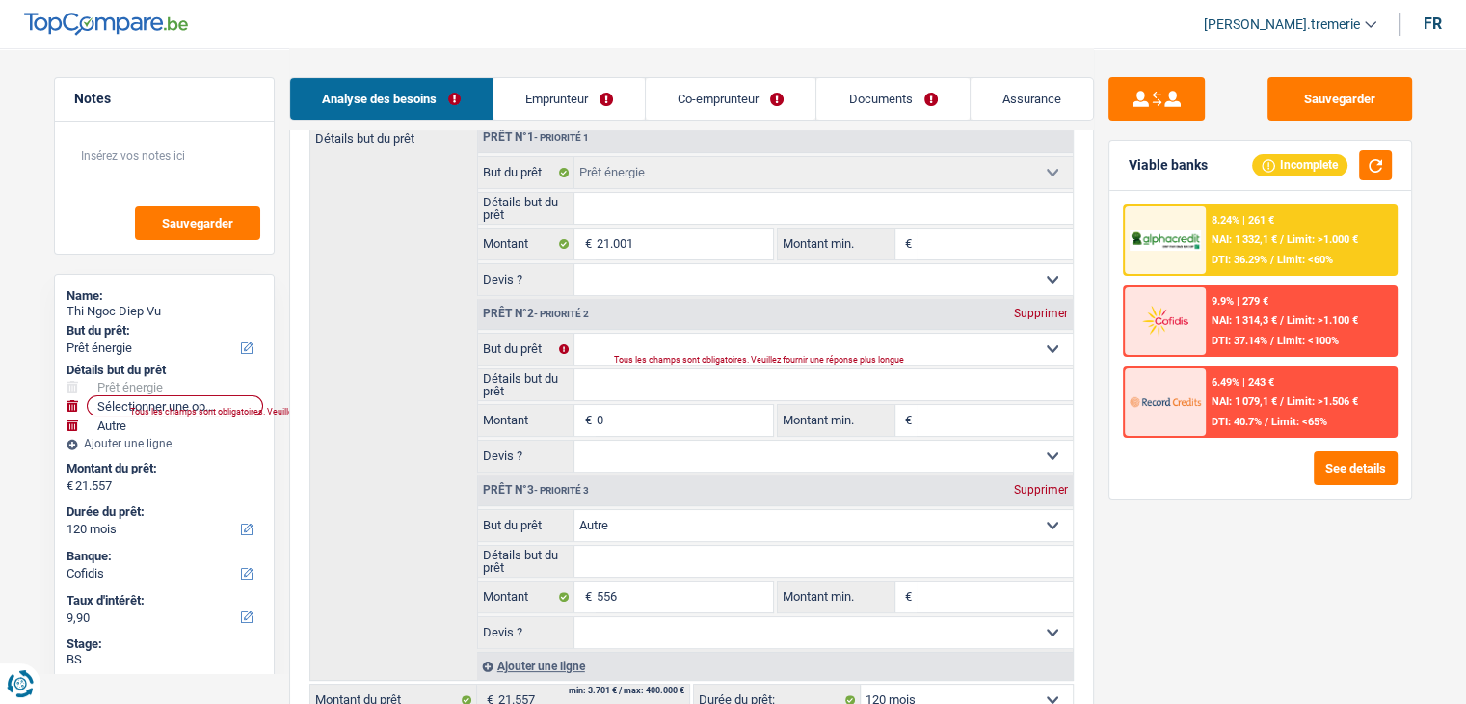
scroll to position [332, 0]
click at [1055, 308] on div "Supprimer" at bounding box center [1041, 314] width 64 height 12
select select "other"
type input "556"
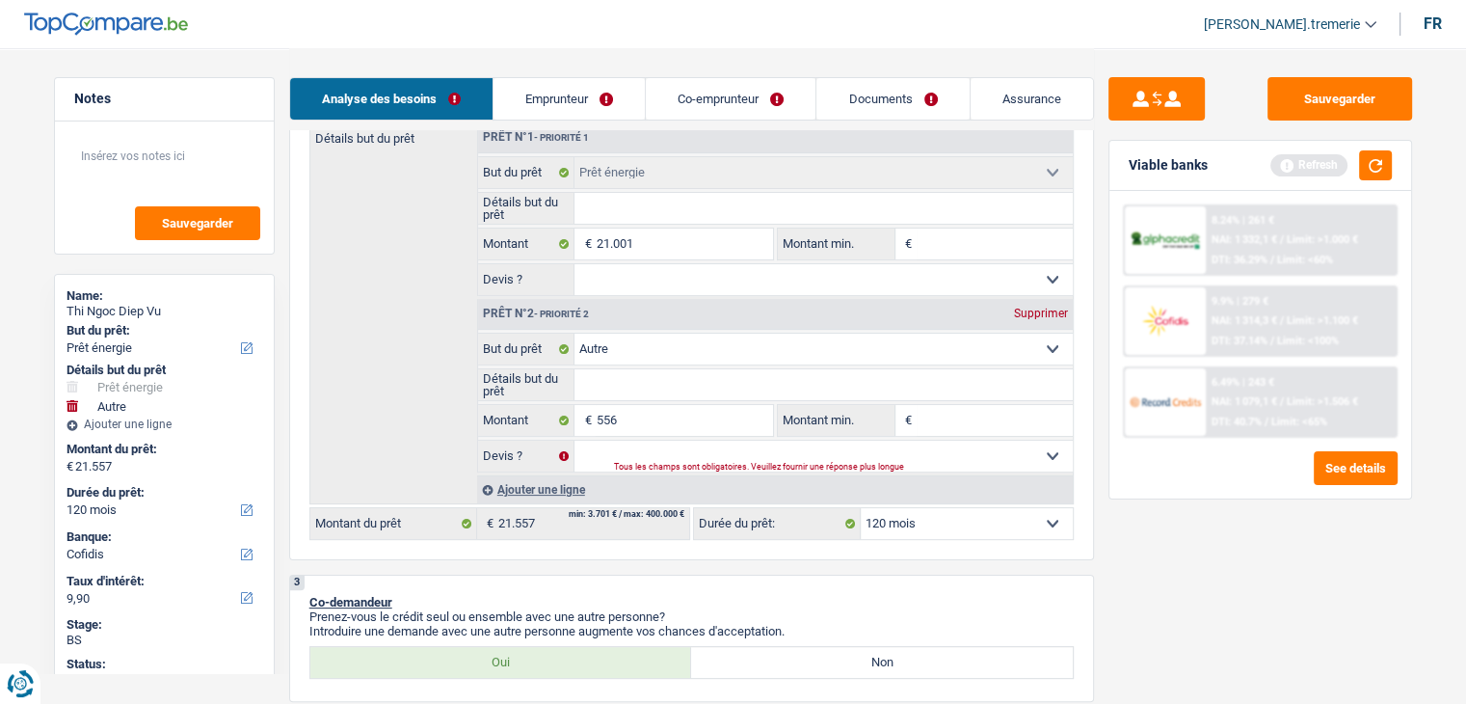
click at [1055, 308] on div "Supprimer" at bounding box center [1041, 314] width 64 height 12
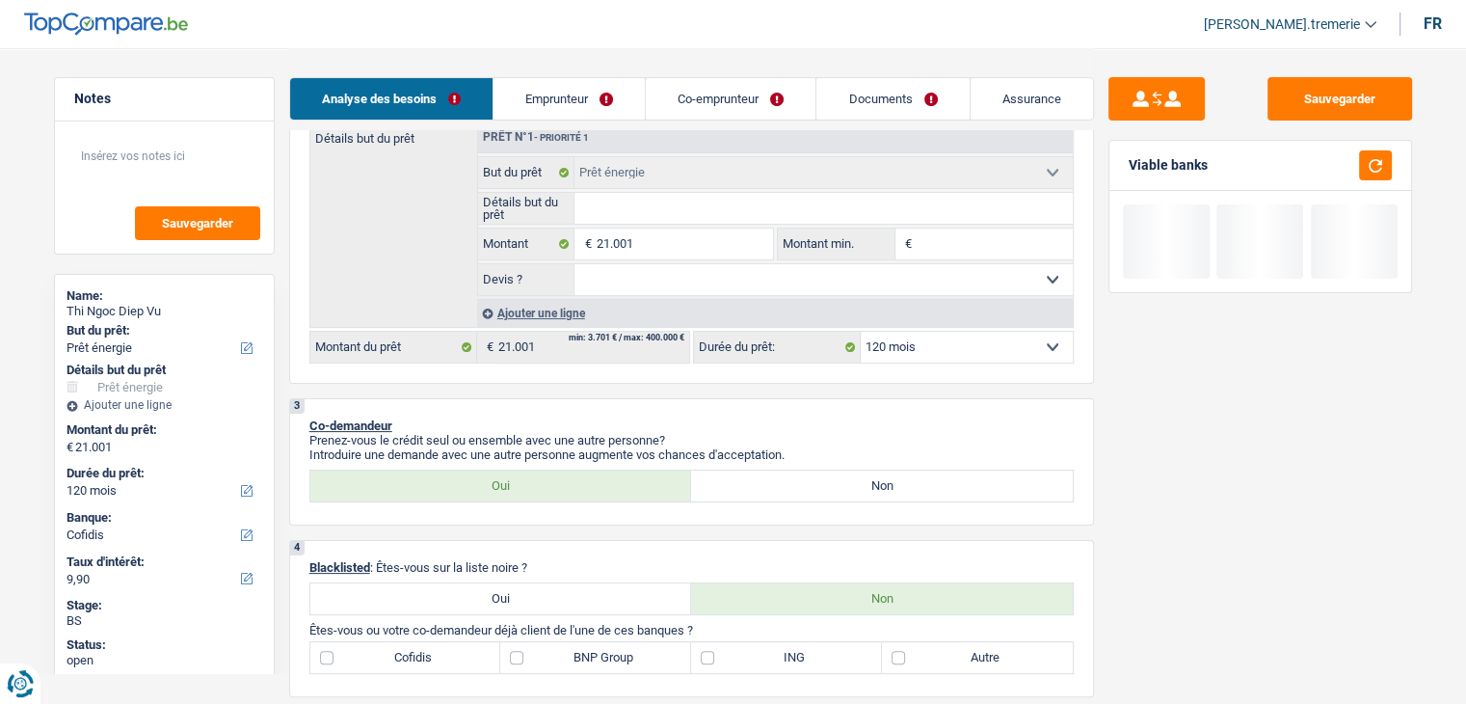
click at [594, 240] on span "€" at bounding box center [585, 243] width 21 height 31
click at [608, 240] on input "21.001" at bounding box center [684, 243] width 176 height 31
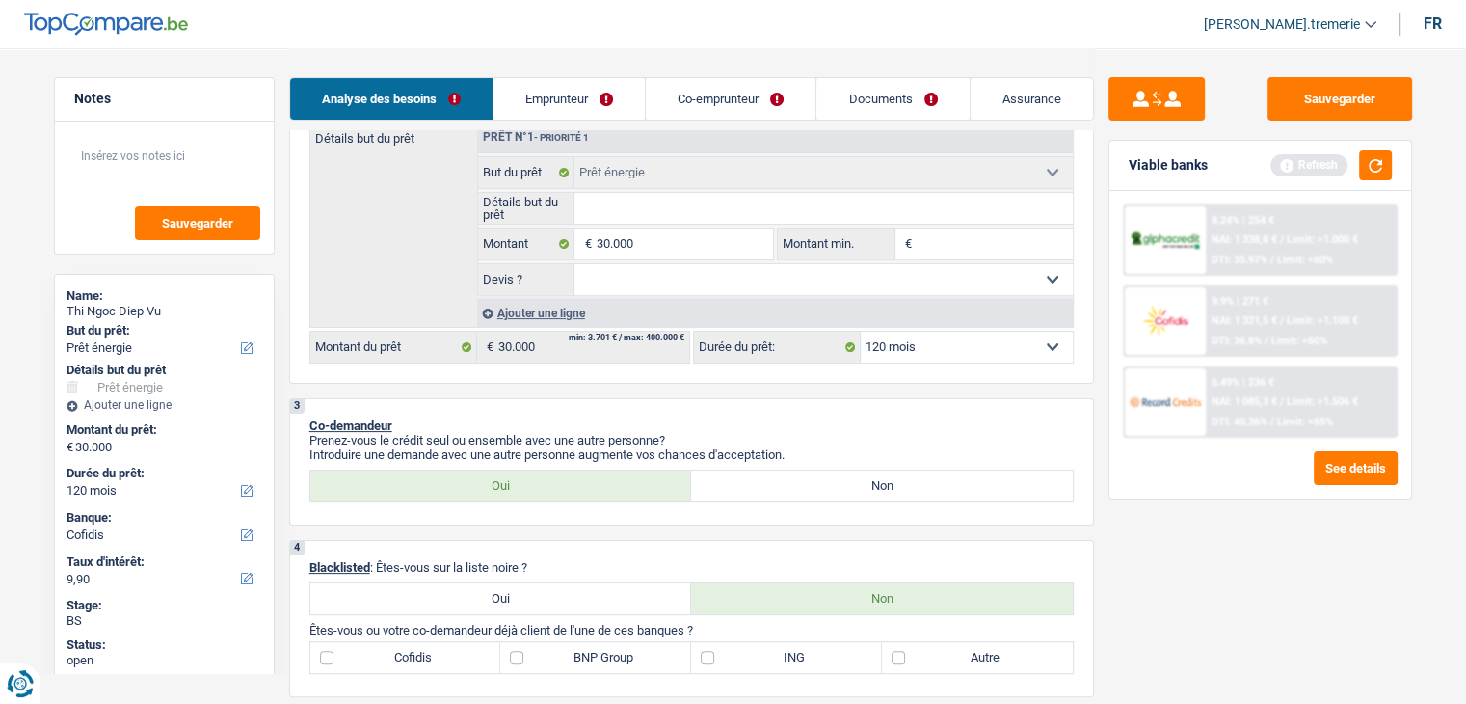
click at [978, 352] on select "12 mois 18 mois 24 mois 30 mois 36 mois 42 mois 48 mois 60 mois 72 mois 84 mois…" at bounding box center [967, 347] width 212 height 31
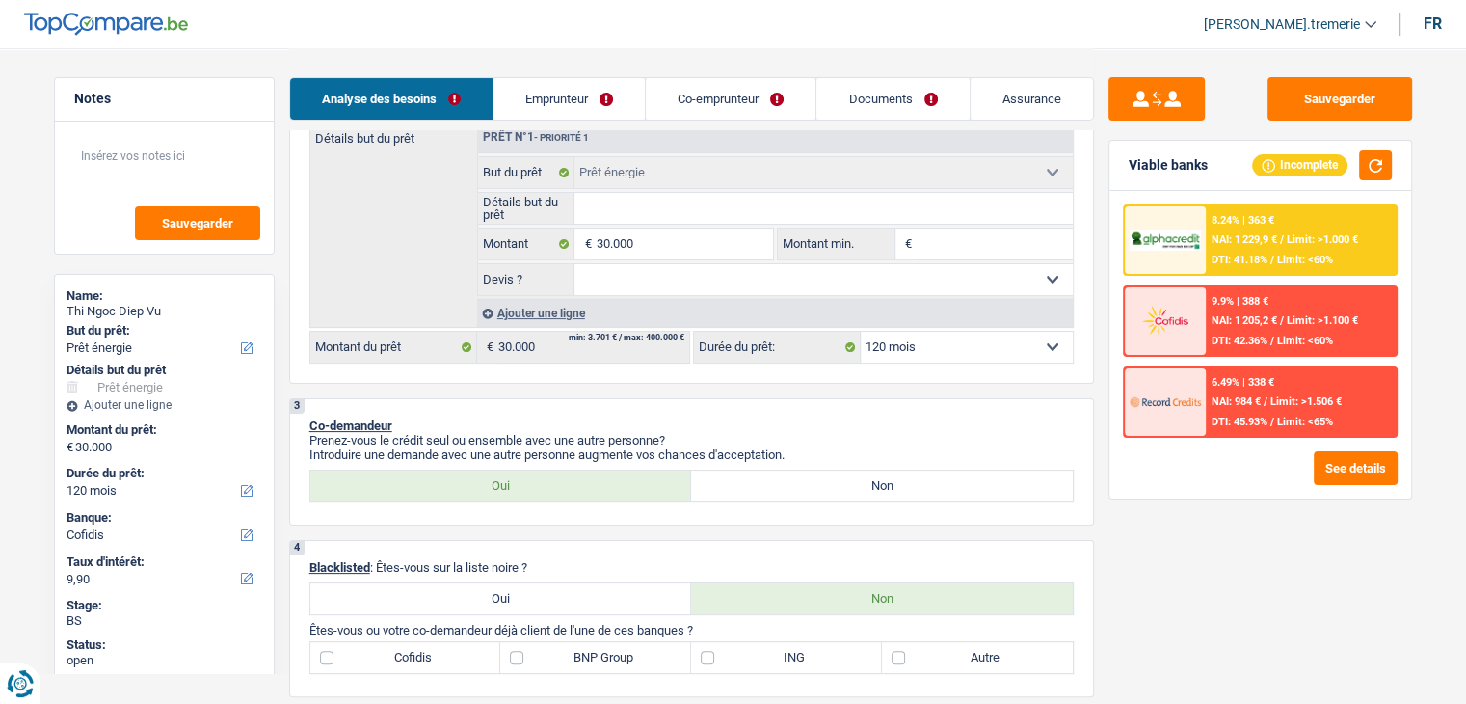
click at [1227, 236] on span "NAI: 1 229,9 €" at bounding box center [1245, 239] width 66 height 13
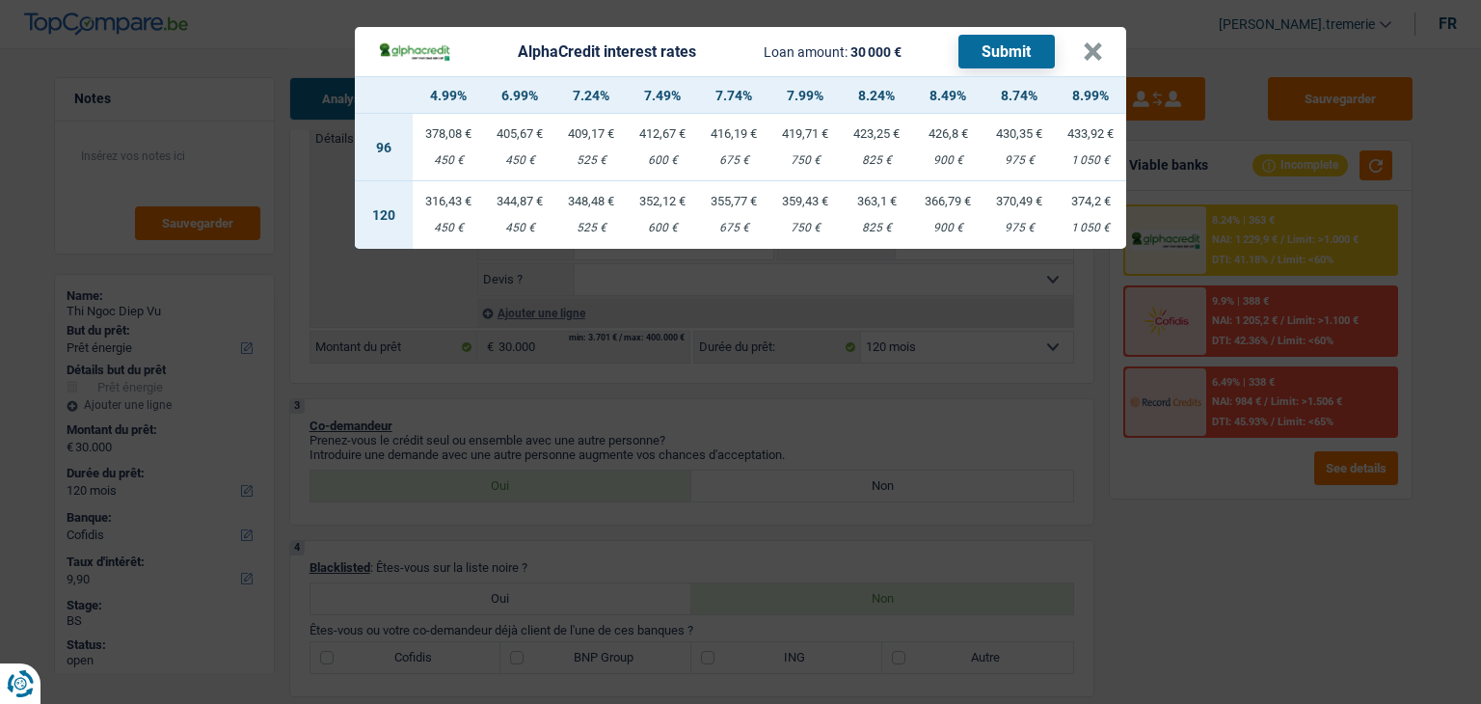
click at [445, 217] on td "316,43 € 450 €" at bounding box center [448, 214] width 71 height 67
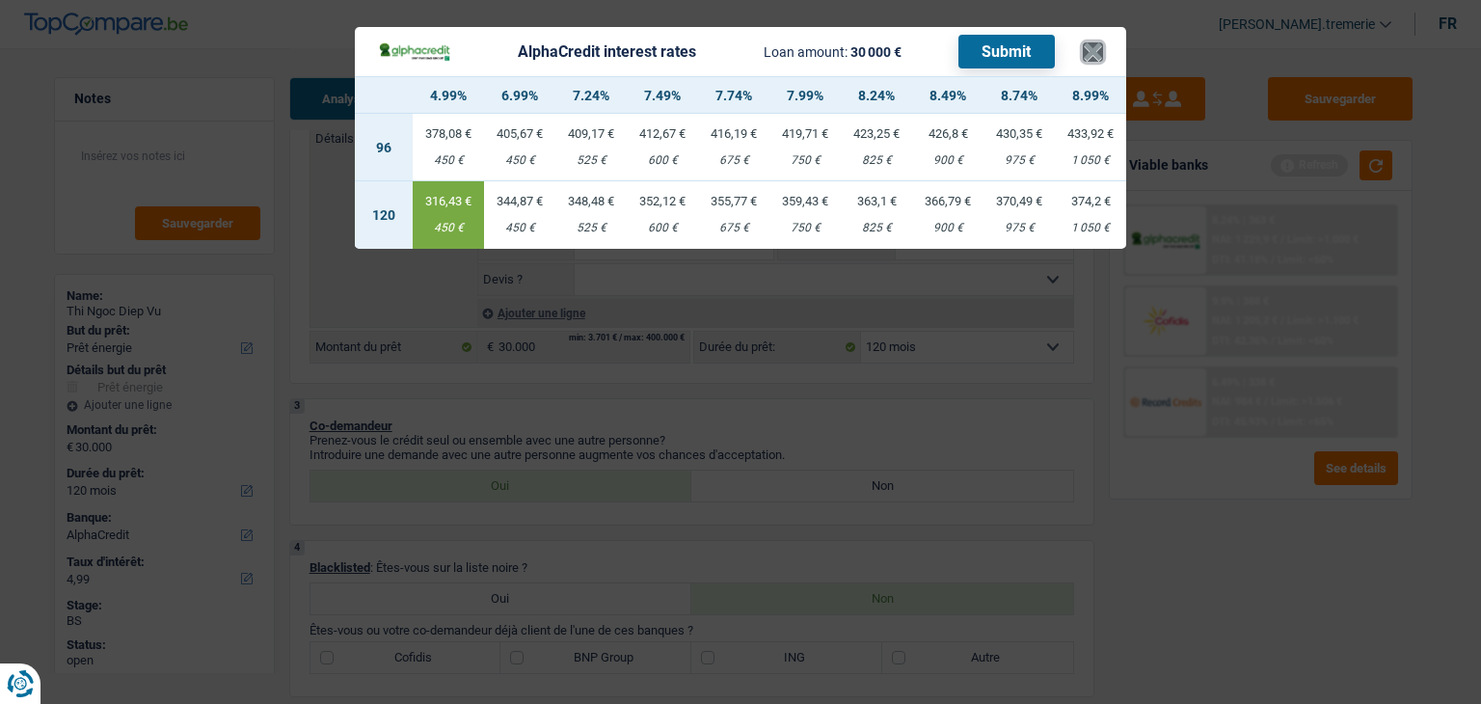
click at [1099, 47] on button "×" at bounding box center [1093, 51] width 20 height 19
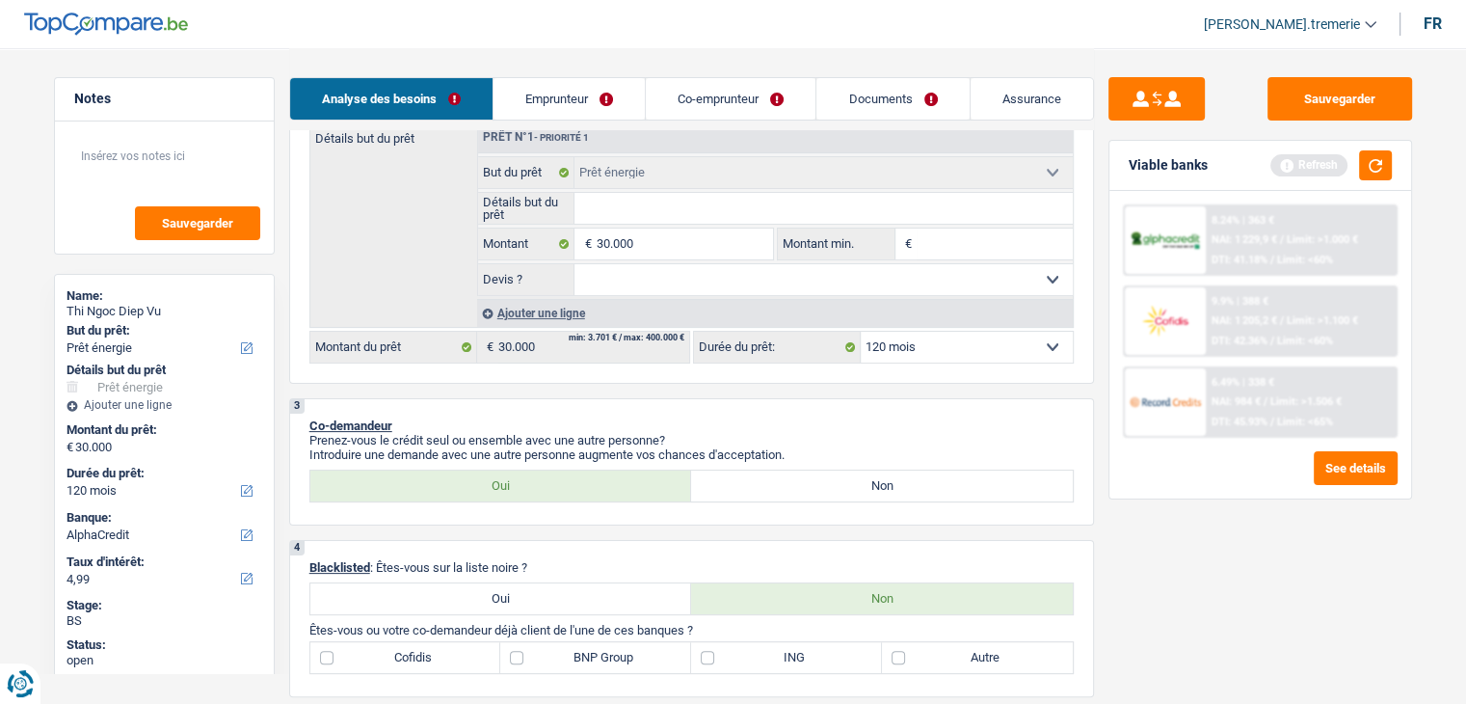
scroll to position [0, 0]
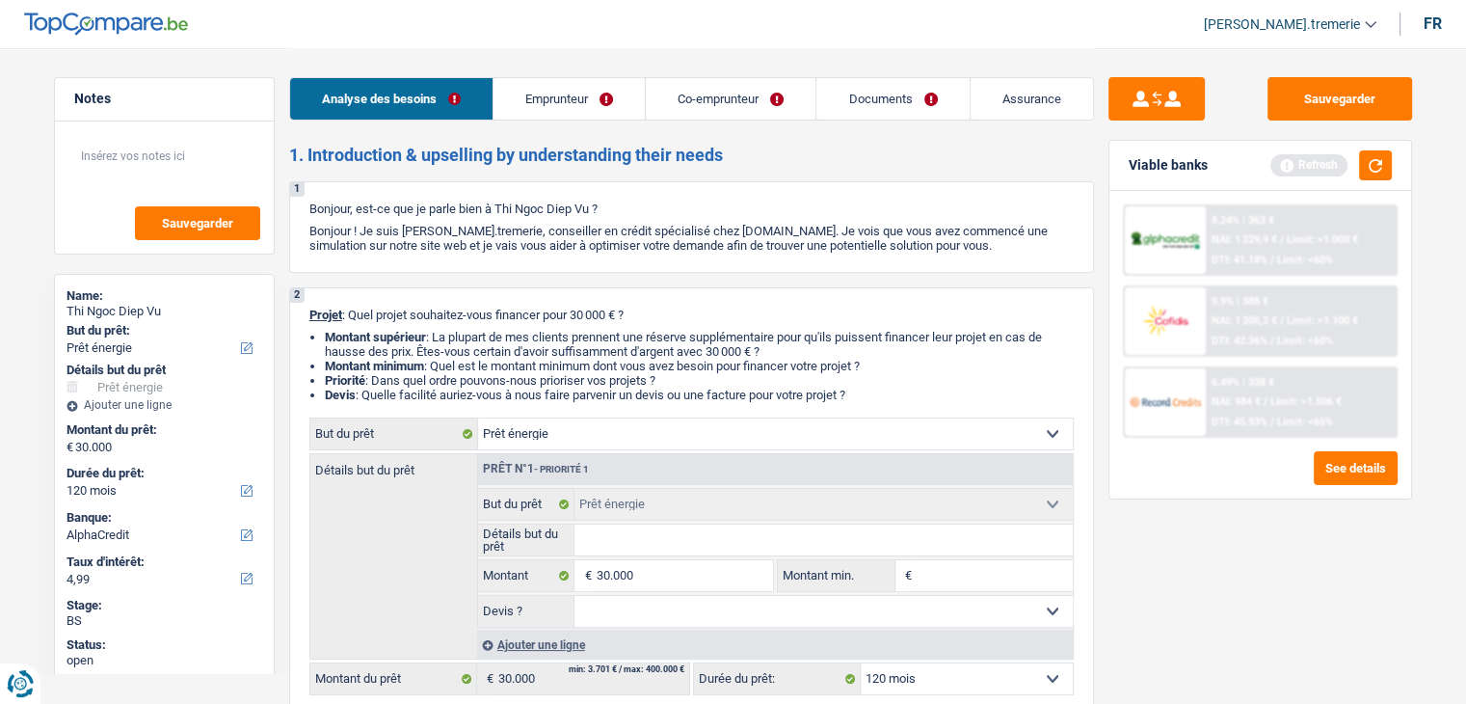
click at [878, 113] on link "Documents" at bounding box center [893, 98] width 152 height 41
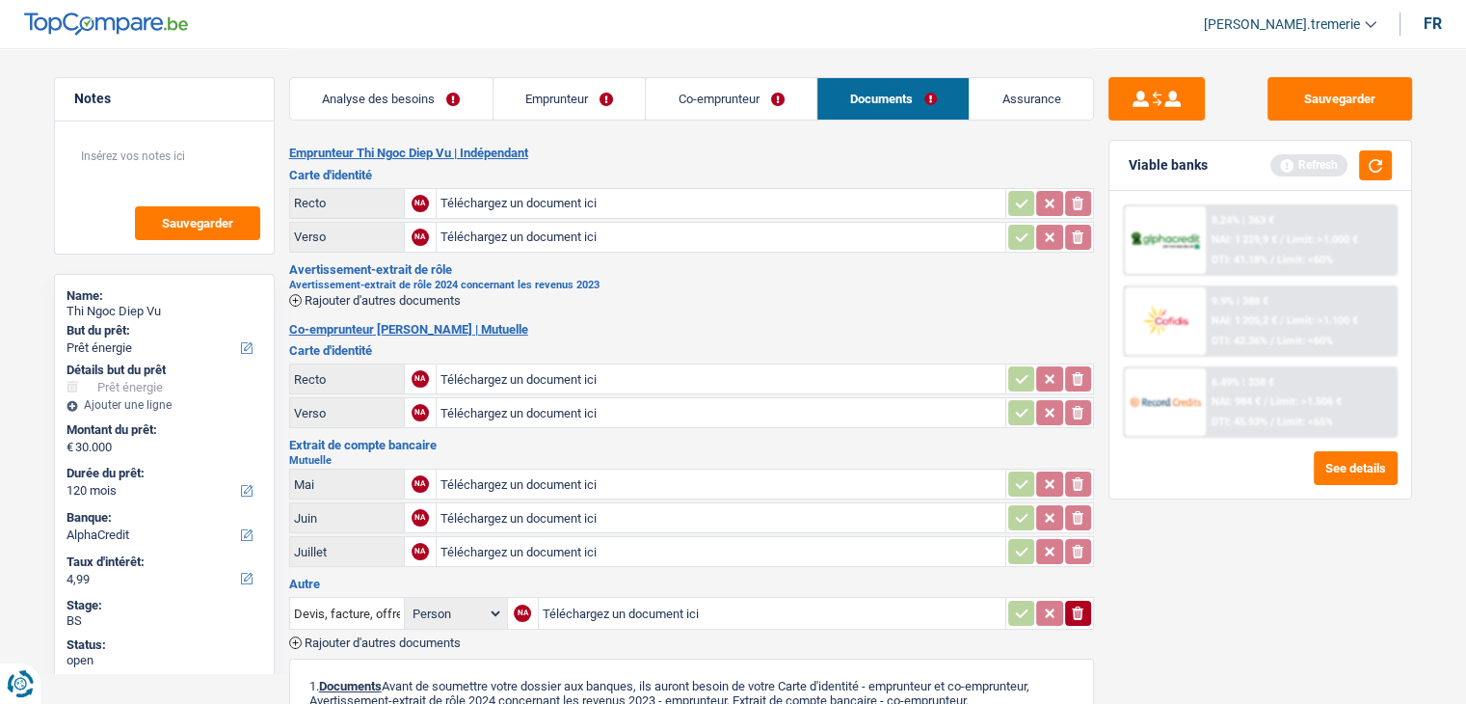
click at [707, 85] on link "Co-emprunteur" at bounding box center [731, 98] width 171 height 41
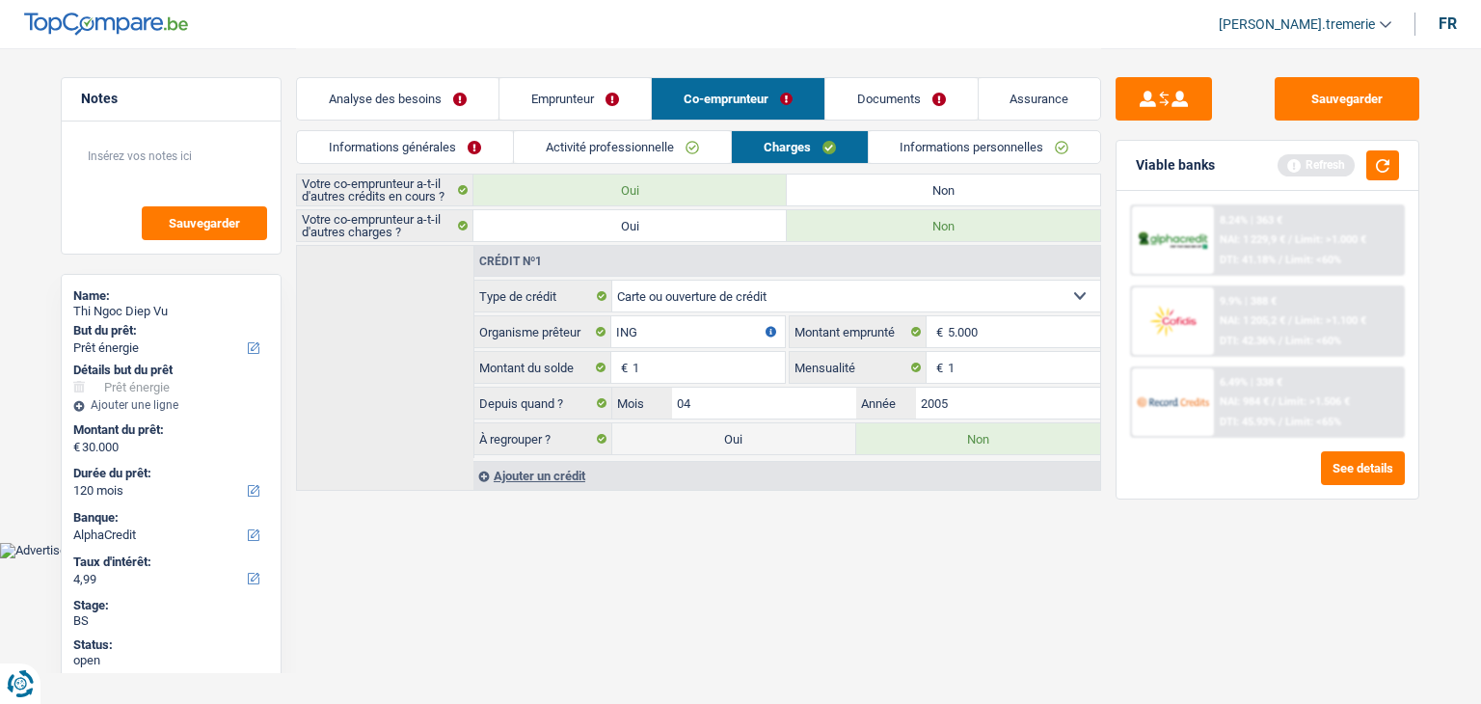
click at [531, 477] on div "Ajouter un crédit" at bounding box center [786, 475] width 627 height 29
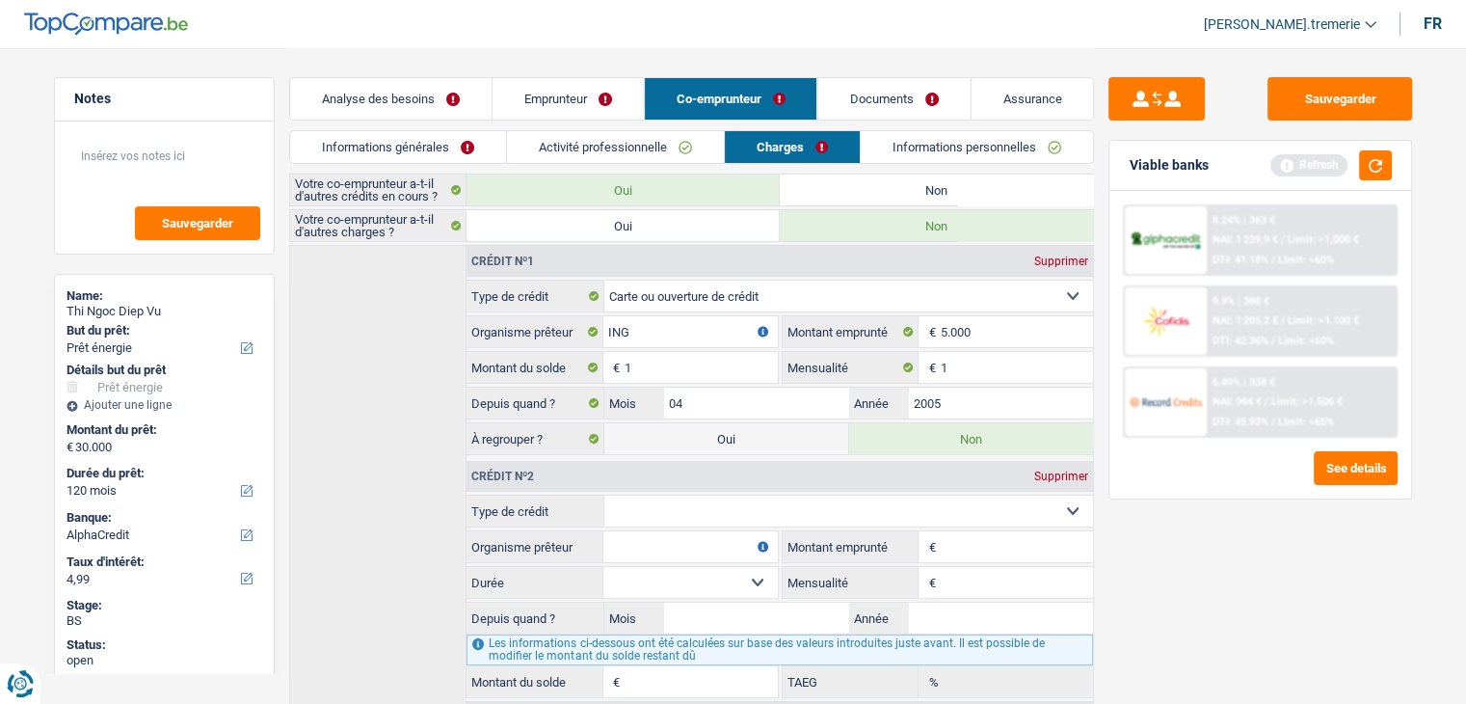
click at [679, 519] on select "Carte ou ouverture de crédit Prêt hypothécaire Vente à tempérament Prêt à tempé…" at bounding box center [849, 511] width 489 height 31
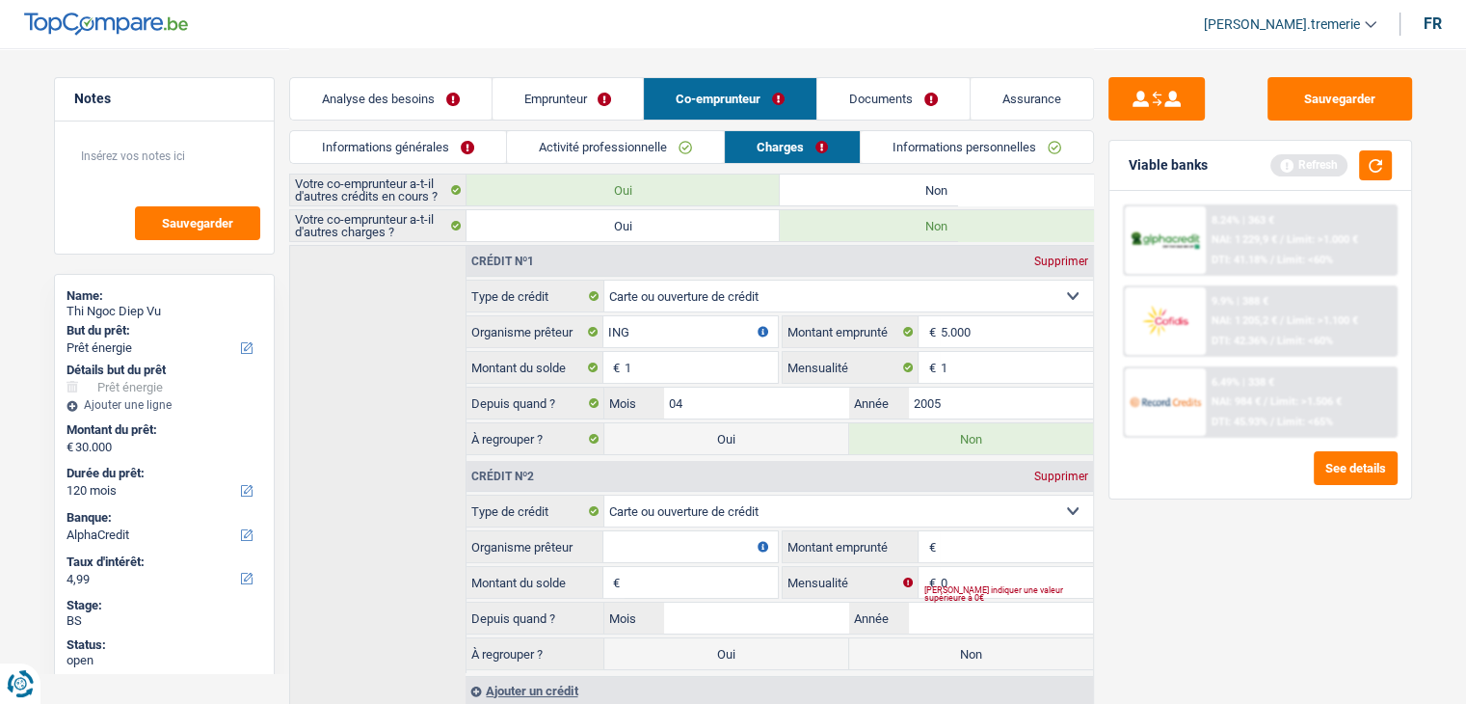
click at [690, 539] on input "Organisme prêteur" at bounding box center [691, 546] width 174 height 31
click at [991, 543] on input "Montant emprunté" at bounding box center [1016, 546] width 152 height 31
click at [724, 545] on input "Organisme prêteur" at bounding box center [691, 546] width 174 height 31
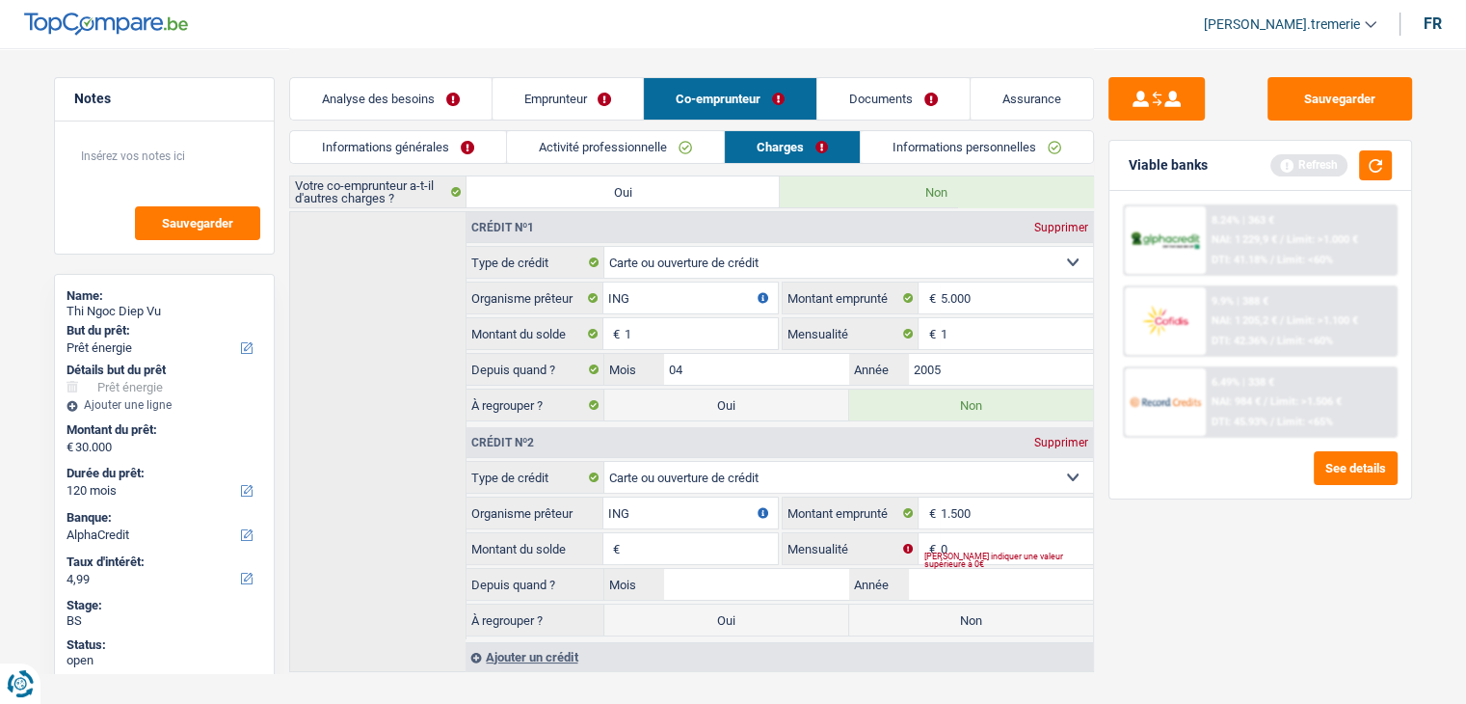
scroll to position [54, 0]
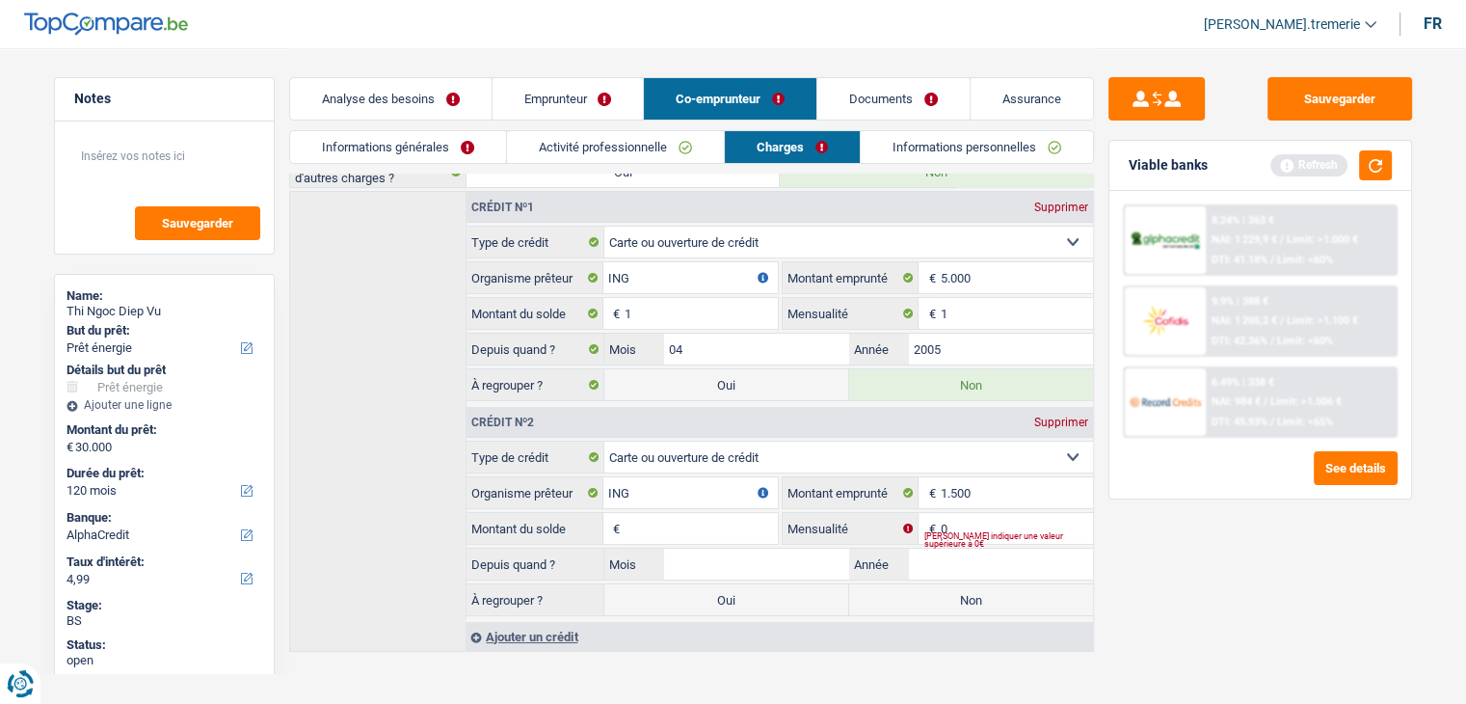
click at [676, 527] on input "Montant du solde" at bounding box center [701, 528] width 152 height 31
click at [945, 536] on div "Veuillez indiquer une valeur supérieure à 0€" at bounding box center [1008, 540] width 169 height 8
click at [972, 513] on input "0" at bounding box center [1016, 528] width 152 height 31
click at [737, 561] on input "Mois" at bounding box center [756, 564] width 184 height 31
click at [945, 605] on label "Non" at bounding box center [971, 599] width 244 height 31
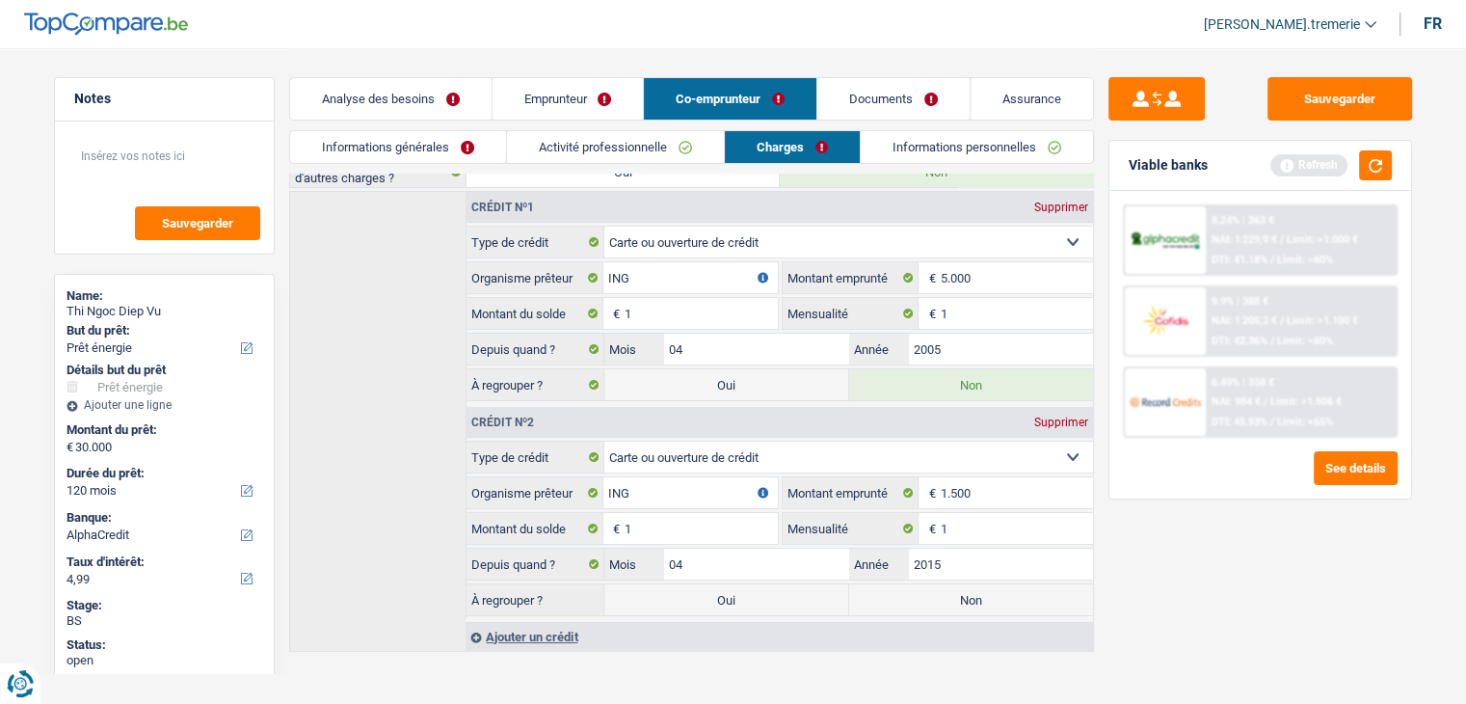
click at [945, 605] on input "Non" at bounding box center [971, 599] width 244 height 31
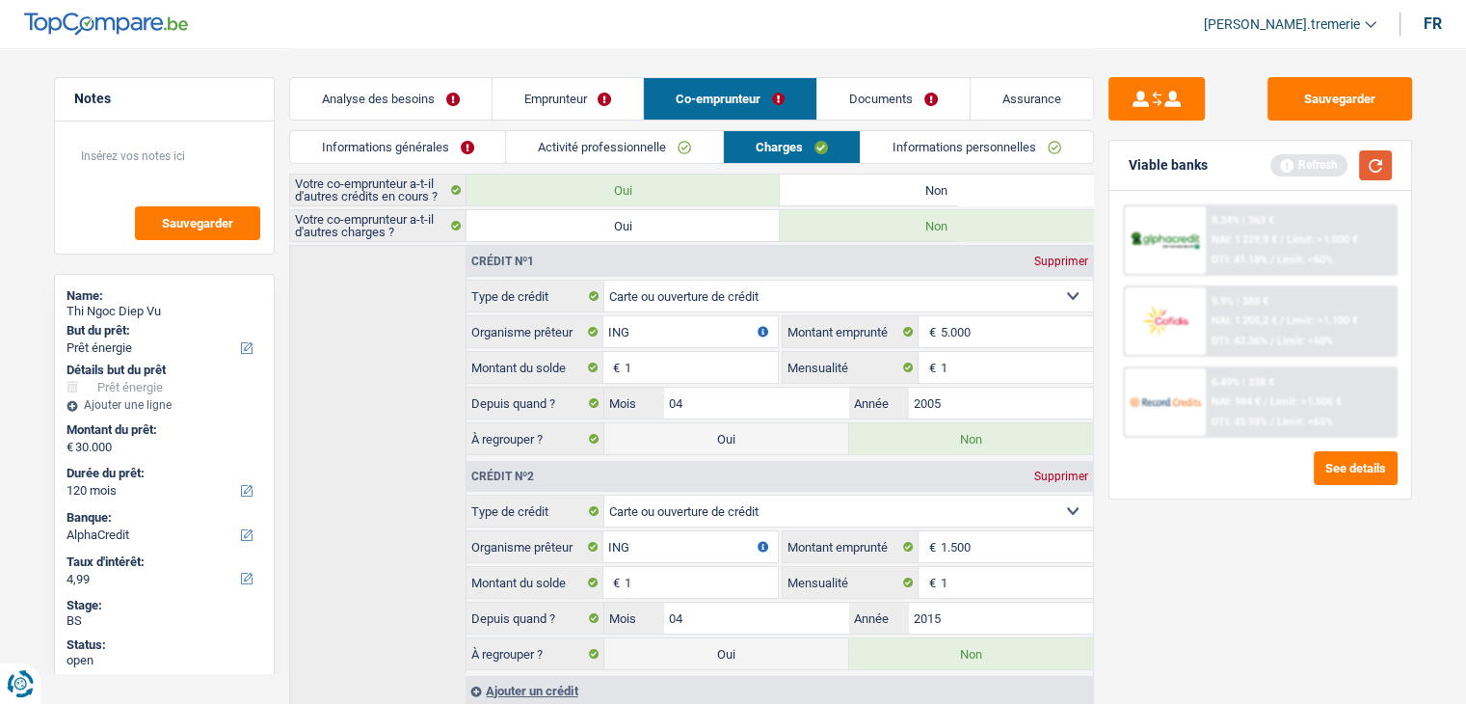
click at [1373, 171] on button "button" at bounding box center [1375, 165] width 33 height 30
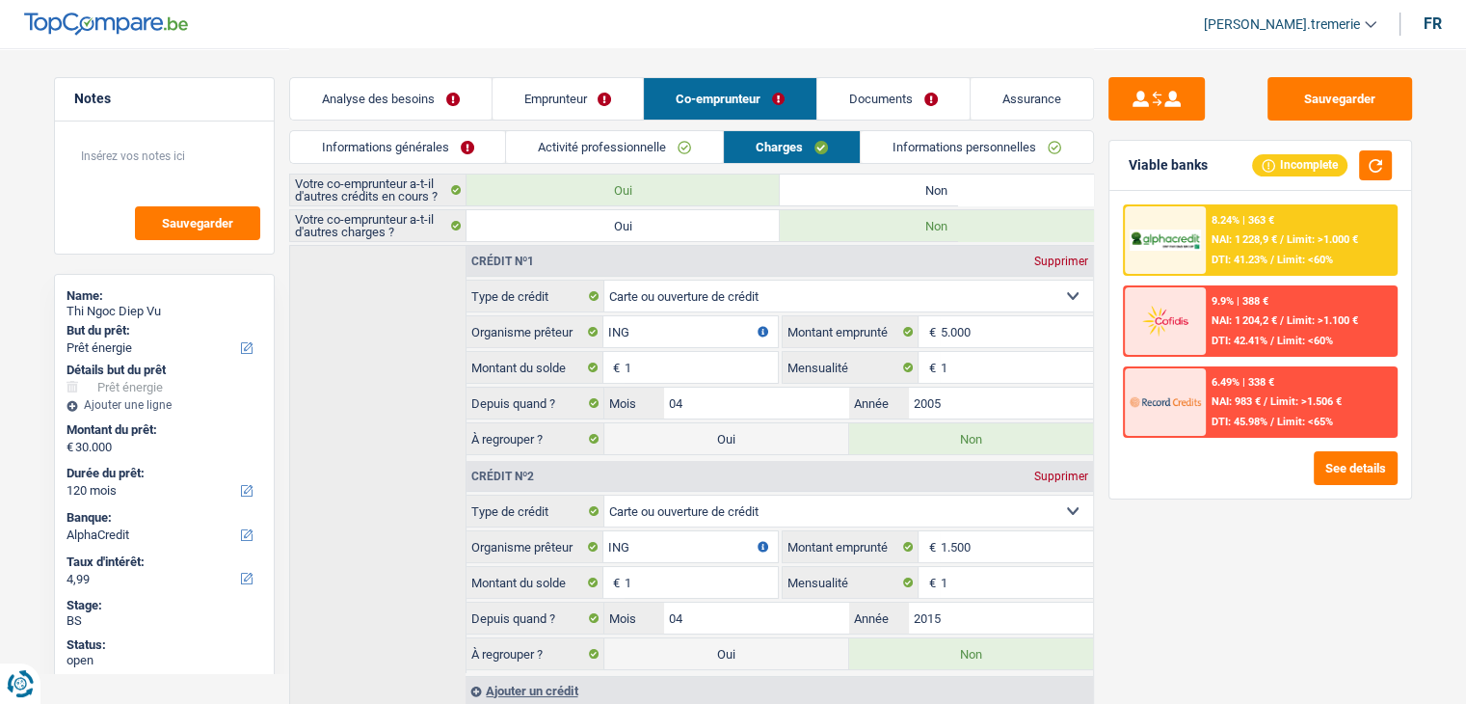
click at [427, 148] on link "Informations générales" at bounding box center [398, 147] width 216 height 32
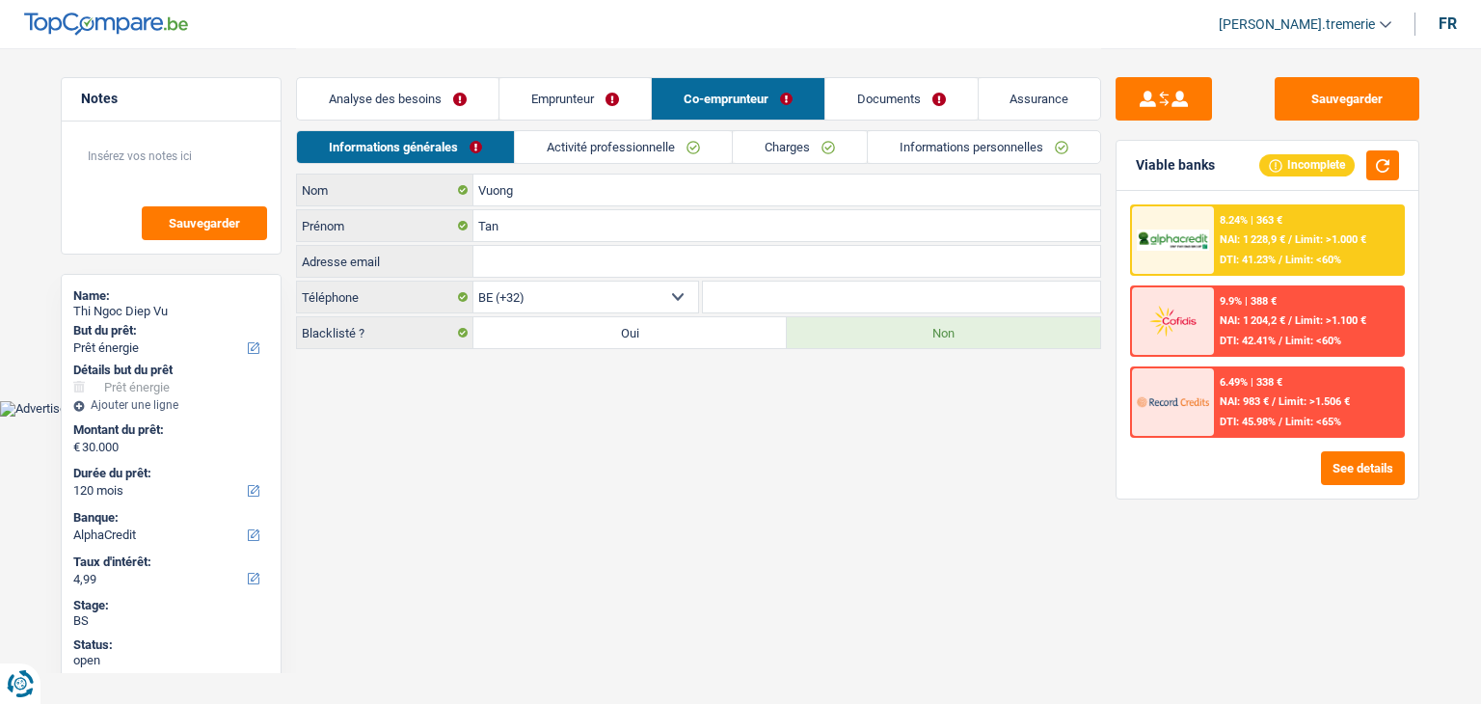
click at [572, 96] on link "Emprunteur" at bounding box center [574, 98] width 151 height 41
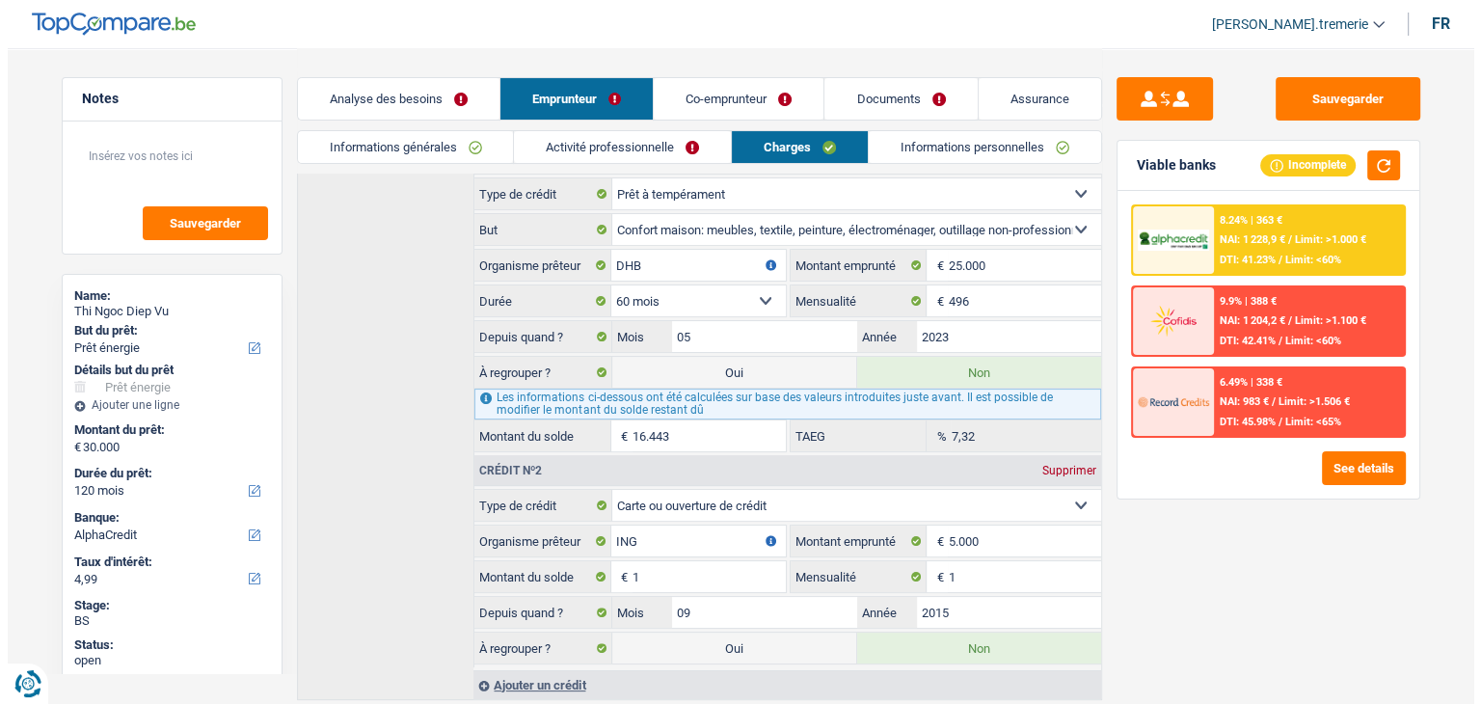
scroll to position [315, 0]
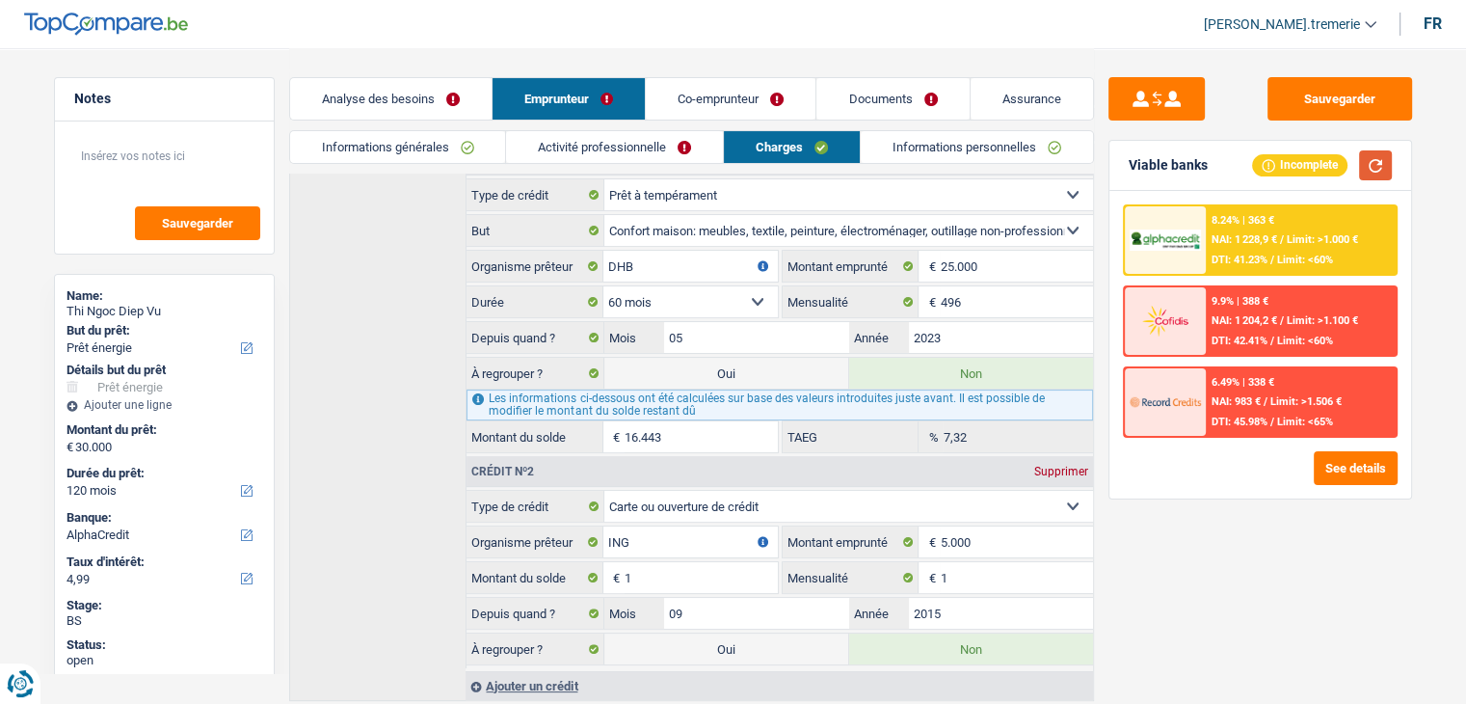
click at [1377, 160] on button "button" at bounding box center [1375, 165] width 33 height 30
click at [1320, 469] on button "See details" at bounding box center [1356, 468] width 84 height 34
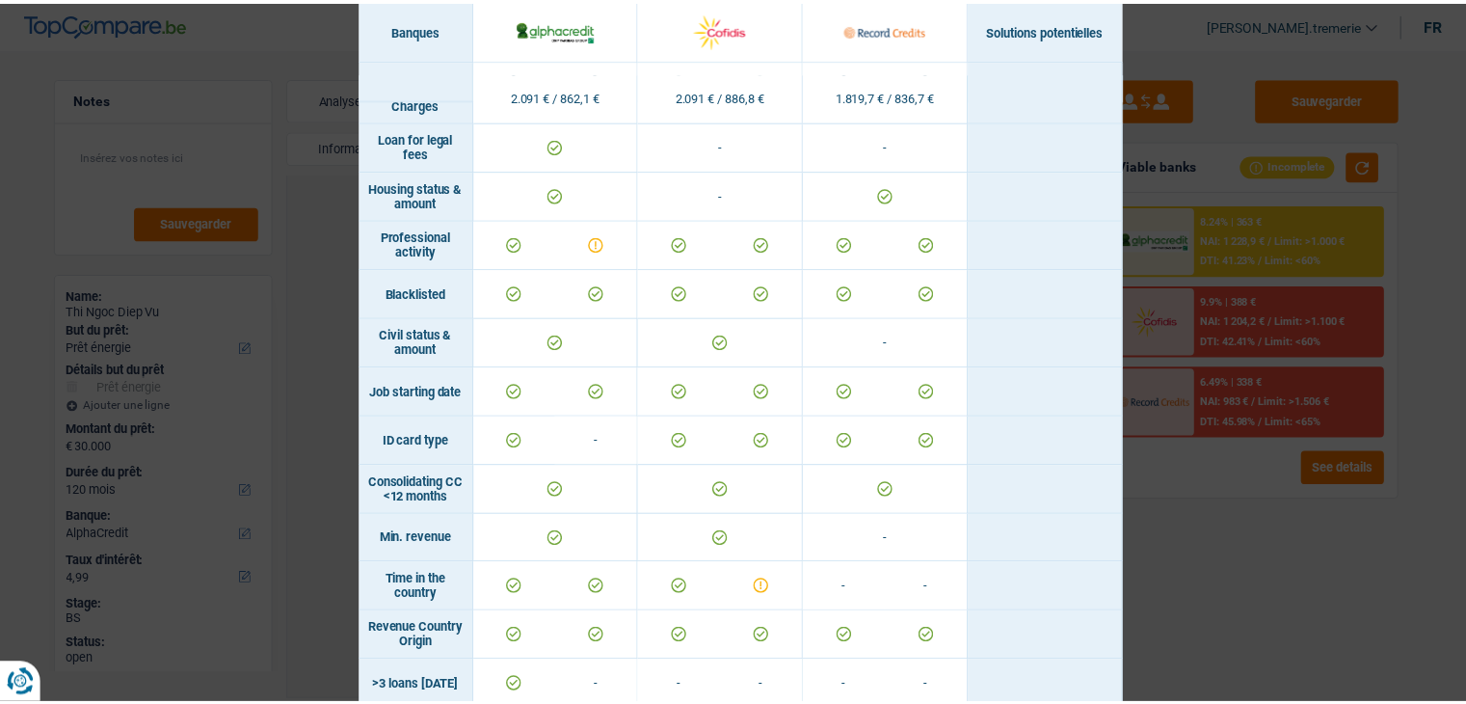
scroll to position [0, 0]
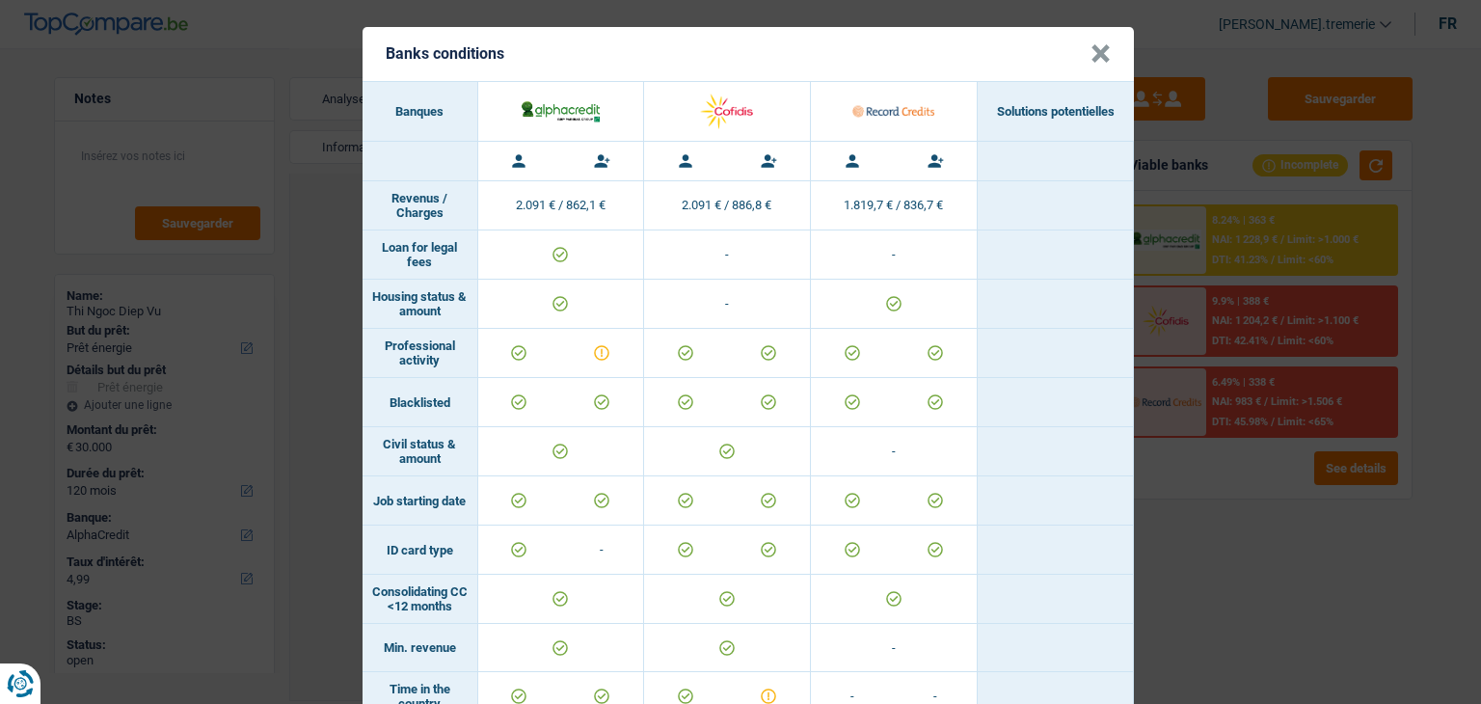
click at [1090, 60] on button "×" at bounding box center [1100, 53] width 20 height 19
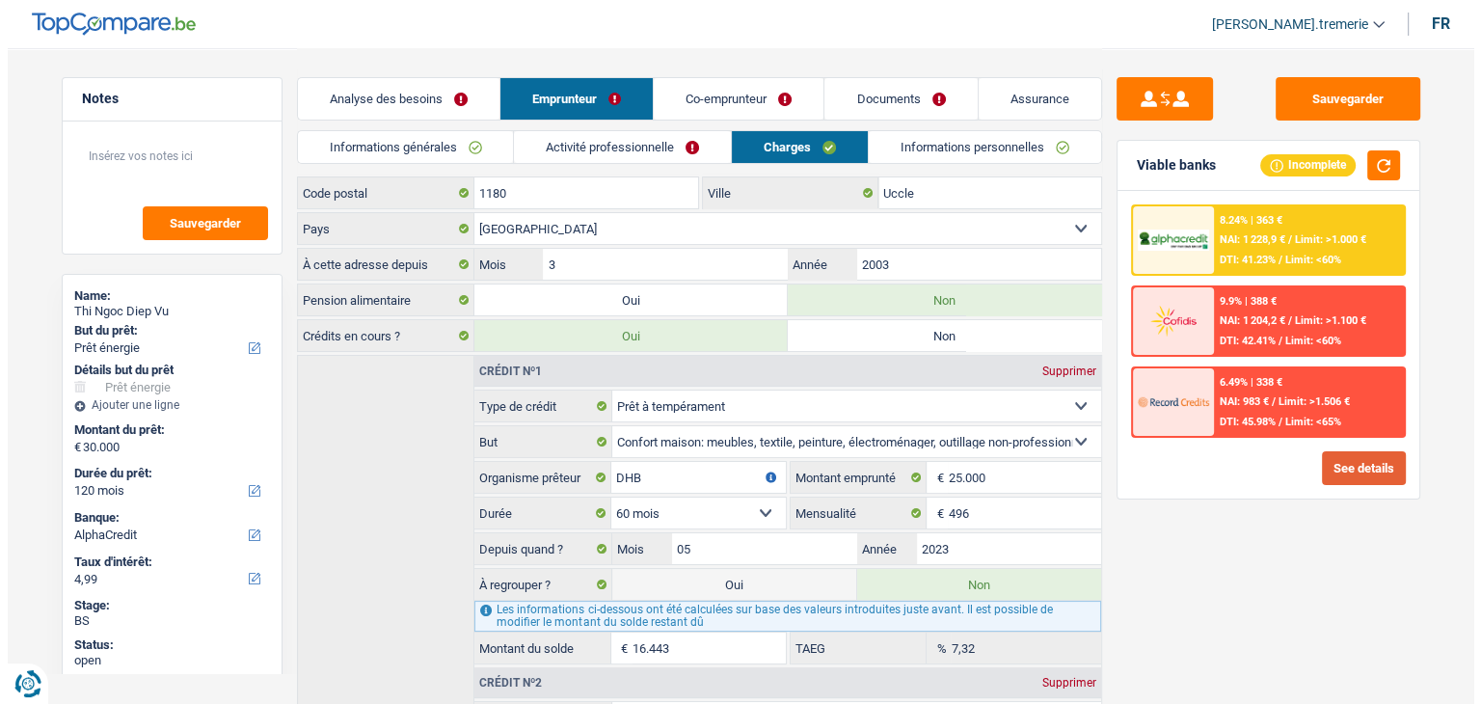
scroll to position [103, 0]
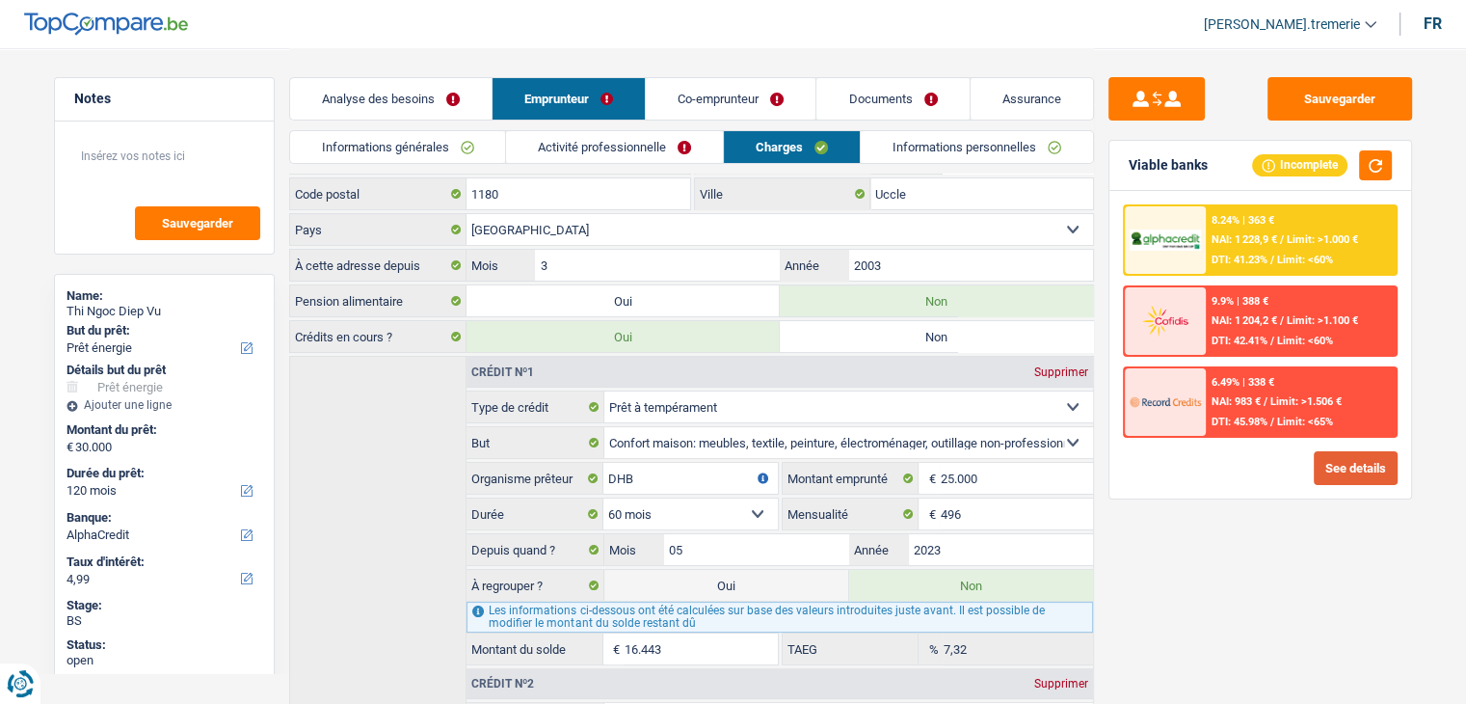
click at [1338, 470] on button "See details" at bounding box center [1356, 468] width 84 height 34
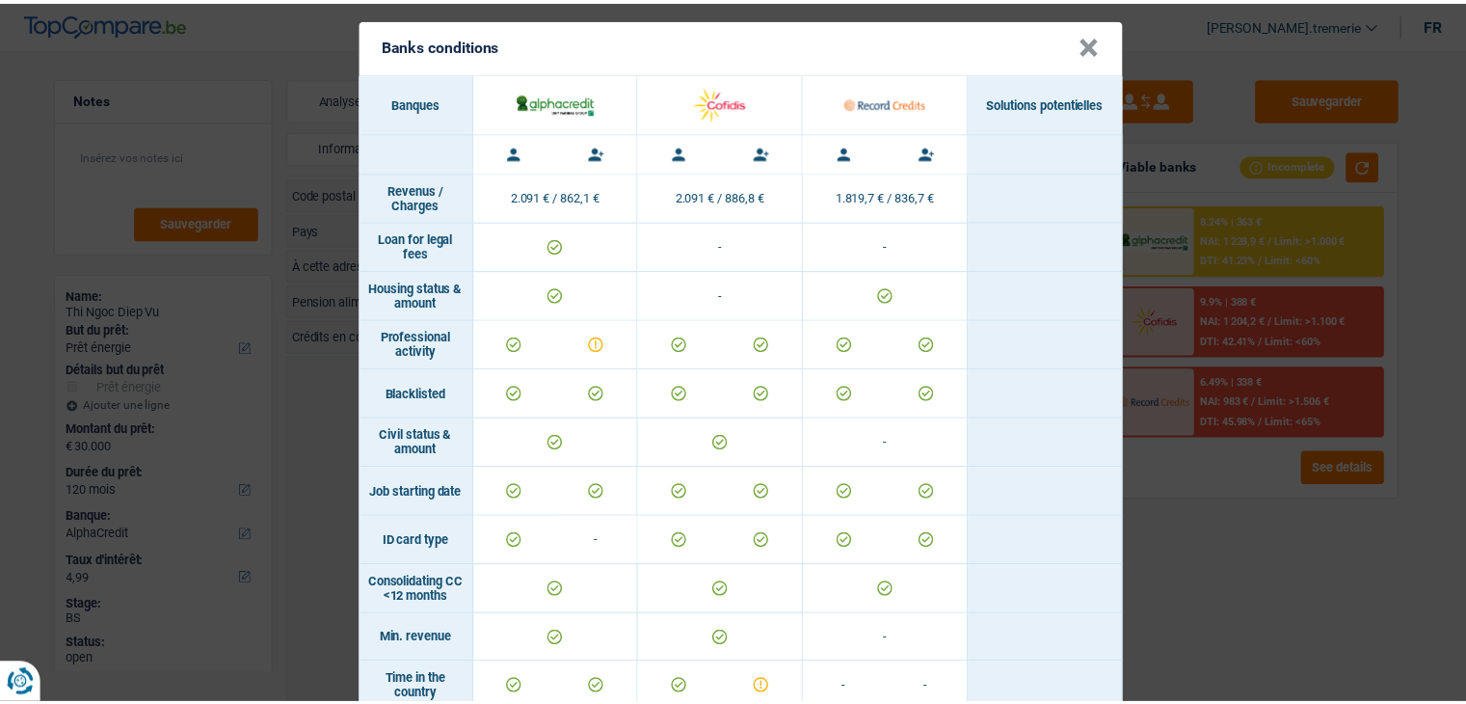
scroll to position [0, 0]
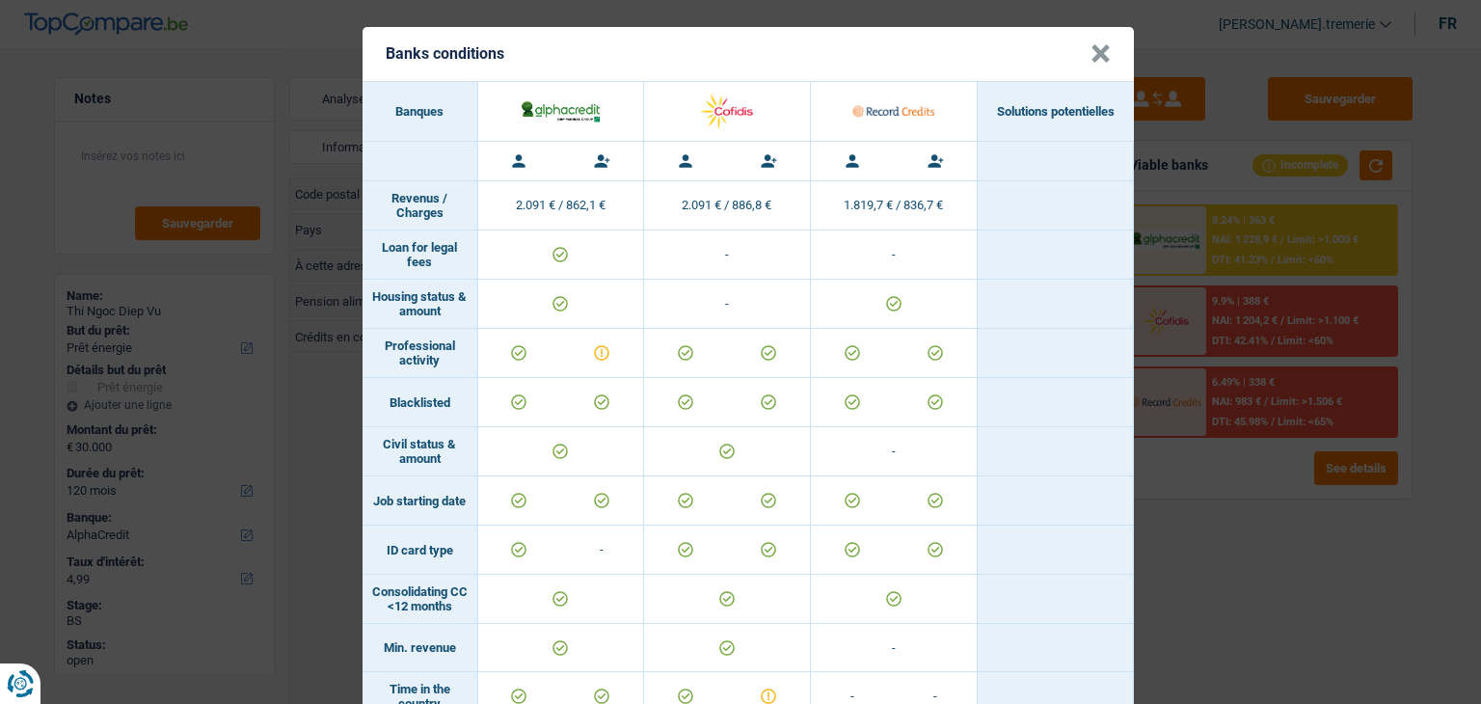
click at [1095, 55] on button "×" at bounding box center [1100, 53] width 20 height 19
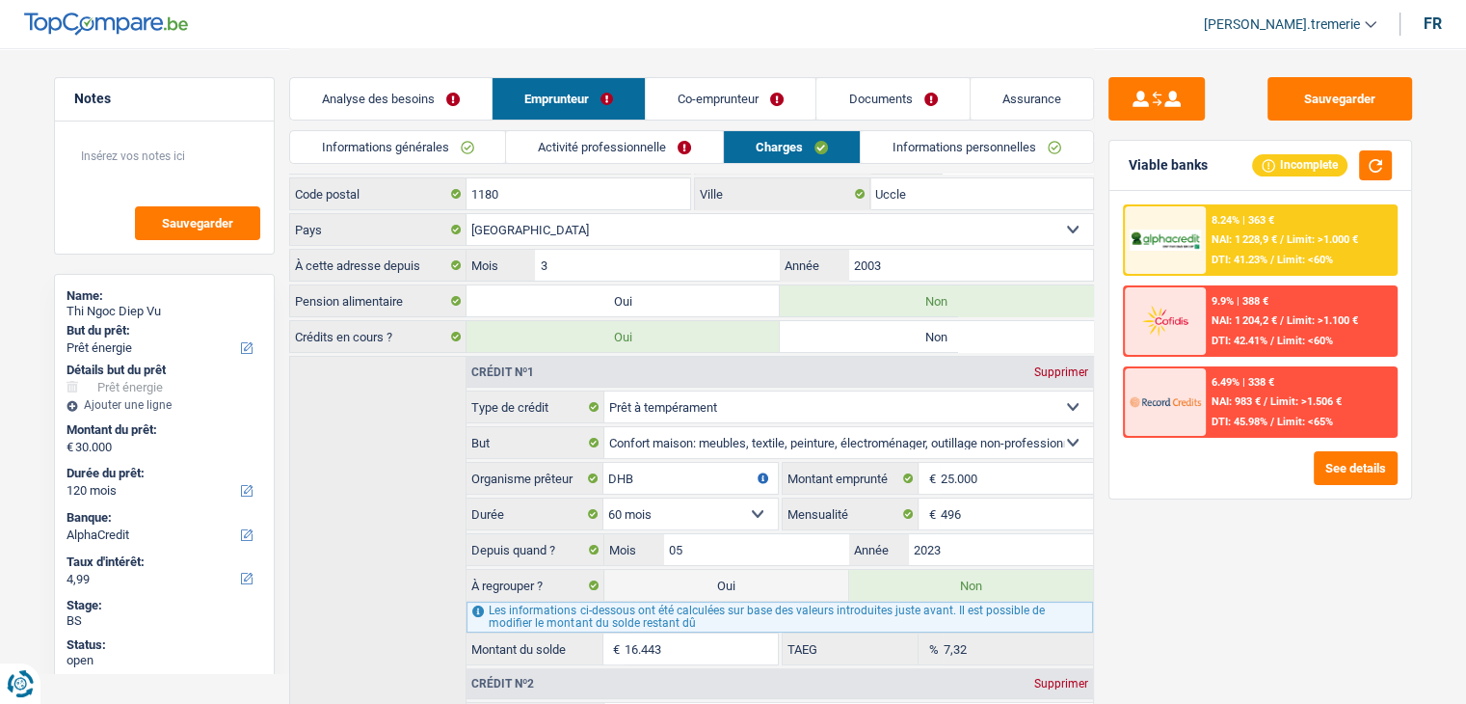
click at [709, 105] on link "Co-emprunteur" at bounding box center [731, 98] width 170 height 41
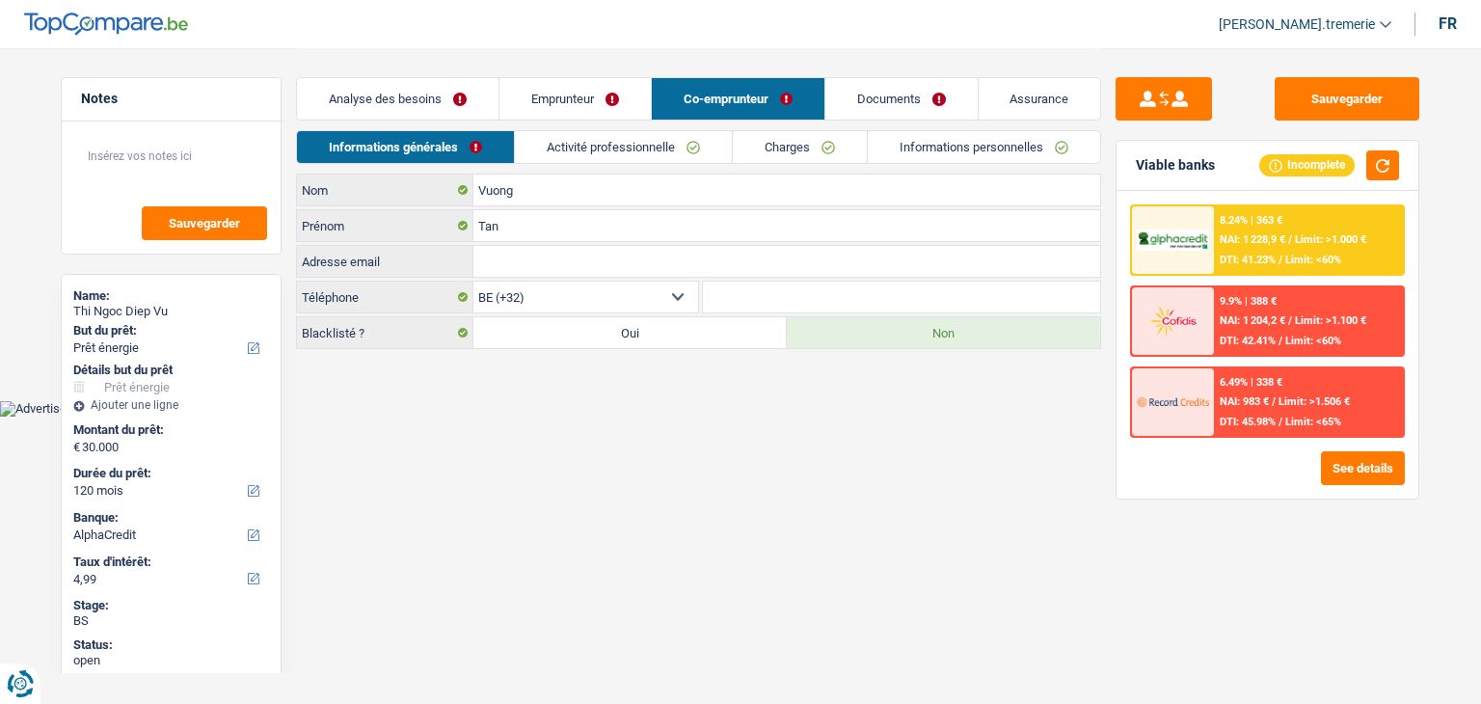
click at [810, 144] on link "Charges" at bounding box center [800, 147] width 134 height 32
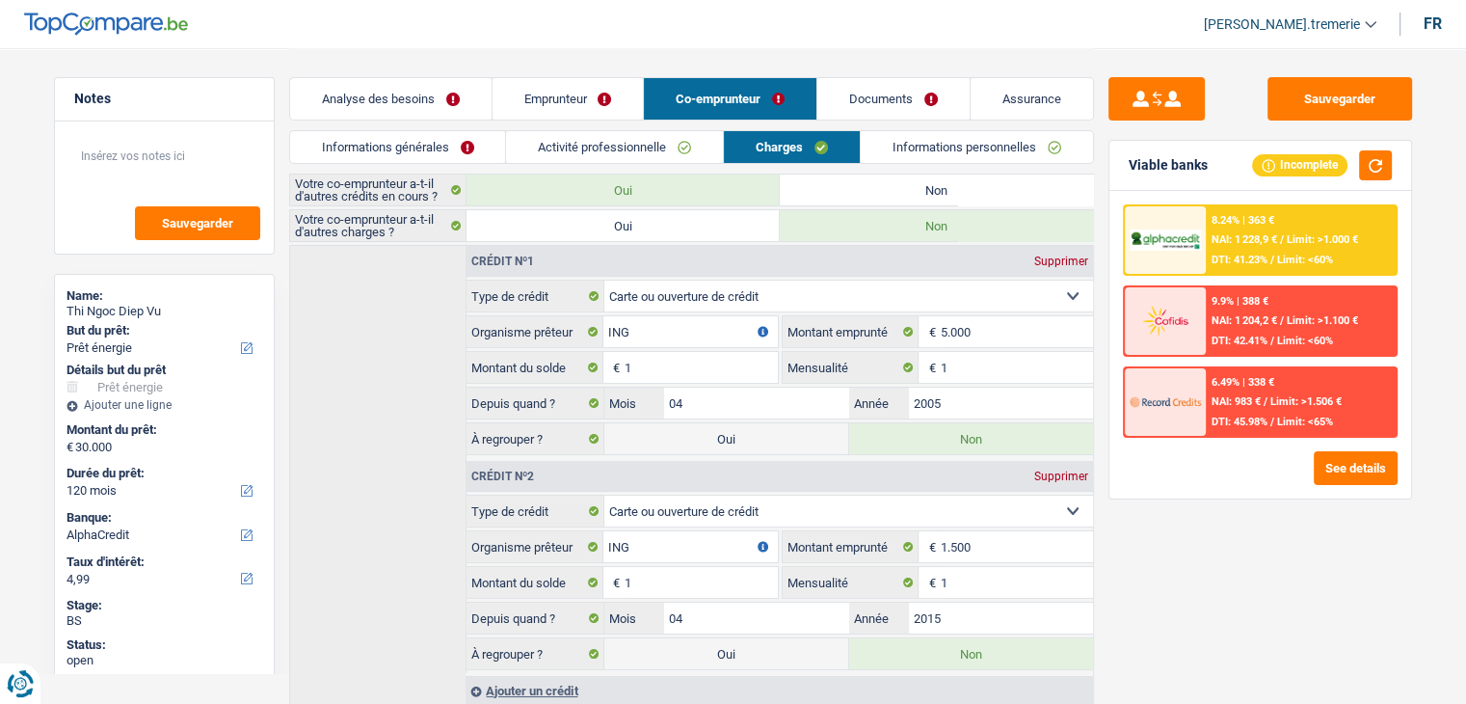
click at [584, 96] on link "Emprunteur" at bounding box center [568, 98] width 151 height 41
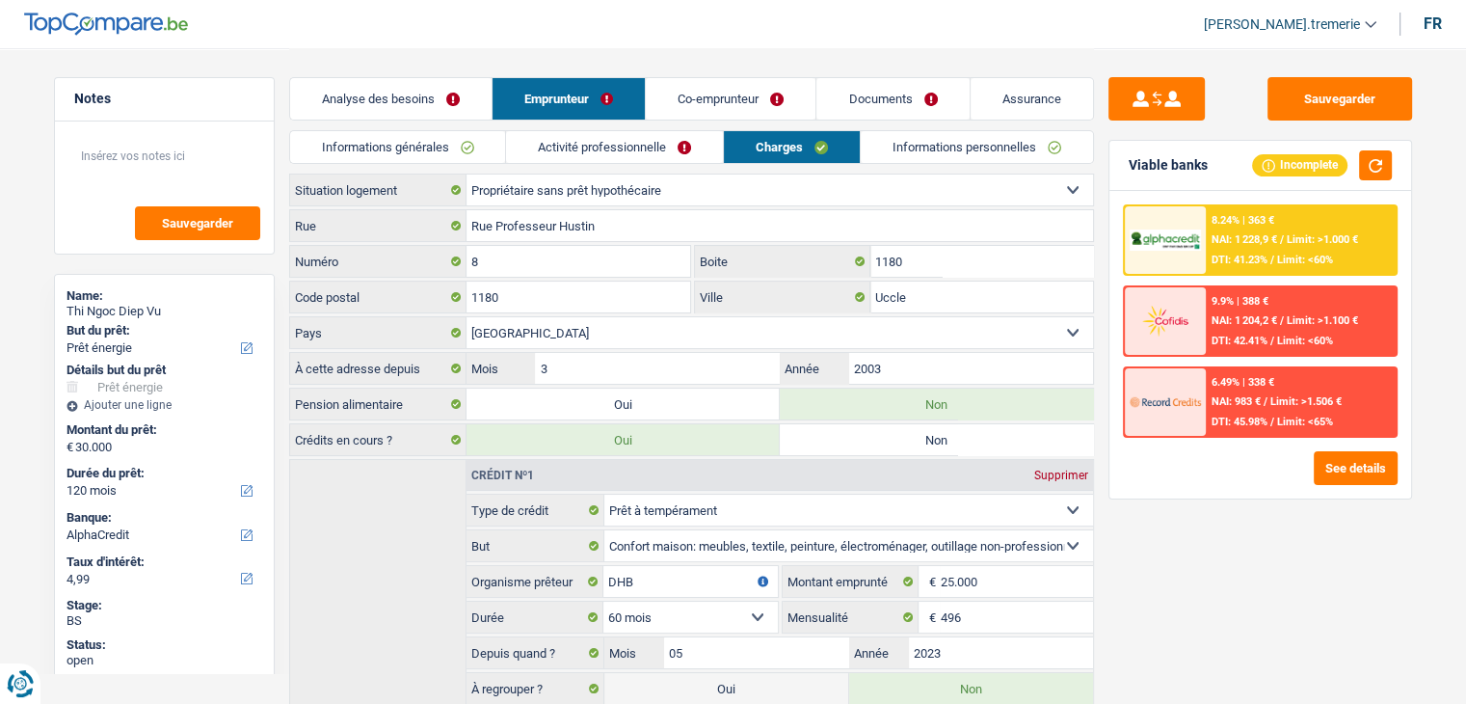
click at [1239, 328] on div "9.9% | 388 € NAI: 1 204,2 € / Limit: >1.100 € DTI: 42.41% / Limit: <60%" at bounding box center [1301, 320] width 190 height 67
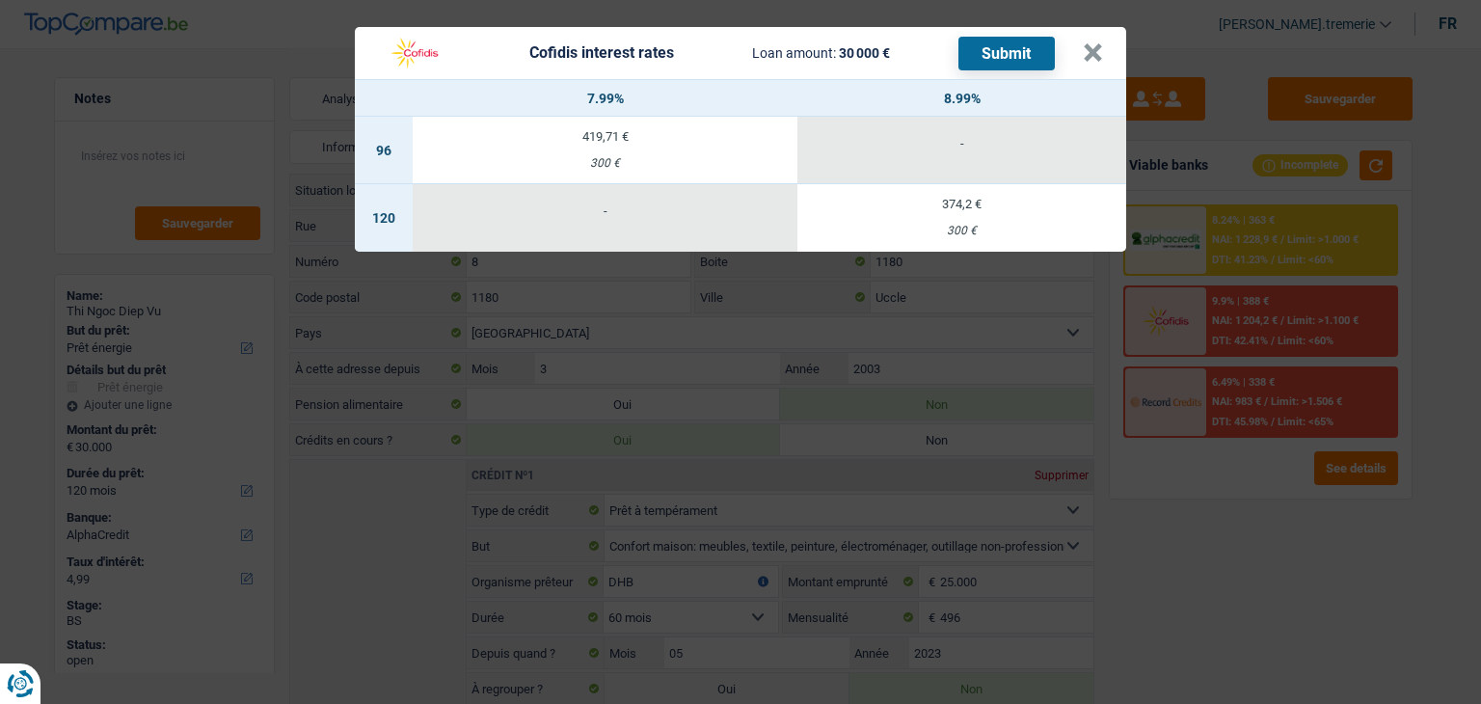
click at [1104, 45] on header "Cofidis interest rates Loan amount: 30 000 € Submit ×" at bounding box center [740, 53] width 771 height 52
click at [1096, 54] on button "×" at bounding box center [1093, 52] width 20 height 19
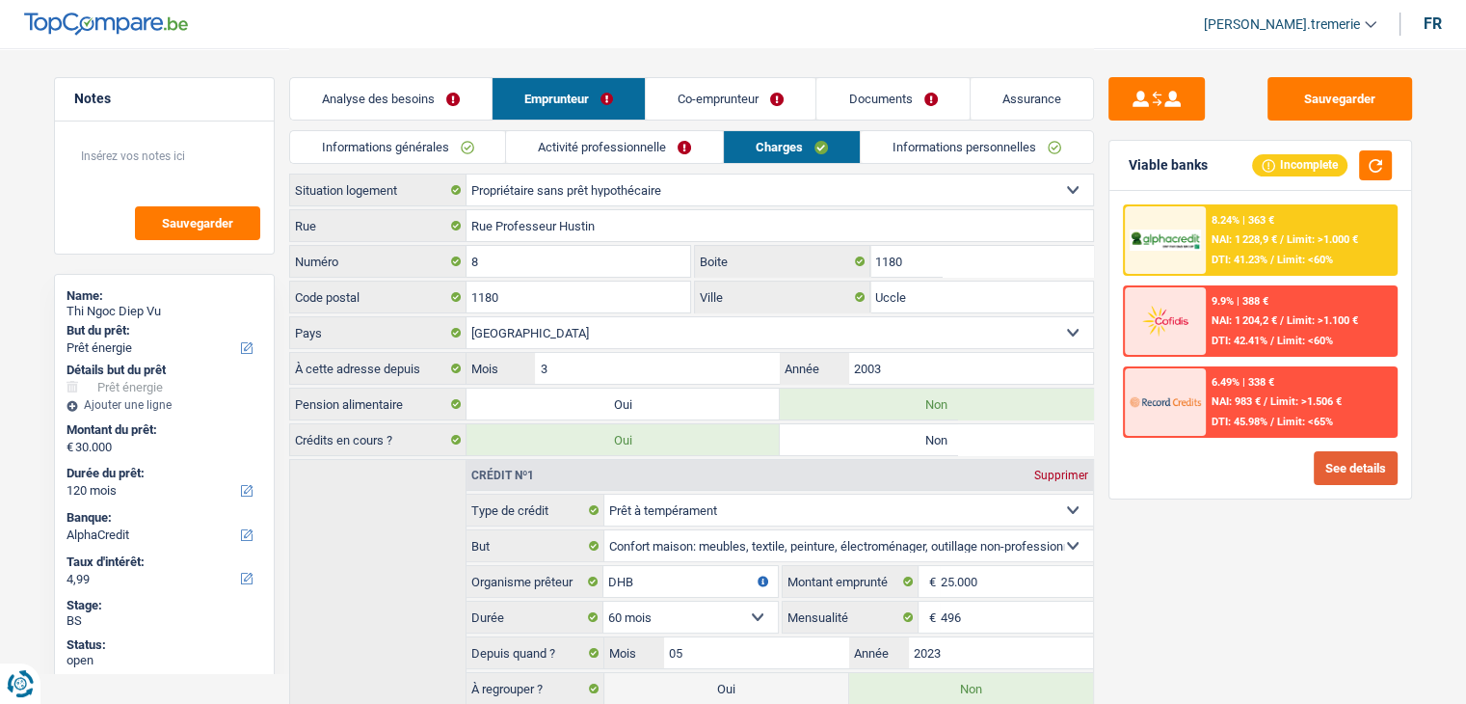
click at [1346, 460] on button "See details" at bounding box center [1356, 468] width 84 height 34
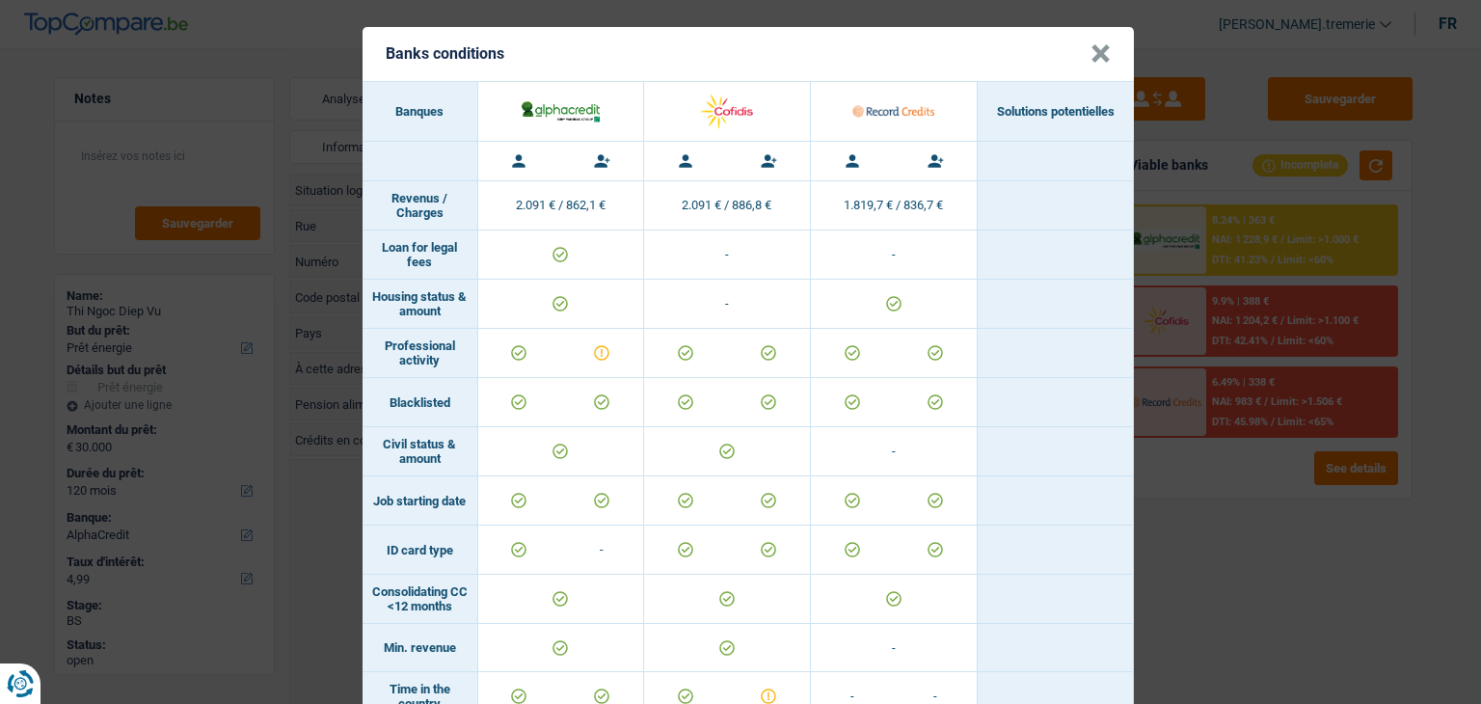
click at [1095, 48] on button "×" at bounding box center [1100, 53] width 20 height 19
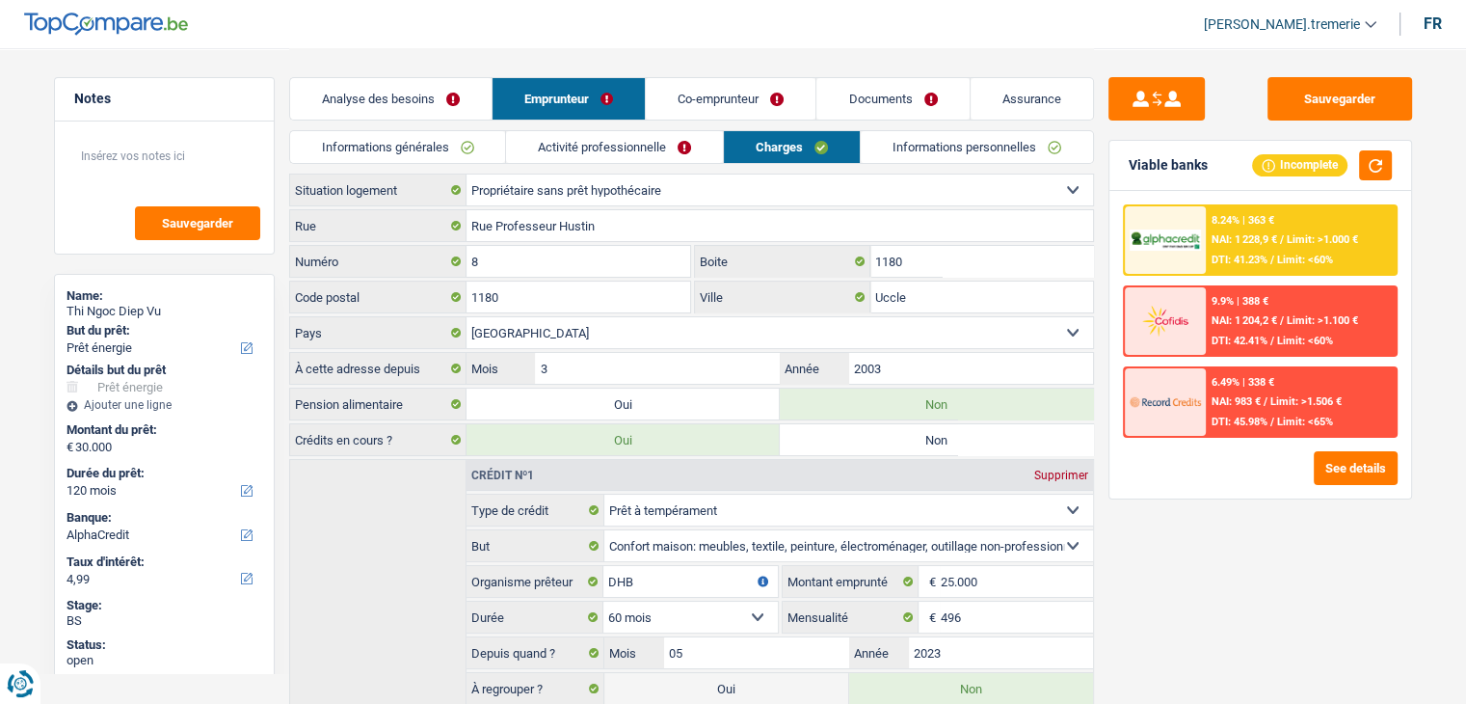
click at [390, 99] on link "Analyse des besoins" at bounding box center [391, 98] width 202 height 41
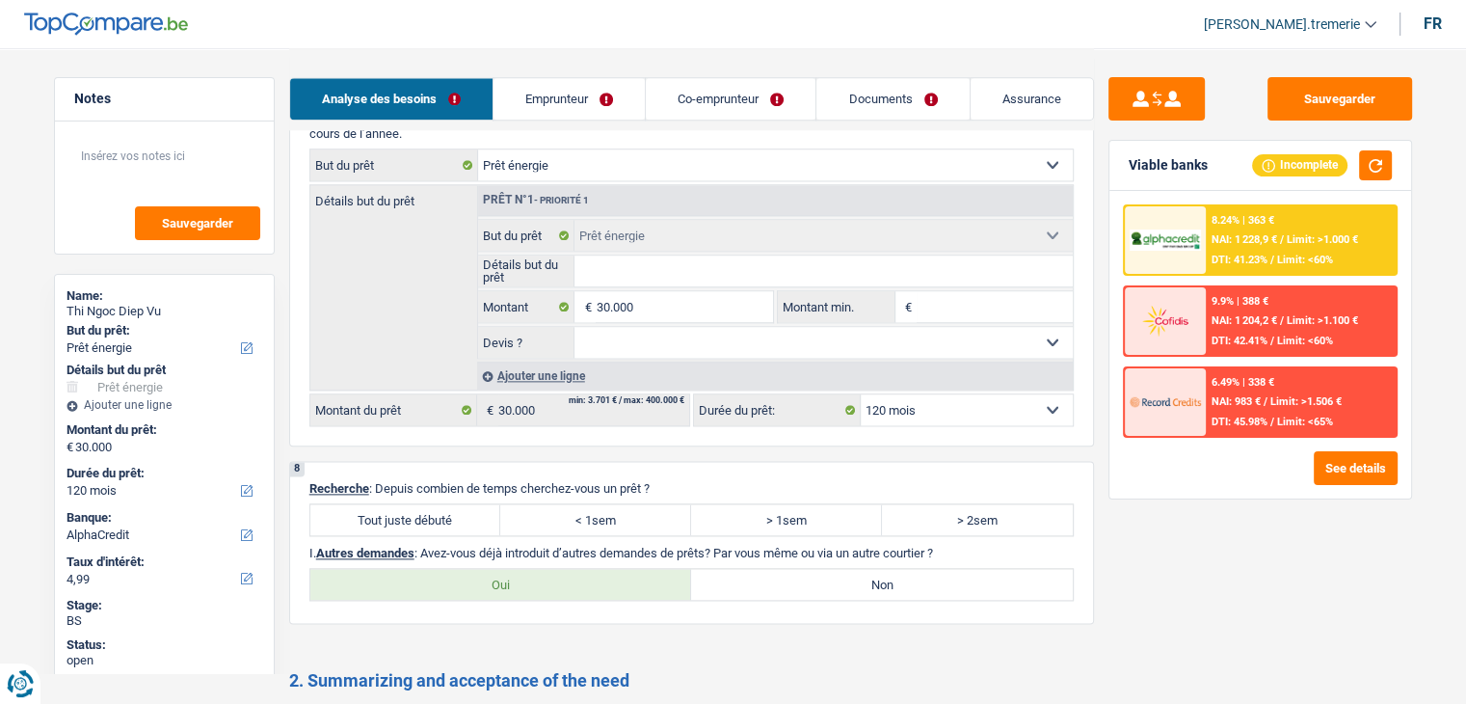
scroll to position [2302, 0]
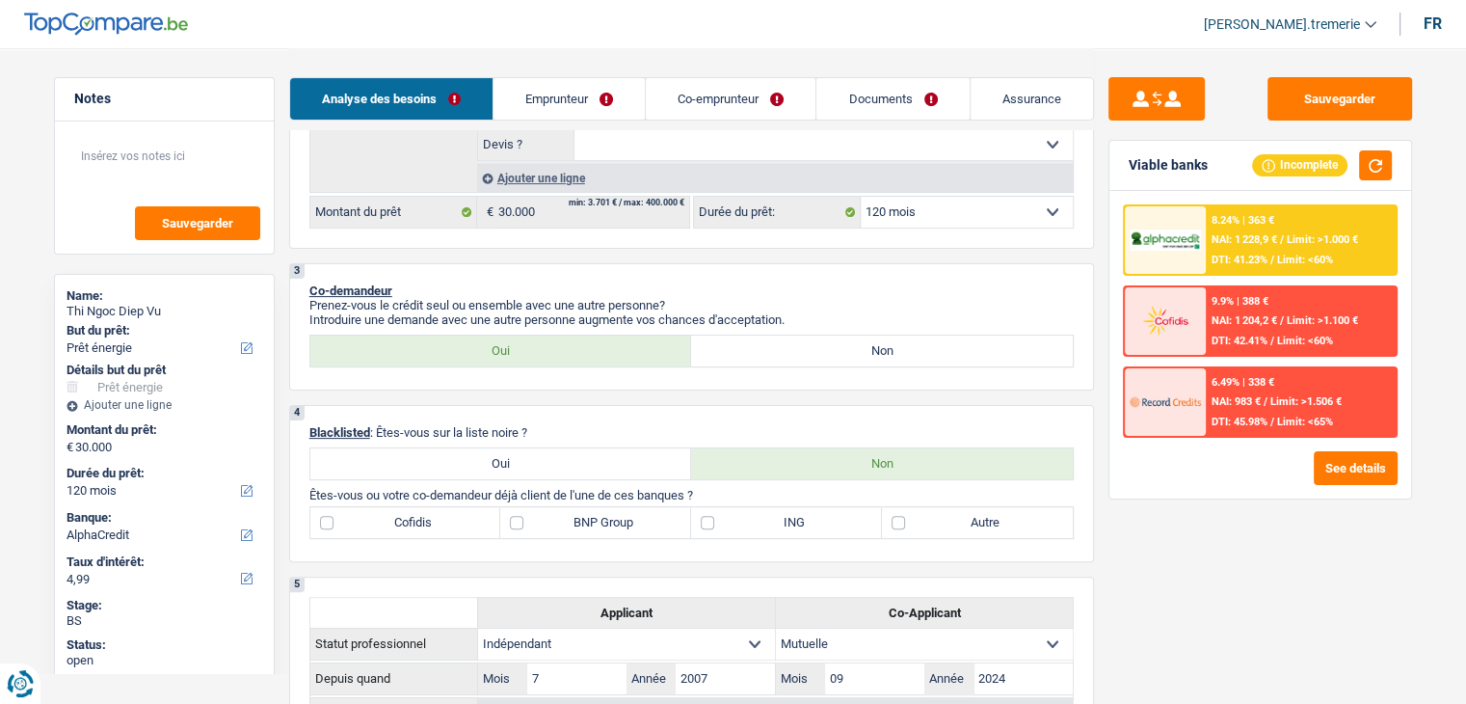
click at [582, 91] on link "Emprunteur" at bounding box center [569, 98] width 151 height 41
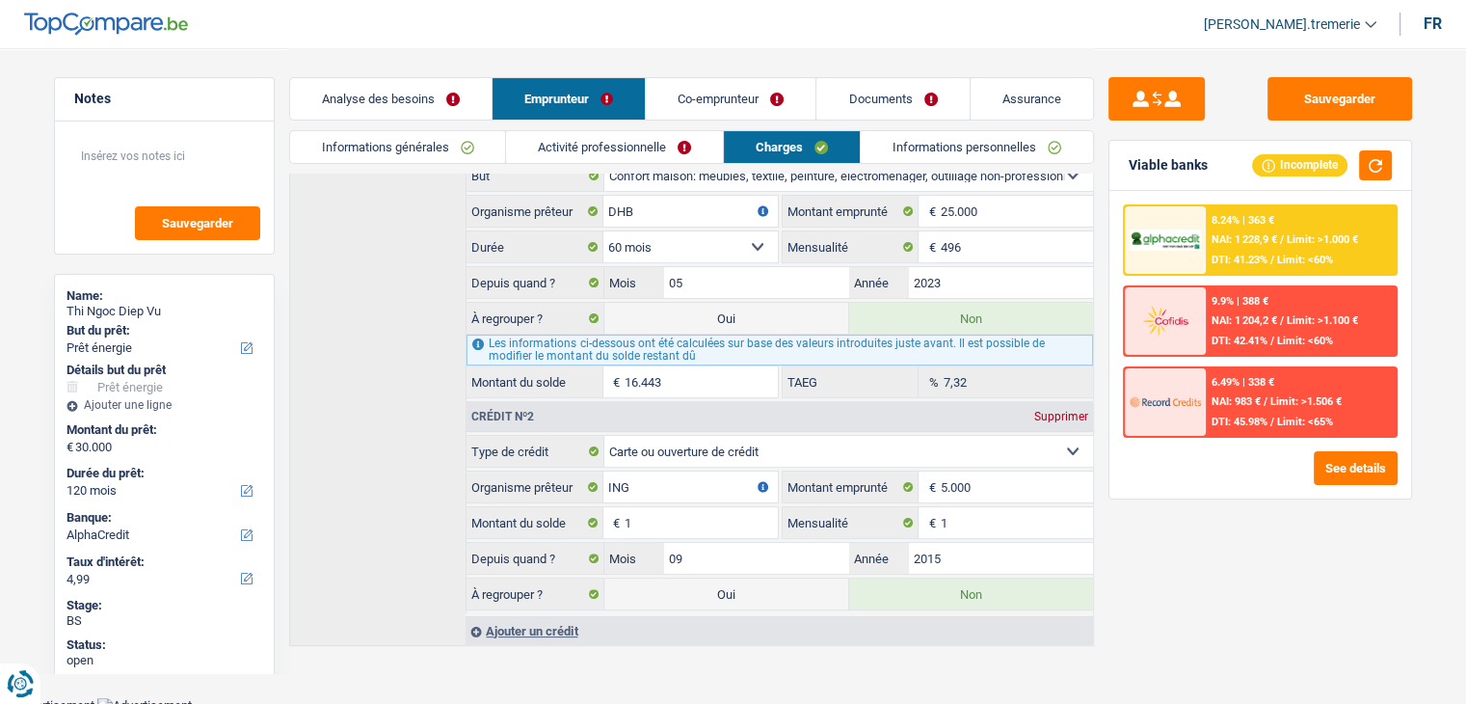
click at [429, 155] on link "Informations générales" at bounding box center [398, 147] width 216 height 32
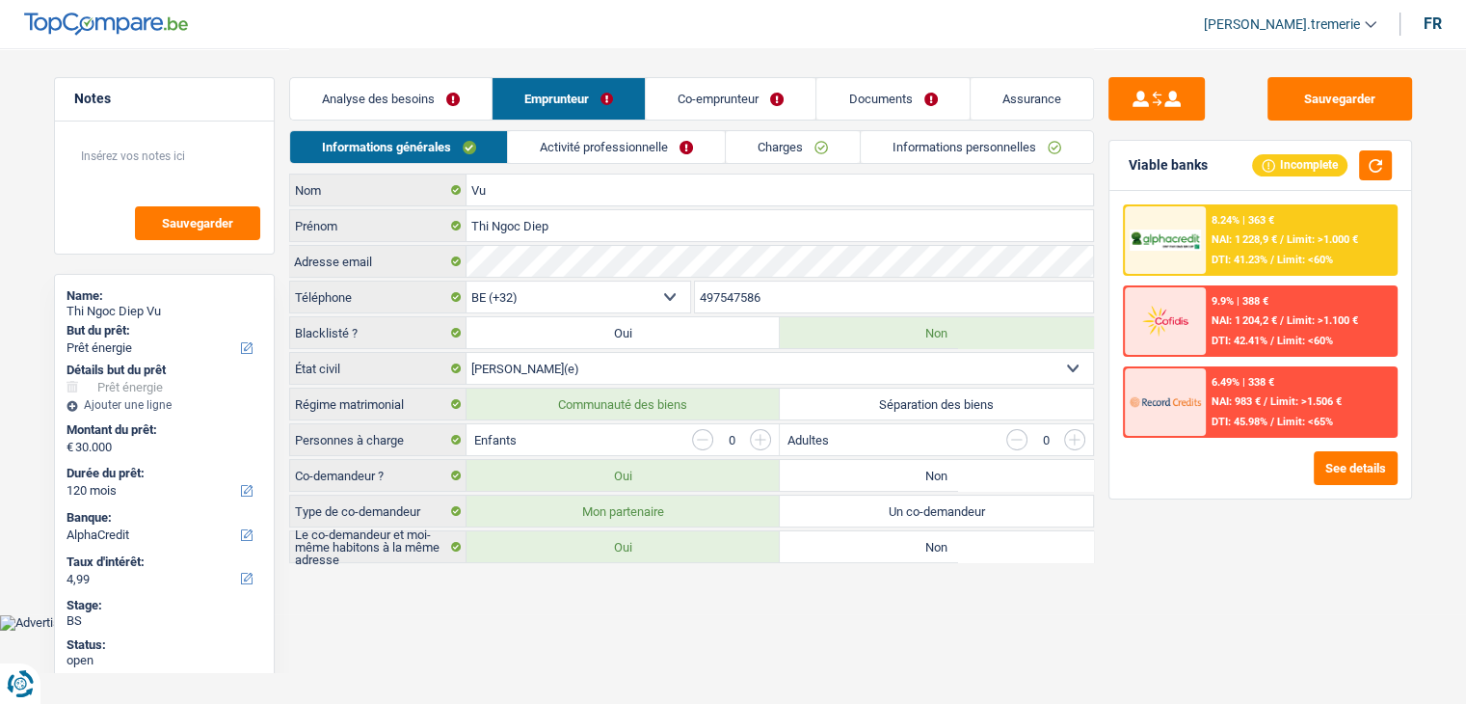
scroll to position [0, 0]
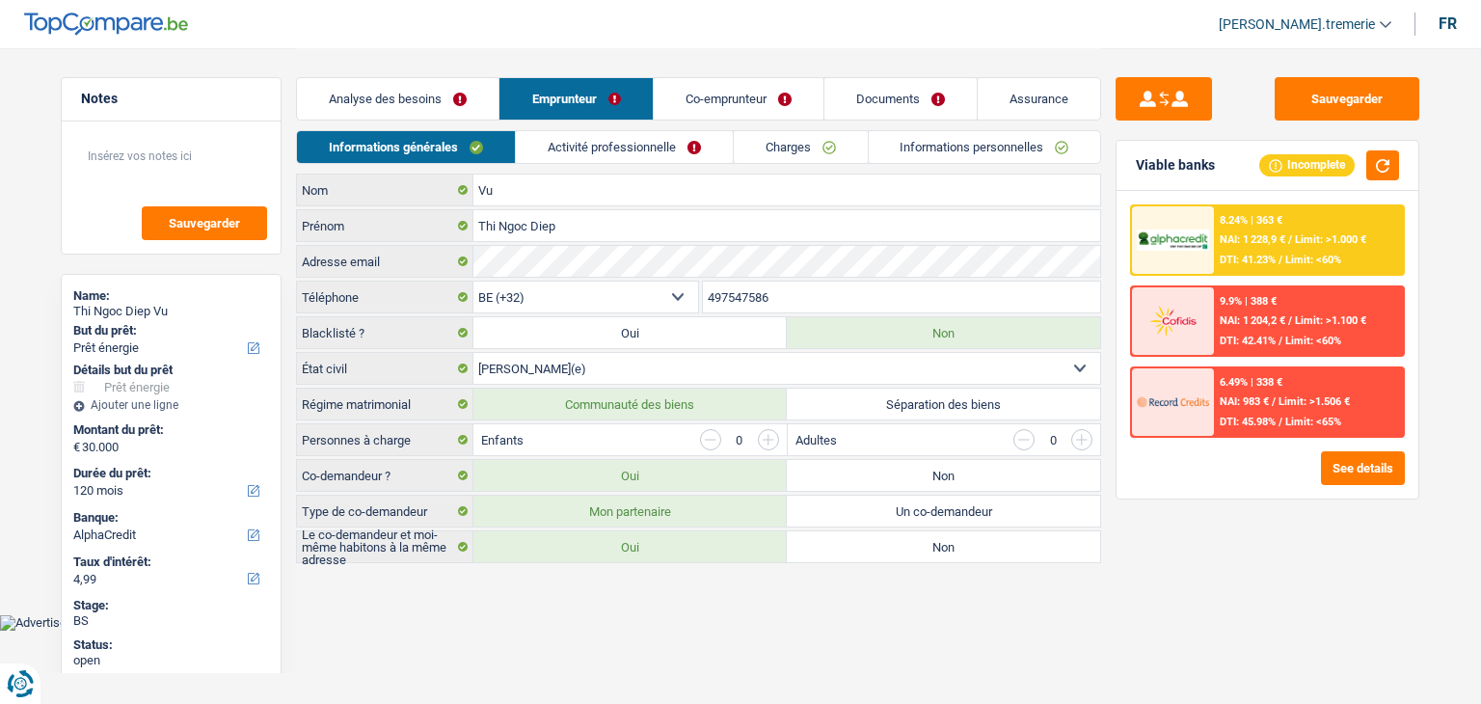
click at [846, 539] on label "Non" at bounding box center [943, 546] width 313 height 31
click at [846, 539] on input "Non" at bounding box center [943, 546] width 313 height 31
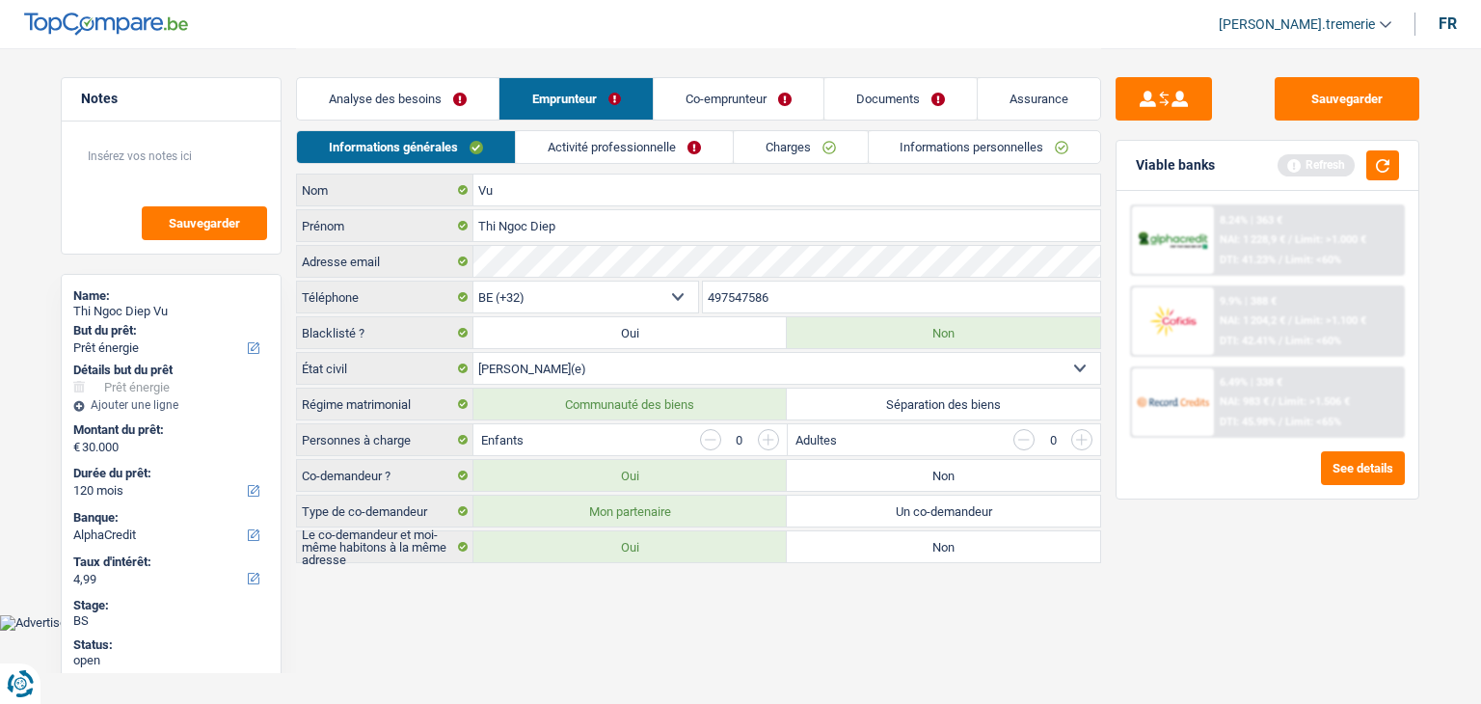
click at [879, 552] on label "Non" at bounding box center [943, 546] width 313 height 31
click at [879, 552] on input "Non" at bounding box center [943, 546] width 313 height 31
click at [879, 552] on label "Non" at bounding box center [943, 546] width 313 height 31
click at [879, 552] on input "Non" at bounding box center [943, 546] width 313 height 31
click at [877, 552] on label "Non" at bounding box center [943, 546] width 313 height 31
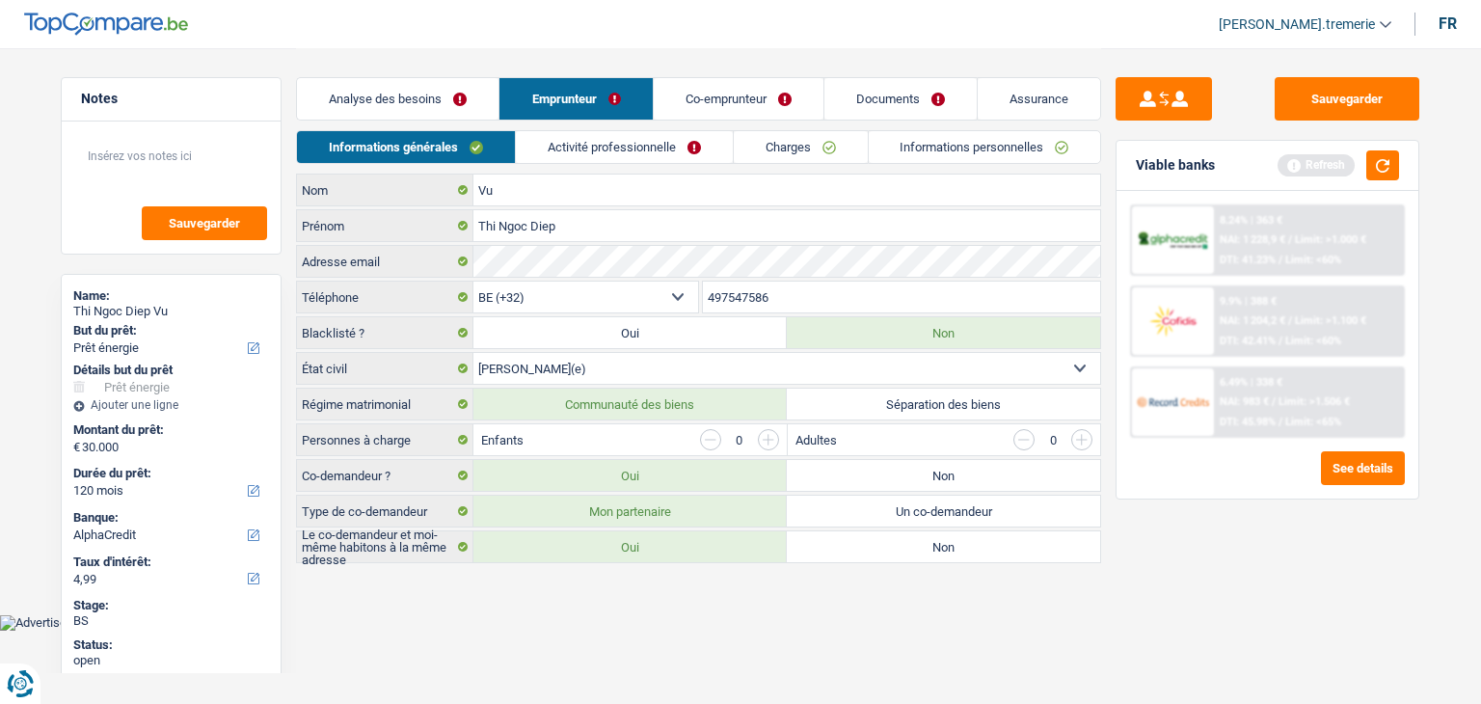
click at [877, 552] on input "Non" at bounding box center [943, 546] width 313 height 31
click at [847, 512] on label "Un co-demandeur" at bounding box center [943, 511] width 313 height 31
click at [847, 512] on input "Un co-demandeur" at bounding box center [943, 511] width 313 height 31
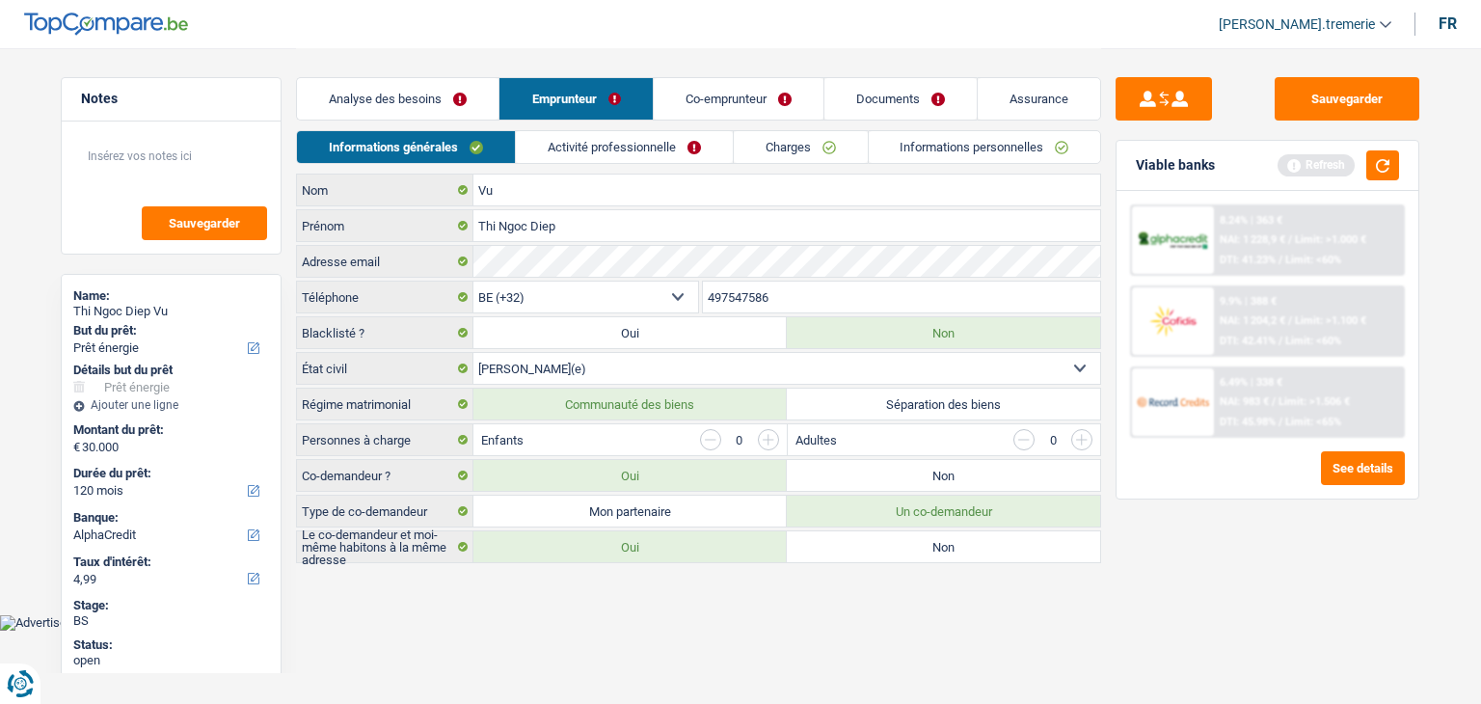
click at [659, 507] on label "Mon partenaire" at bounding box center [629, 511] width 313 height 31
click at [659, 507] on input "Mon partenaire" at bounding box center [629, 511] width 313 height 31
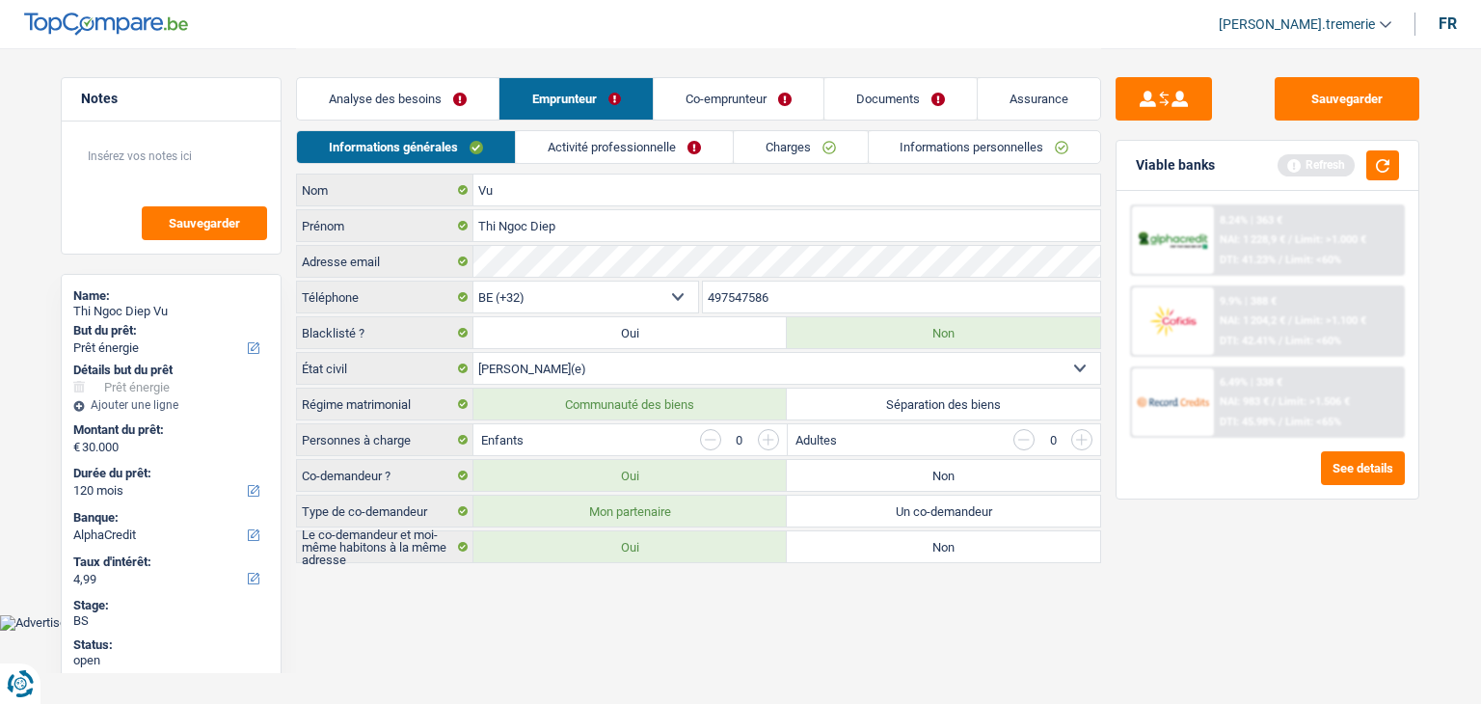
click at [851, 562] on main "Notes Sauvegarder Name: Thi Ngoc Diep Vu But du prêt: Confort maison: meubles, …" at bounding box center [740, 307] width 1481 height 614
click at [843, 551] on label "Non" at bounding box center [943, 546] width 313 height 31
click at [843, 551] on input "Non" at bounding box center [943, 546] width 313 height 31
click at [675, 541] on label "Oui" at bounding box center [629, 546] width 313 height 31
click at [675, 541] on input "Oui" at bounding box center [629, 546] width 313 height 31
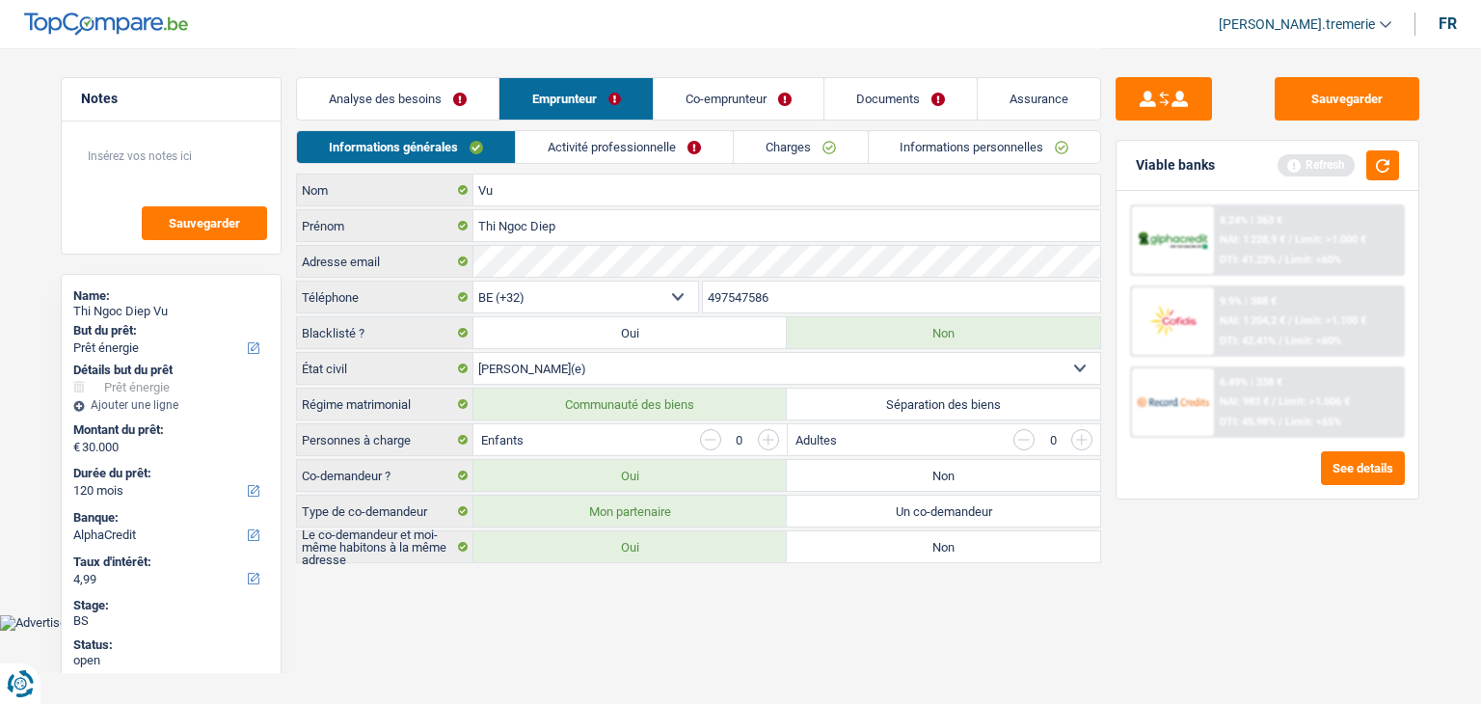
click at [832, 470] on label "Non" at bounding box center [943, 475] width 313 height 31
click at [832, 470] on input "Non" at bounding box center [943, 475] width 313 height 31
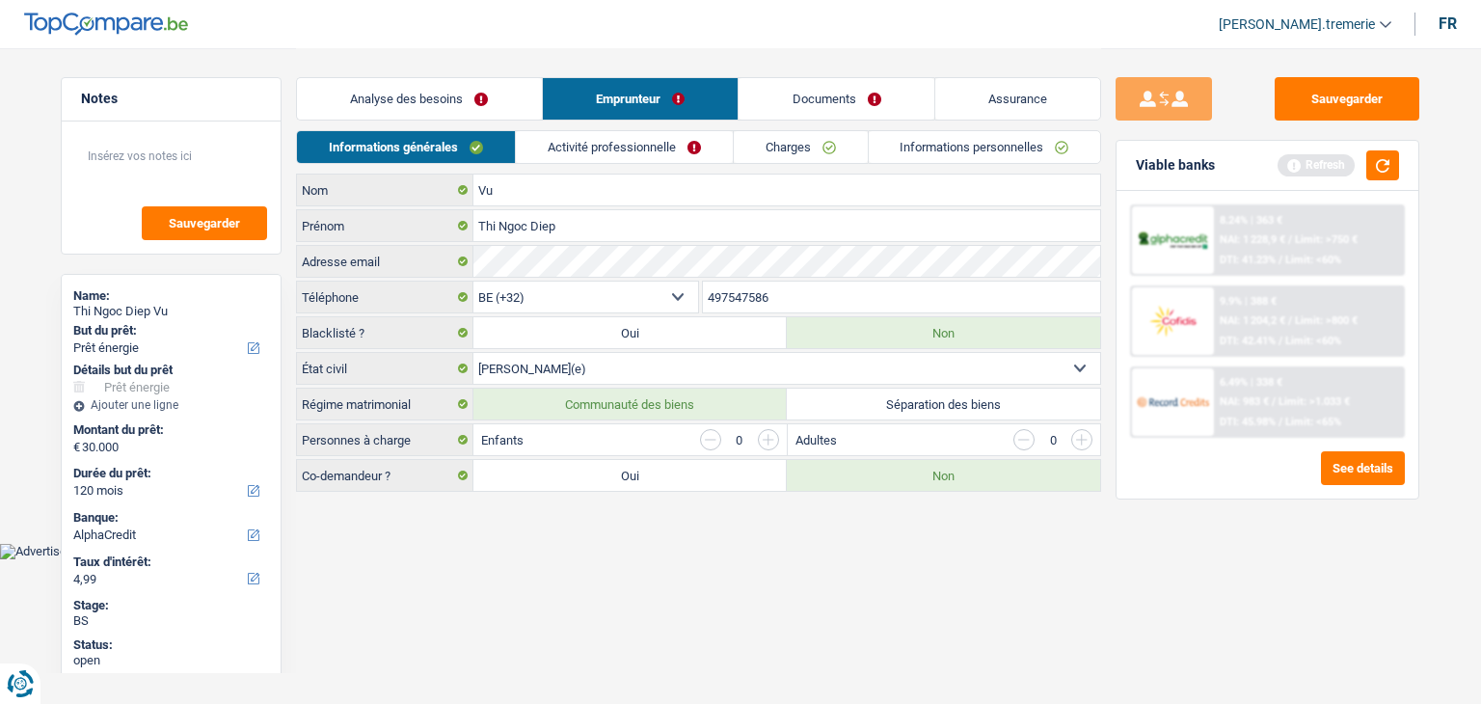
click at [706, 467] on label "Oui" at bounding box center [629, 475] width 313 height 31
click at [706, 467] on input "Oui" at bounding box center [629, 475] width 313 height 31
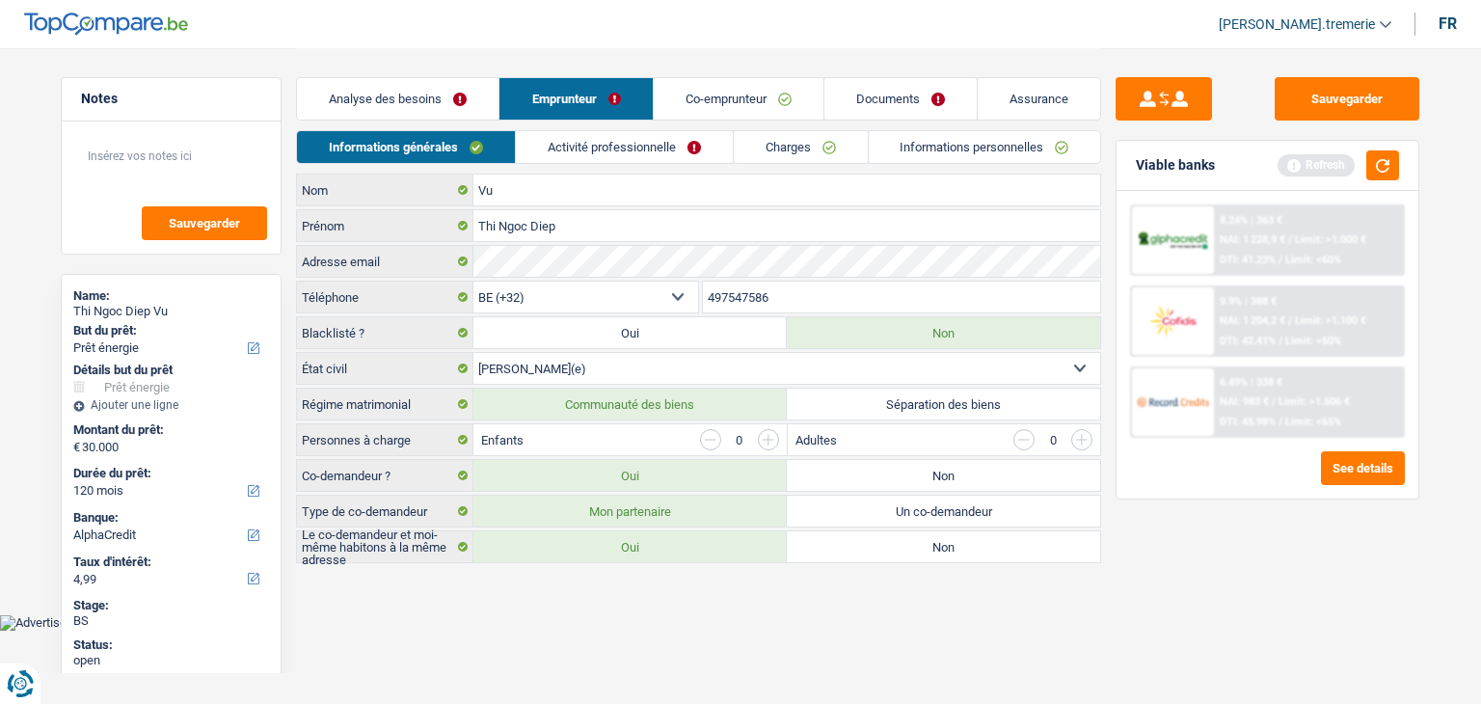
click at [712, 108] on link "Co-emprunteur" at bounding box center [739, 98] width 170 height 41
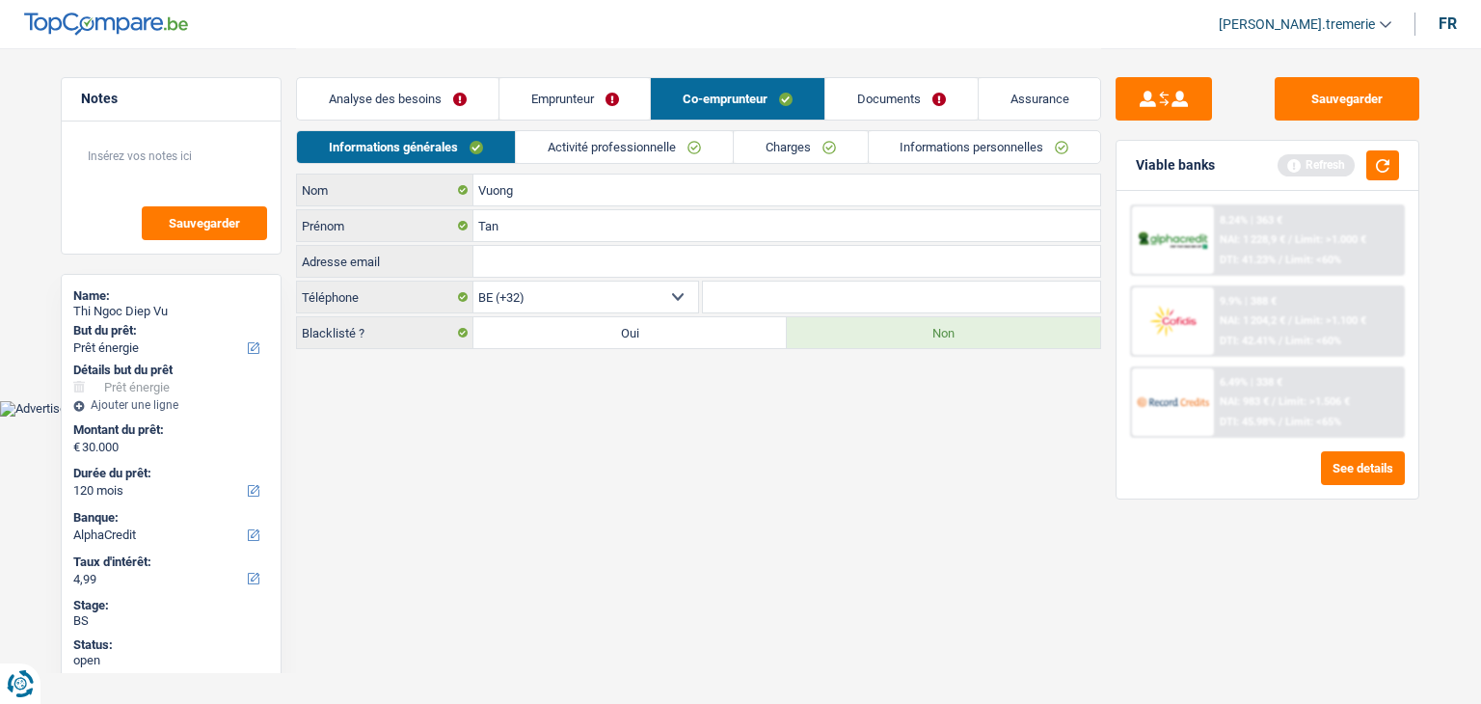
click at [619, 157] on link "Activité professionnelle" at bounding box center [624, 147] width 217 height 32
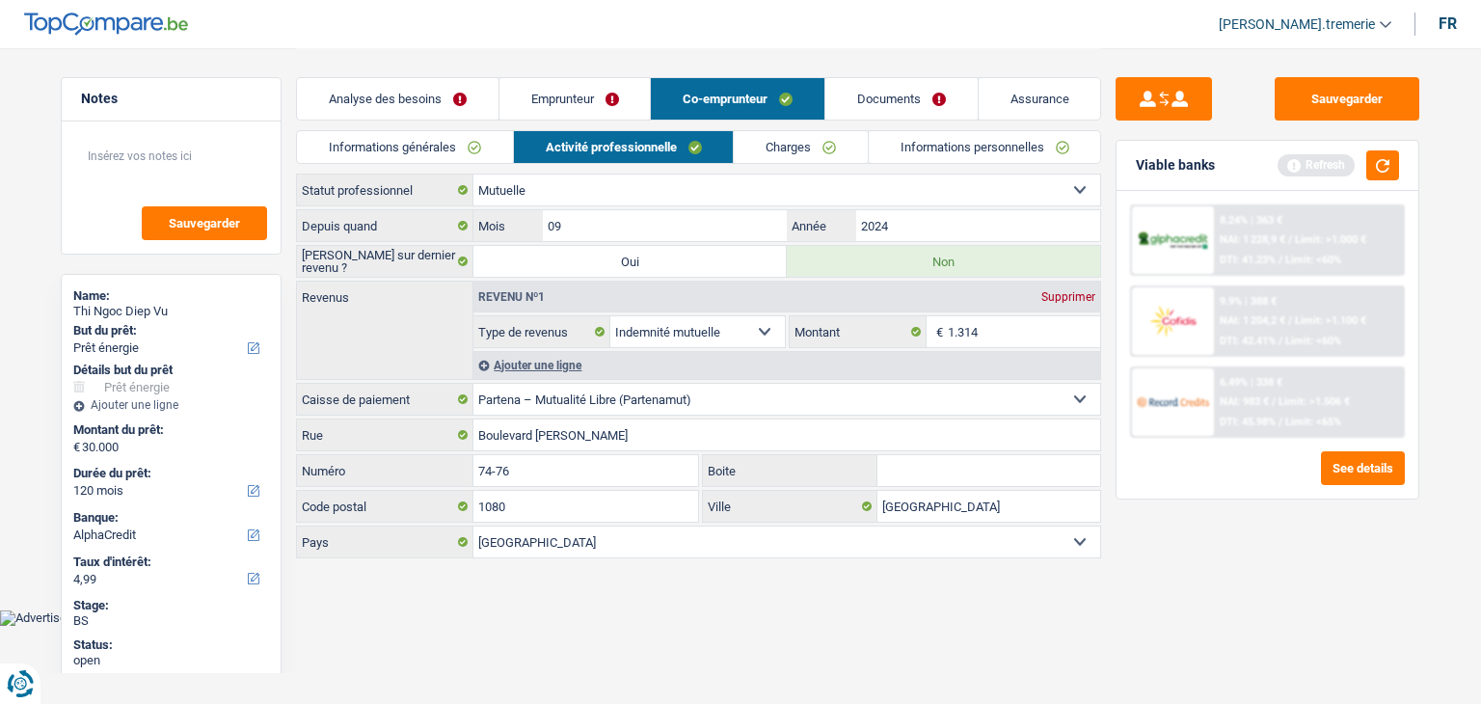
click at [593, 86] on link "Emprunteur" at bounding box center [574, 98] width 151 height 41
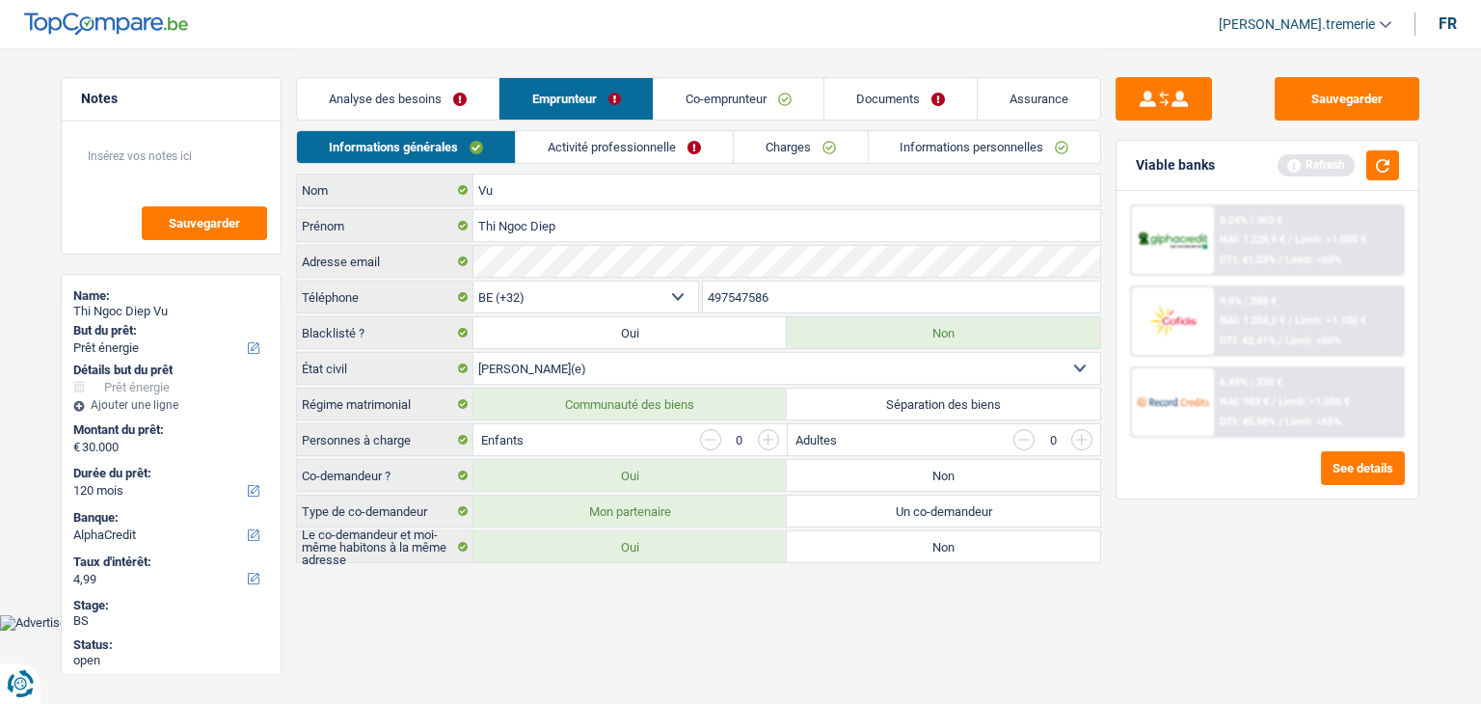
click at [685, 148] on link "Activité professionnelle" at bounding box center [624, 147] width 217 height 32
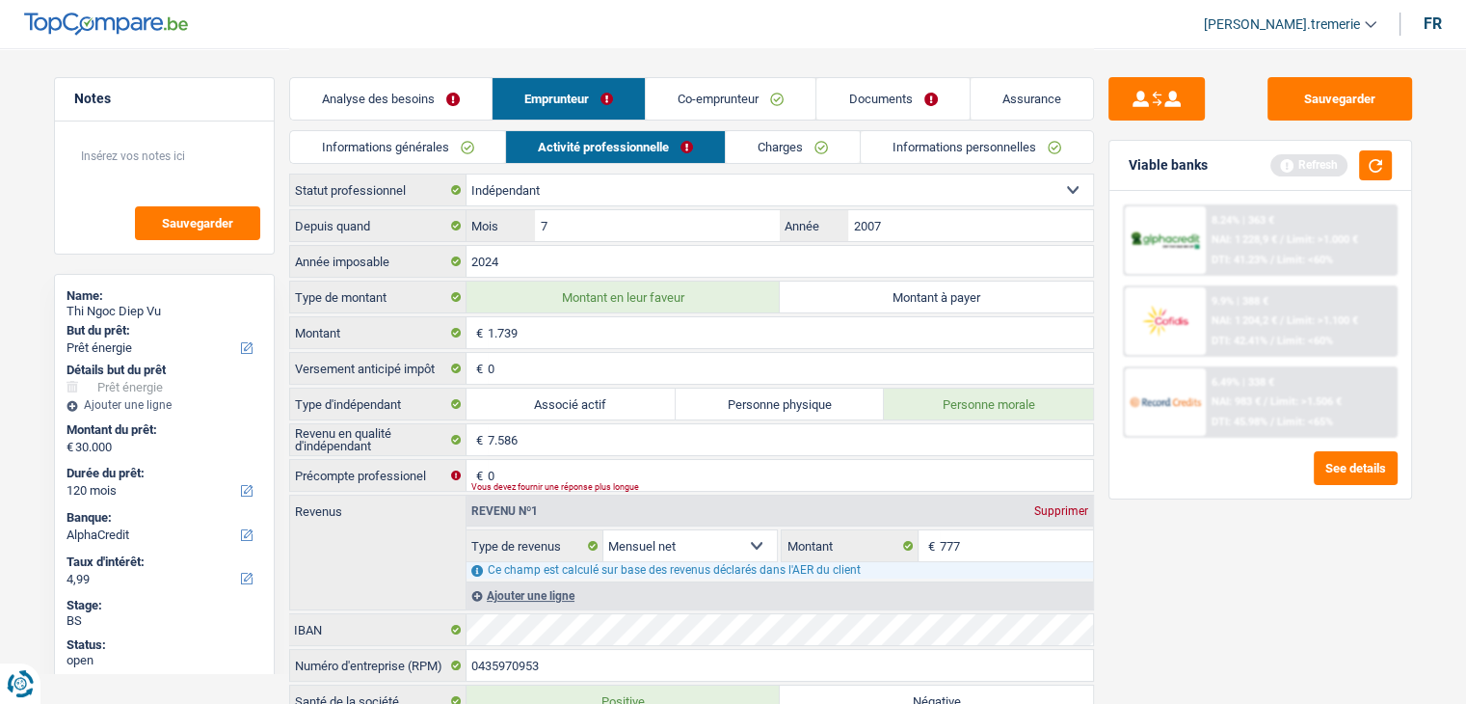
click at [1384, 148] on div "Viable banks Refresh" at bounding box center [1261, 166] width 302 height 50
click at [1380, 160] on button "button" at bounding box center [1375, 165] width 33 height 30
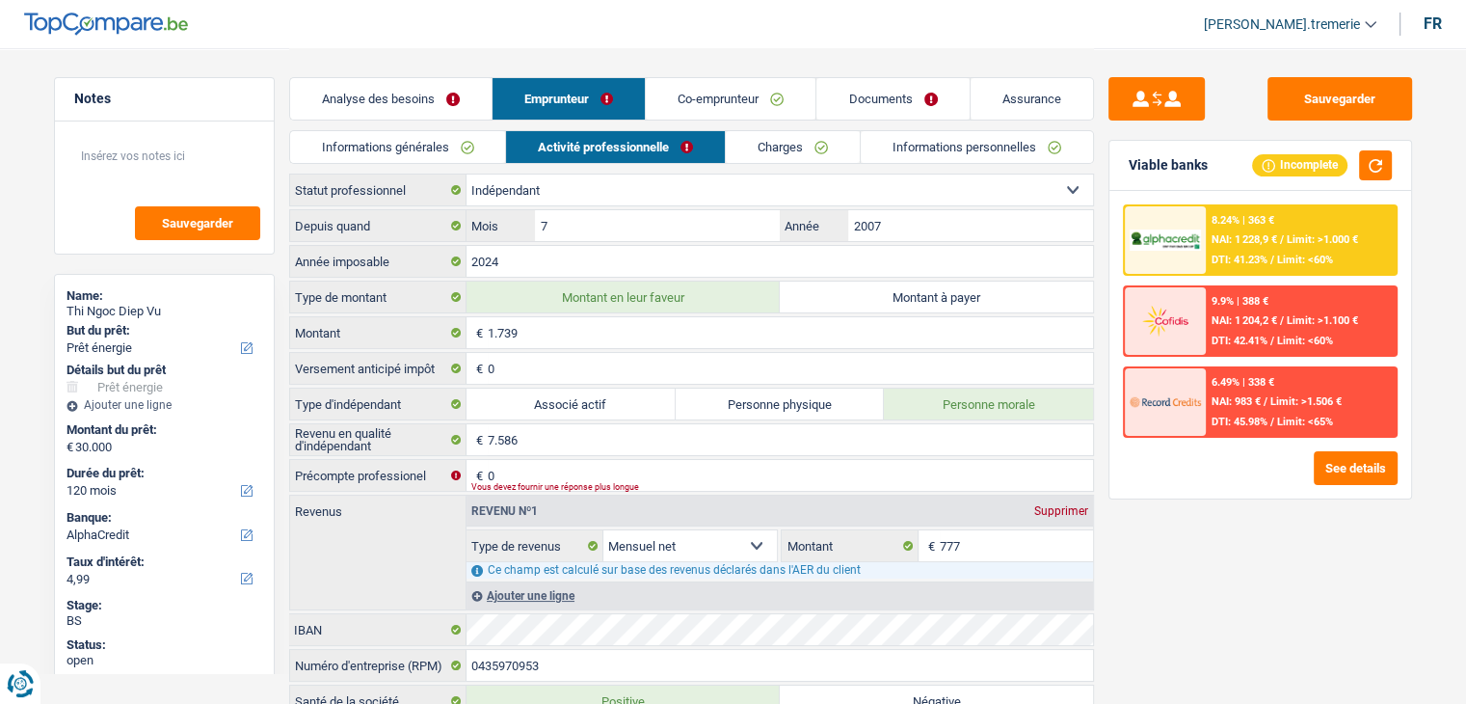
click at [1266, 225] on div "8.24% | 363 €" at bounding box center [1243, 220] width 63 height 13
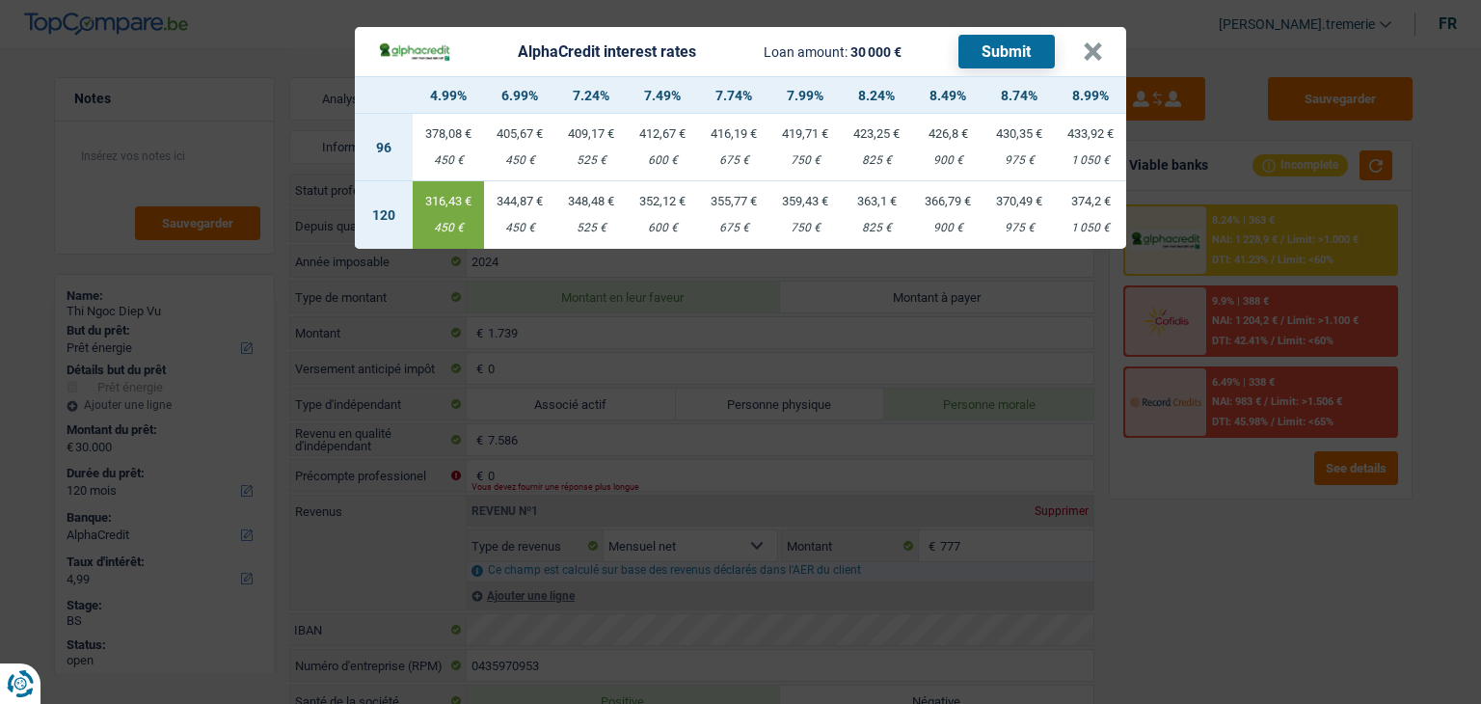
click at [1002, 46] on button "Submit" at bounding box center [1006, 52] width 96 height 34
click at [1084, 46] on button "×" at bounding box center [1093, 51] width 20 height 19
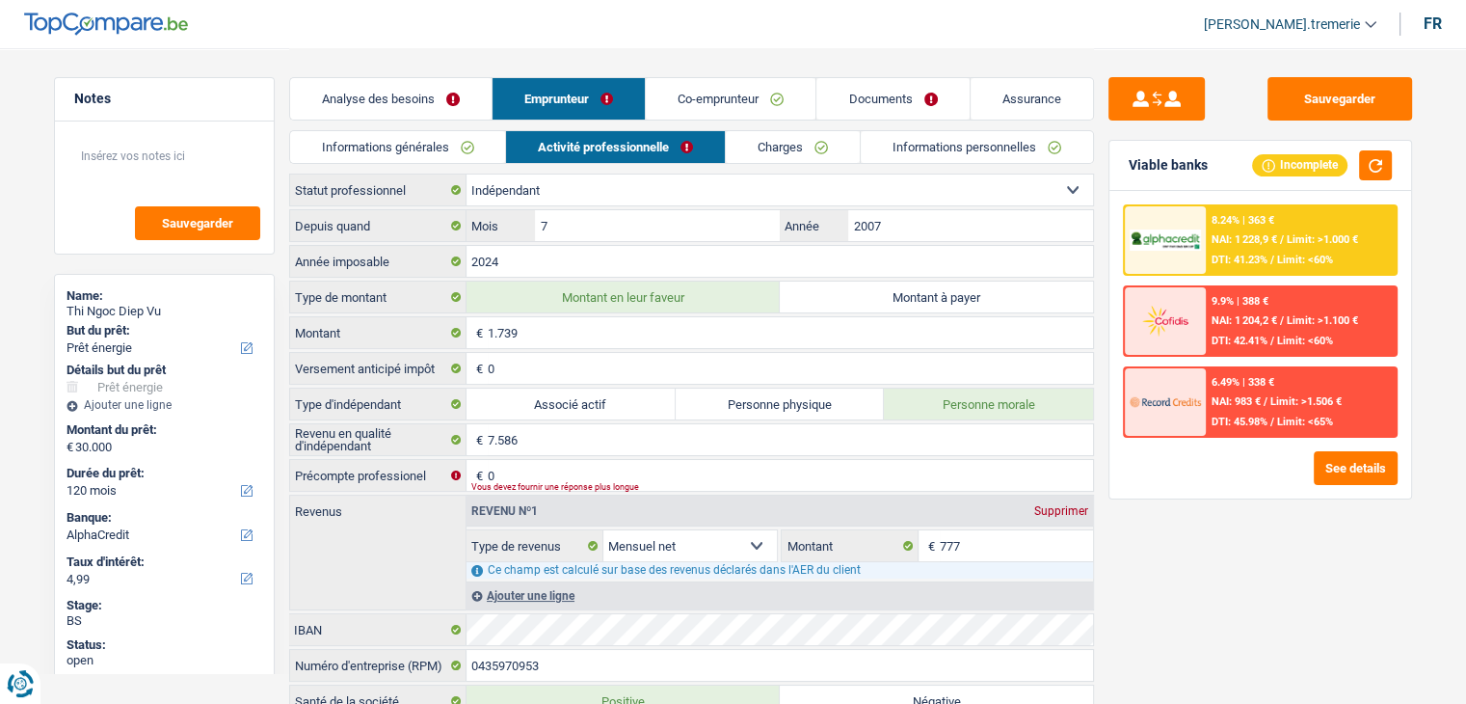
click at [779, 150] on link "Charges" at bounding box center [793, 147] width 134 height 32
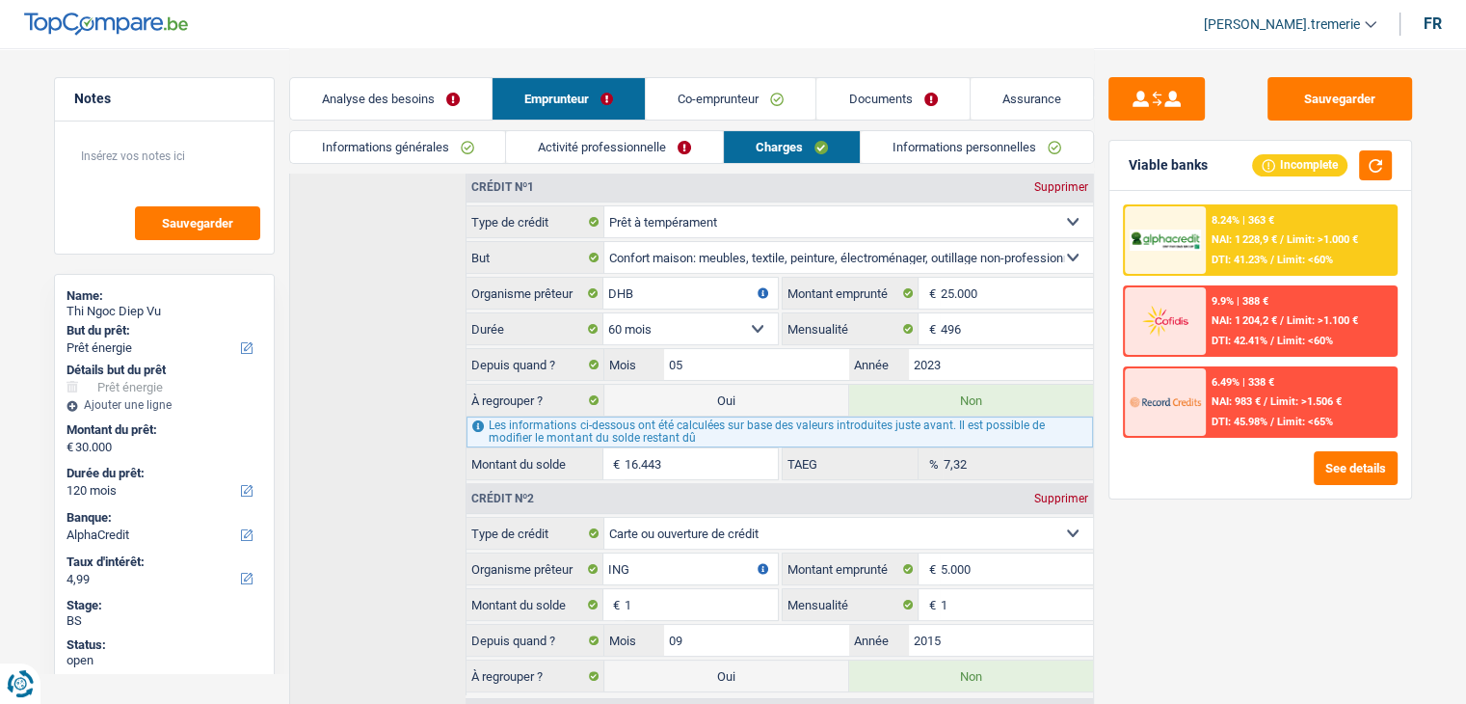
scroll to position [343, 0]
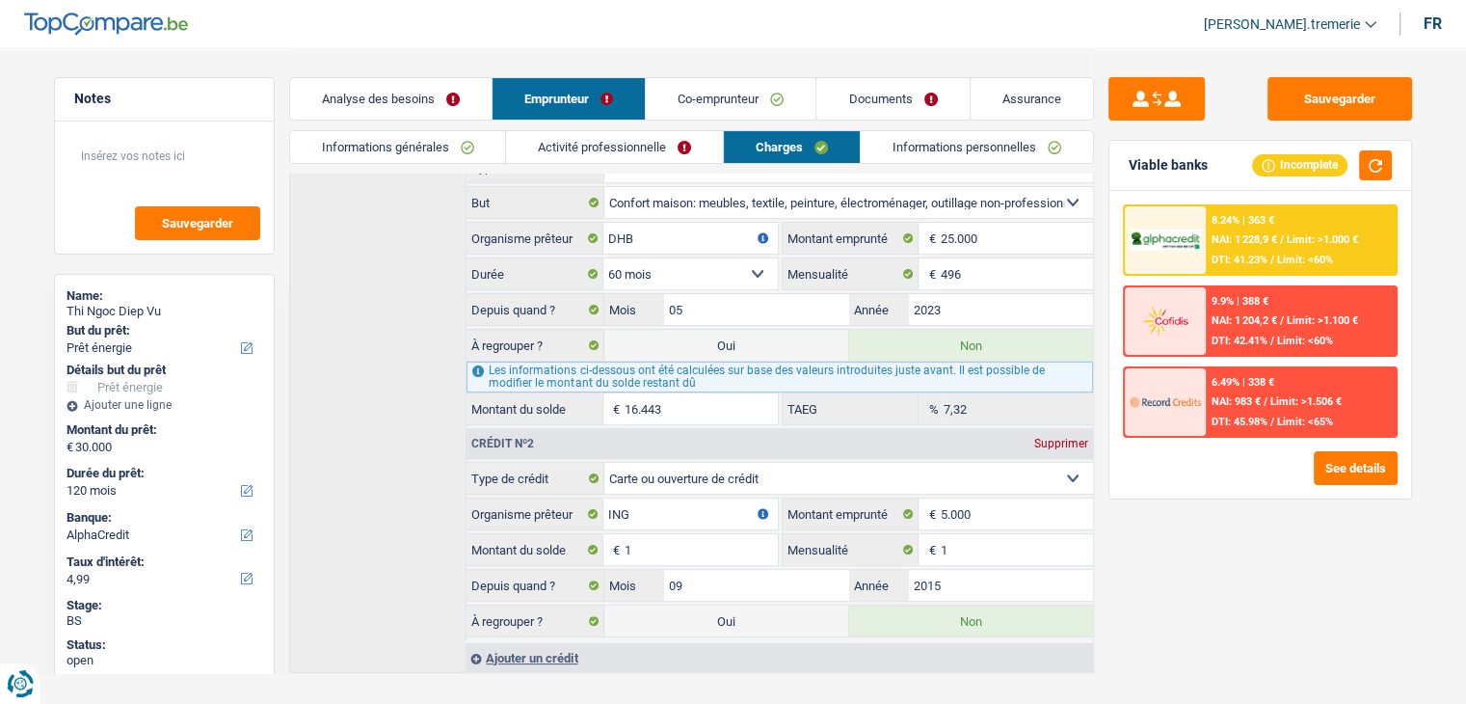
click at [731, 335] on label "Oui" at bounding box center [727, 345] width 244 height 31
click at [731, 335] on input "Oui" at bounding box center [727, 345] width 244 height 31
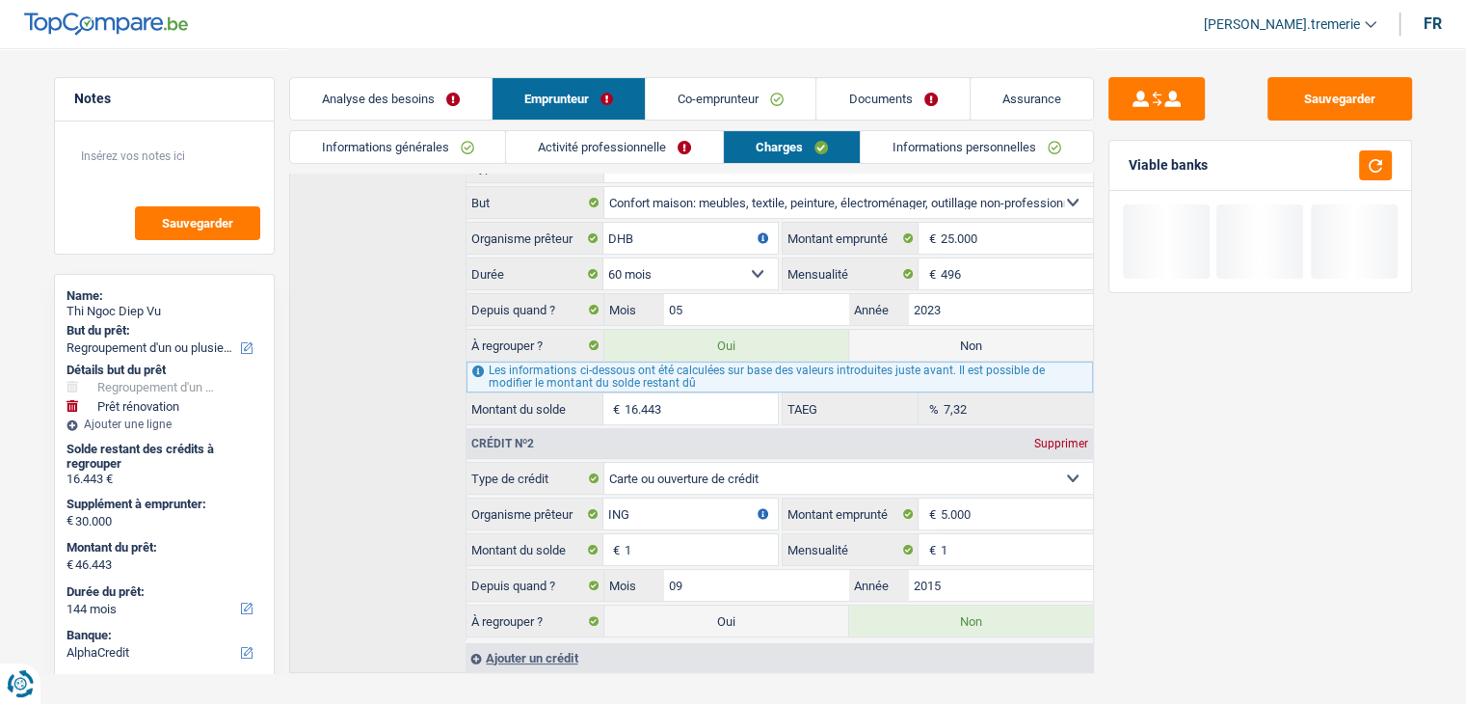
click at [382, 100] on link "Analyse des besoins" at bounding box center [391, 98] width 202 height 41
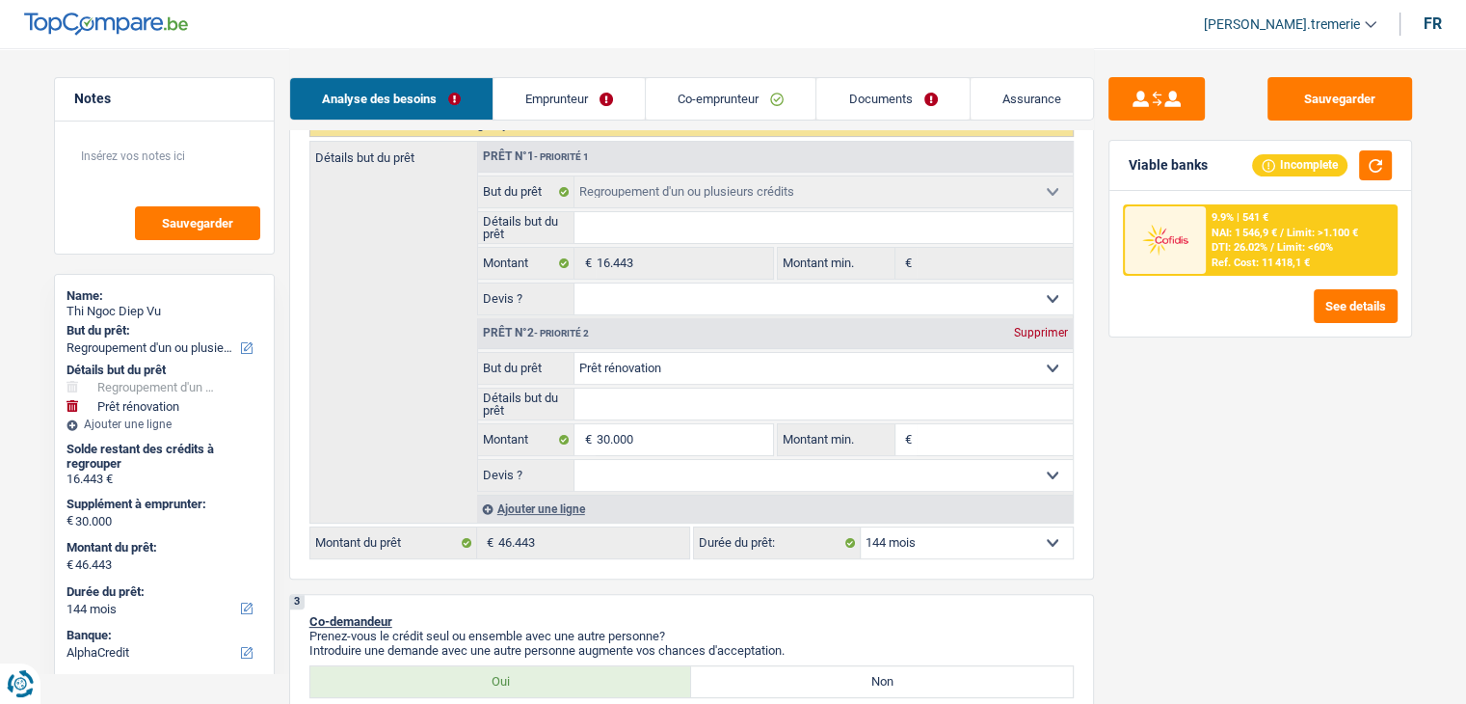
click at [960, 537] on select "12 mois 18 mois 24 mois 30 mois 36 mois 42 mois 48 mois 60 mois 72 mois 84 mois…" at bounding box center [967, 542] width 212 height 31
click at [861, 527] on select "12 mois 18 mois 24 mois 30 mois 36 mois 42 mois 48 mois 60 mois 72 mois 84 mois…" at bounding box center [967, 542] width 212 height 31
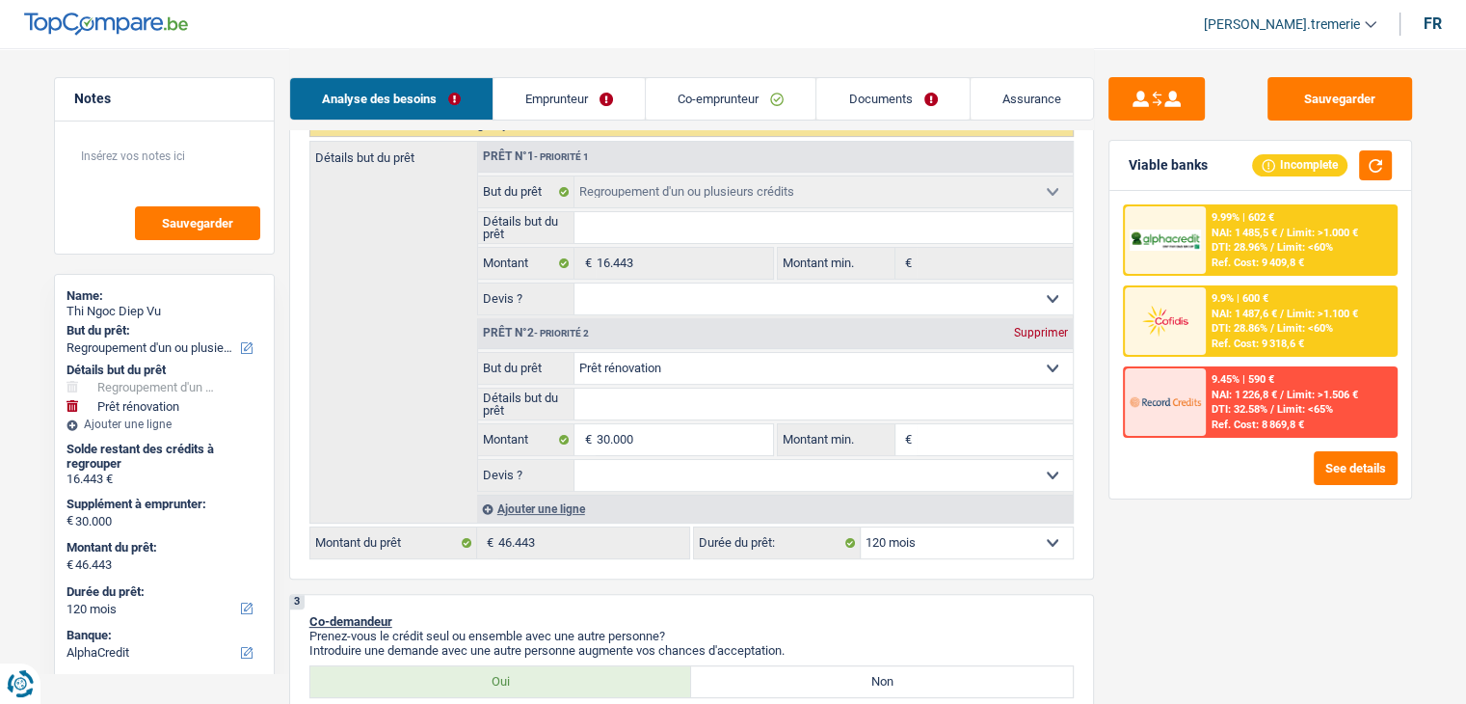
click at [1275, 259] on div "Ref. Cost: 9 409,8 €" at bounding box center [1258, 262] width 93 height 13
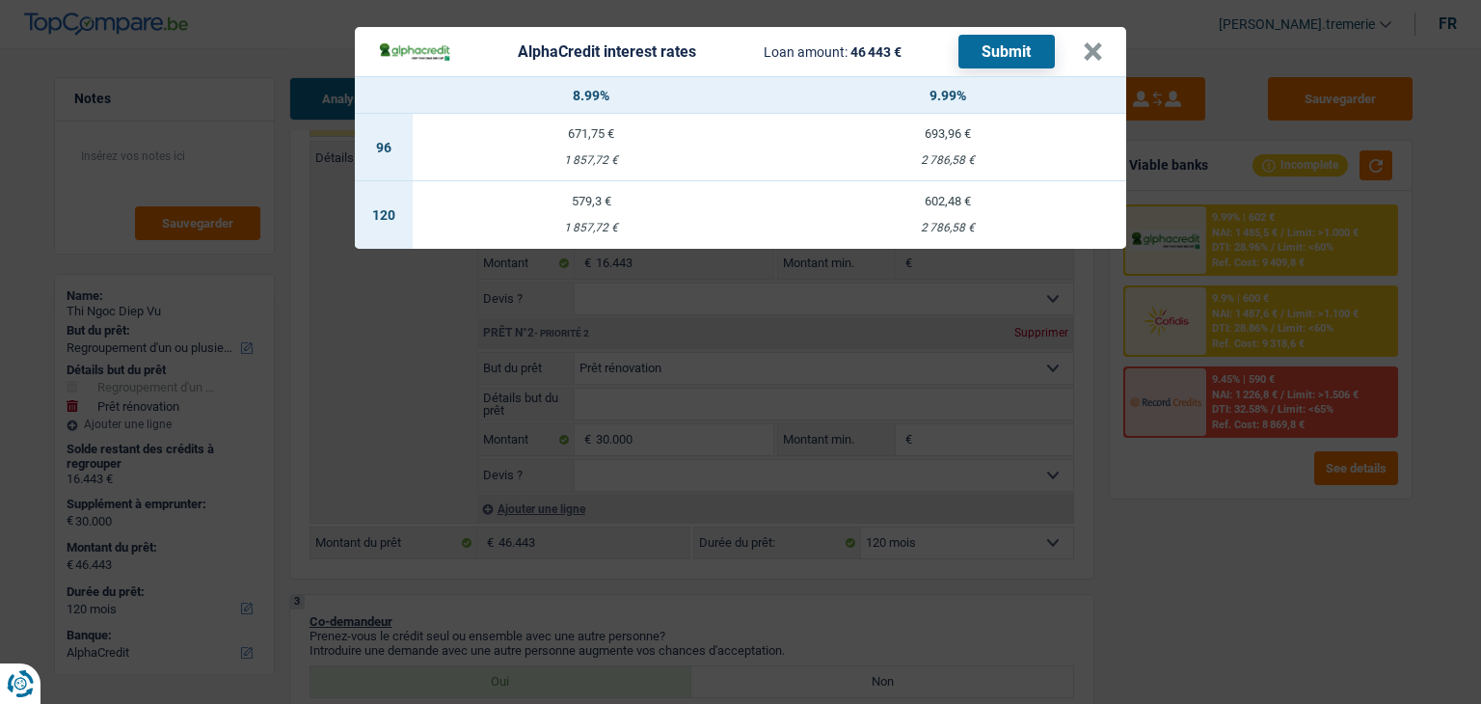
click at [545, 184] on td "579,3 € 1 857,72 €" at bounding box center [591, 214] width 357 height 67
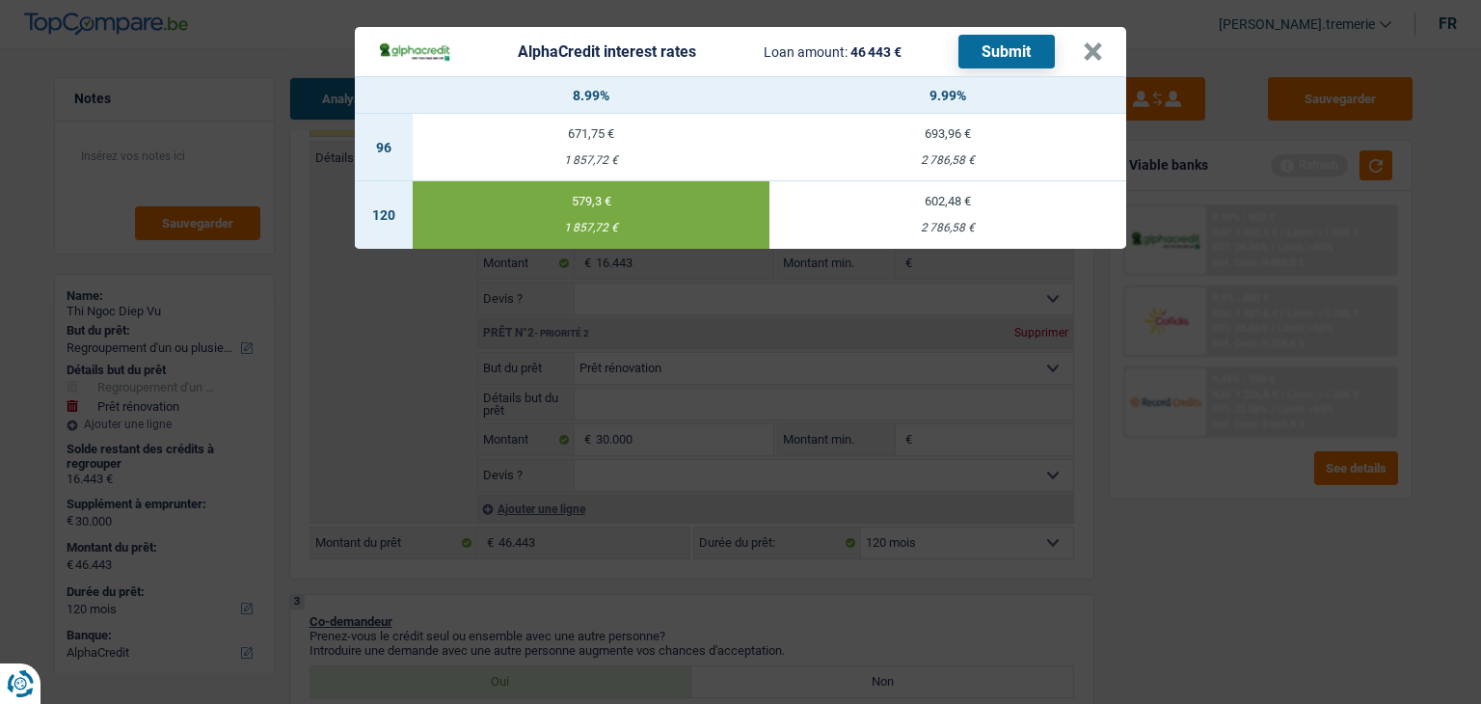
click at [1017, 51] on button "Submit" at bounding box center [1006, 52] width 96 height 34
click at [1091, 47] on button "×" at bounding box center [1093, 51] width 20 height 19
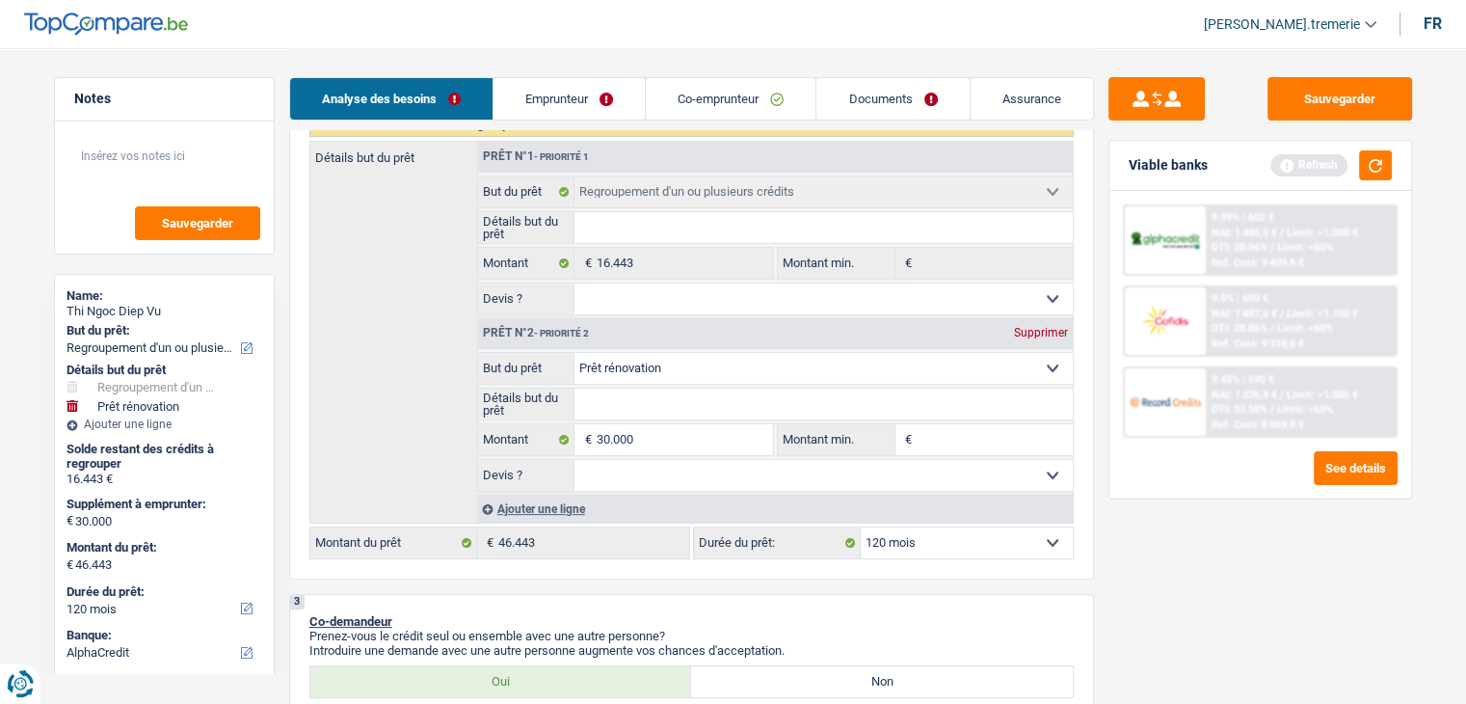
scroll to position [0, 0]
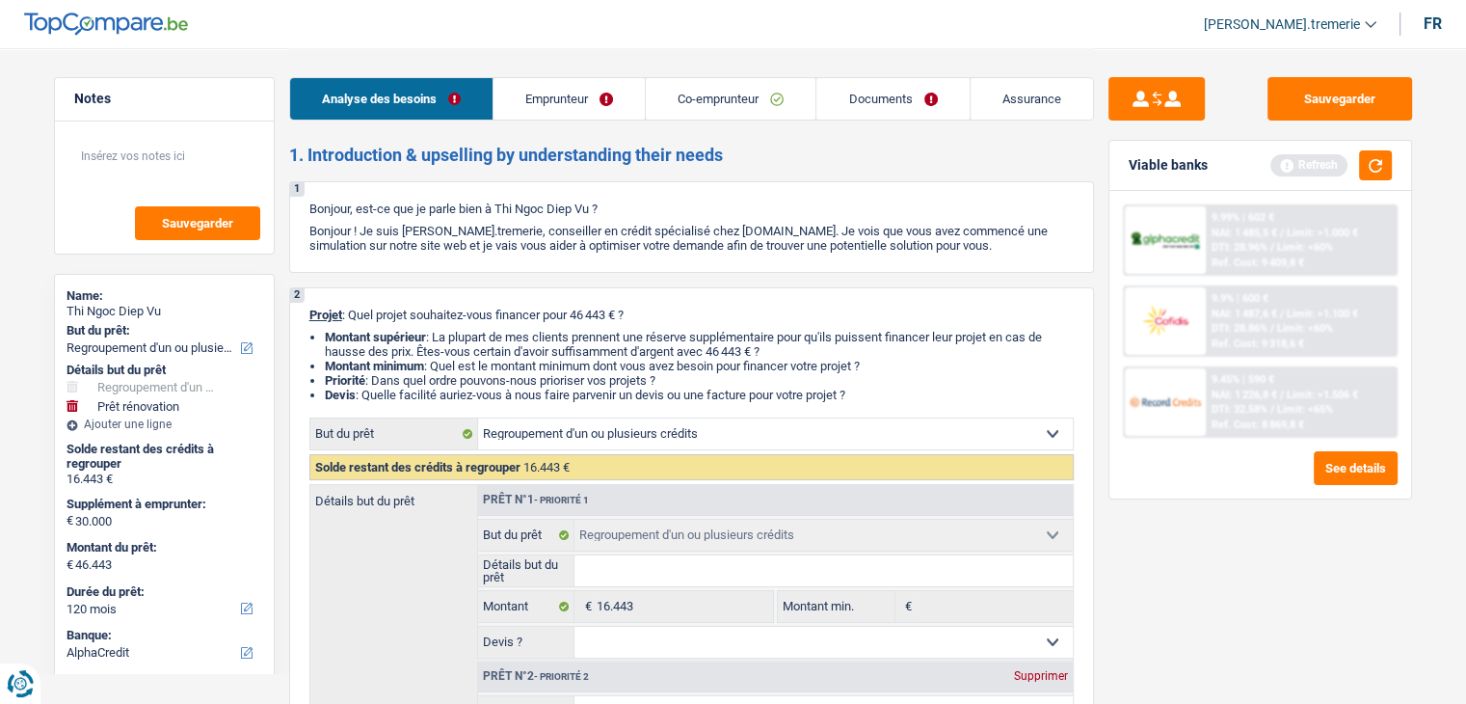
click at [593, 84] on link "Emprunteur" at bounding box center [569, 98] width 151 height 41
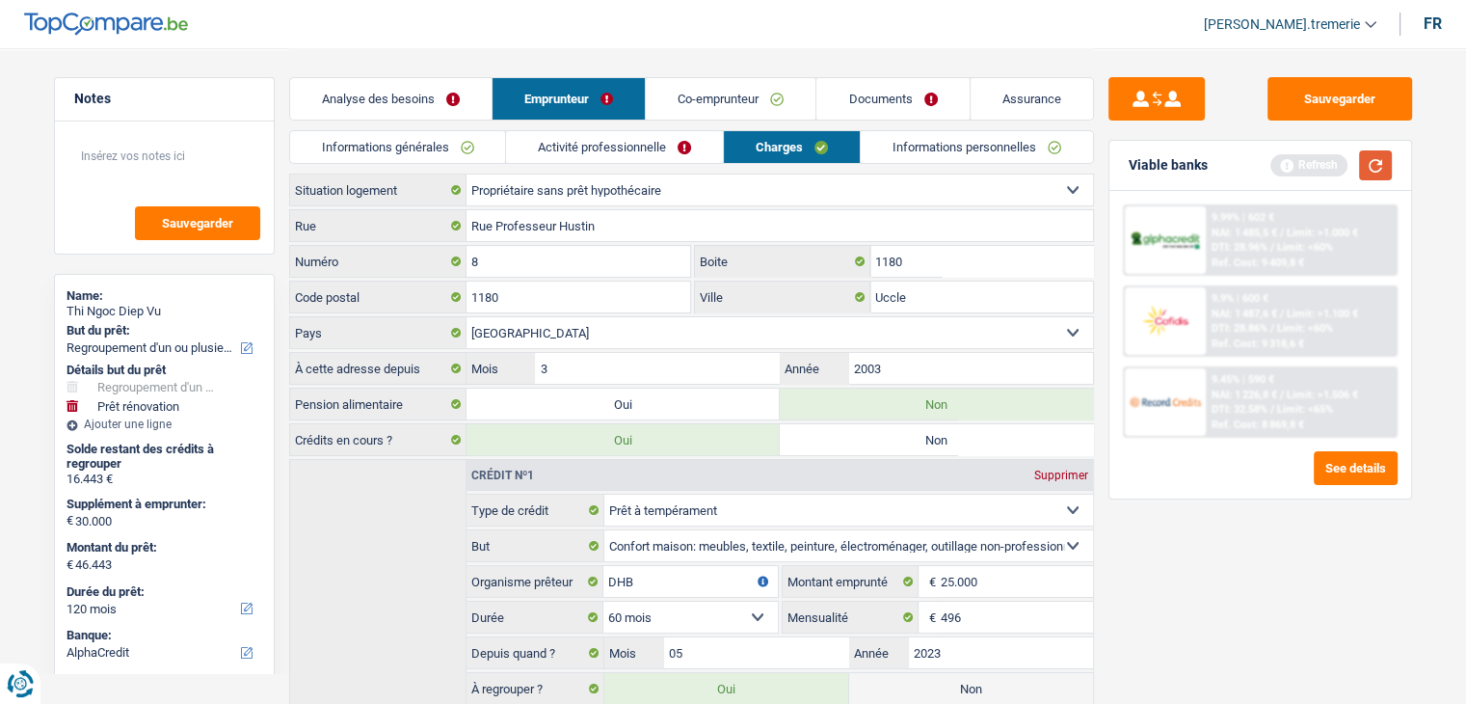
click at [1382, 156] on button "button" at bounding box center [1375, 165] width 33 height 30
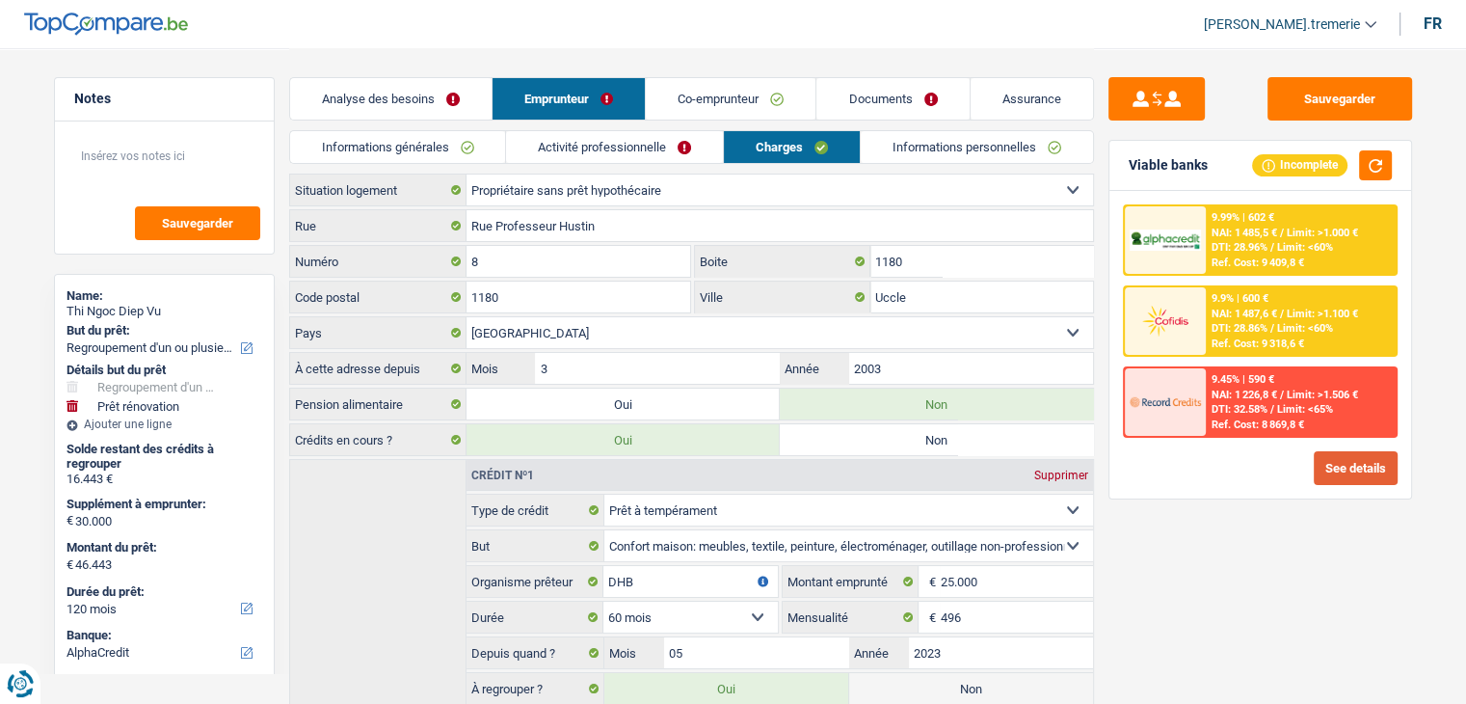
click at [1323, 463] on button "See details" at bounding box center [1356, 468] width 84 height 34
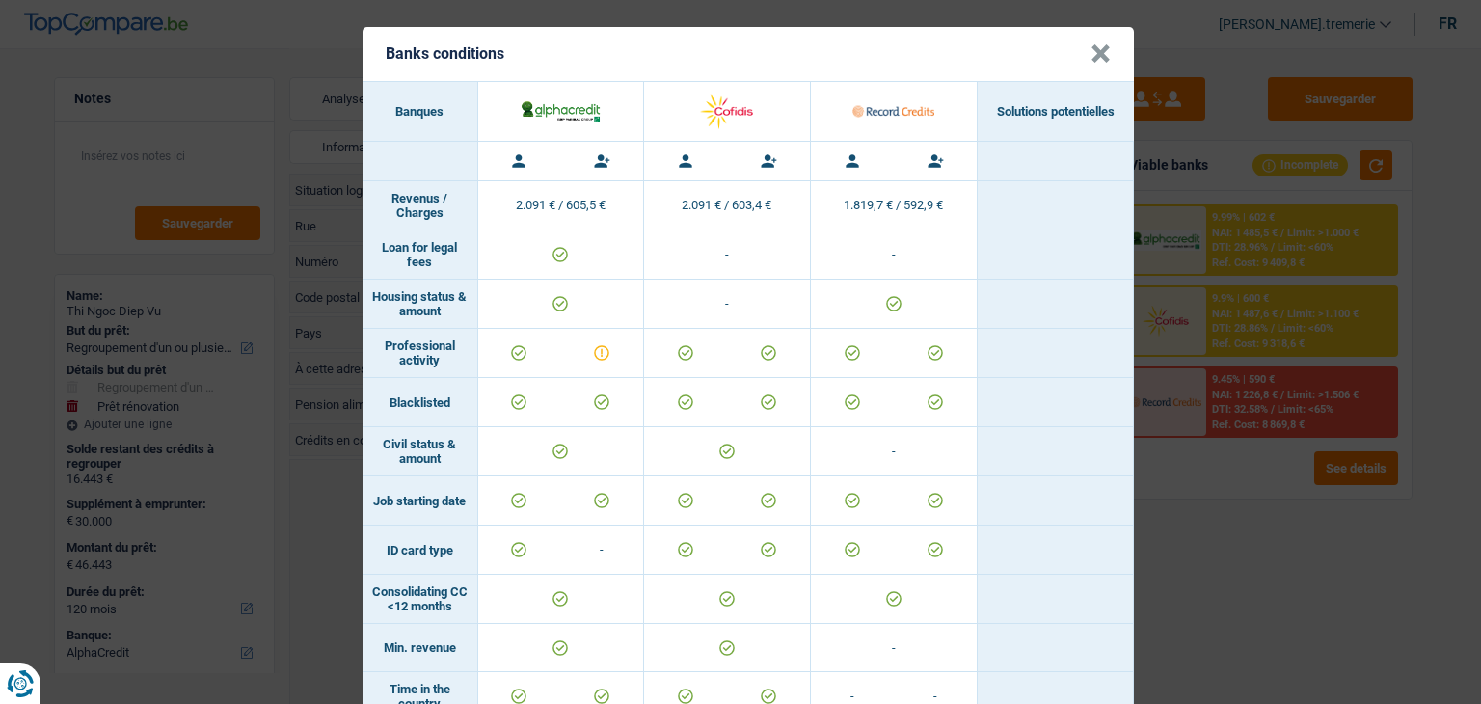
click at [1093, 51] on button "×" at bounding box center [1100, 53] width 20 height 19
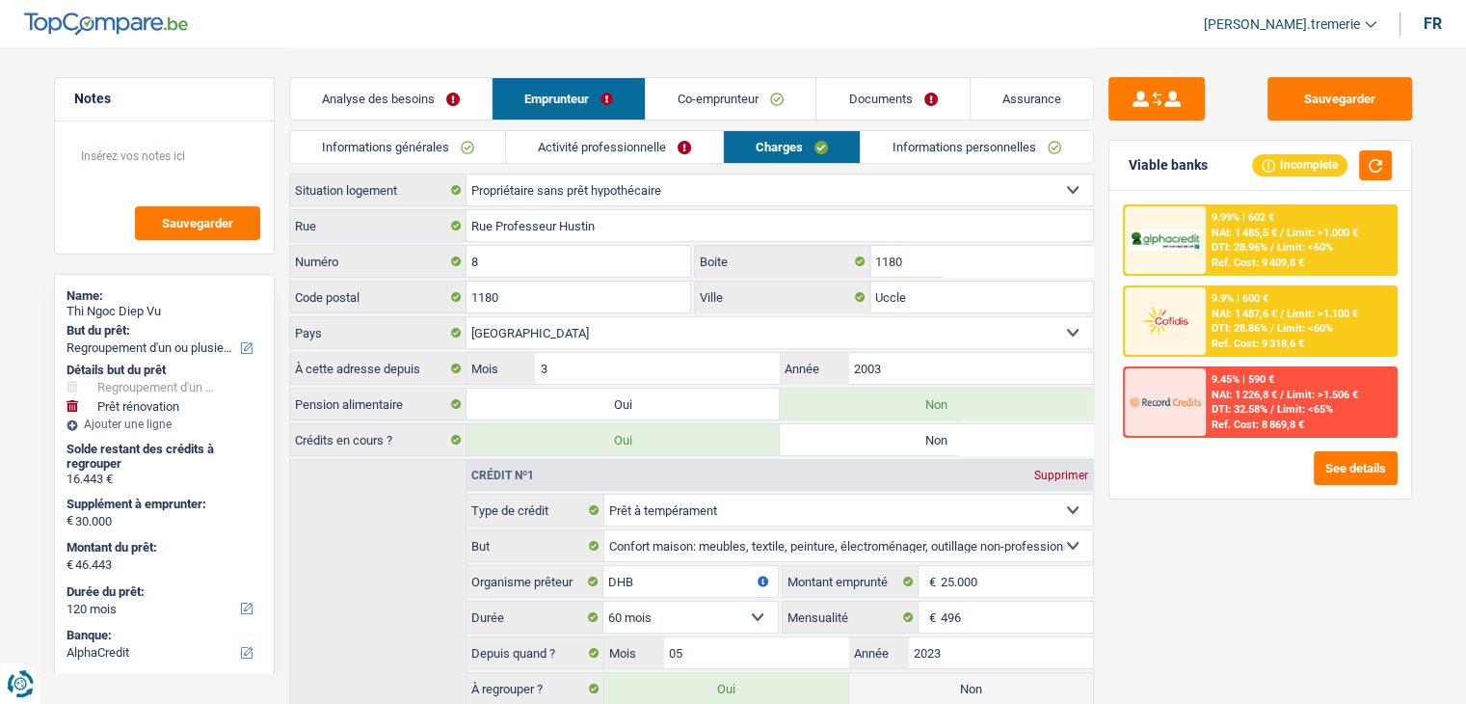
click at [865, 105] on link "Documents" at bounding box center [893, 98] width 152 height 41
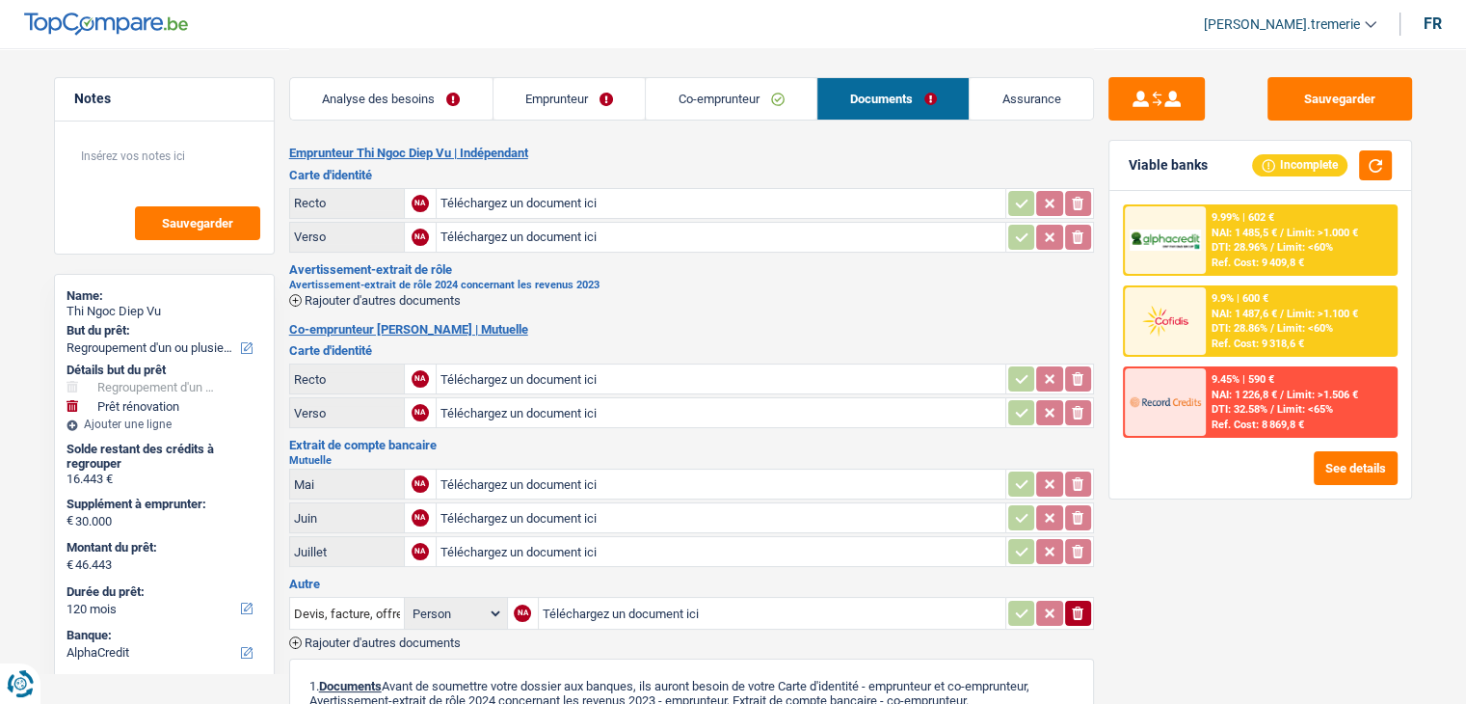
click at [534, 205] on input "Téléchargez un document ici" at bounding box center [721, 203] width 561 height 29
click at [456, 232] on input "Téléchargez un document ici" at bounding box center [721, 237] width 561 height 29
click at [505, 370] on input "Téléchargez un document ici" at bounding box center [721, 378] width 561 height 29
click at [480, 414] on input "Téléchargez un document ici" at bounding box center [721, 412] width 561 height 29
click at [418, 295] on span "Rajouter d'autres documents" at bounding box center [383, 300] width 156 height 13
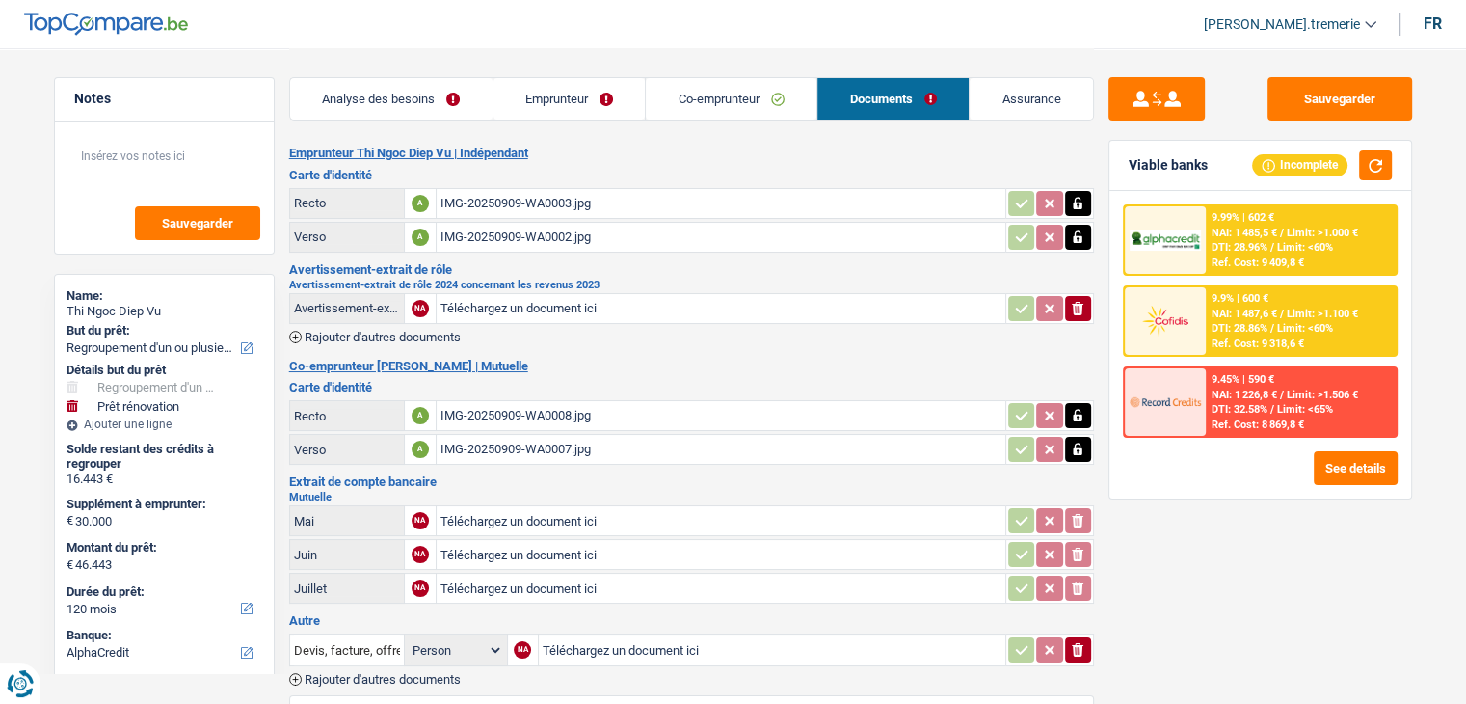
click at [504, 315] on input "Téléchargez un document ici" at bounding box center [721, 308] width 561 height 29
click at [290, 331] on icon "button" at bounding box center [295, 337] width 13 height 13
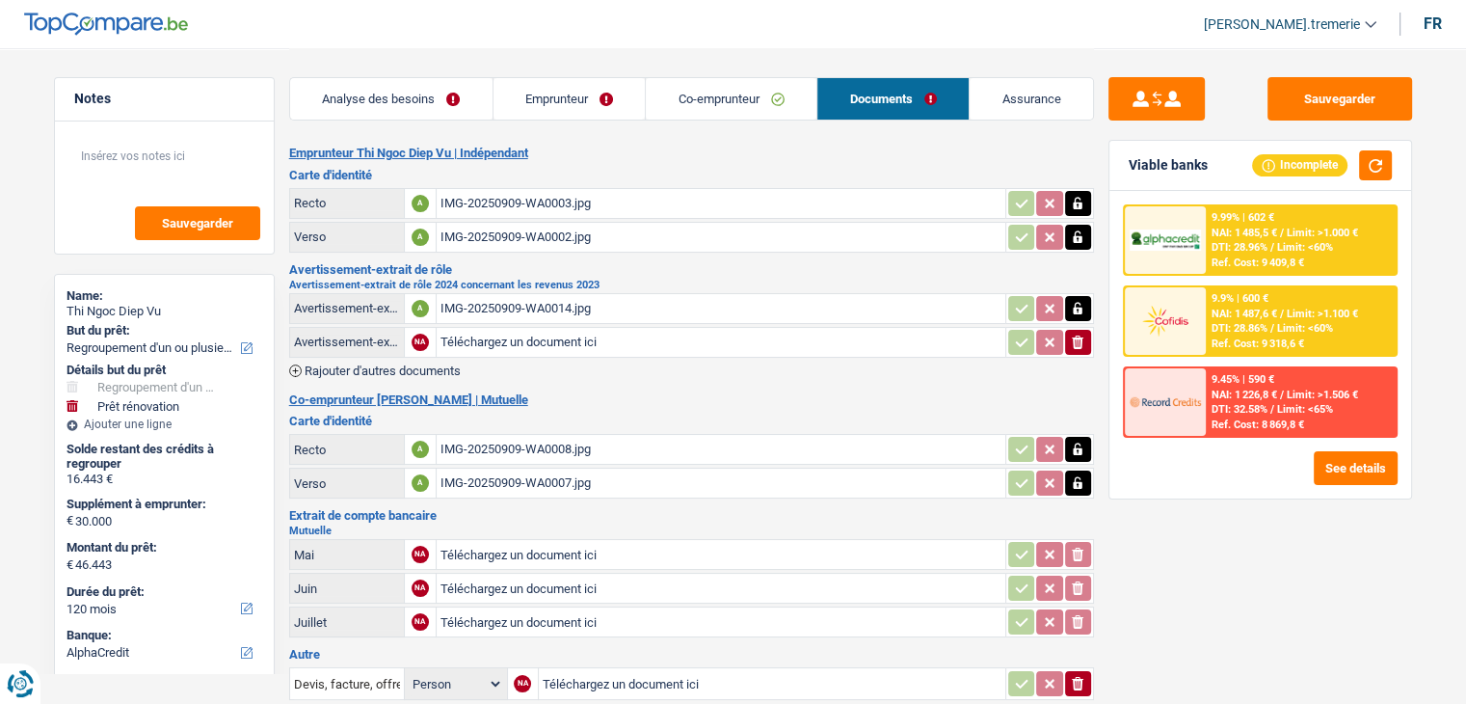
click at [339, 365] on span "Rajouter d'autres documents" at bounding box center [383, 370] width 156 height 13
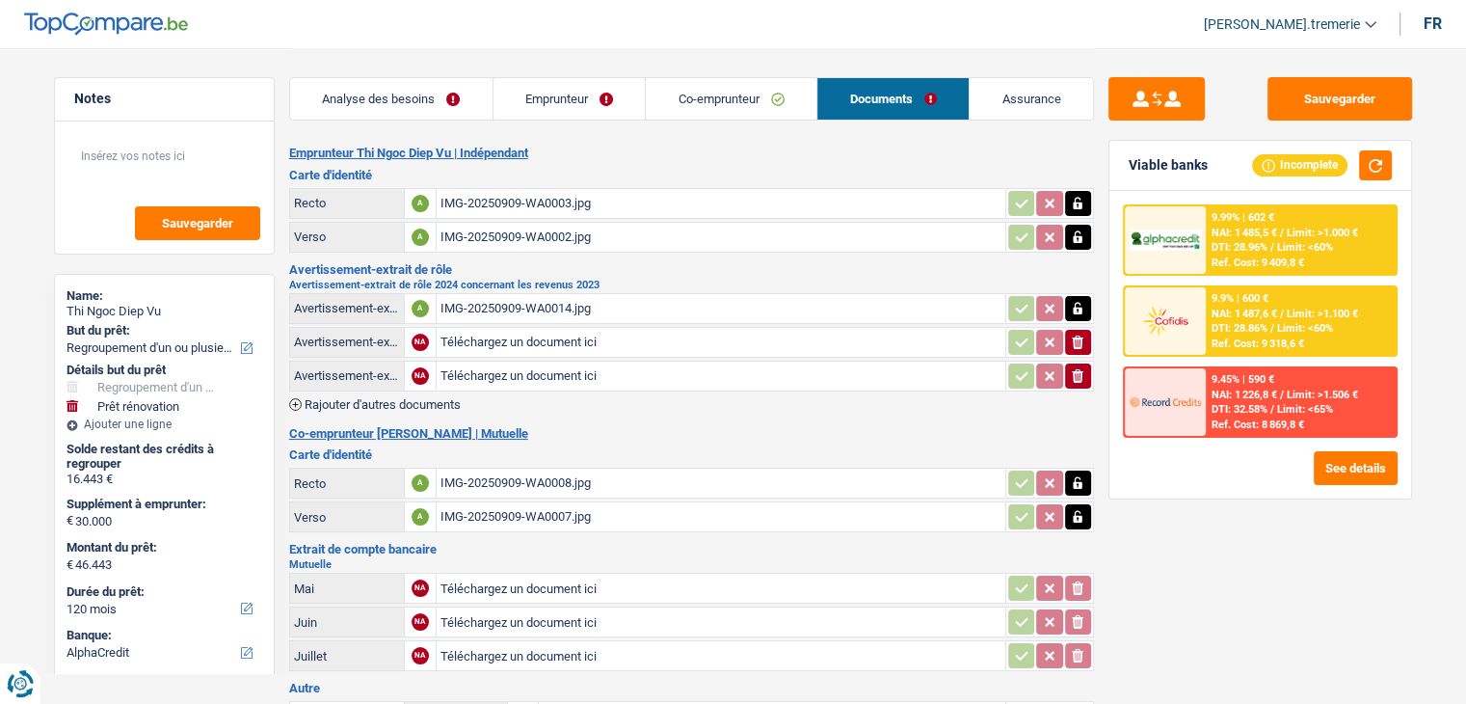
click at [352, 402] on span "Rajouter d'autres documents" at bounding box center [383, 404] width 156 height 13
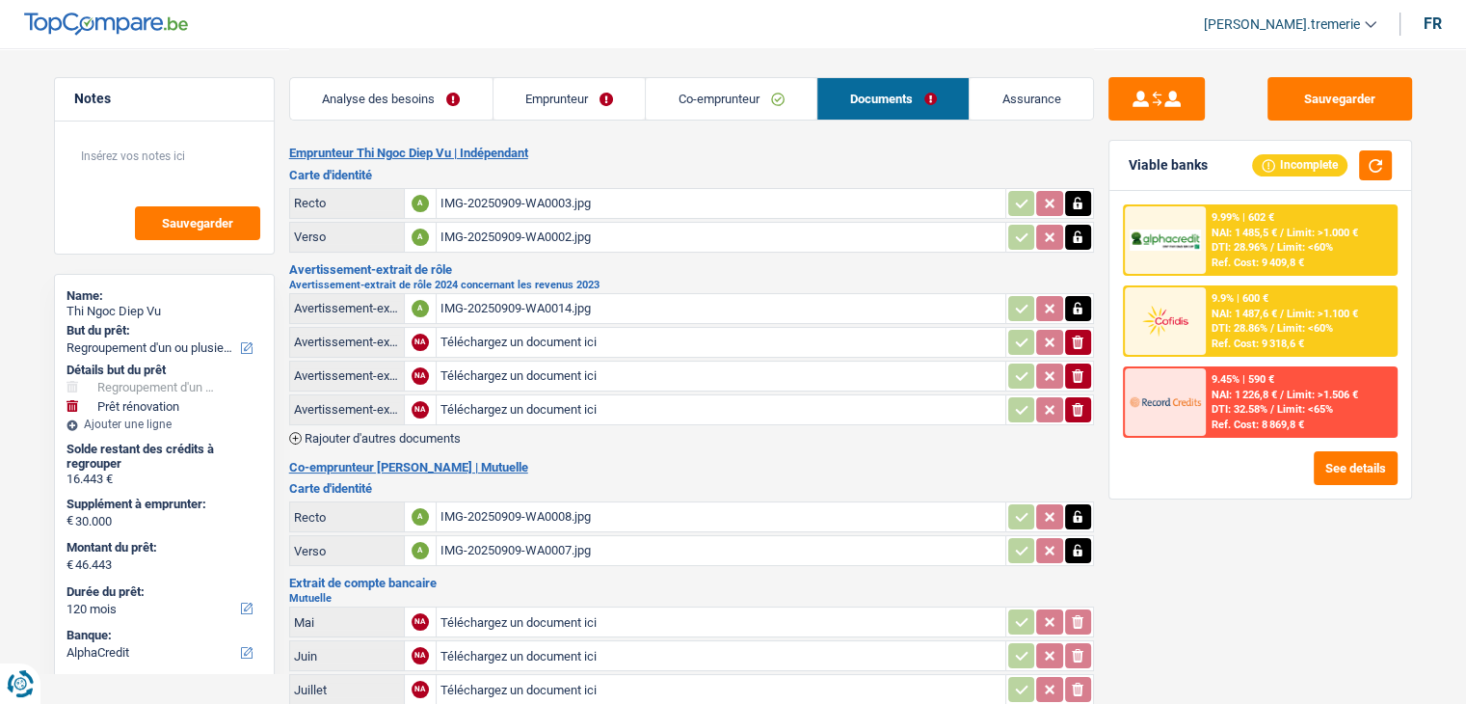
click at [364, 432] on span "Rajouter d'autres documents" at bounding box center [383, 438] width 156 height 13
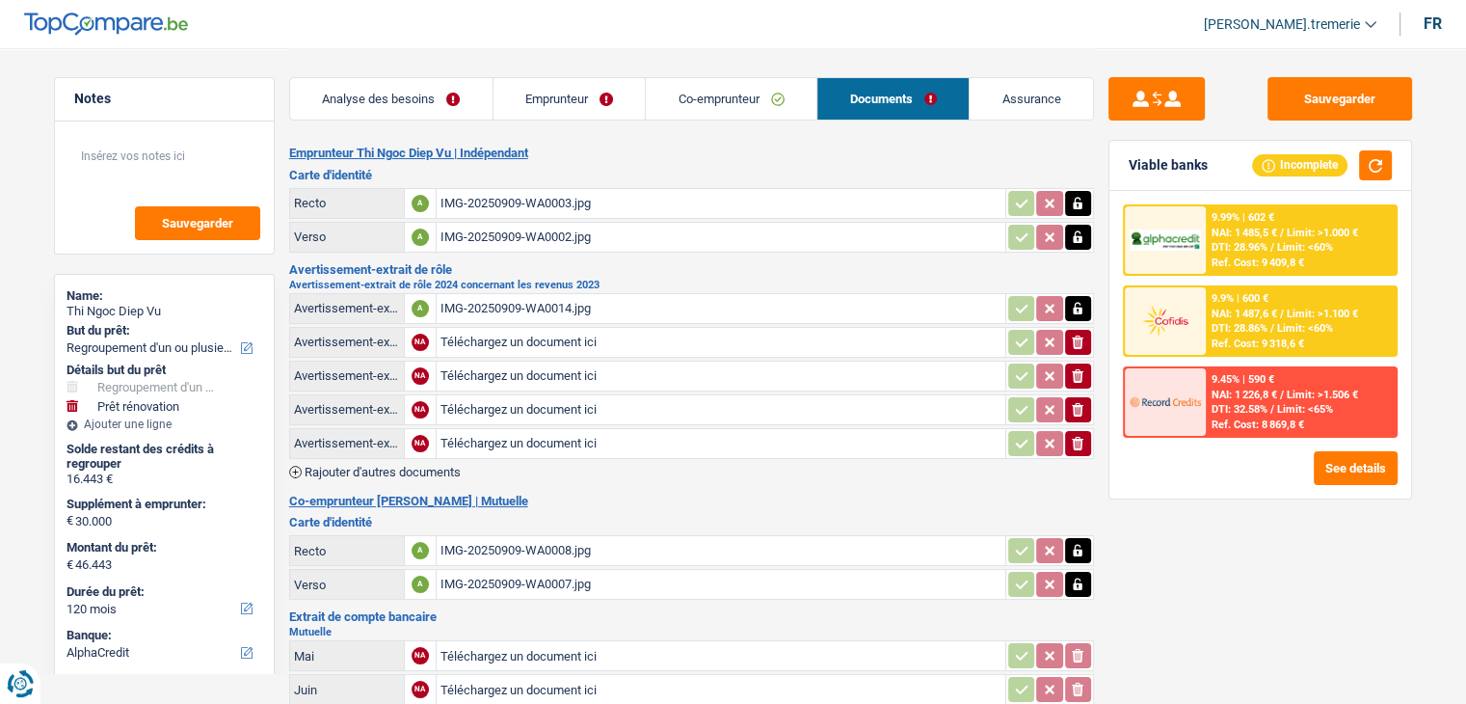
click at [509, 334] on input "Téléchargez un document ici" at bounding box center [721, 342] width 561 height 29
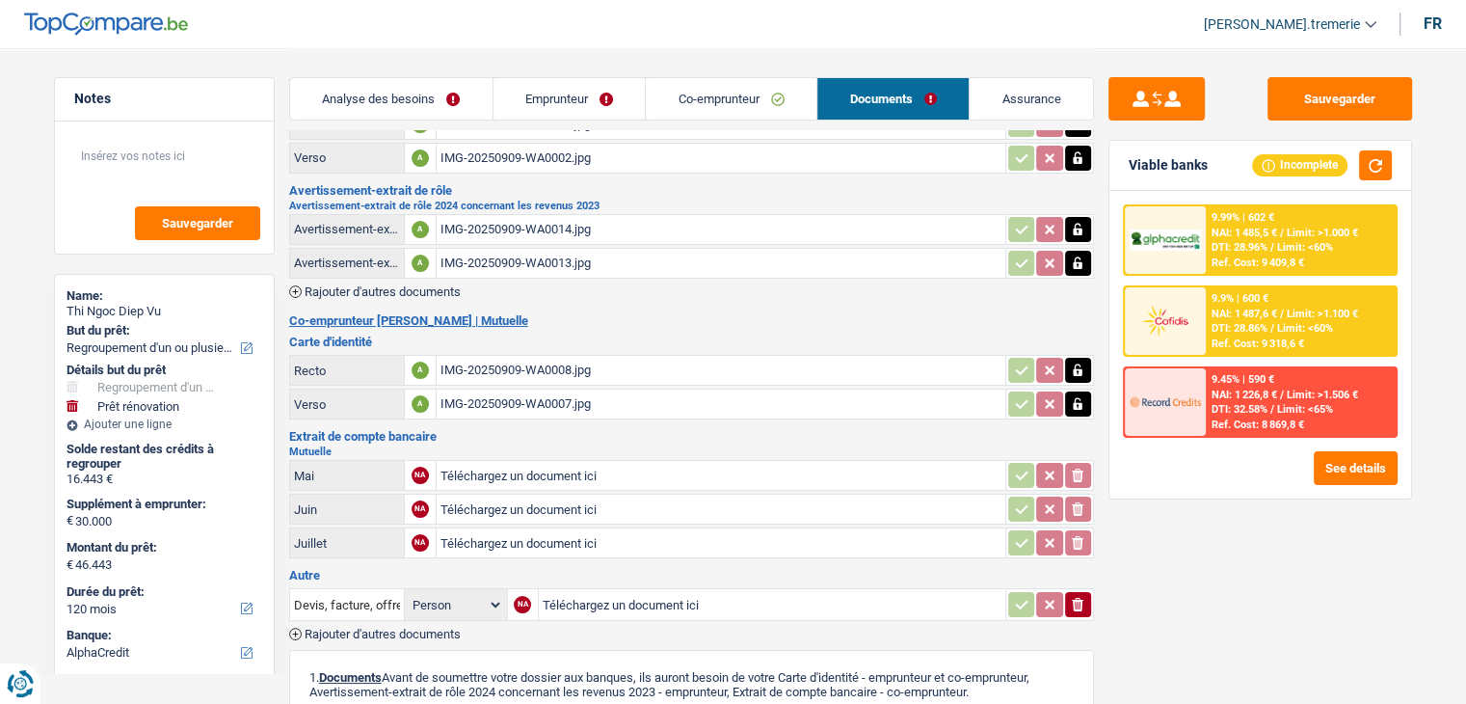
scroll to position [84, 0]
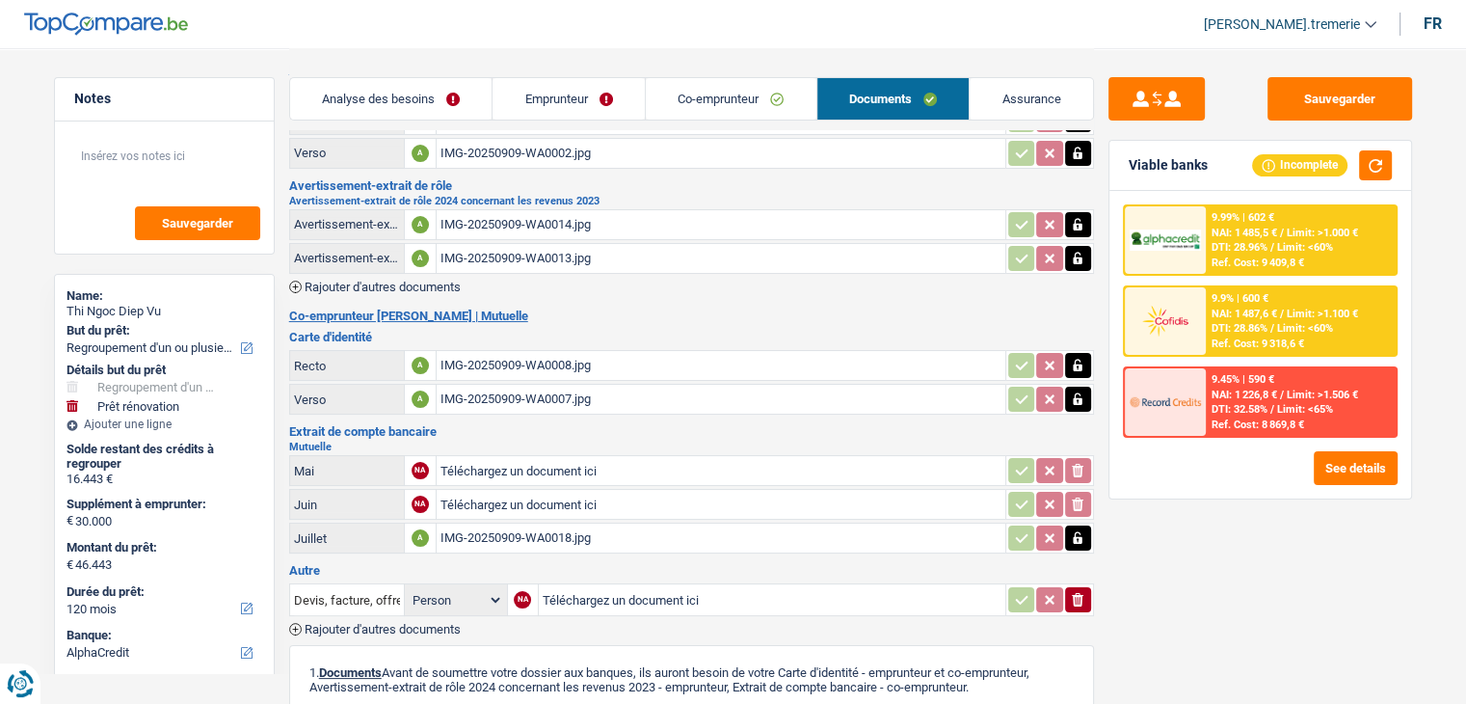
click at [540, 494] on input "Téléchargez un document ici" at bounding box center [721, 504] width 561 height 29
click at [491, 457] on input "Téléchargez un document ici" at bounding box center [721, 470] width 561 height 29
click at [414, 282] on span "Rajouter d'autres documents" at bounding box center [383, 287] width 156 height 13
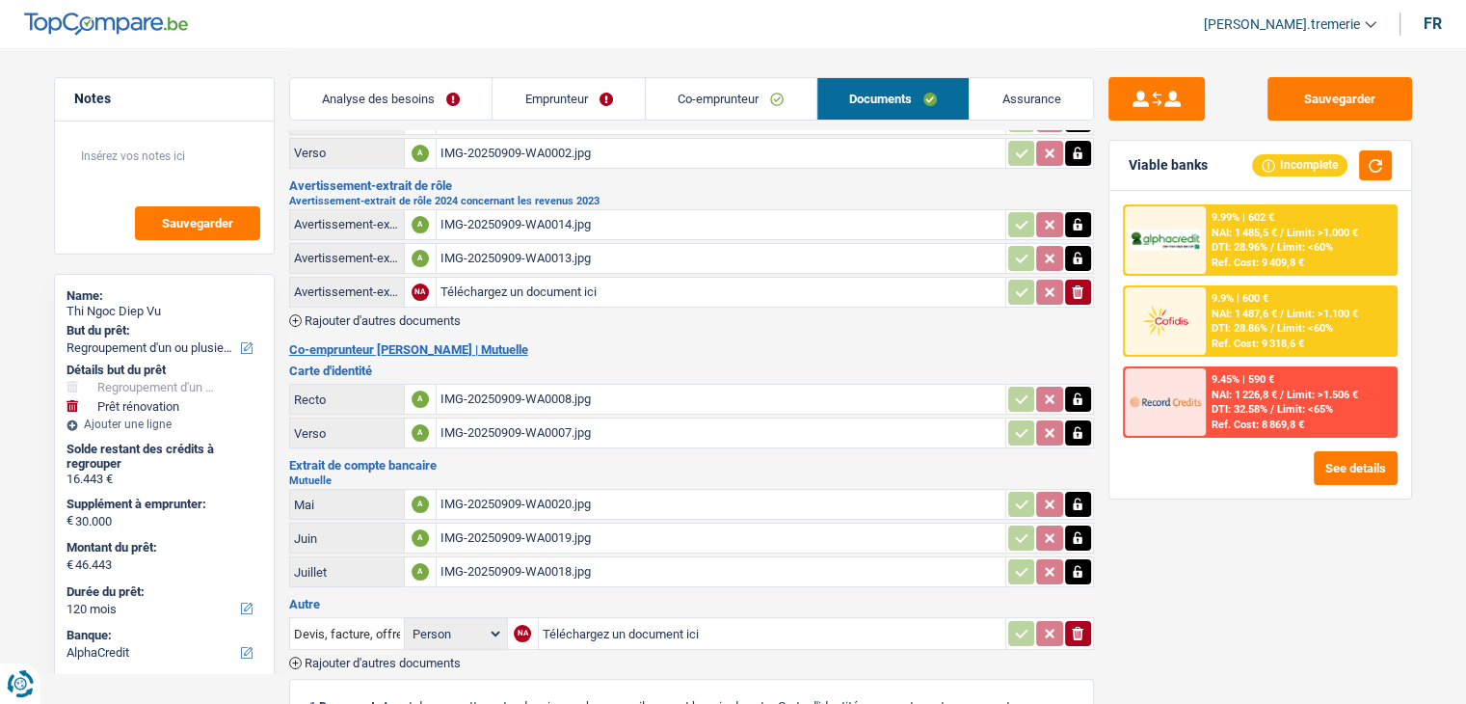
click at [509, 282] on input "Téléchargez un document ici" at bounding box center [721, 292] width 561 height 29
click at [423, 314] on span "Rajouter d'autres documents" at bounding box center [383, 320] width 156 height 13
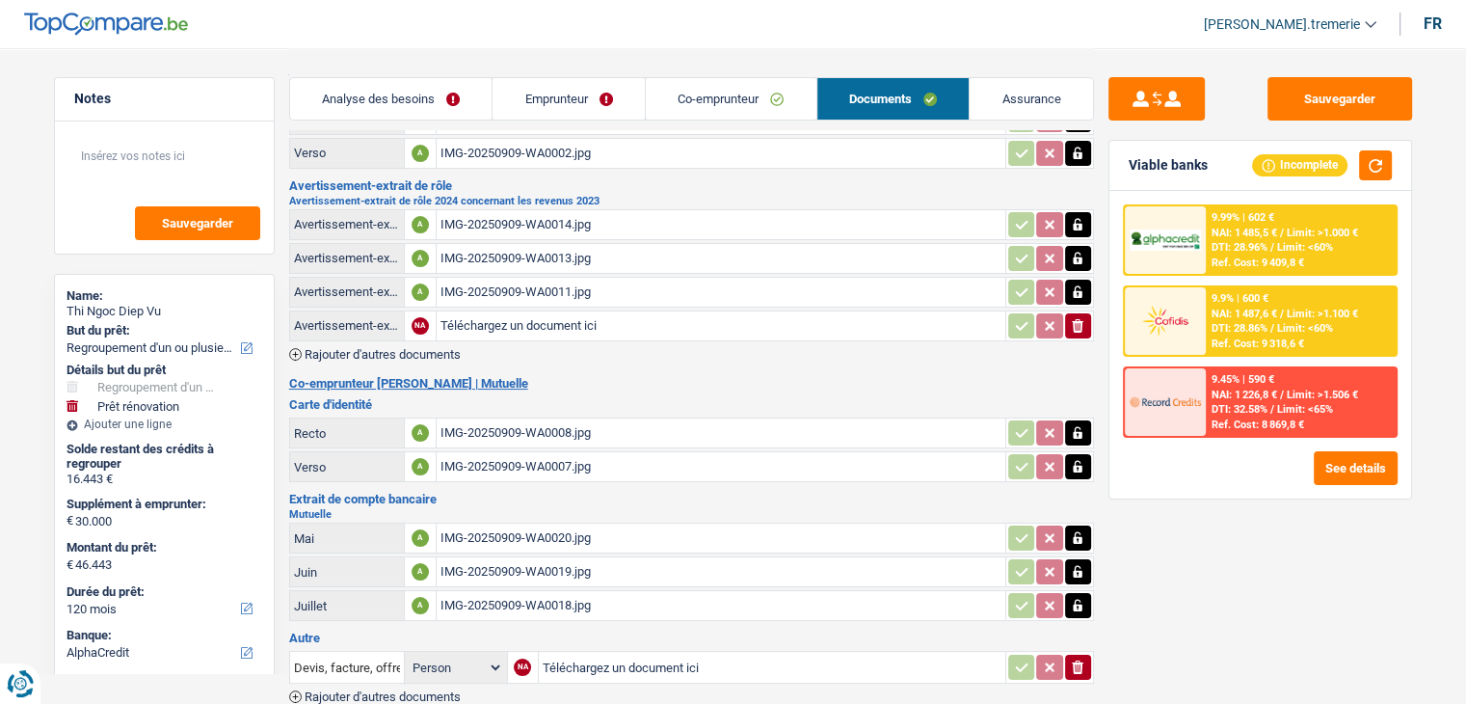
click at [531, 317] on input "Téléchargez un document ici" at bounding box center [721, 325] width 561 height 29
click at [432, 348] on span "Rajouter d'autres documents" at bounding box center [383, 354] width 156 height 13
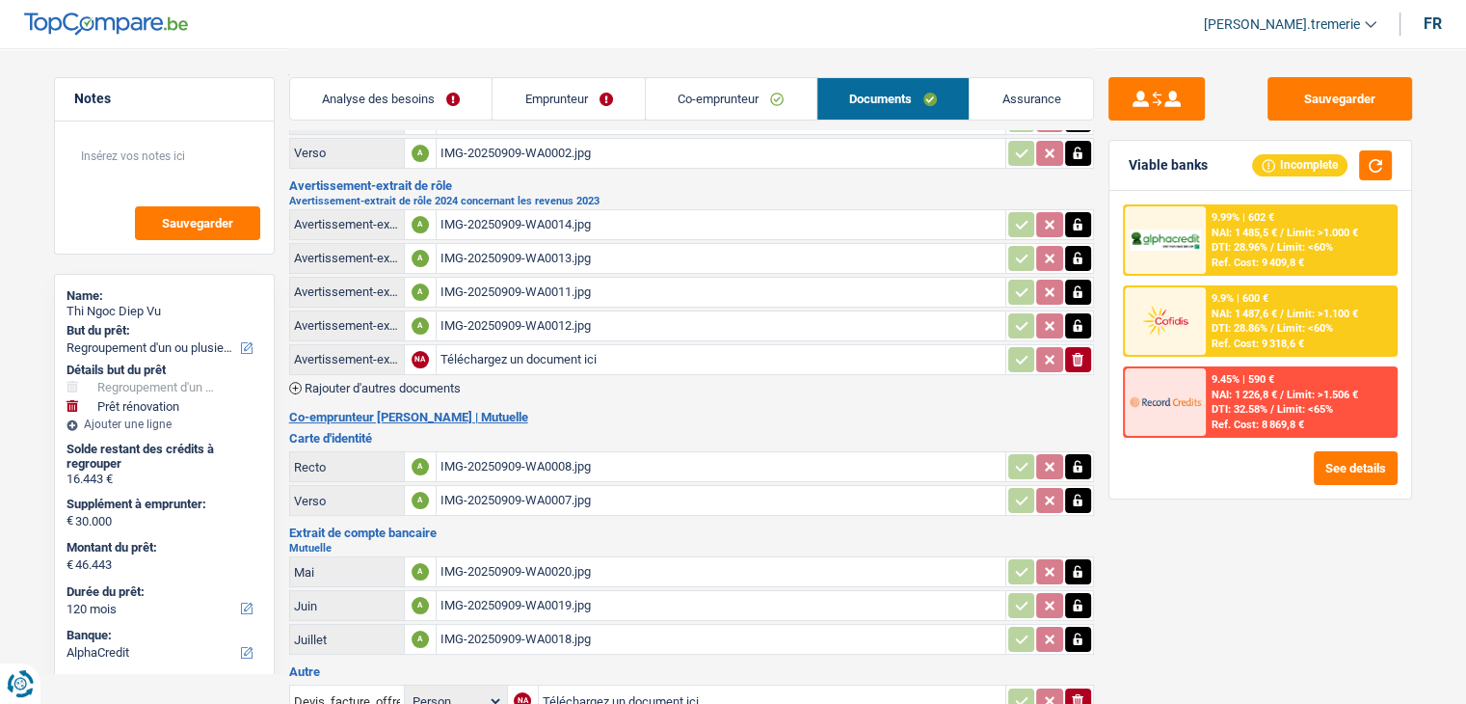
click at [524, 358] on input "Téléchargez un document ici" at bounding box center [721, 359] width 561 height 29
click at [397, 383] on span "Rajouter d'autres documents" at bounding box center [383, 388] width 156 height 13
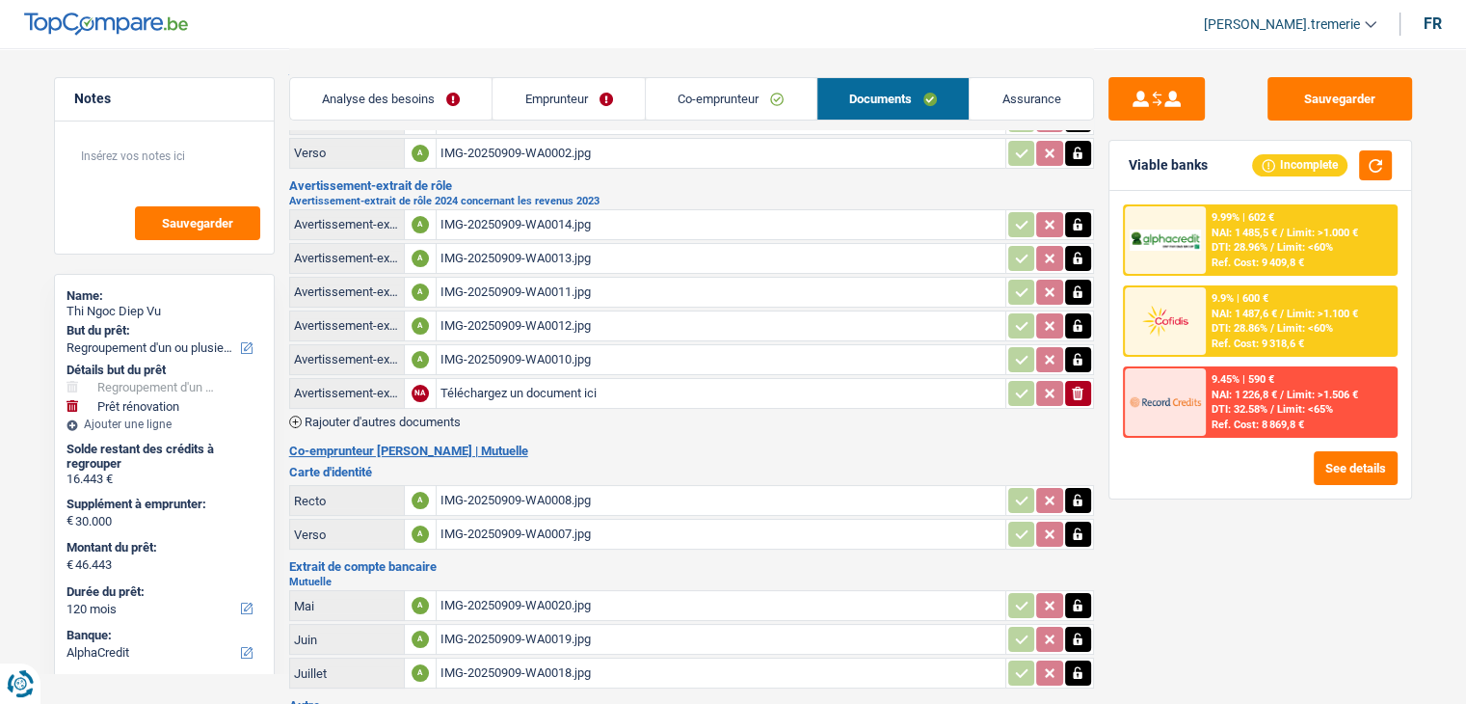
click at [536, 383] on input "Téléchargez un document ici" at bounding box center [721, 393] width 561 height 29
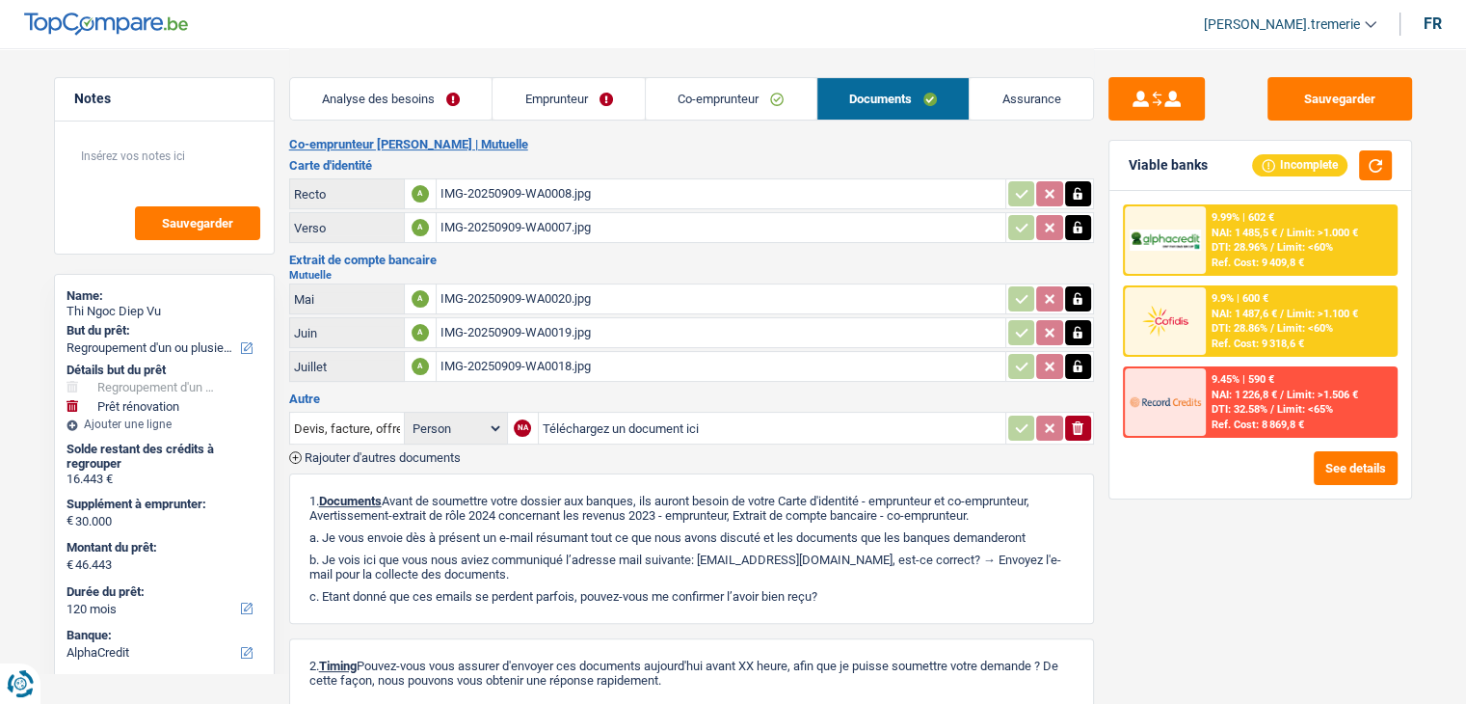
scroll to position [390, 0]
click at [584, 415] on input "Téléchargez un document ici" at bounding box center [772, 429] width 459 height 29
click at [1346, 105] on button "Sauvegarder" at bounding box center [1340, 98] width 145 height 43
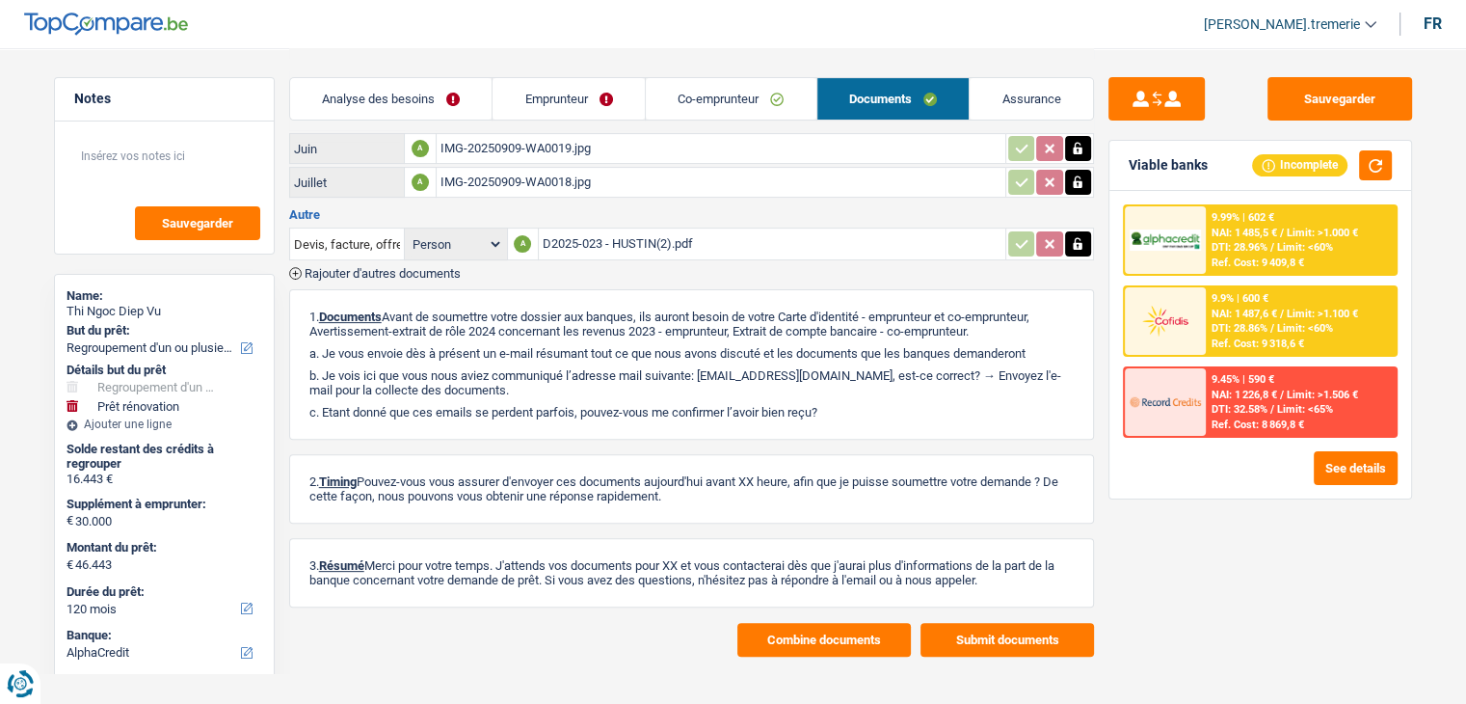
click at [799, 627] on button "Combine documents" at bounding box center [825, 640] width 174 height 34
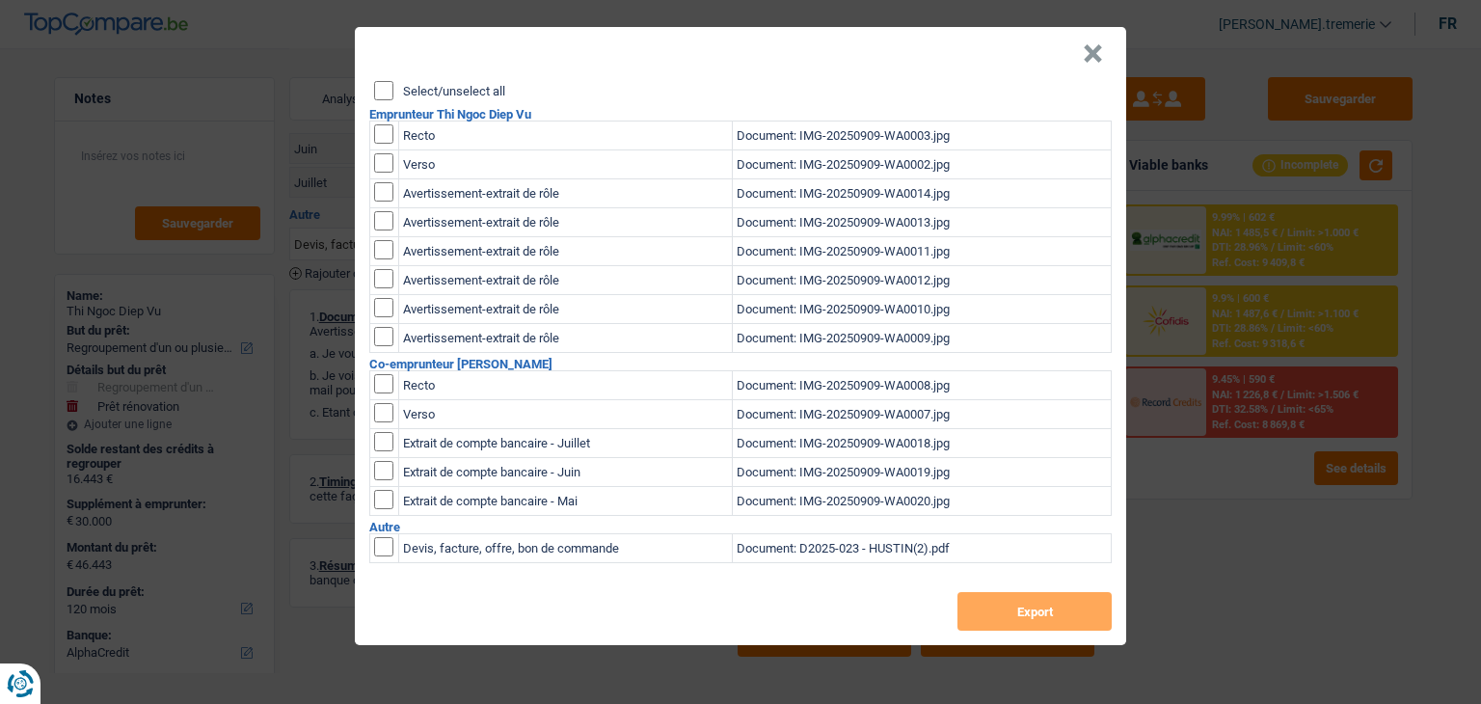
click at [385, 93] on input "Select/unselect all" at bounding box center [383, 90] width 19 height 19
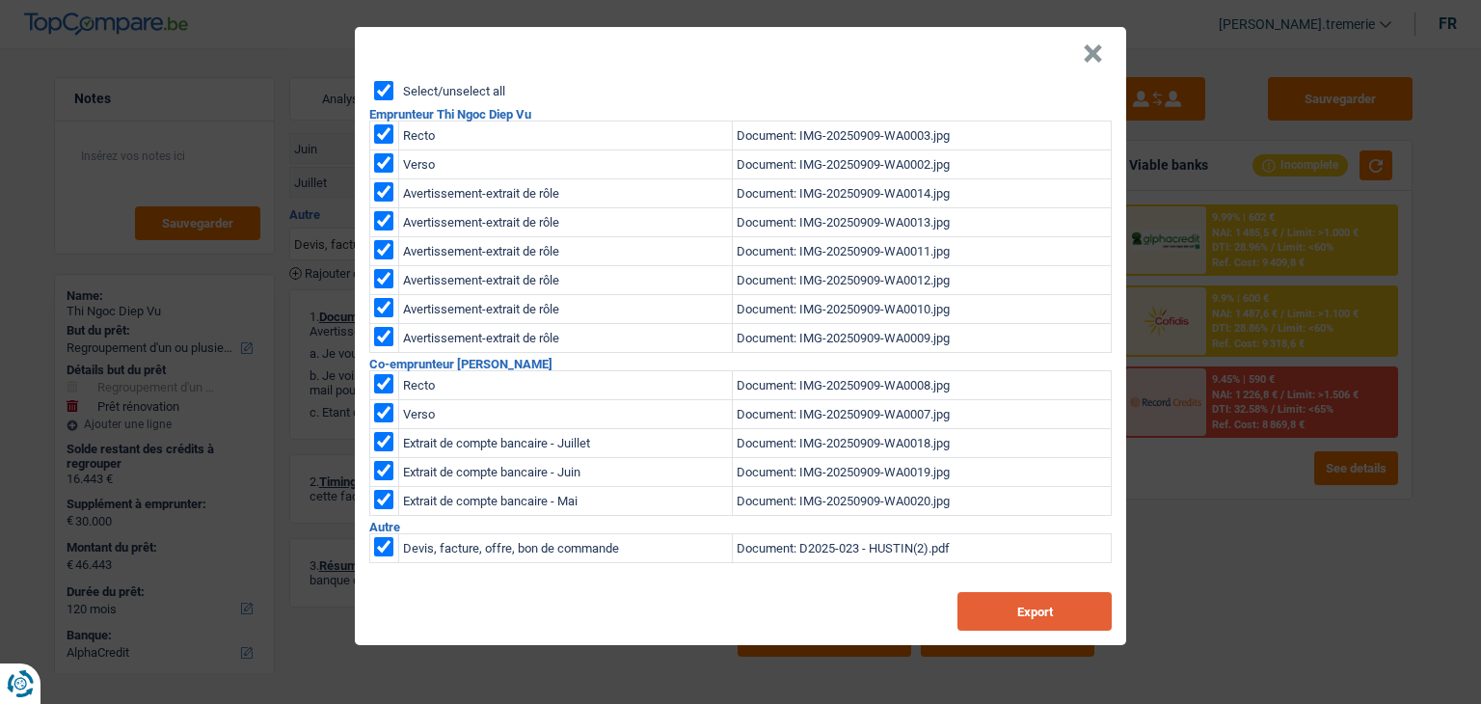
click at [991, 604] on button "Export" at bounding box center [1034, 611] width 154 height 39
click at [1093, 45] on button "×" at bounding box center [1093, 53] width 20 height 19
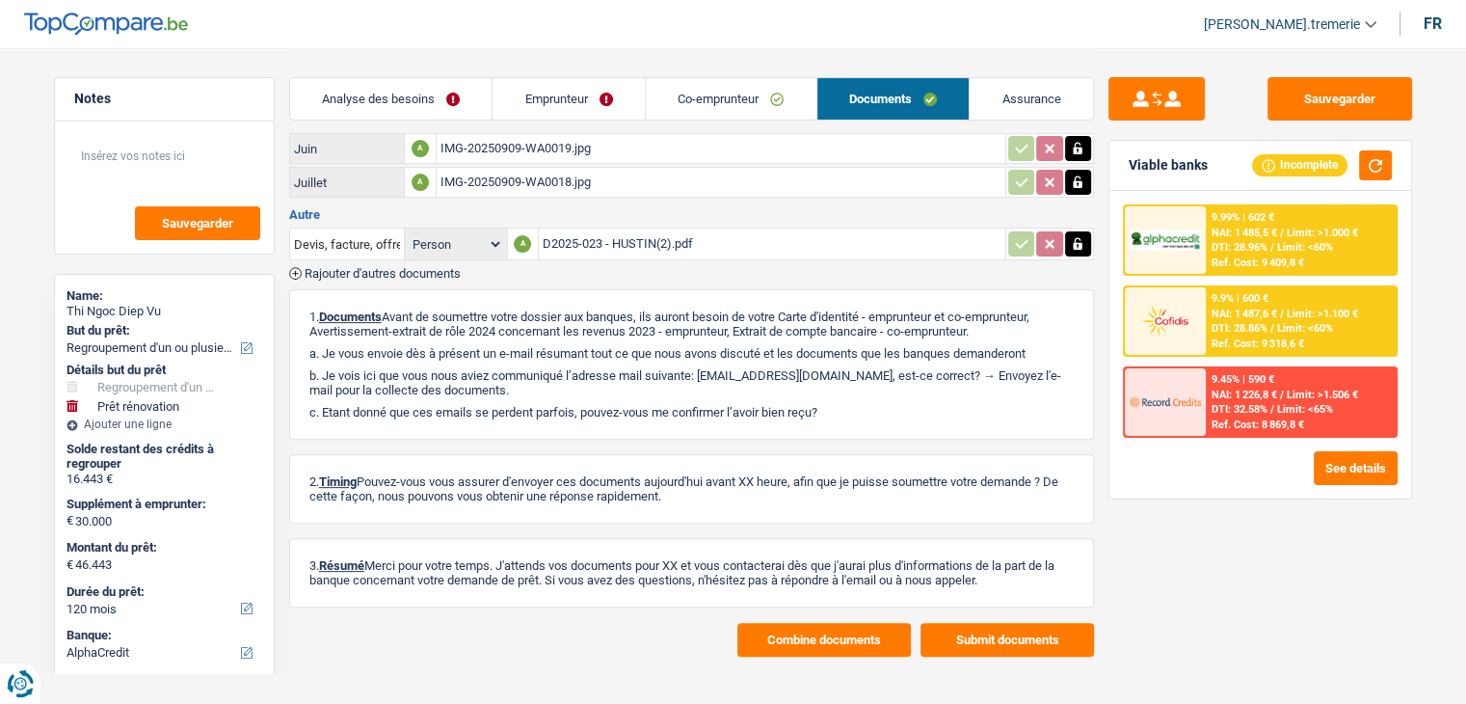
click at [970, 623] on button "Submit documents" at bounding box center [1008, 640] width 174 height 34
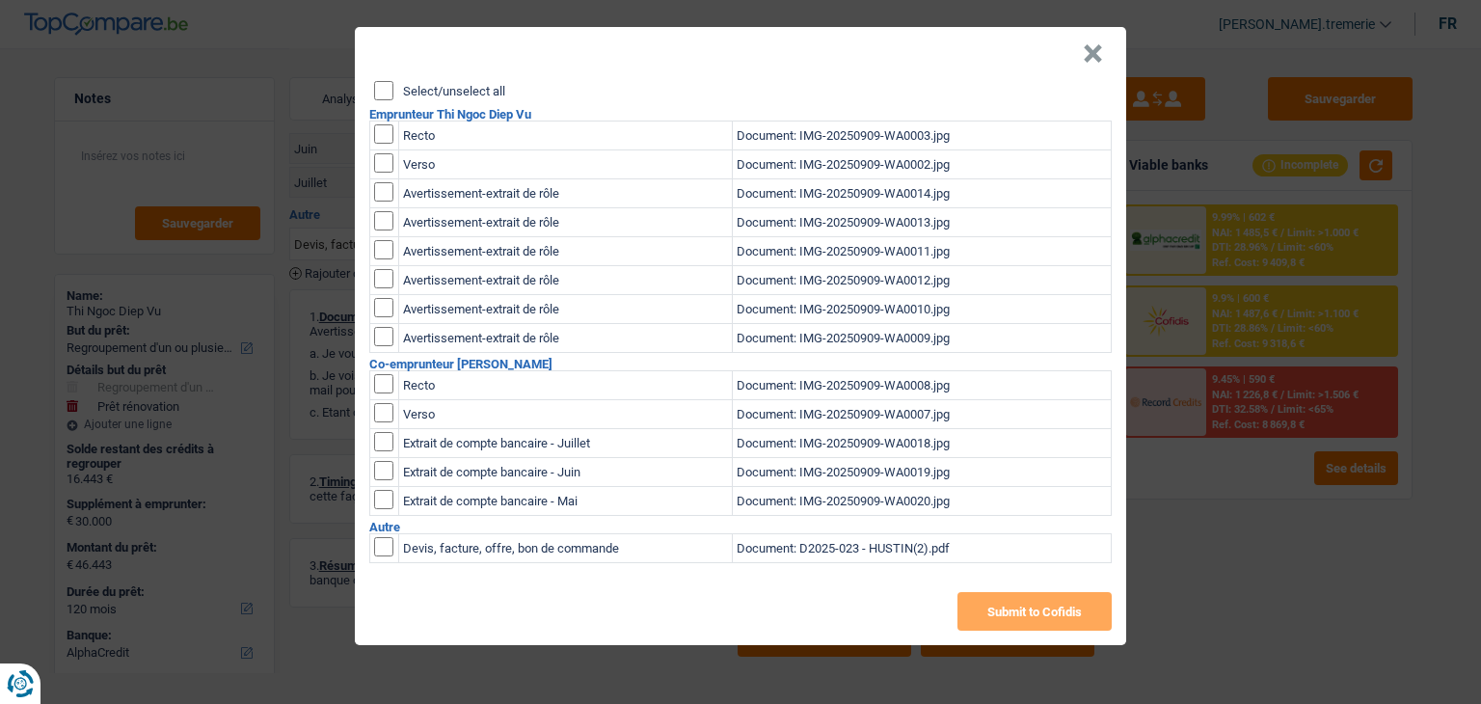
click at [379, 88] on input "Select/unselect all" at bounding box center [383, 90] width 19 height 19
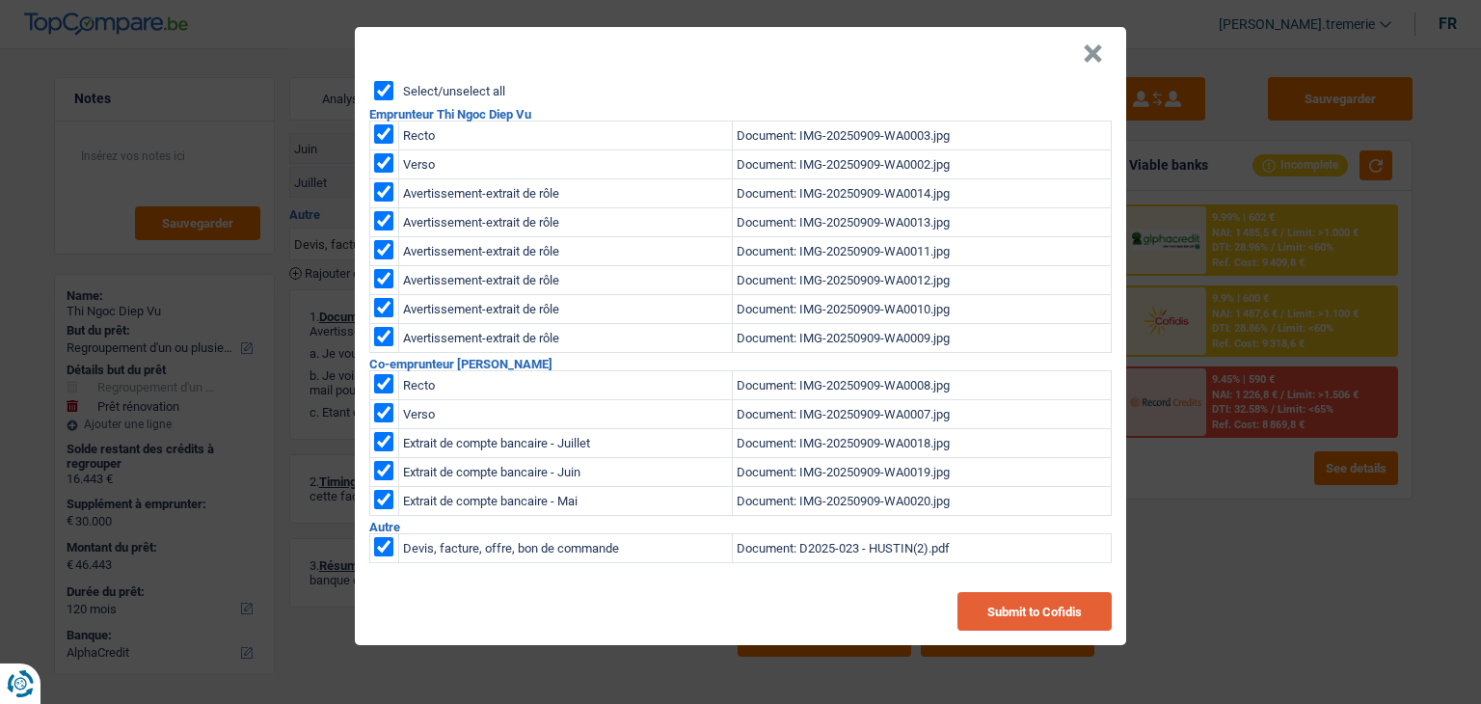
click at [964, 596] on button "Submit to Cofidis" at bounding box center [1034, 611] width 154 height 39
click at [1093, 59] on button "×" at bounding box center [1093, 53] width 20 height 19
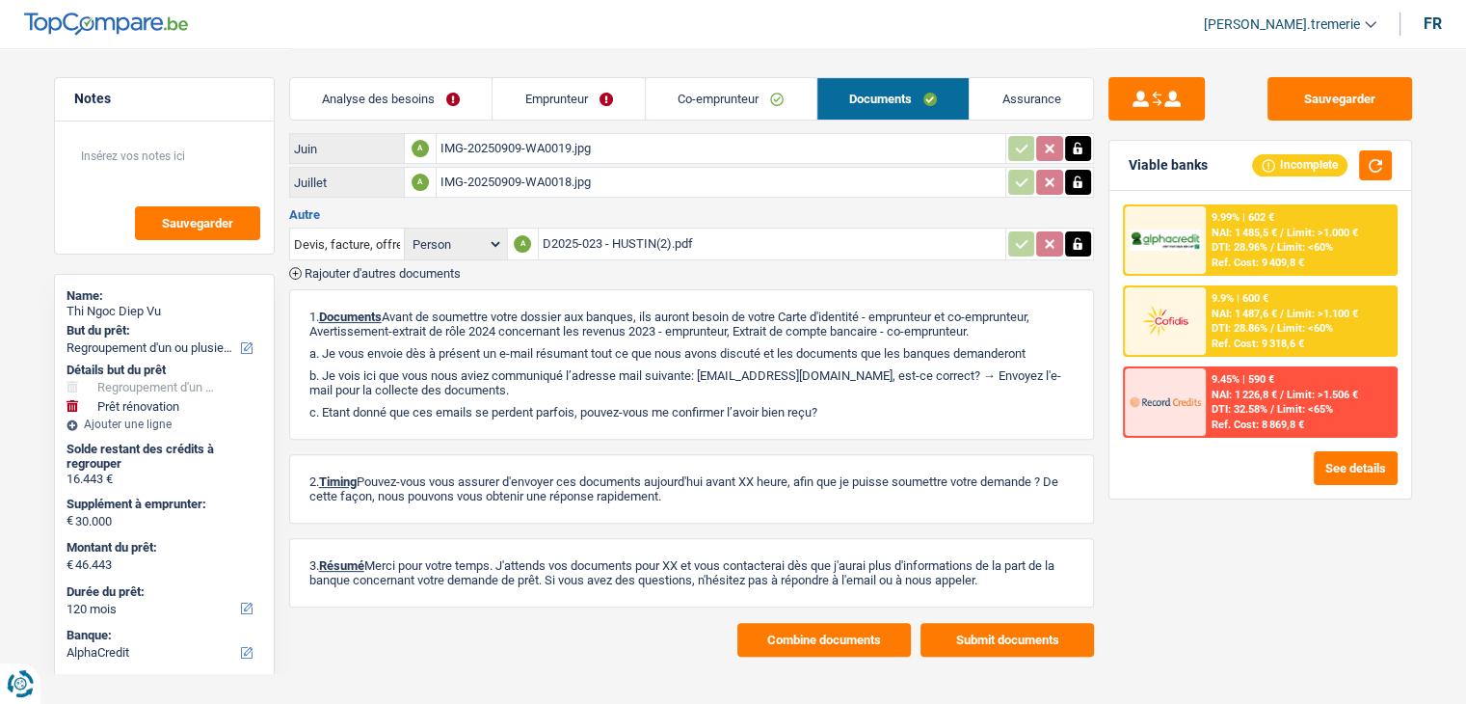
click at [655, 108] on link "Co-emprunteur" at bounding box center [731, 98] width 171 height 41
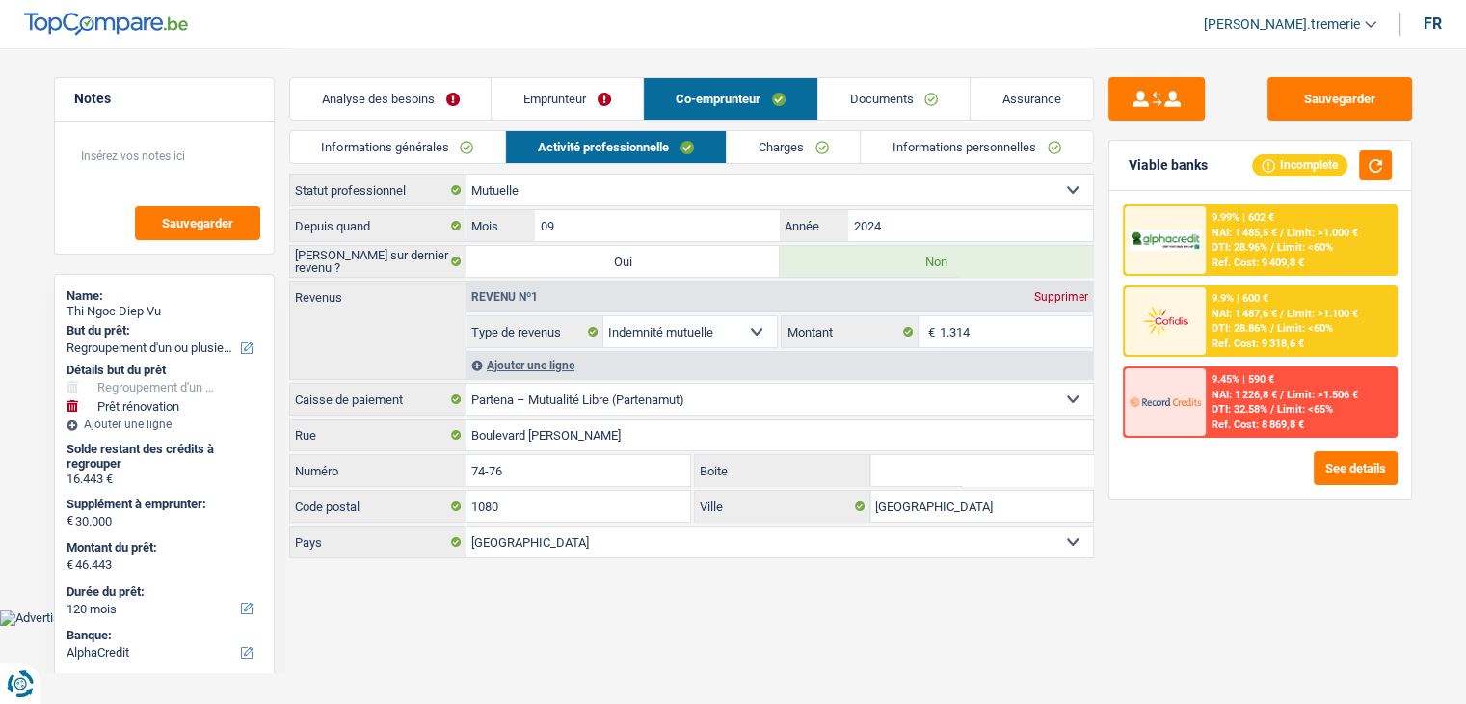
scroll to position [0, 0]
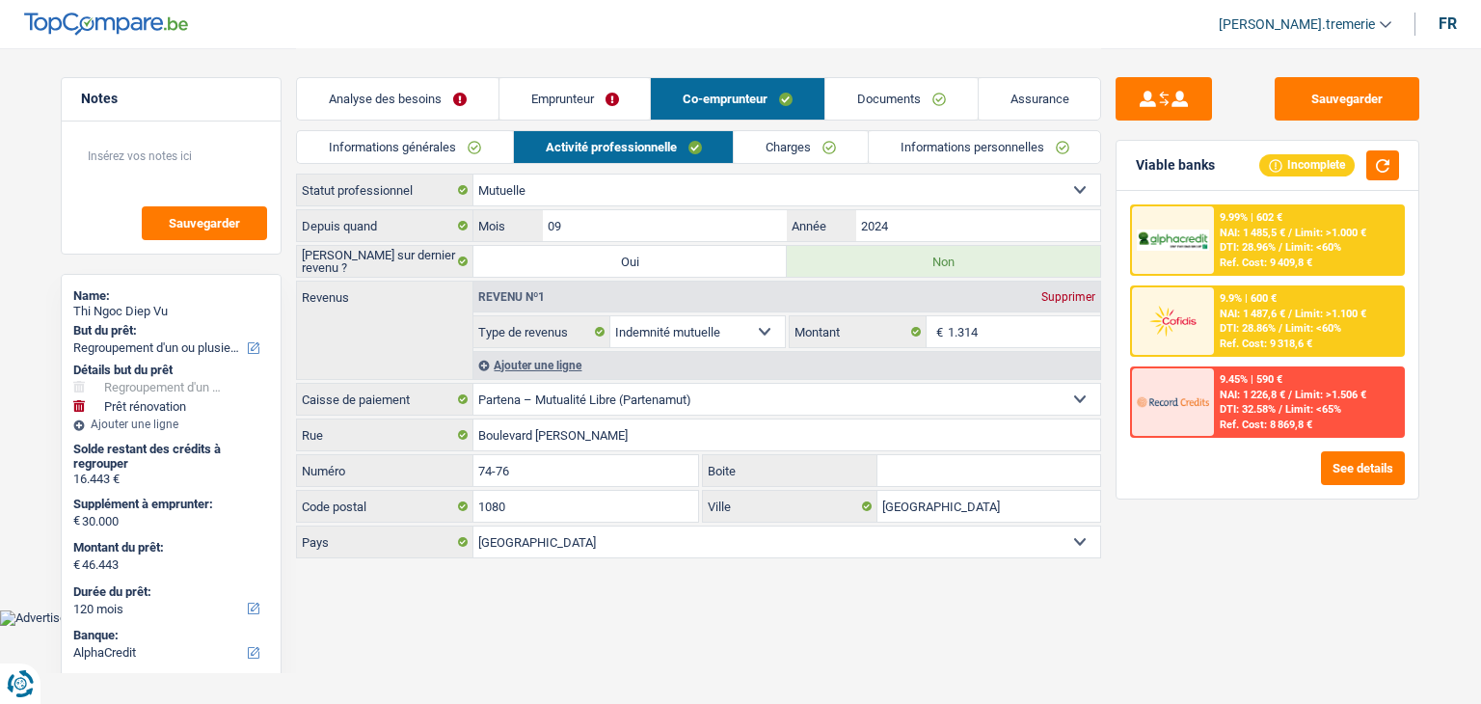
click at [578, 94] on link "Emprunteur" at bounding box center [574, 98] width 151 height 41
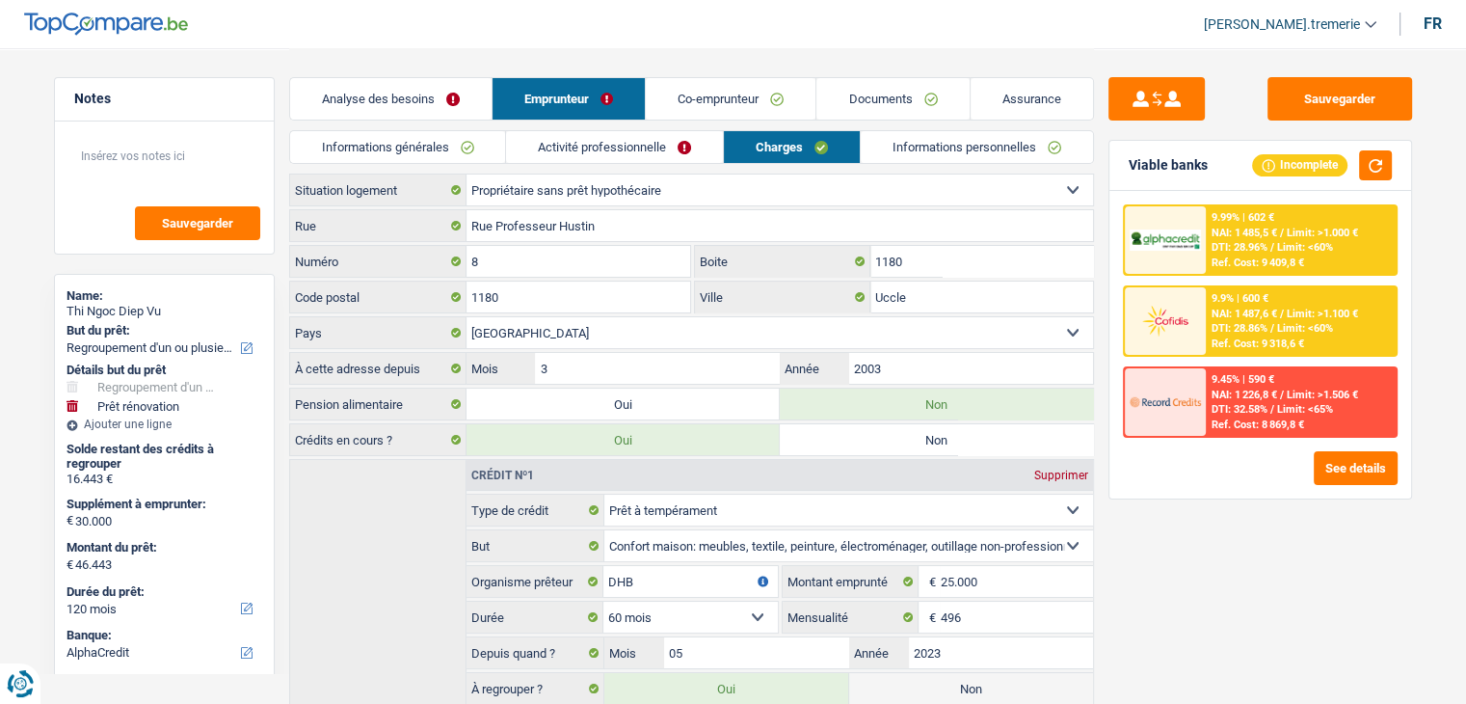
click at [1035, 26] on header "Audrey De.tremerie ADMIN CA SA SO Se déconnecter fr" at bounding box center [733, 24] width 1466 height 49
click at [1330, 103] on button "Sauvegarder" at bounding box center [1340, 98] width 145 height 43
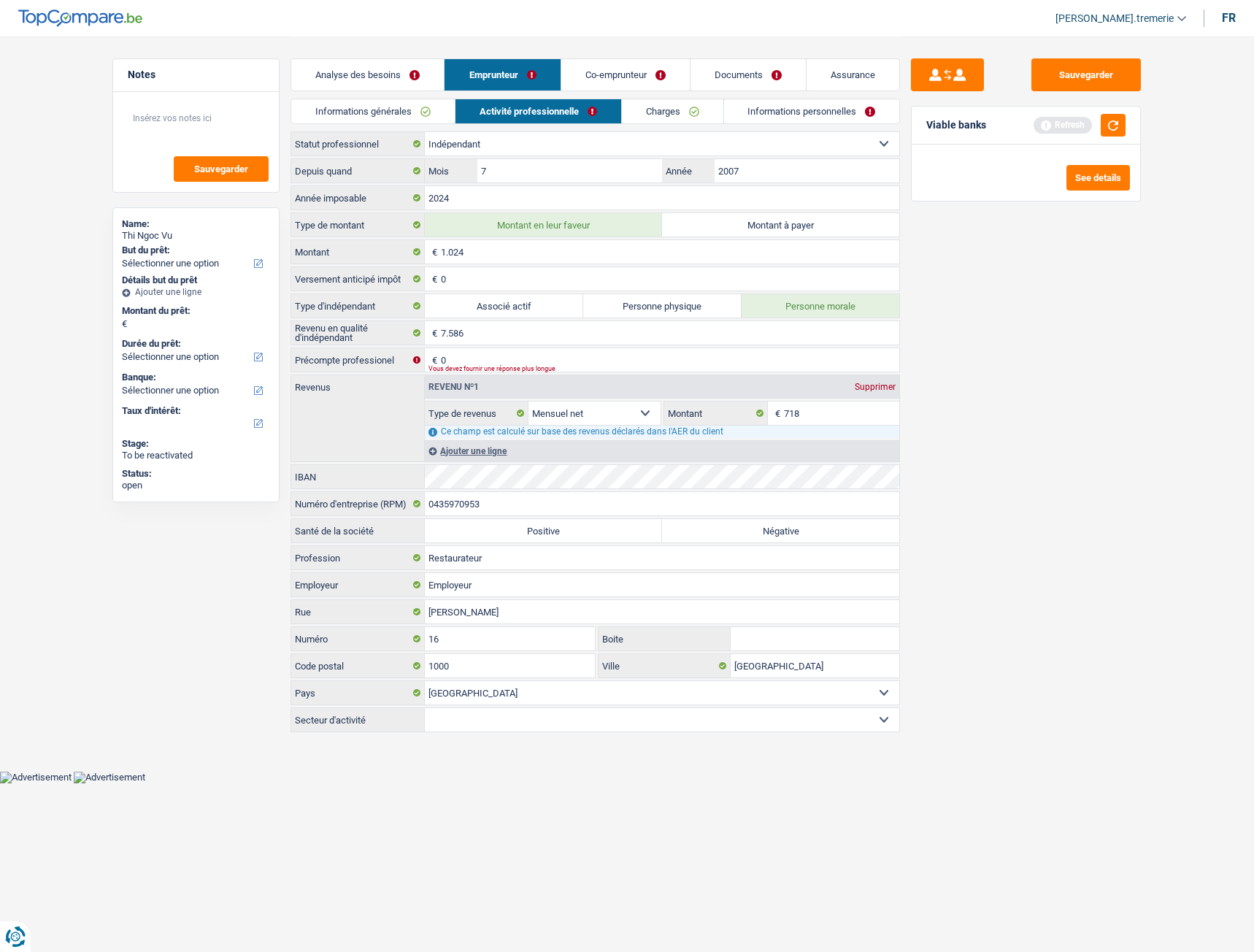
select select "independent"
select select "netSalary"
select select "BE"
click at [1084, 73] on button "Sauvegarder" at bounding box center [1086, 74] width 110 height 33
click at [639, 117] on link "Charges" at bounding box center [672, 111] width 101 height 24
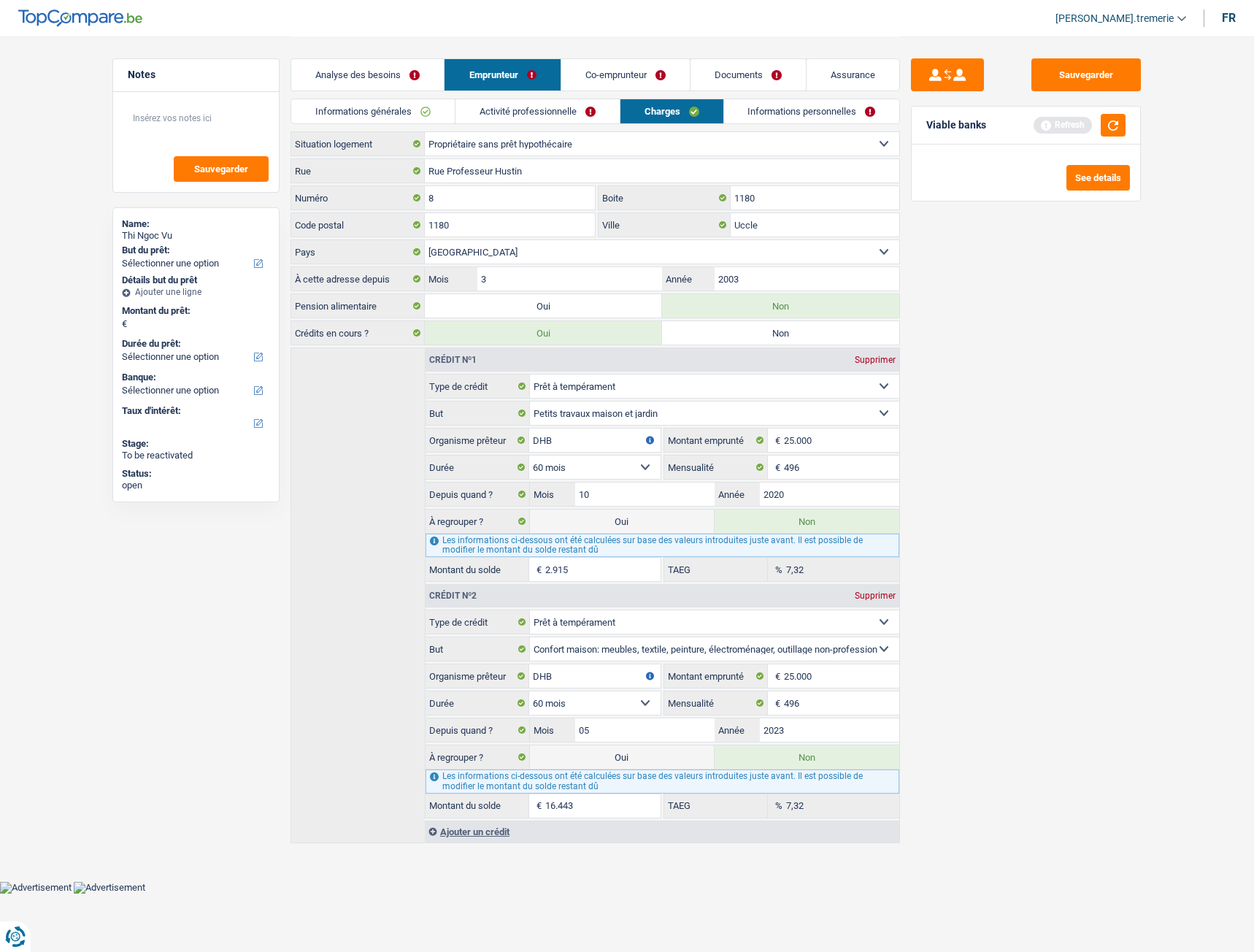
click at [630, 78] on link "Co-emprunteur" at bounding box center [625, 74] width 129 height 31
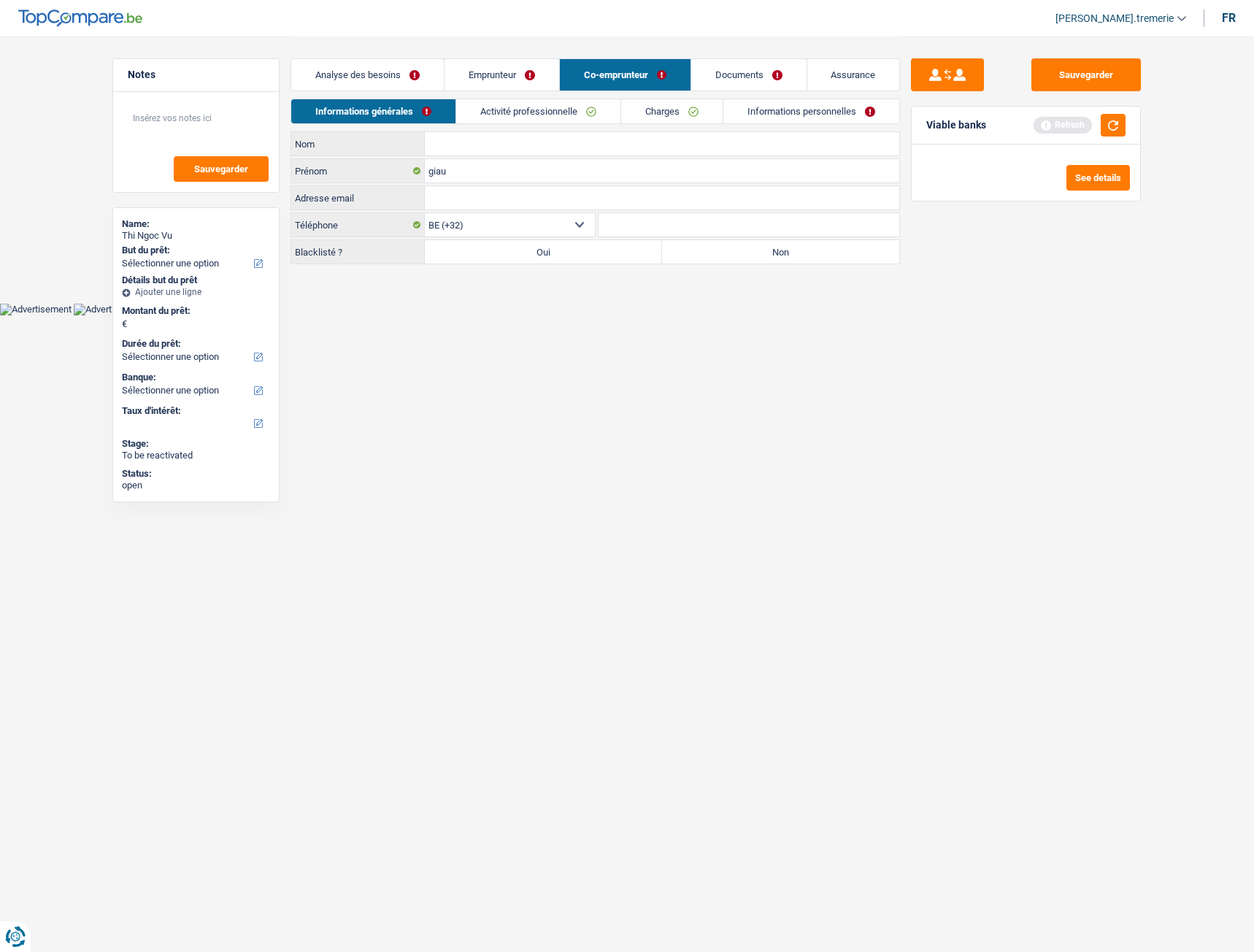
click at [738, 77] on link "Documents" at bounding box center [749, 74] width 115 height 31
